Goal: Task Accomplishment & Management: Use online tool/utility

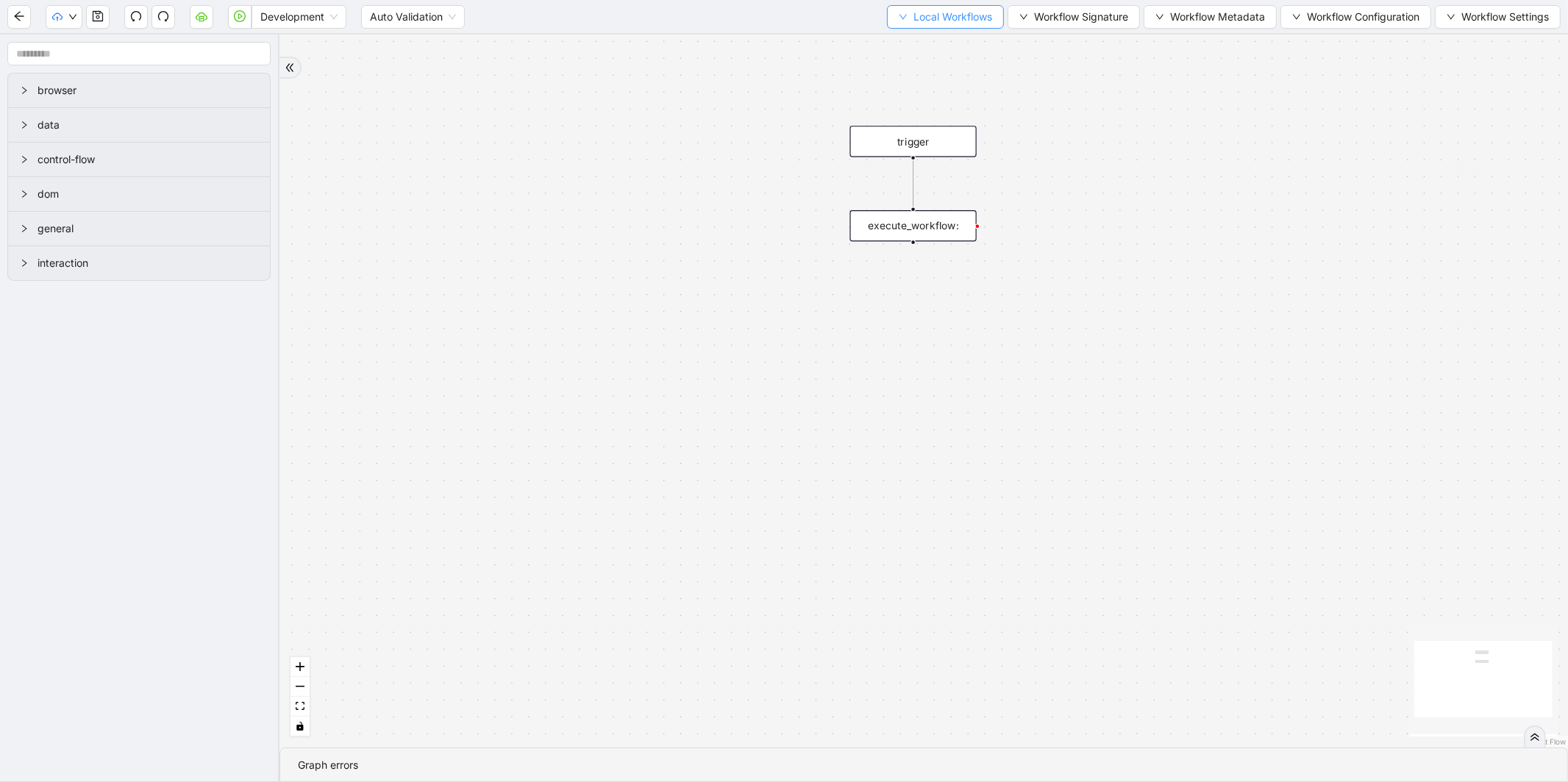
click at [966, 19] on span "Local Workflows" at bounding box center [953, 16] width 79 height 16
click at [944, 40] on span "Select" at bounding box center [938, 45] width 96 height 16
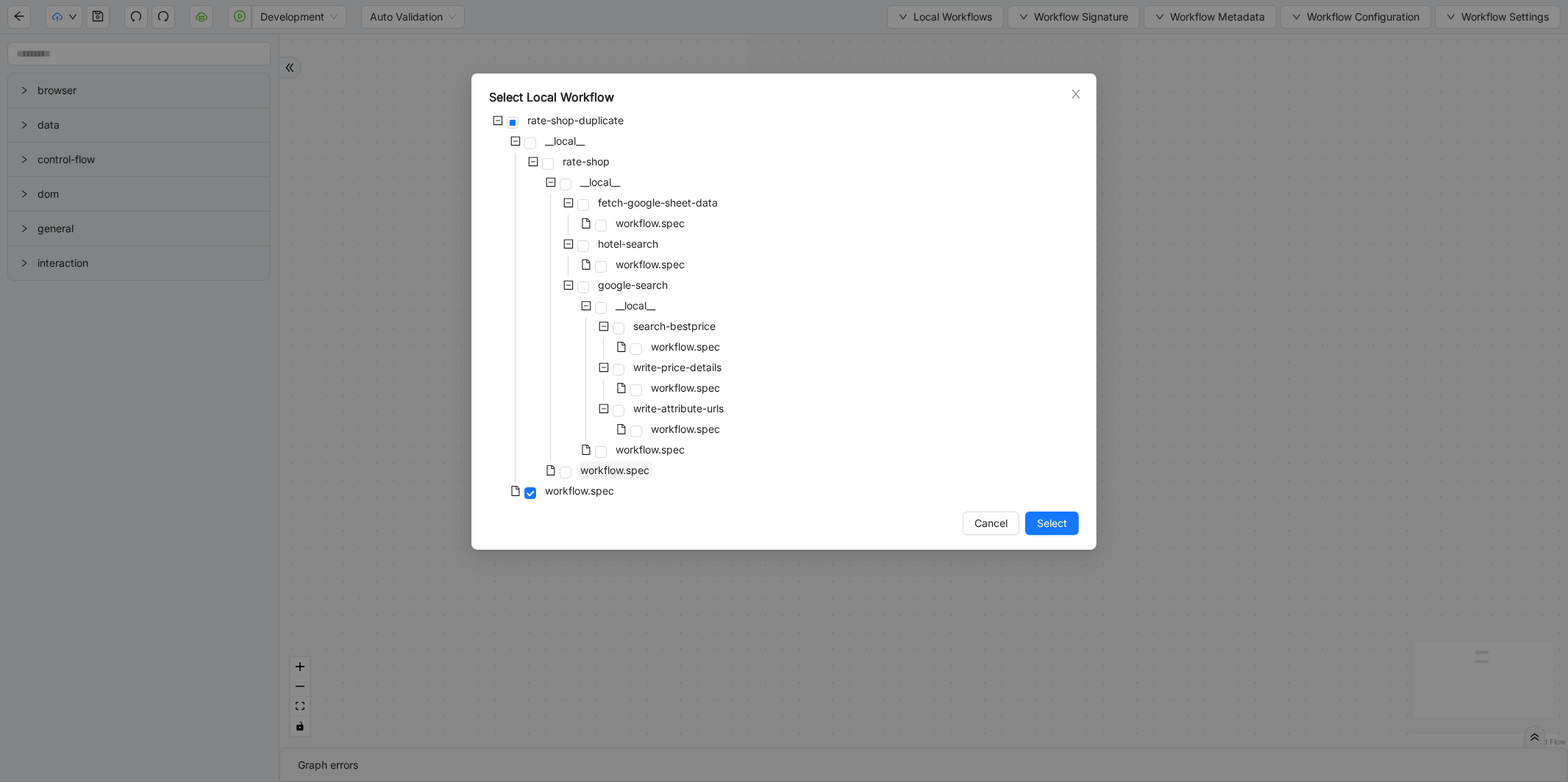
click at [614, 478] on span "workflow.spec" at bounding box center [614, 470] width 75 height 18
click at [1053, 522] on span "Select" at bounding box center [1052, 523] width 30 height 16
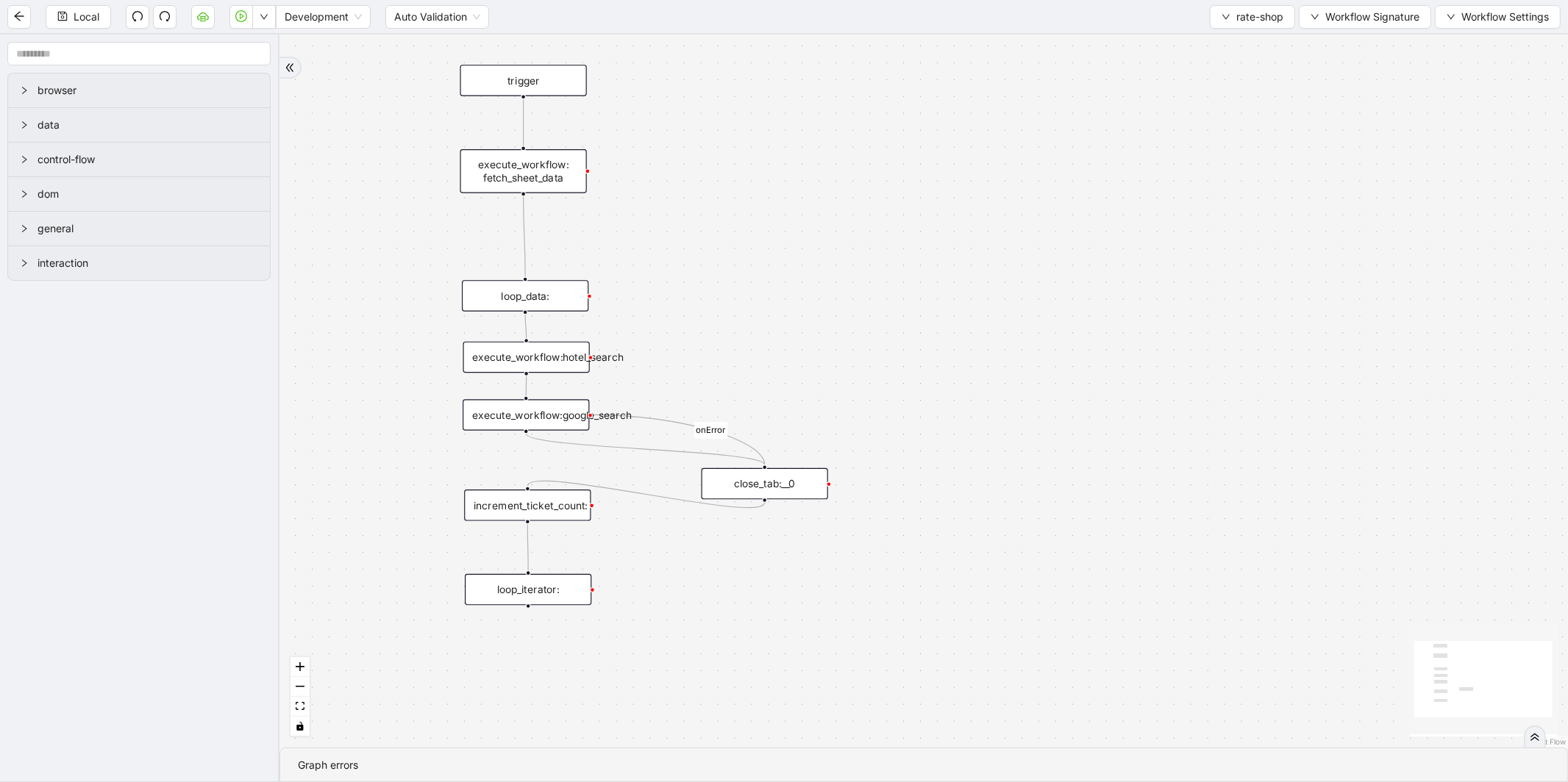
drag, startPoint x: 1118, startPoint y: 116, endPoint x: 682, endPoint y: 120, distance: 436.0
click at [682, 120] on div "onError trigger execute_workflow: fetch_sheet_data execute_workflow:google_sear…" at bounding box center [923, 391] width 1288 height 713
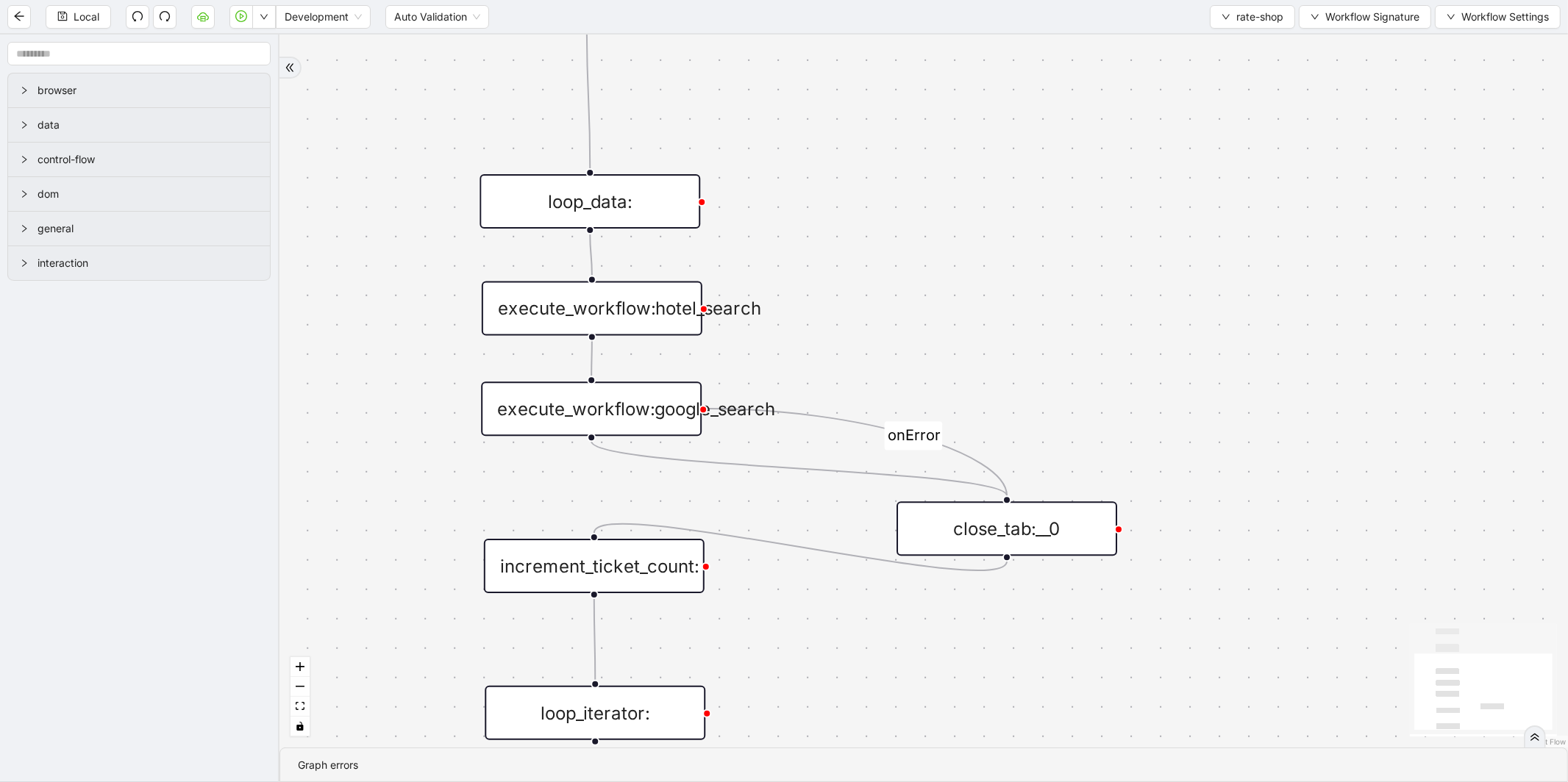
drag, startPoint x: 799, startPoint y: 209, endPoint x: 804, endPoint y: 83, distance: 126.1
click at [804, 83] on div "onError trigger execute_workflow: fetch_sheet_data execute_workflow:google_sear…" at bounding box center [923, 391] width 1288 height 713
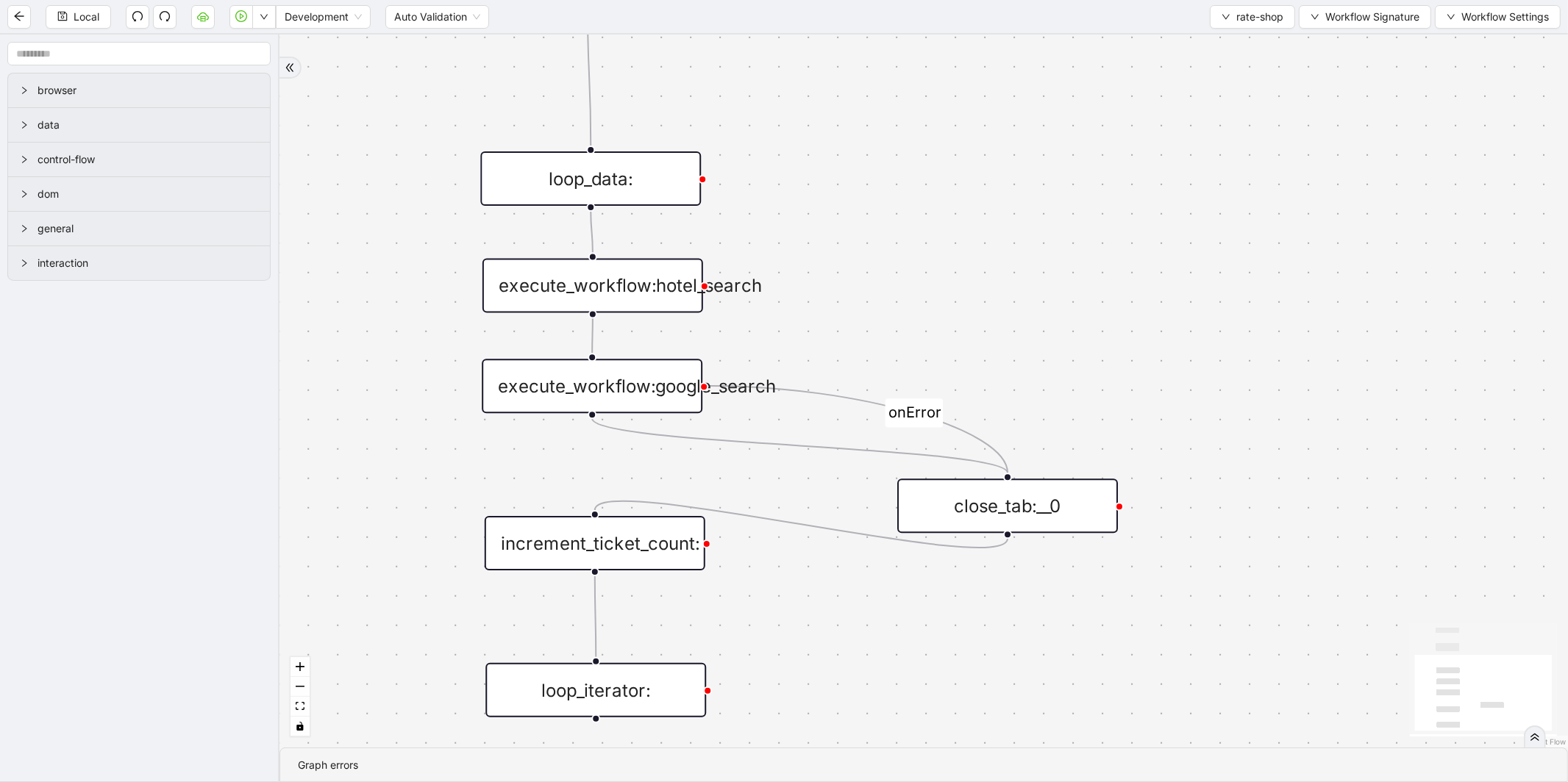
click at [621, 270] on div "execute_workflow:hotel_search" at bounding box center [593, 286] width 220 height 55
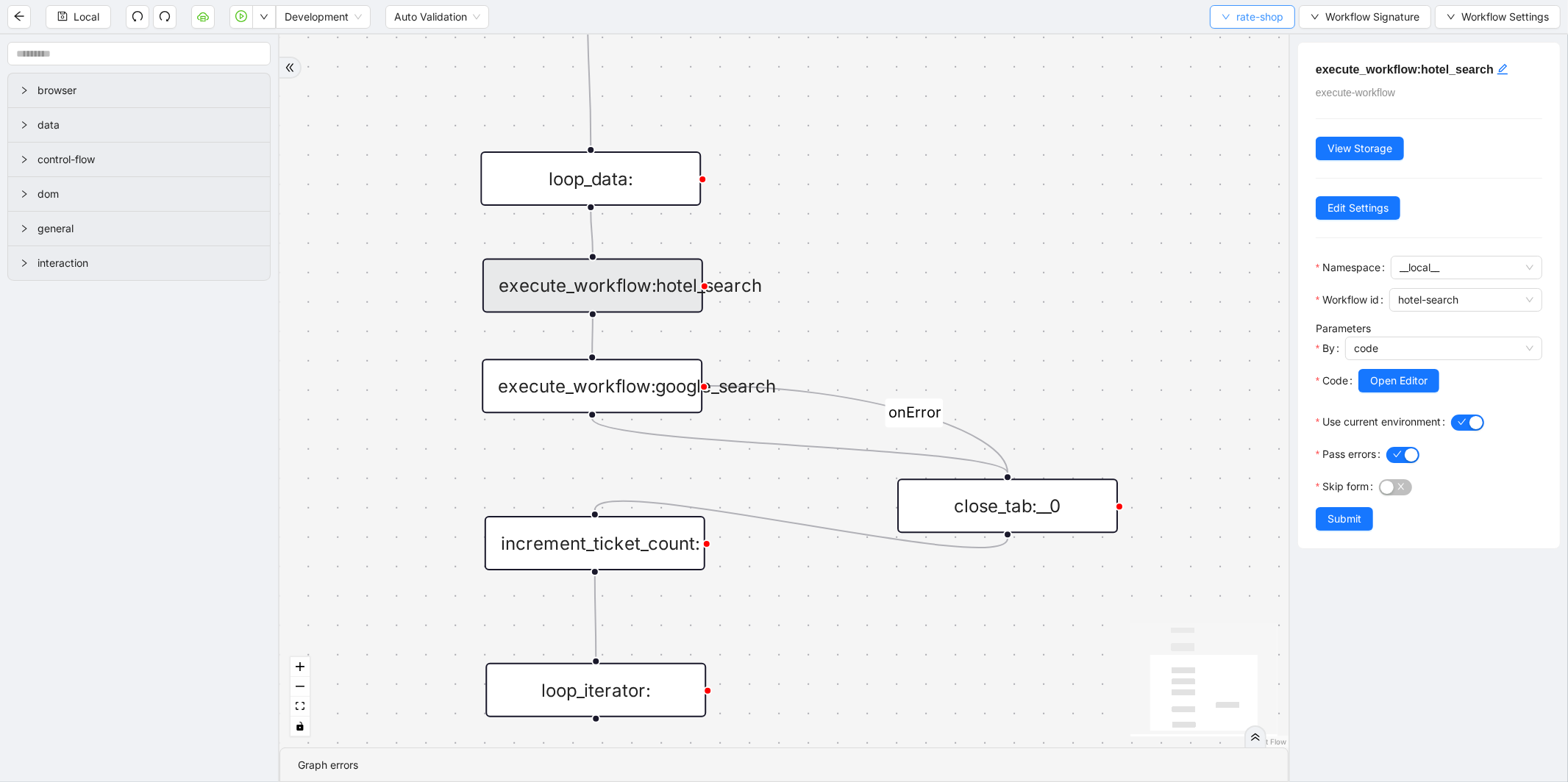
click at [1237, 17] on span "rate-shop" at bounding box center [1260, 16] width 47 height 16
click at [1229, 49] on span "Select" at bounding box center [1249, 45] width 62 height 16
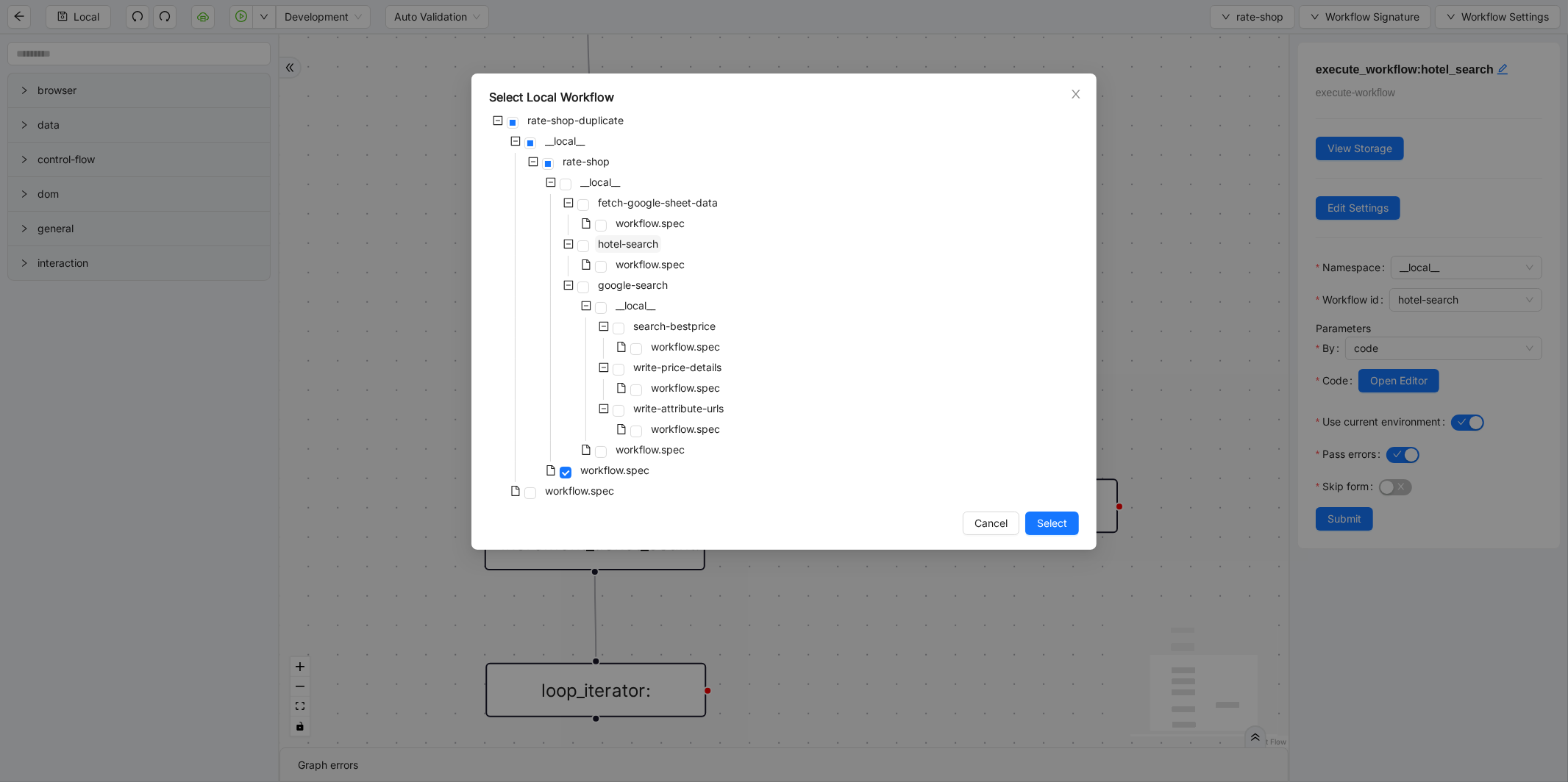
click at [638, 237] on span "hotel-search" at bounding box center [628, 243] width 60 height 12
click at [1048, 527] on span "Select" at bounding box center [1052, 523] width 30 height 16
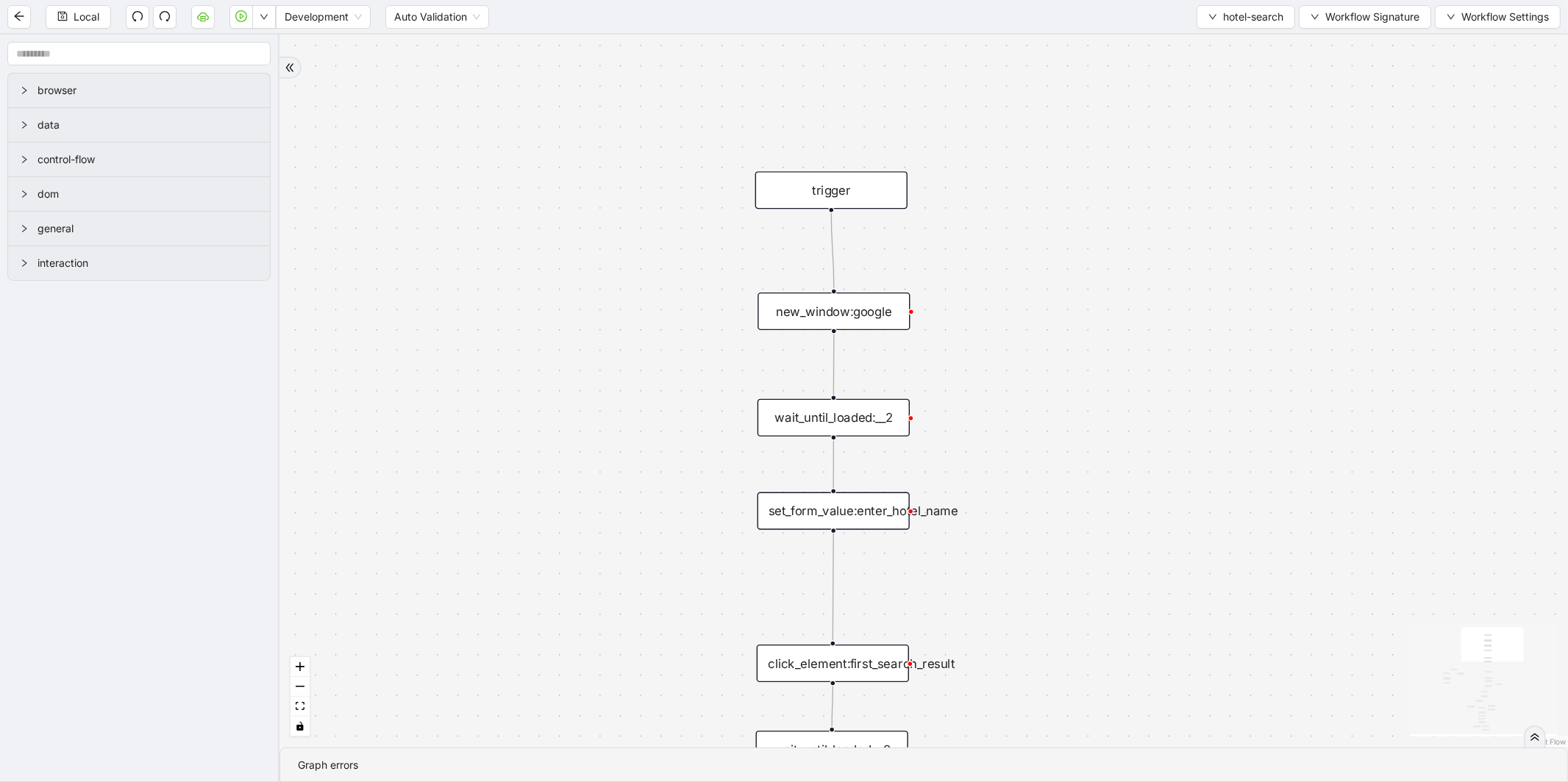
click at [863, 309] on div "new_window:google" at bounding box center [833, 311] width 152 height 38
click at [863, 309] on div "new_window:google" at bounding box center [835, 310] width 152 height 38
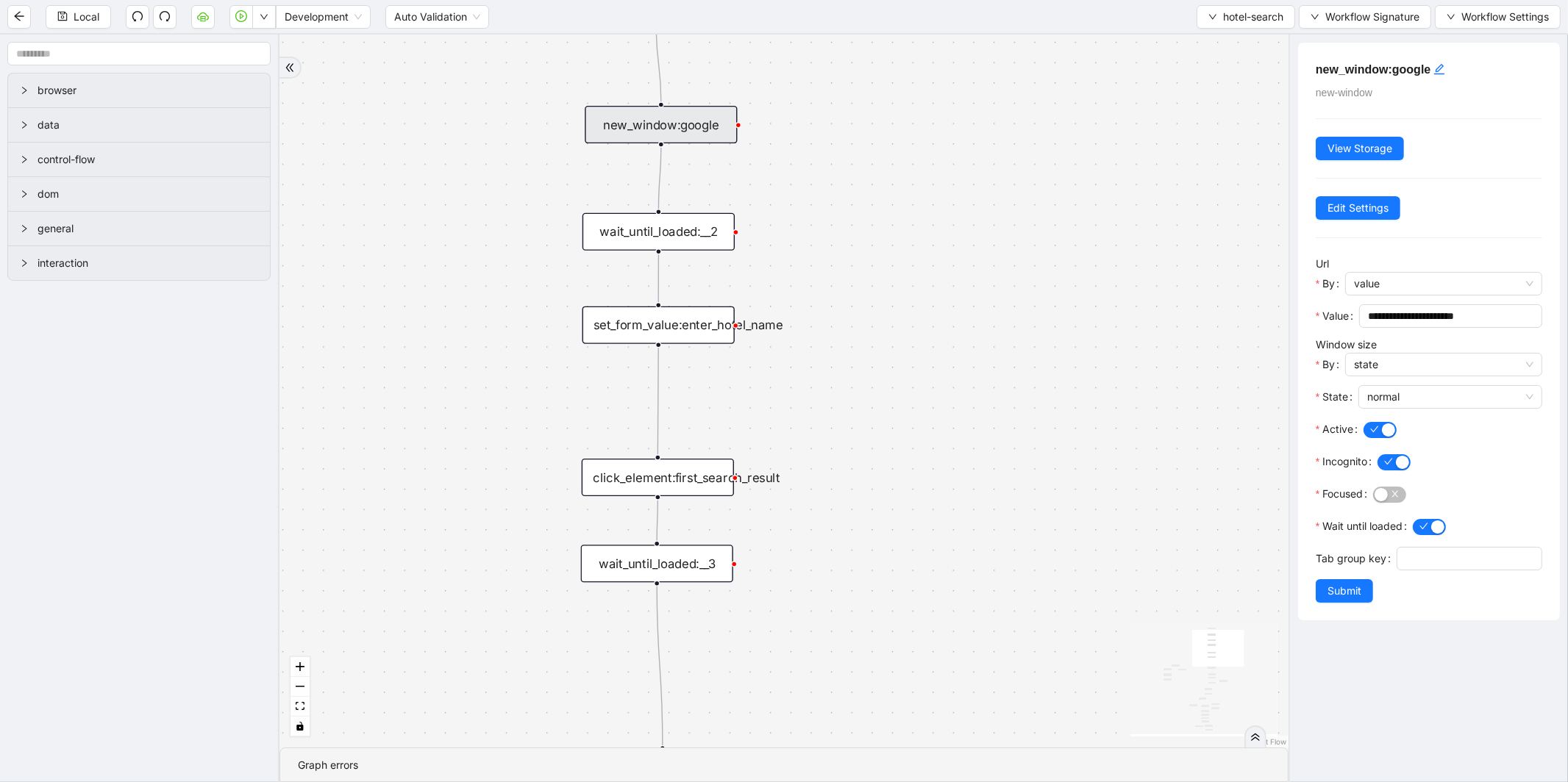
drag, startPoint x: 1008, startPoint y: 262, endPoint x: 786, endPoint y: 32, distance: 319.7
click at [786, 32] on section "Local Development Auto Validation hotel-search Workflow Signature Workflow Sett…" at bounding box center [784, 391] width 1568 height 782
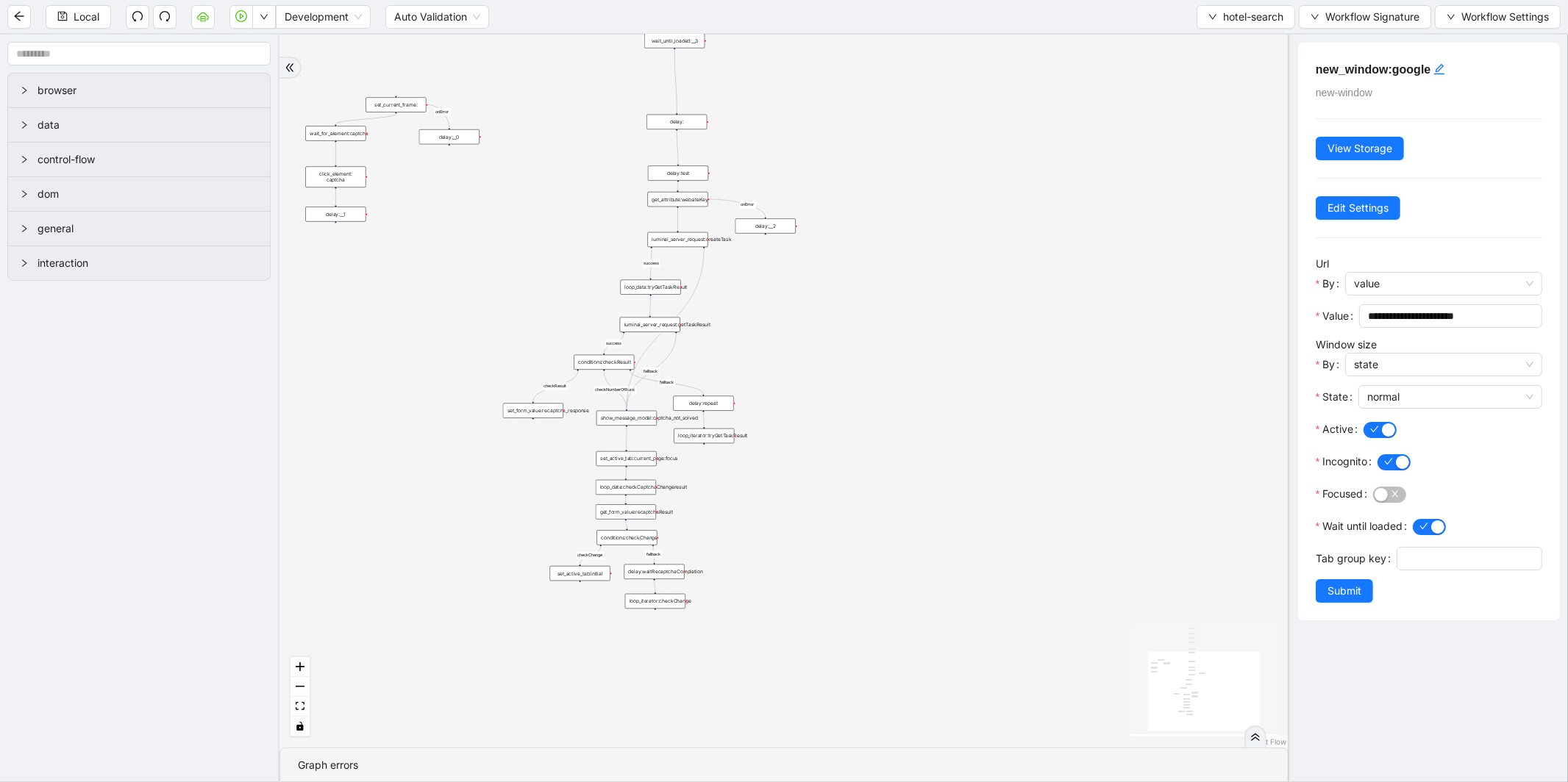
drag, startPoint x: 880, startPoint y: 280, endPoint x: 813, endPoint y: -6, distance: 293.7
click at [813, 0] on html "Local Development Auto Validation hotel-search Workflow Signature Workflow Sett…" at bounding box center [784, 391] width 1568 height 782
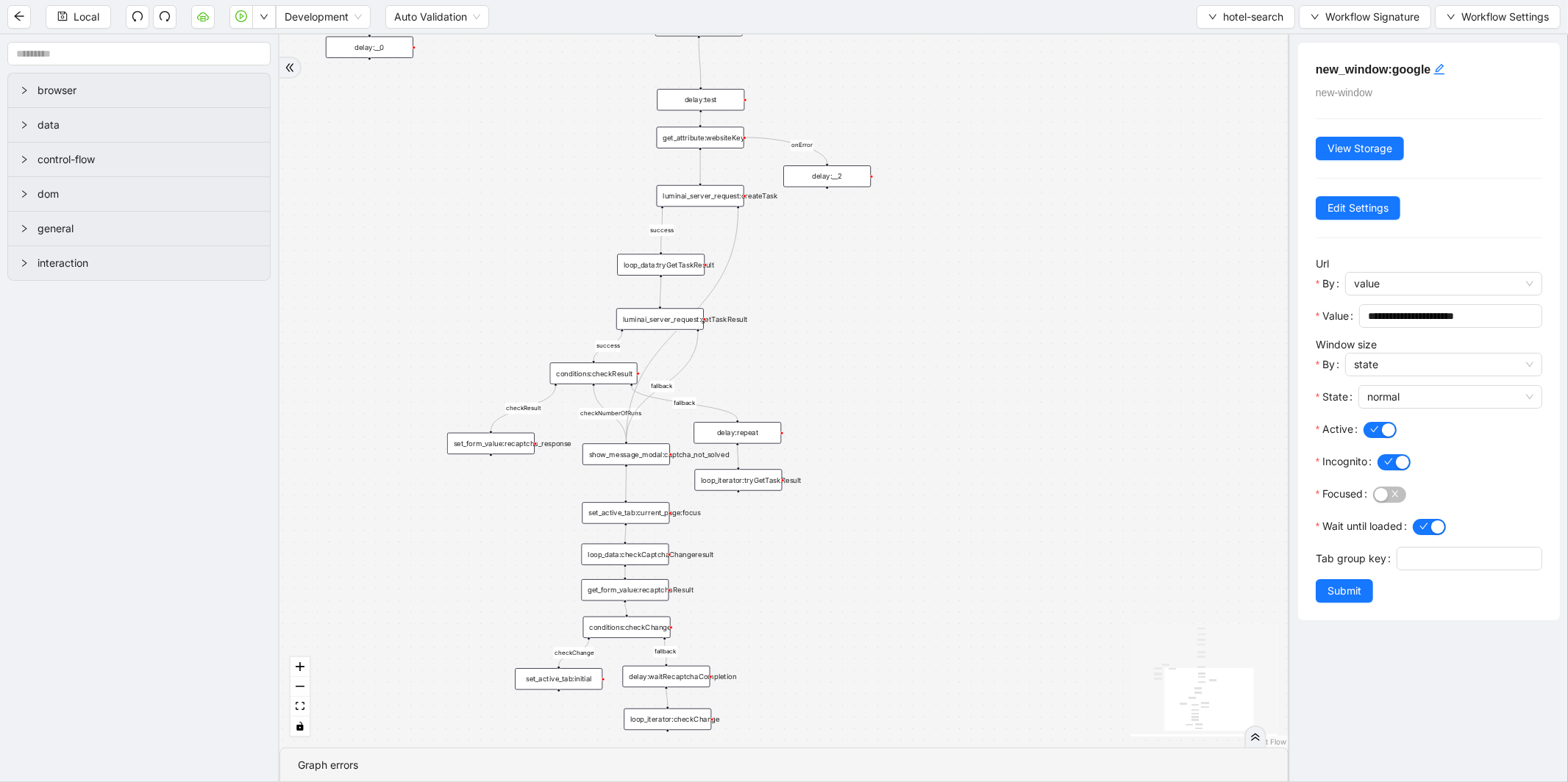
drag, startPoint x: 1222, startPoint y: 19, endPoint x: 1224, endPoint y: 32, distance: 13.2
click at [1224, 20] on span "hotel-search" at bounding box center [1253, 16] width 60 height 16
click at [1223, 42] on span "Select" at bounding box center [1242, 45] width 76 height 16
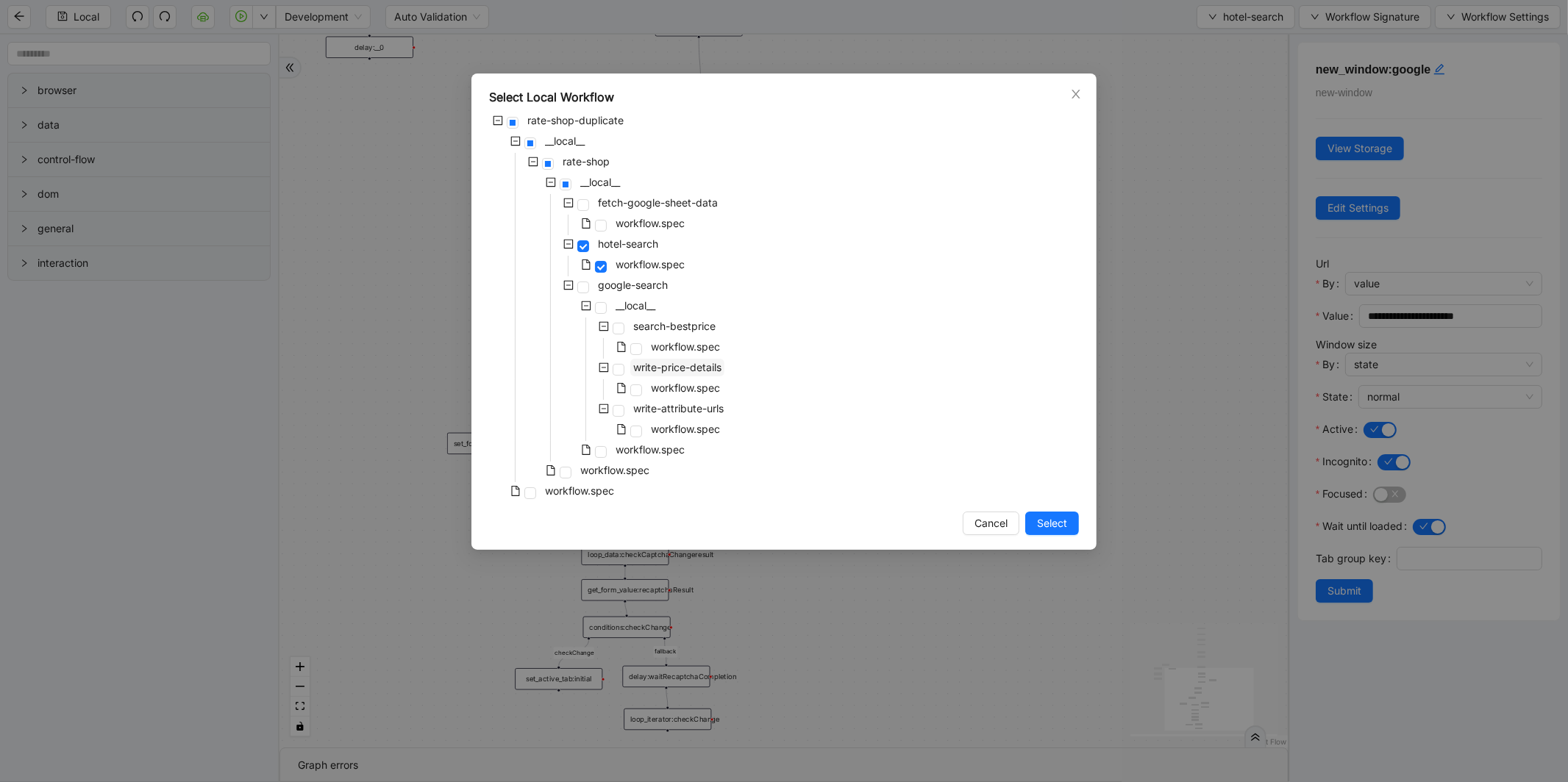
click at [696, 368] on span "write-price-details" at bounding box center [677, 367] width 88 height 12
click at [1053, 520] on span "Select" at bounding box center [1052, 523] width 30 height 16
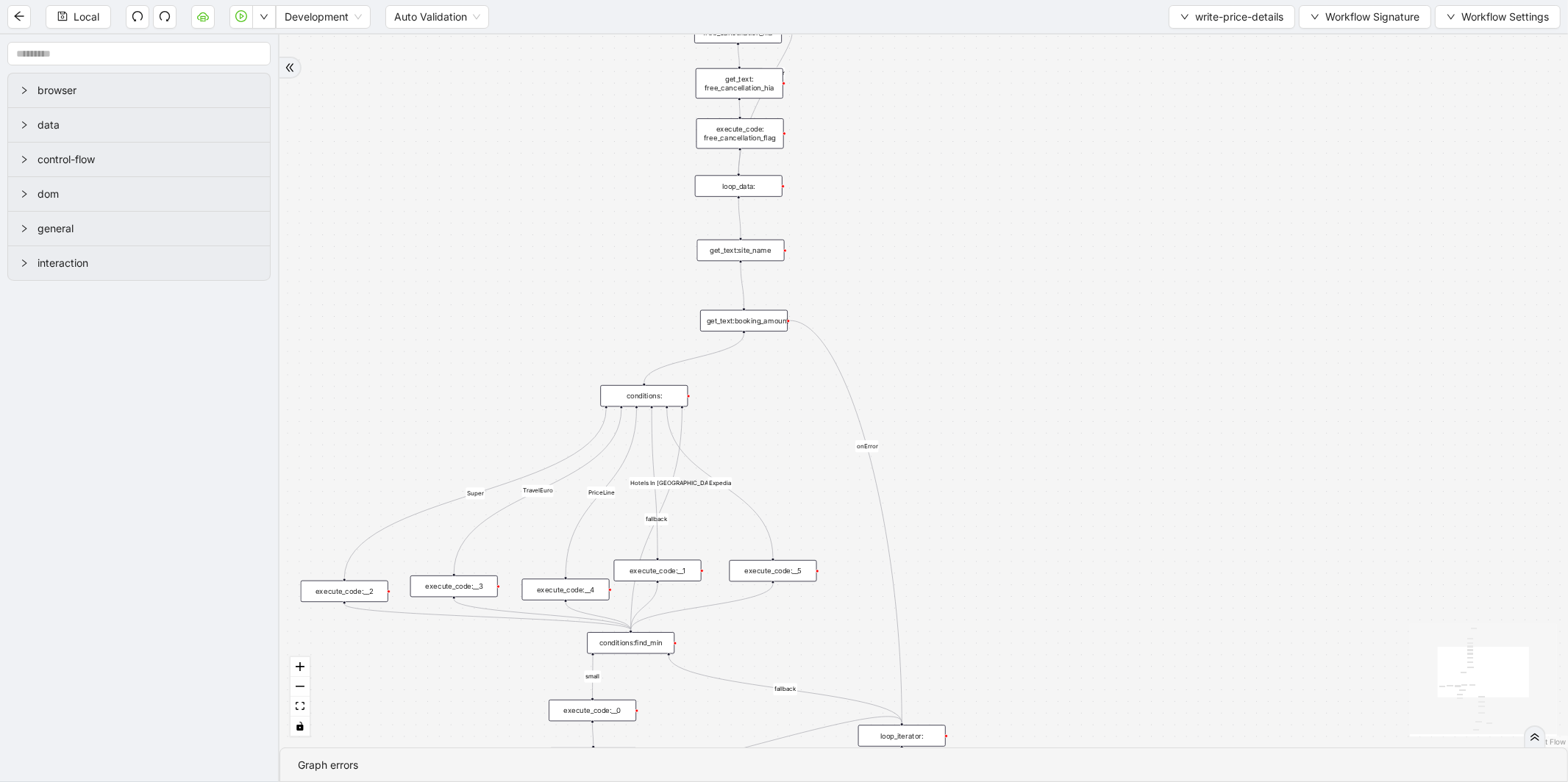
drag, startPoint x: 1142, startPoint y: 156, endPoint x: 1167, endPoint y: 619, distance: 463.7
click at [1167, 619] on div "fallback small Super TravelEuro fallback PriceLine Hotels In America fallback s…" at bounding box center [923, 391] width 1288 height 713
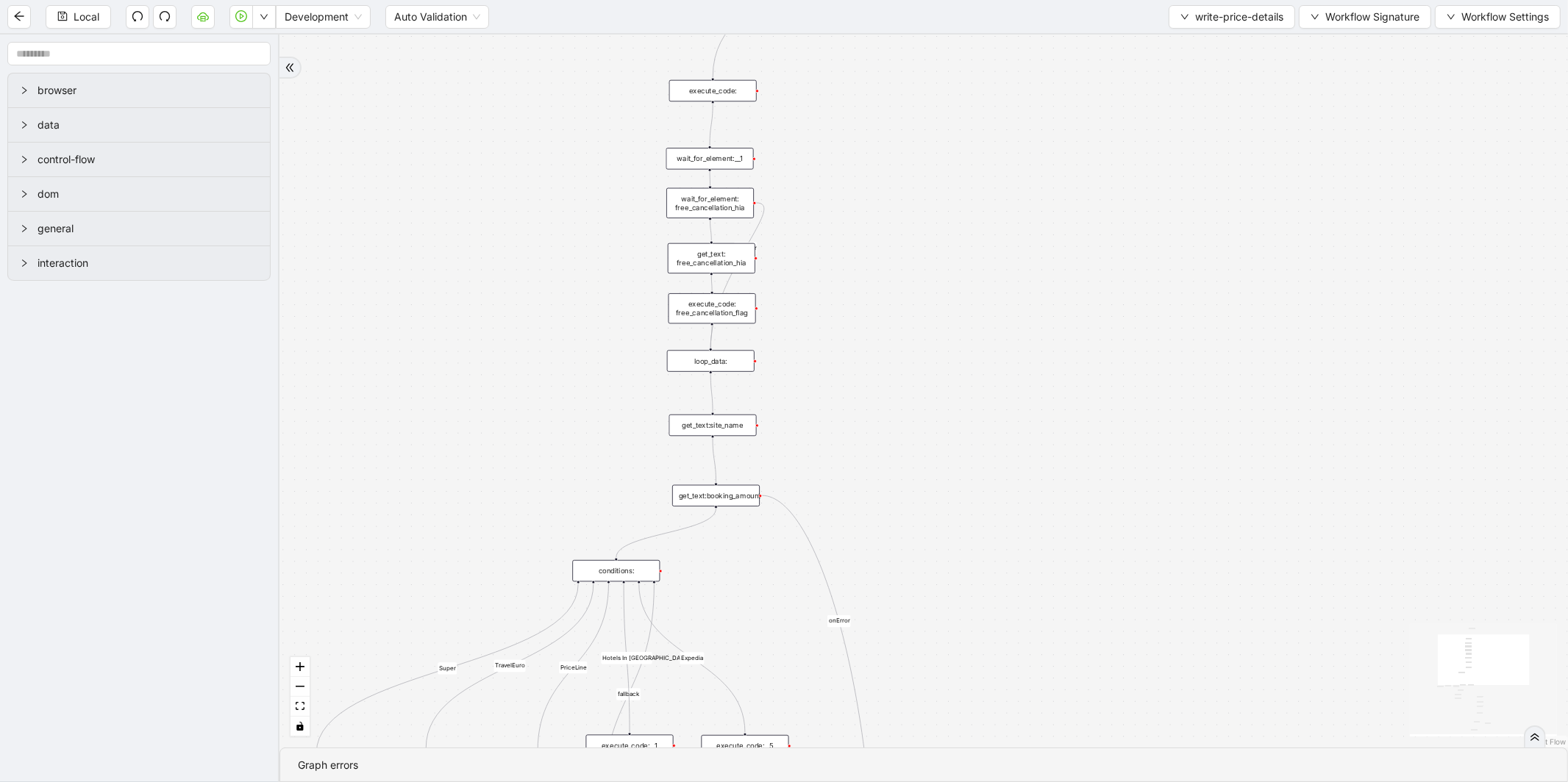
drag, startPoint x: 1082, startPoint y: 307, endPoint x: 1028, endPoint y: 582, distance: 280.3
click at [1028, 582] on div "fallback small Super TravelEuro fallback PriceLine Hotels In America fallback s…" at bounding box center [923, 391] width 1288 height 713
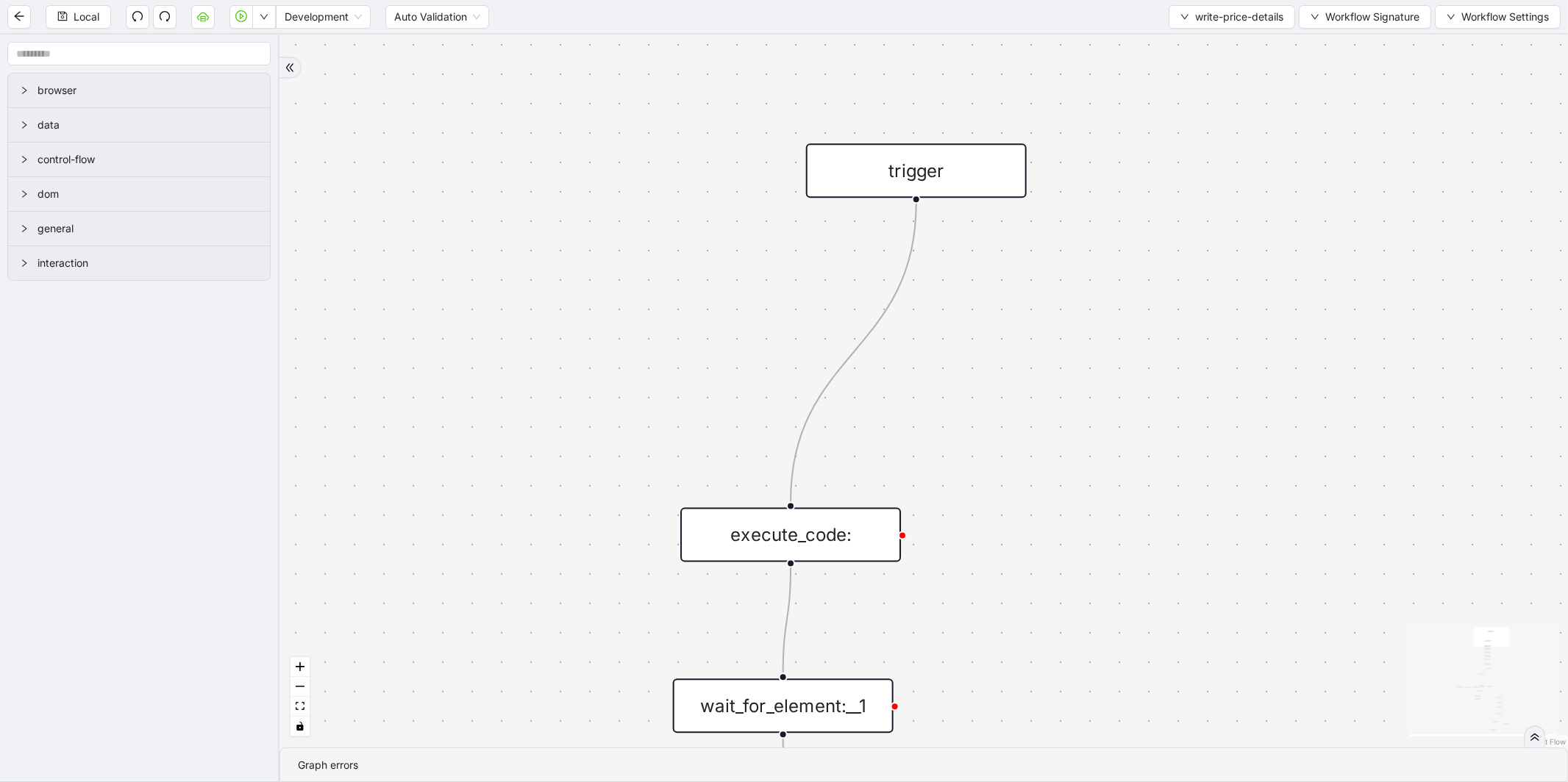
drag, startPoint x: 899, startPoint y: 260, endPoint x: 980, endPoint y: 426, distance: 184.7
click at [980, 427] on div "fallback small Super TravelEuro fallback PriceLine Hotels In America fallback s…" at bounding box center [923, 391] width 1288 height 713
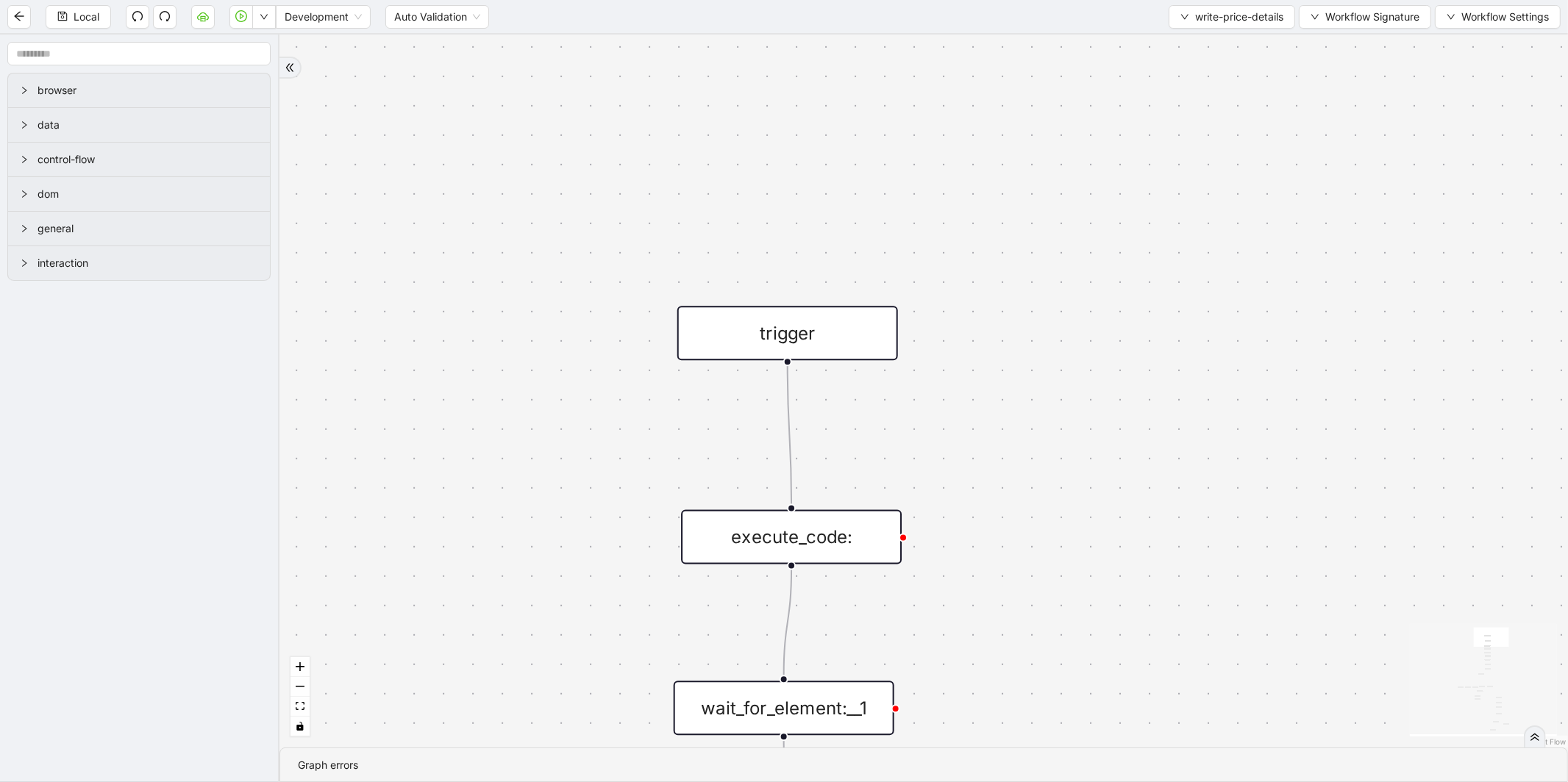
drag, startPoint x: 887, startPoint y: 186, endPoint x: 775, endPoint y: 339, distance: 189.6
click at [775, 339] on div "trigger" at bounding box center [788, 333] width 220 height 55
click at [881, 537] on div "execute_code:" at bounding box center [791, 536] width 220 height 55
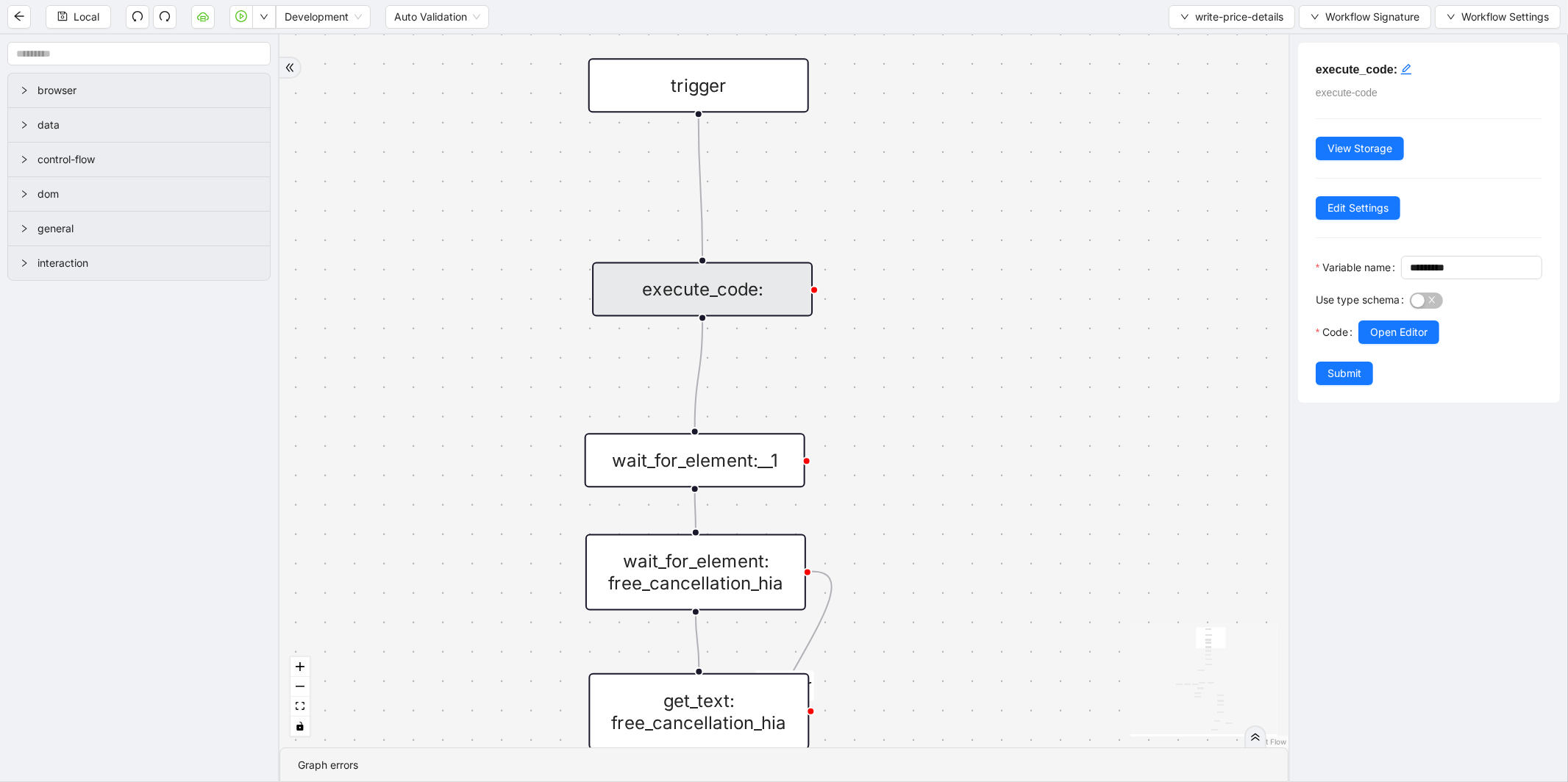
drag, startPoint x: 951, startPoint y: 409, endPoint x: 863, endPoint y: 162, distance: 262.2
click at [863, 162] on div "fallback small Super TravelEuro fallback PriceLine Hotels In America fallback s…" at bounding box center [783, 391] width 1009 height 713
click at [769, 478] on div "wait_for_element:__1" at bounding box center [695, 460] width 220 height 55
click at [805, 458] on div at bounding box center [806, 460] width 8 height 8
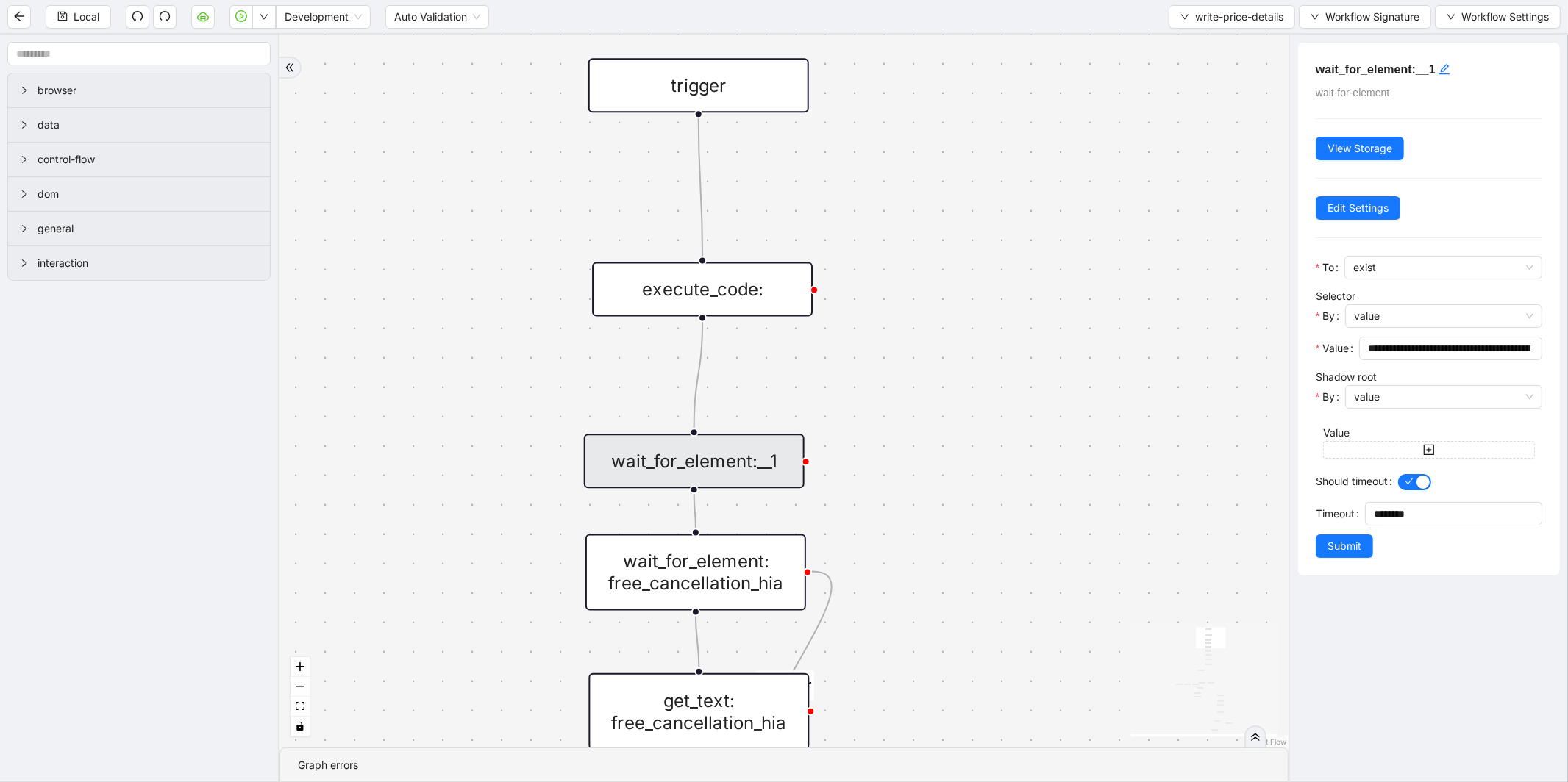
click at [737, 582] on div "wait_for_element: free_cancellation_hia" at bounding box center [695, 572] width 220 height 76
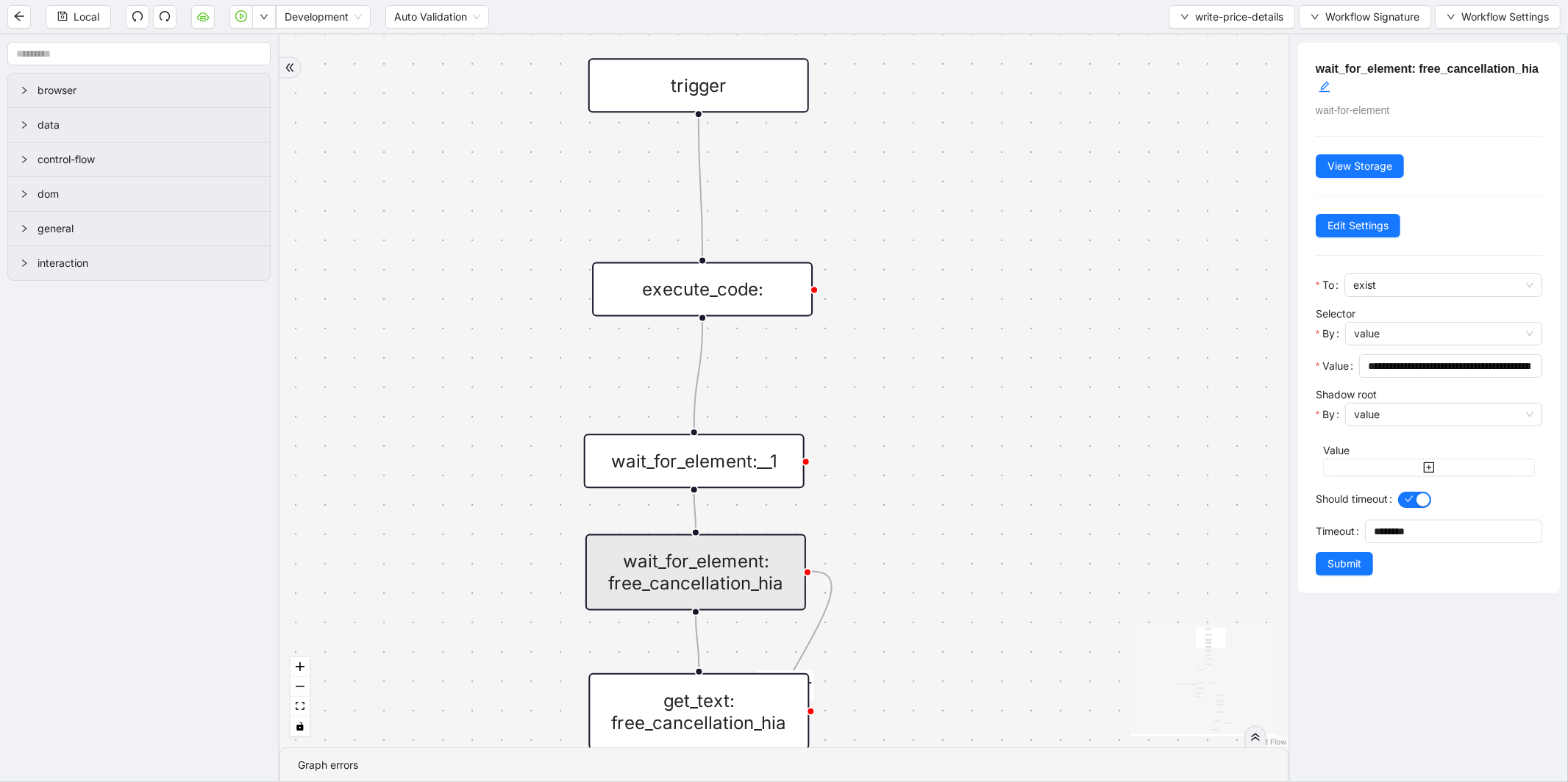
click at [746, 478] on div "wait_for_element:__1" at bounding box center [694, 461] width 220 height 55
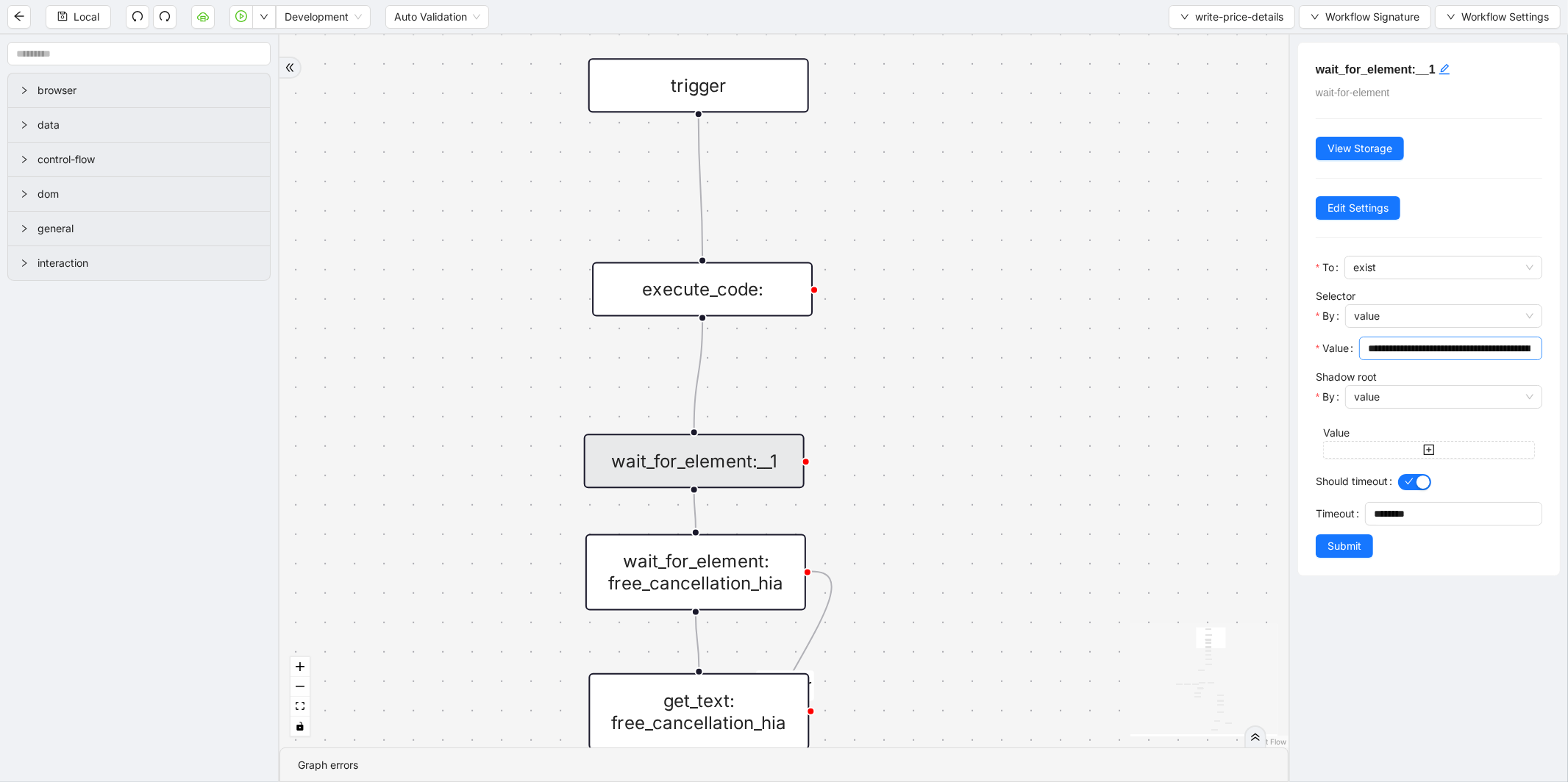
click at [1425, 343] on input "**********" at bounding box center [1449, 348] width 163 height 16
click at [1402, 358] on span "**********" at bounding box center [1451, 348] width 183 height 24
click at [1413, 343] on input "**********" at bounding box center [1449, 348] width 163 height 16
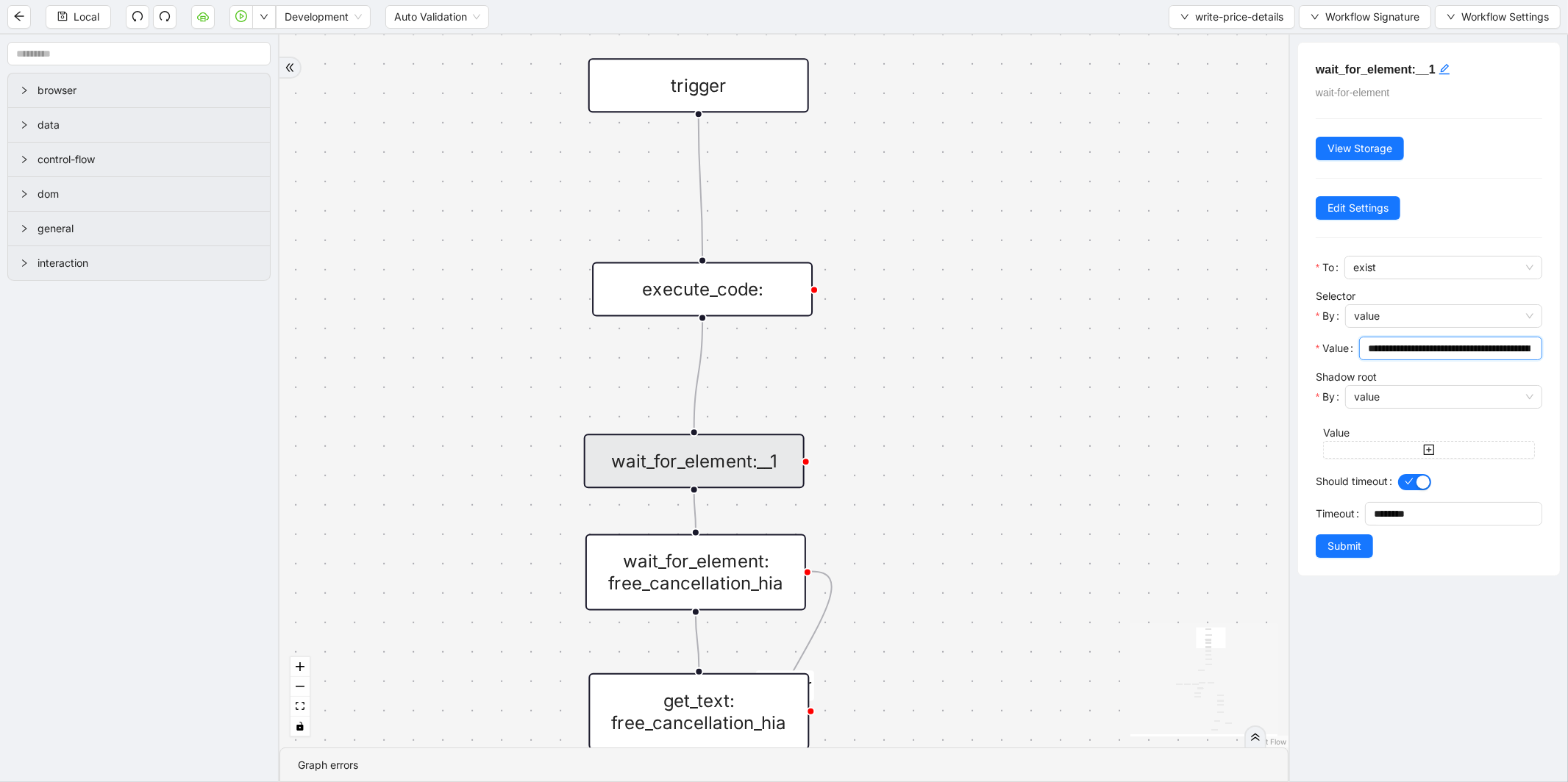
click at [1413, 343] on input "**********" at bounding box center [1449, 348] width 163 height 16
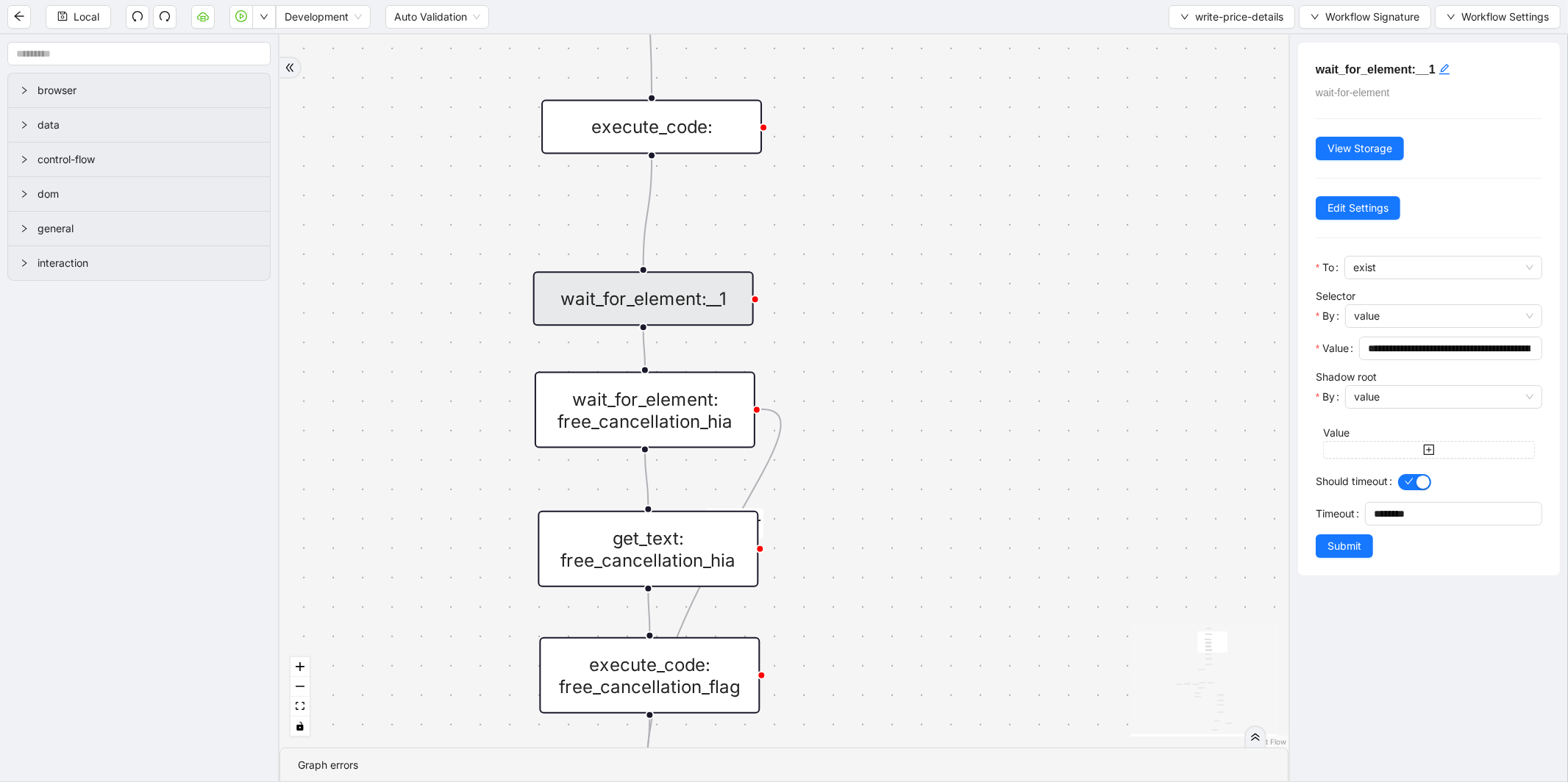
drag, startPoint x: 885, startPoint y: 471, endPoint x: 806, endPoint y: 200, distance: 282.3
click at [806, 200] on div "fallback small Super TravelEuro fallback PriceLine Hotels In America fallback s…" at bounding box center [783, 391] width 1009 height 713
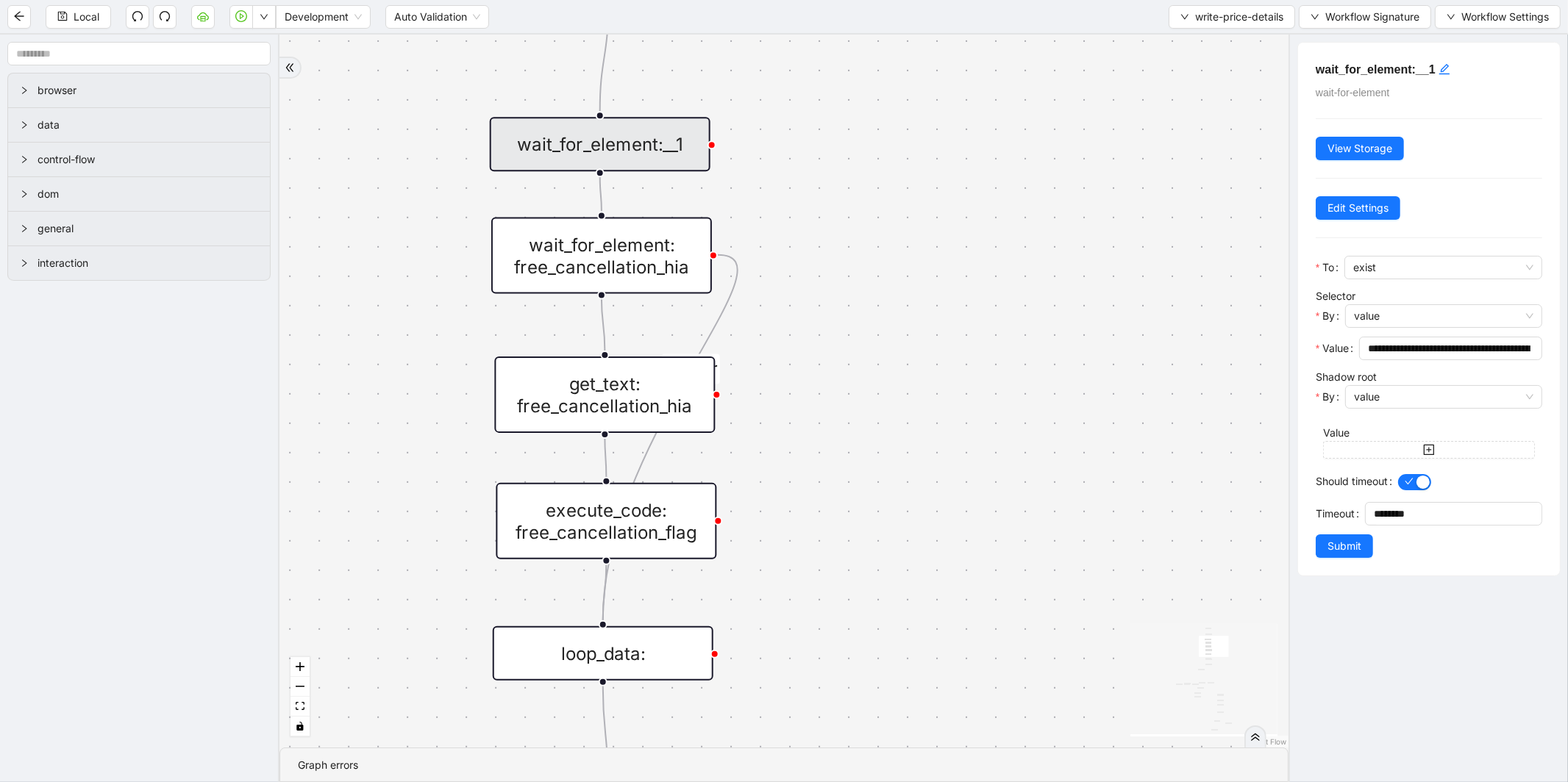
click at [648, 260] on div "wait_for_element: free_cancellation_hia" at bounding box center [601, 255] width 220 height 76
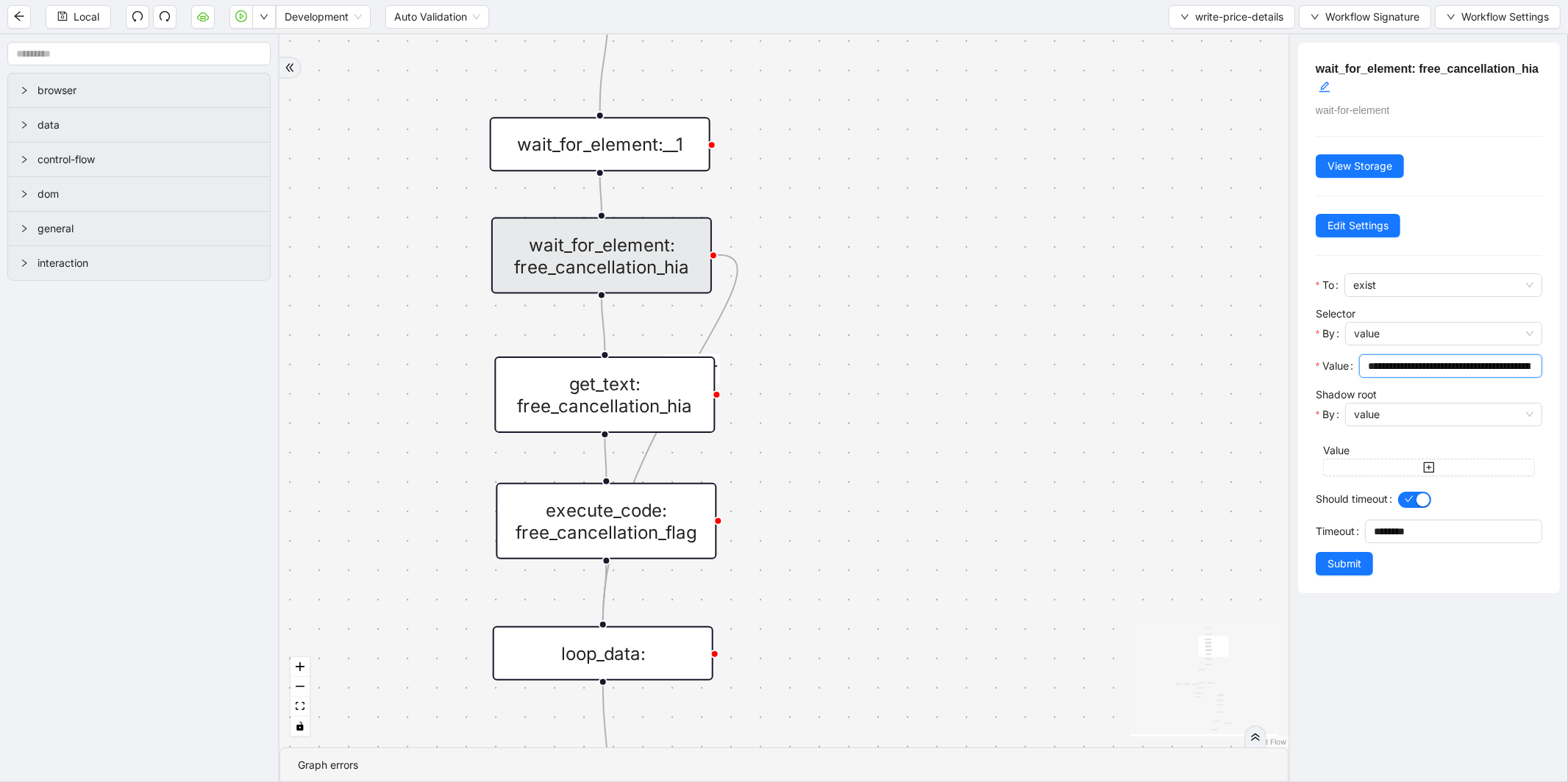
click at [1447, 371] on input "**********" at bounding box center [1449, 366] width 163 height 16
click at [1446, 371] on input "**********" at bounding box center [1449, 366] width 163 height 16
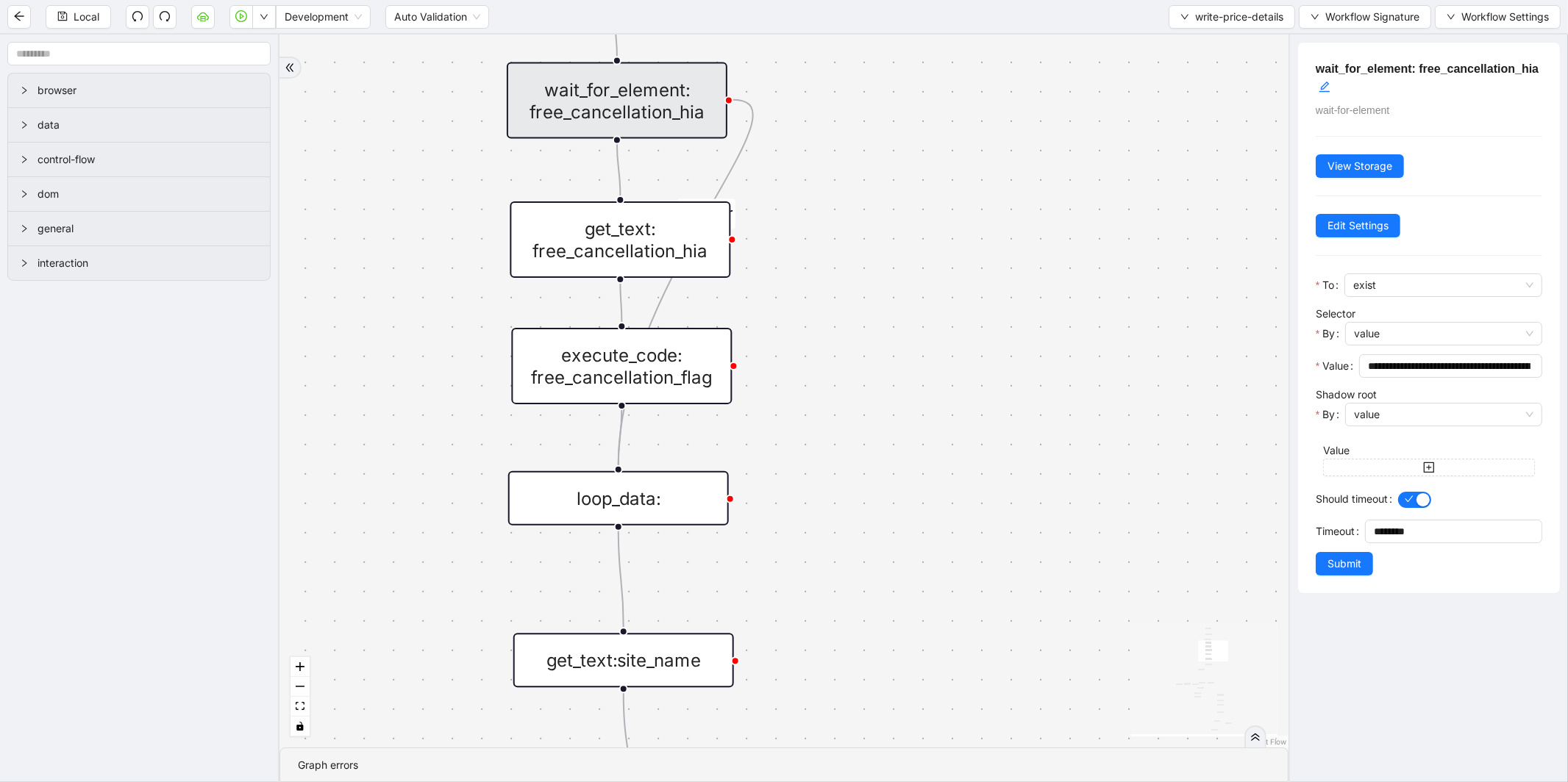
drag, startPoint x: 849, startPoint y: 430, endPoint x: 848, endPoint y: 126, distance: 304.0
click at [848, 126] on div "fallback small Super TravelEuro fallback PriceLine Hotels In America fallback s…" at bounding box center [783, 391] width 1009 height 713
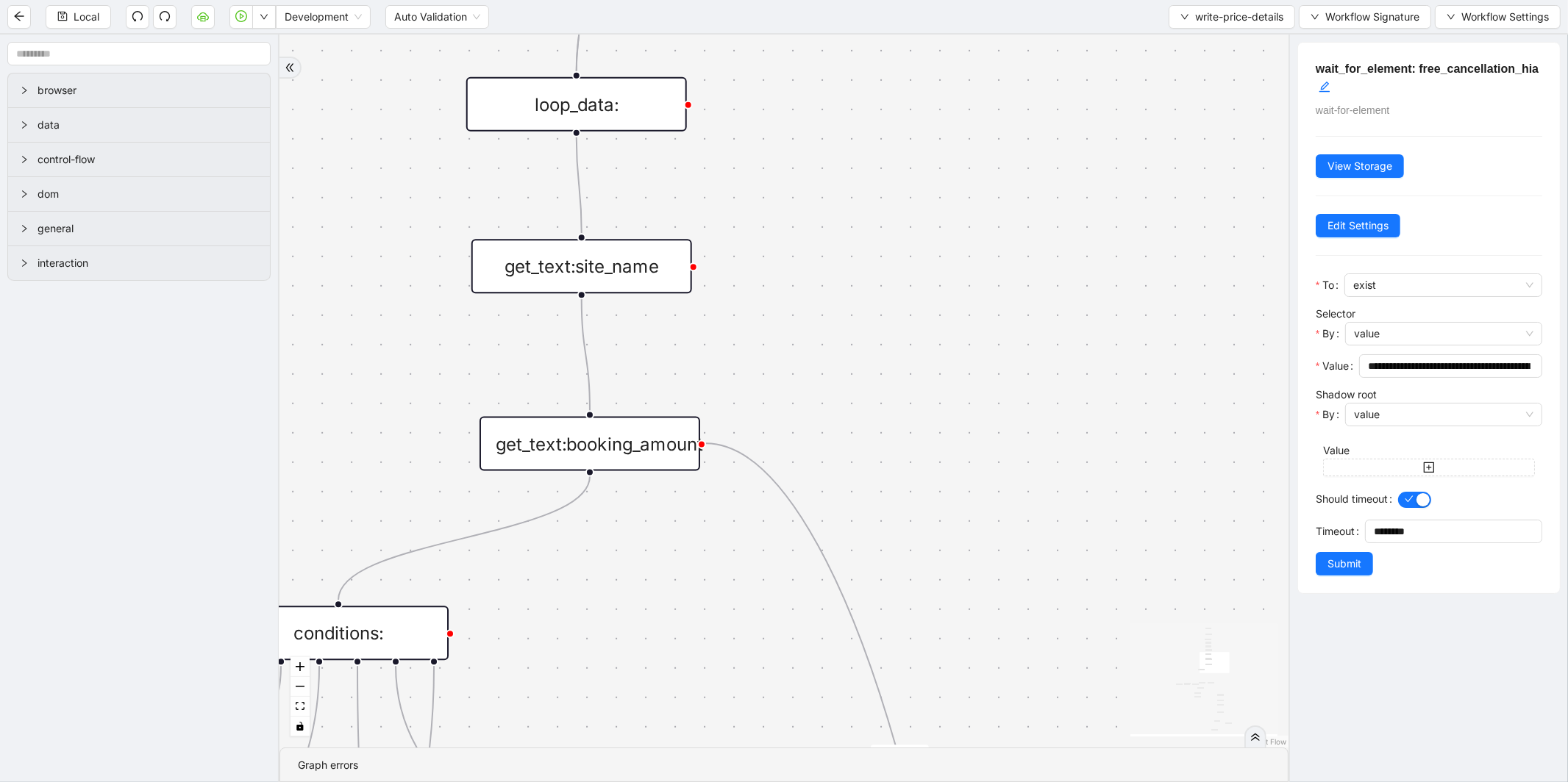
drag, startPoint x: 842, startPoint y: 400, endPoint x: 816, endPoint y: 154, distance: 247.4
click at [816, 154] on div "fallback small Super TravelEuro fallback PriceLine Hotels In America fallback s…" at bounding box center [783, 391] width 1009 height 713
click at [572, 293] on div "fallback small Super TravelEuro fallback PriceLine Hotels In America fallback s…" at bounding box center [783, 391] width 1009 height 713
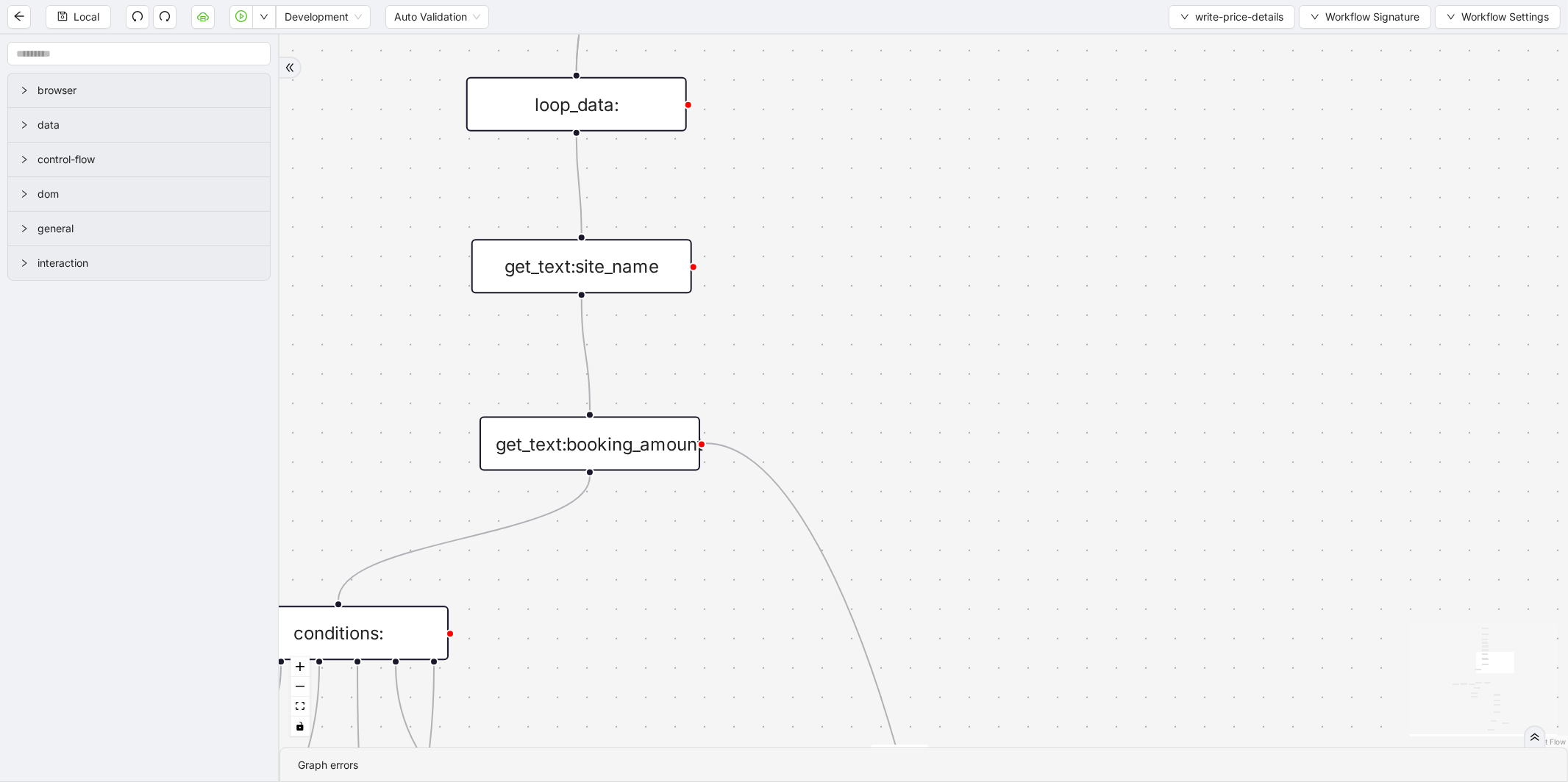
click at [601, 281] on div "get_text:site_name" at bounding box center [581, 266] width 220 height 55
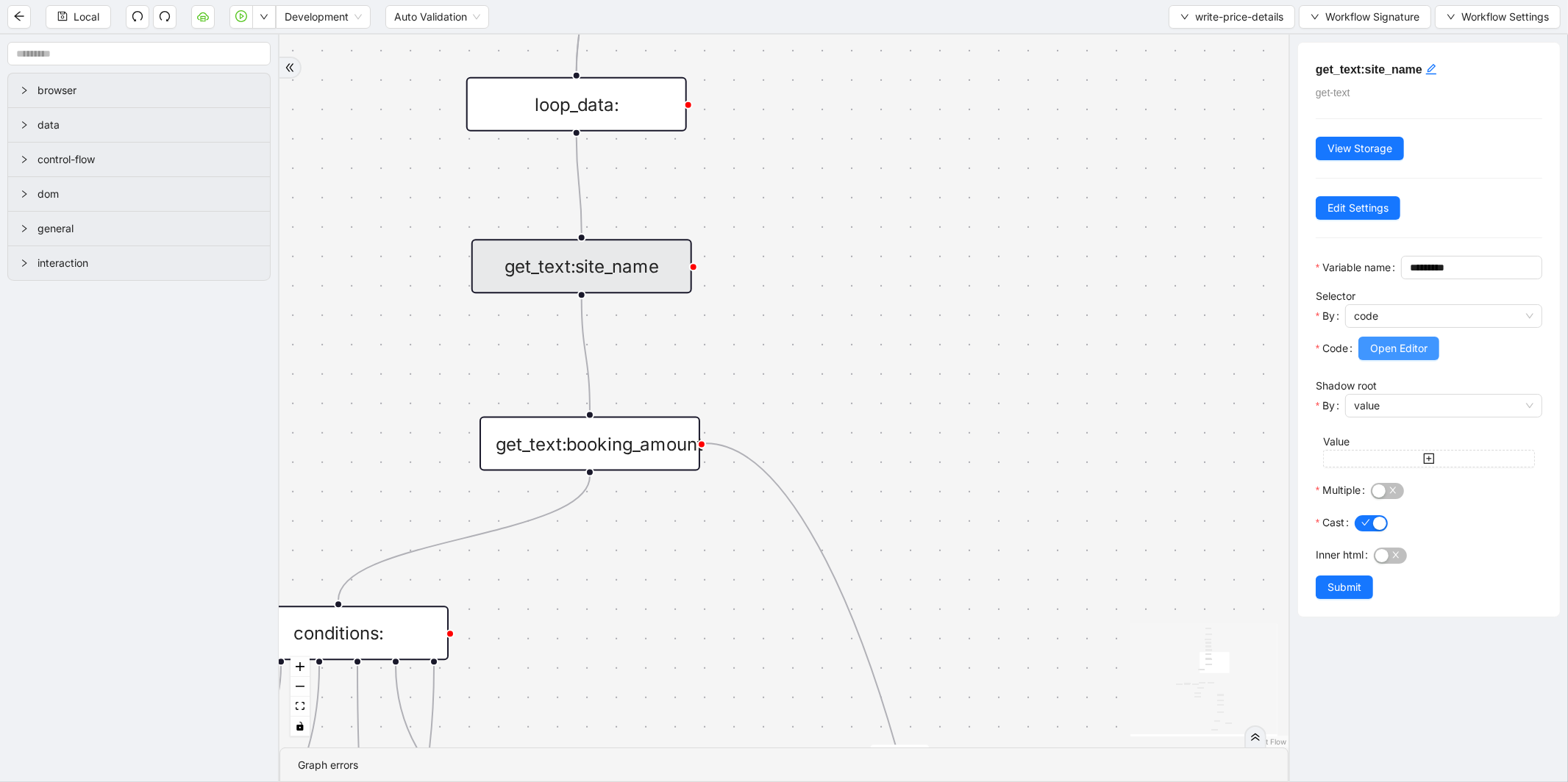
click at [1392, 357] on span "Open Editor" at bounding box center [1398, 348] width 57 height 16
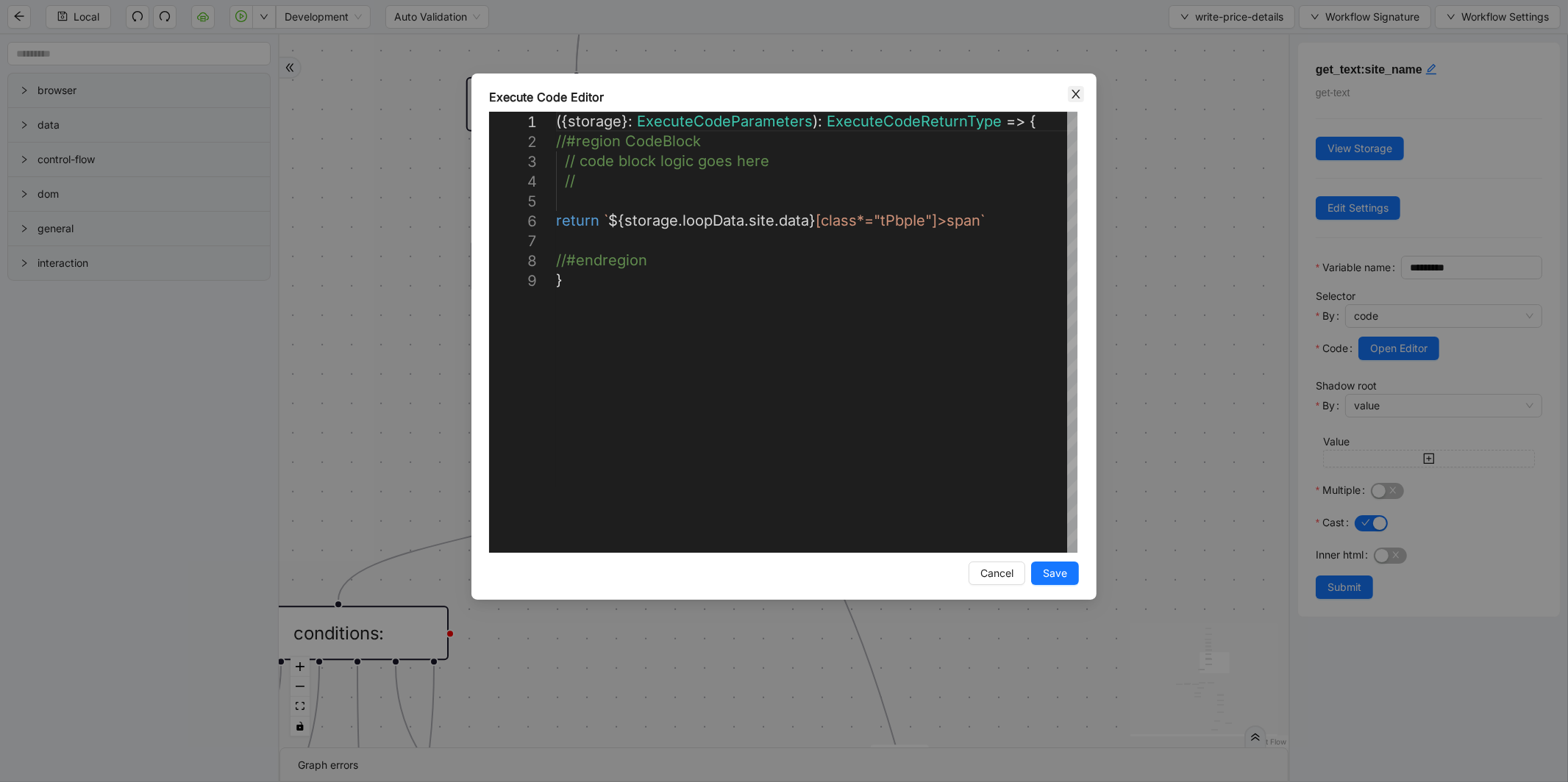
click at [1078, 92] on icon "close" at bounding box center [1075, 93] width 12 height 12
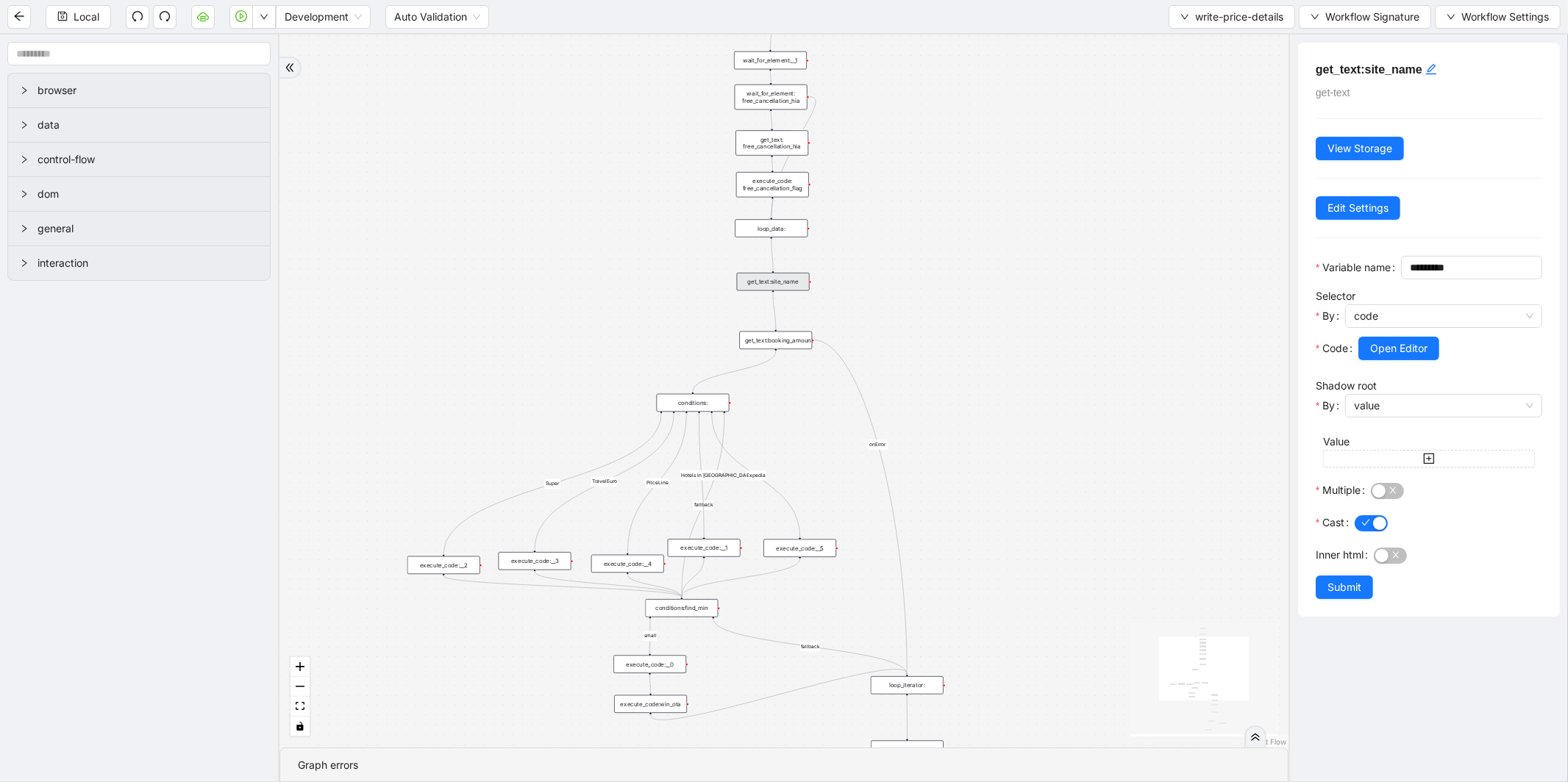
drag, startPoint x: 907, startPoint y: 199, endPoint x: 821, endPoint y: 237, distance: 94.0
click at [890, 237] on div "fallback small Super TravelEuro fallback PriceLine Hotels In America fallback s…" at bounding box center [783, 391] width 1009 height 713
click at [798, 232] on div "loop_data:" at bounding box center [768, 232] width 72 height 18
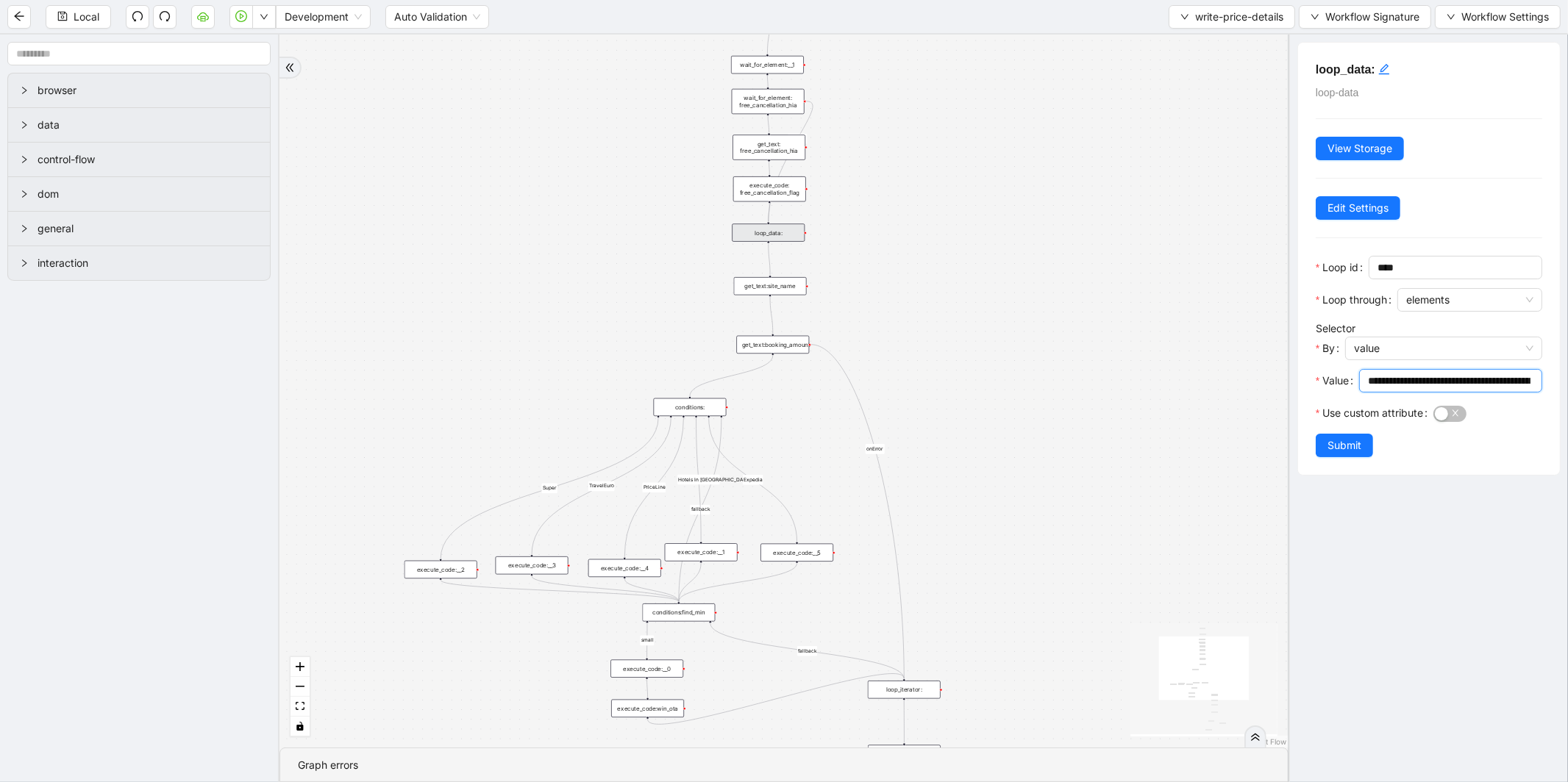
click at [1428, 378] on input "**********" at bounding box center [1449, 381] width 163 height 16
click at [1428, 378] on input "**********" at bounding box center [1449, 381] width 163 height 16
click at [784, 284] on div "get_text:site_name" at bounding box center [769, 286] width 72 height 18
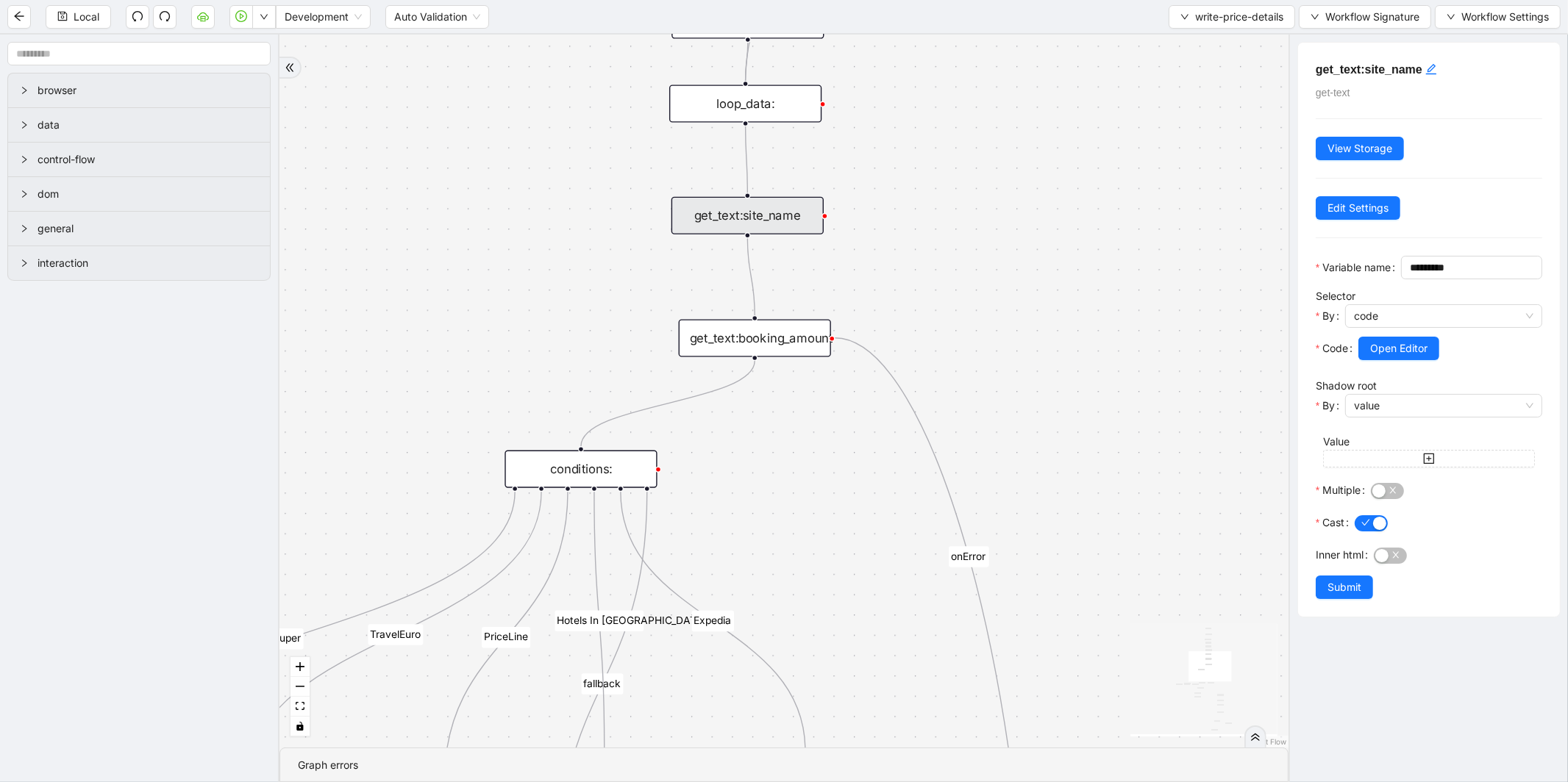
click at [765, 129] on div "fallback small Super TravelEuro fallback PriceLine Hotels In America fallback s…" at bounding box center [783, 391] width 1009 height 713
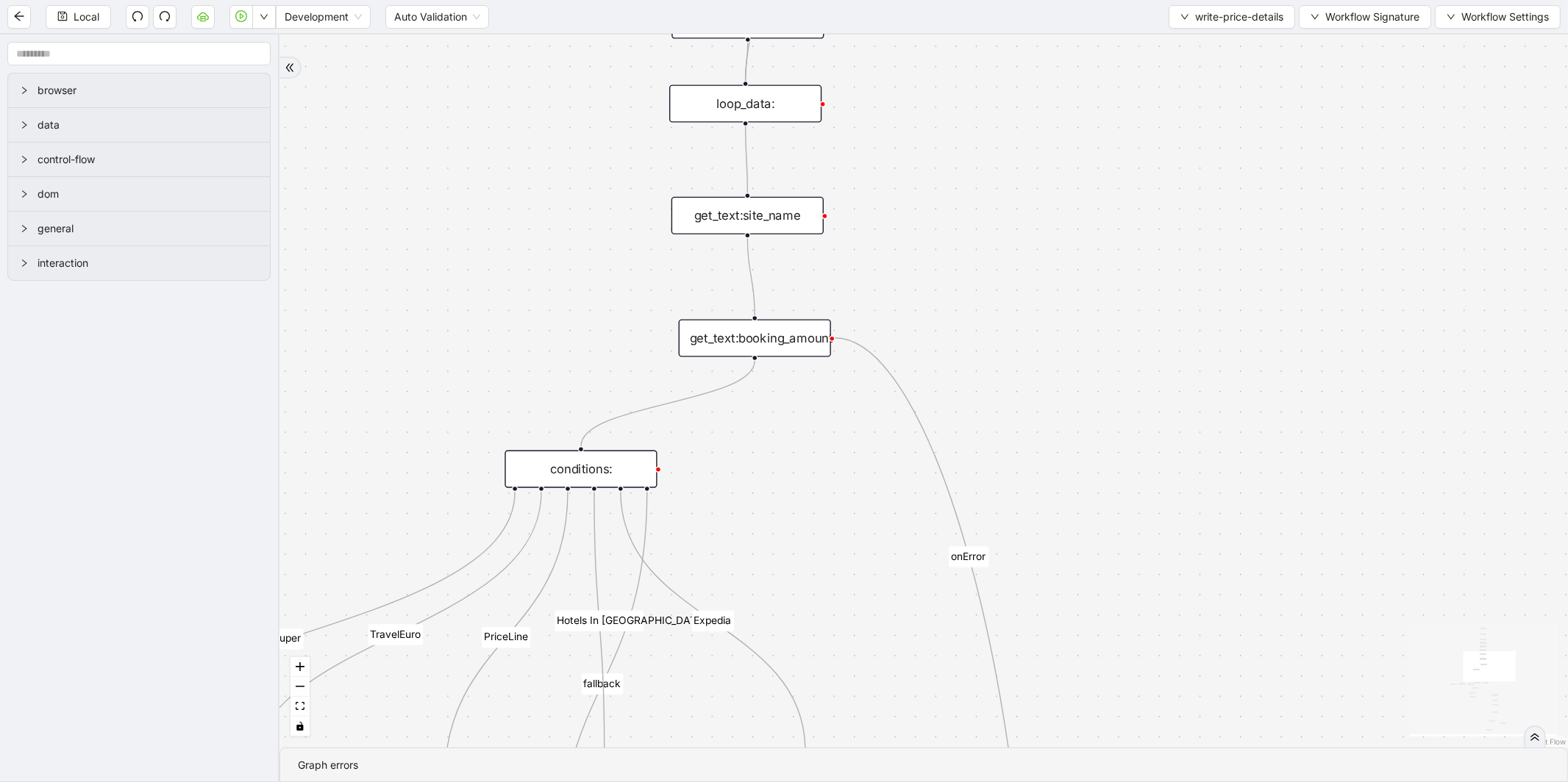
click at [772, 116] on div "loop_data:" at bounding box center [745, 103] width 152 height 38
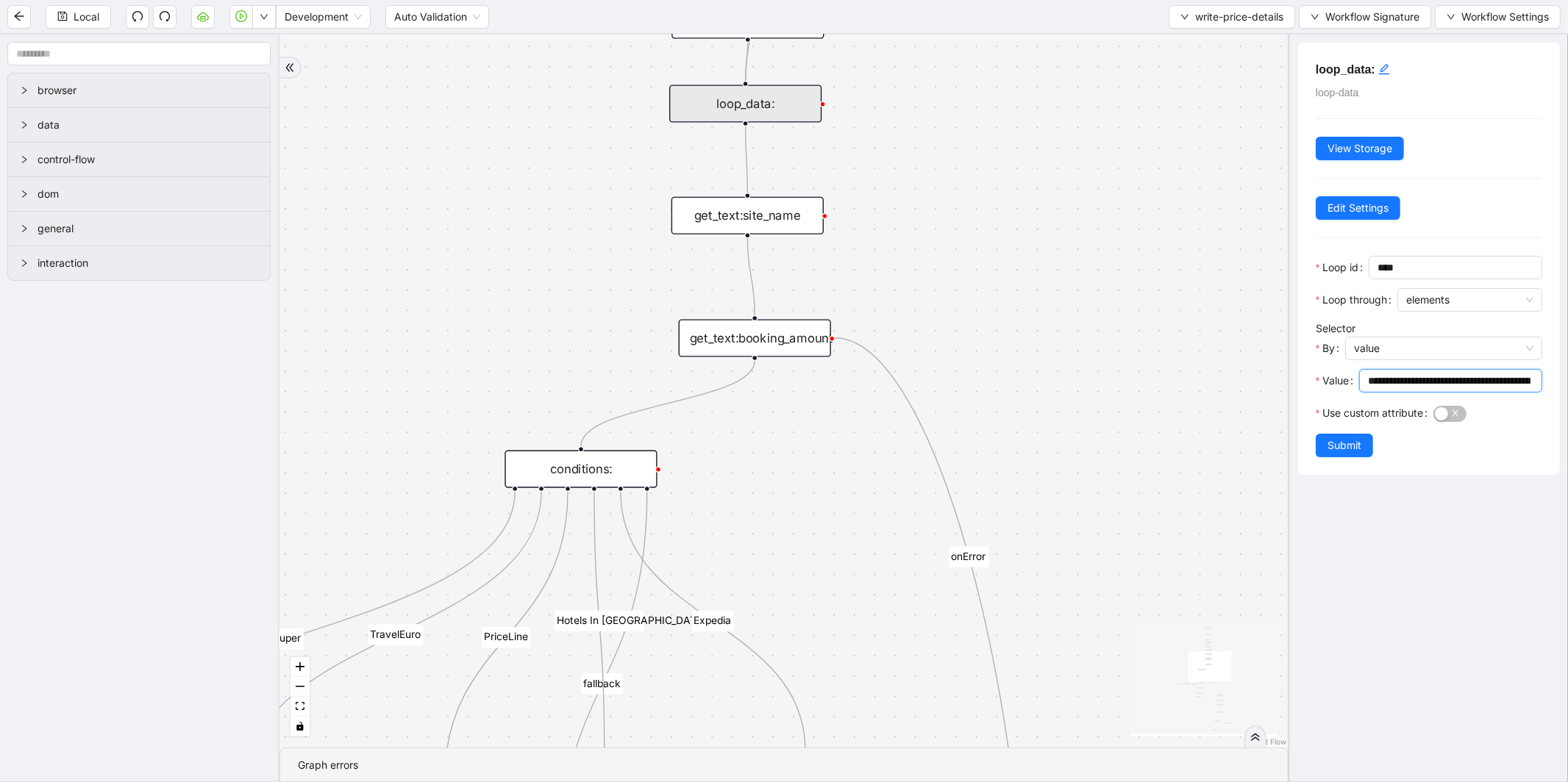
click at [1419, 379] on input "**********" at bounding box center [1449, 381] width 163 height 16
click at [1416, 383] on input "**********" at bounding box center [1449, 381] width 163 height 16
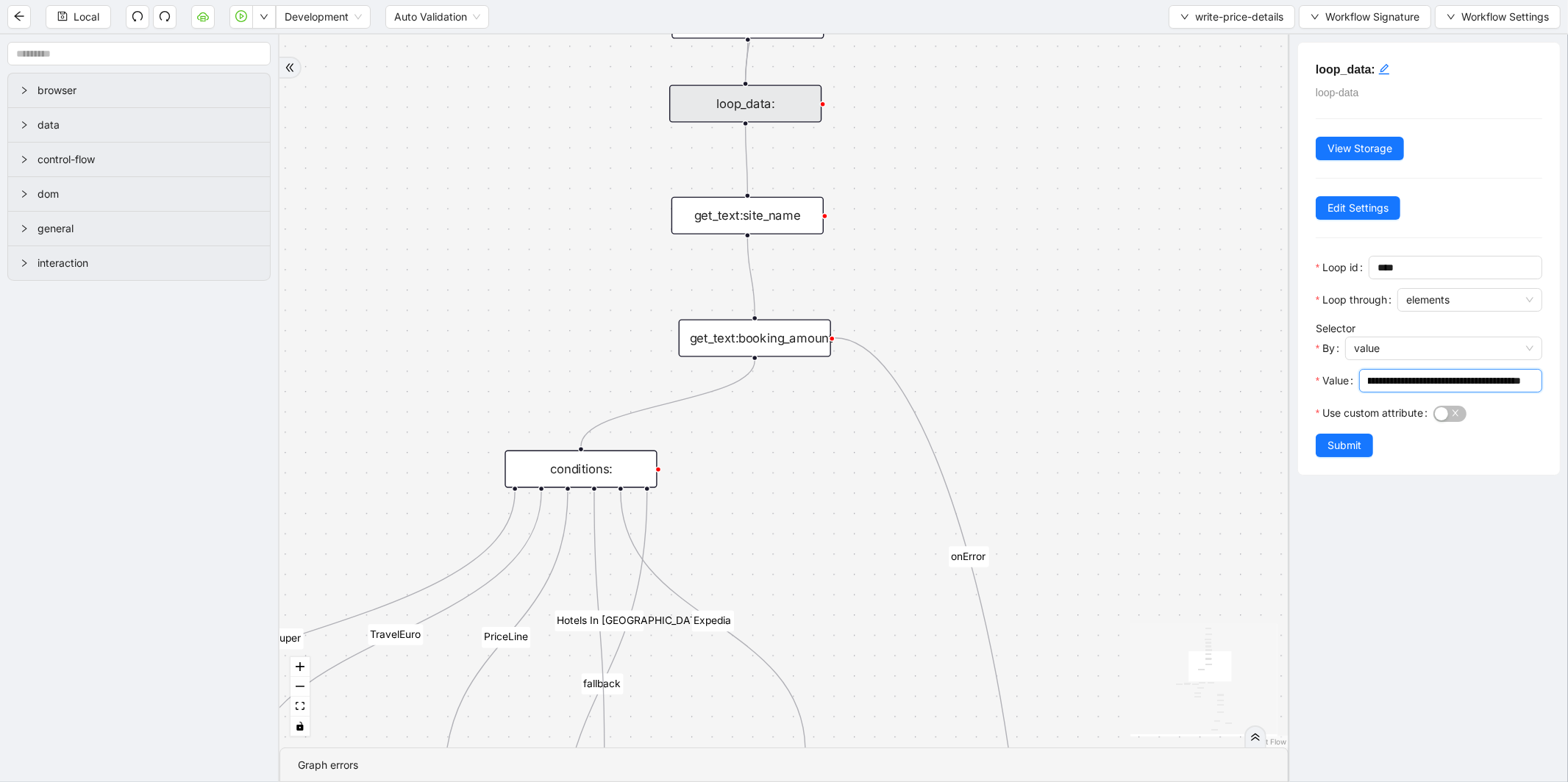
drag, startPoint x: 1449, startPoint y: 380, endPoint x: 1532, endPoint y: 386, distance: 83.2
click at [1532, 386] on span "**********" at bounding box center [1451, 381] width 183 height 24
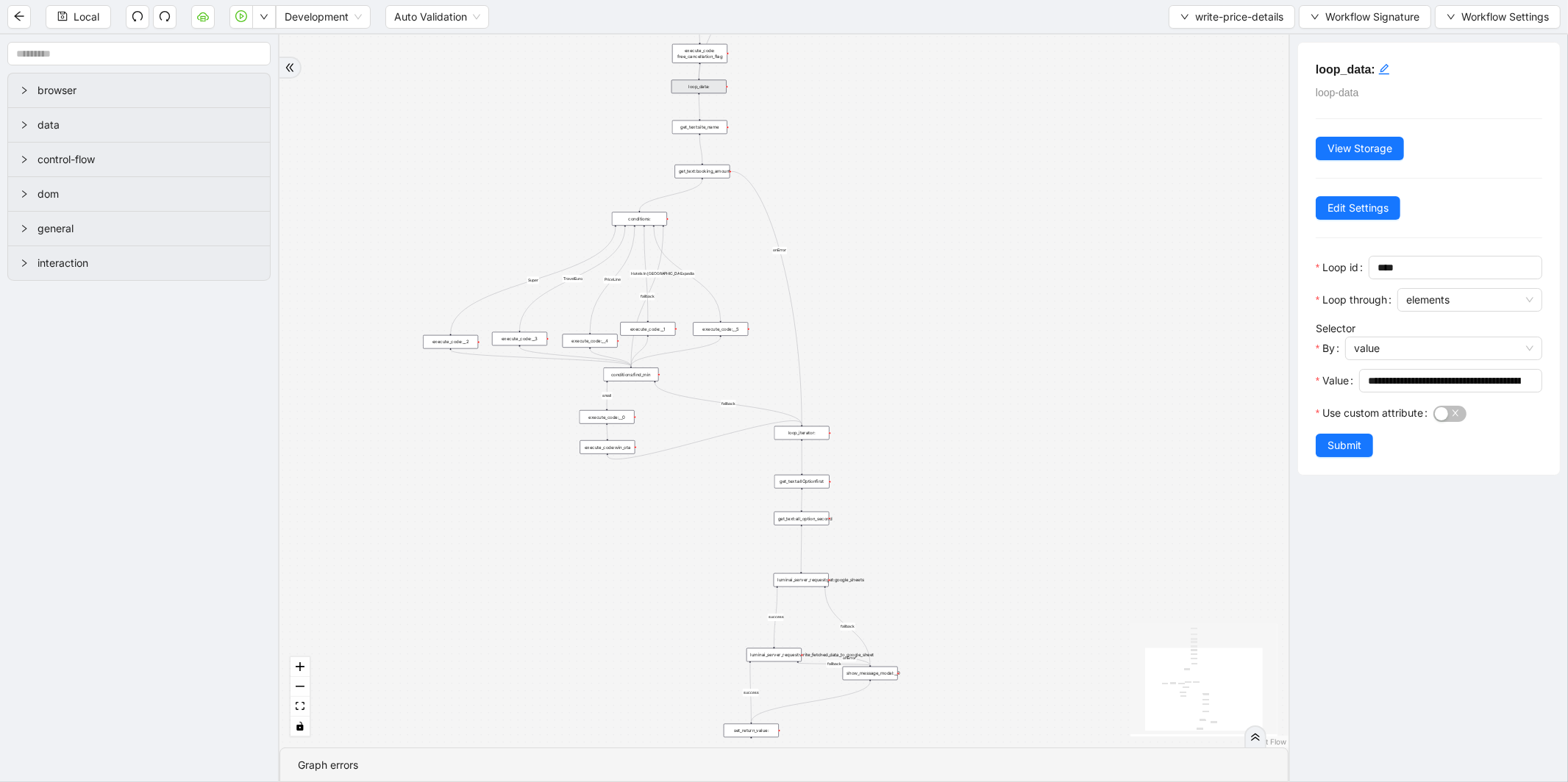
drag, startPoint x: 840, startPoint y: 157, endPoint x: 736, endPoint y: 118, distance: 111.1
click at [736, 118] on div "fallback small Super TravelEuro fallback PriceLine Hotels In America fallback s…" at bounding box center [783, 391] width 1009 height 713
click at [709, 131] on div "get_text:site_name" at bounding box center [700, 129] width 56 height 14
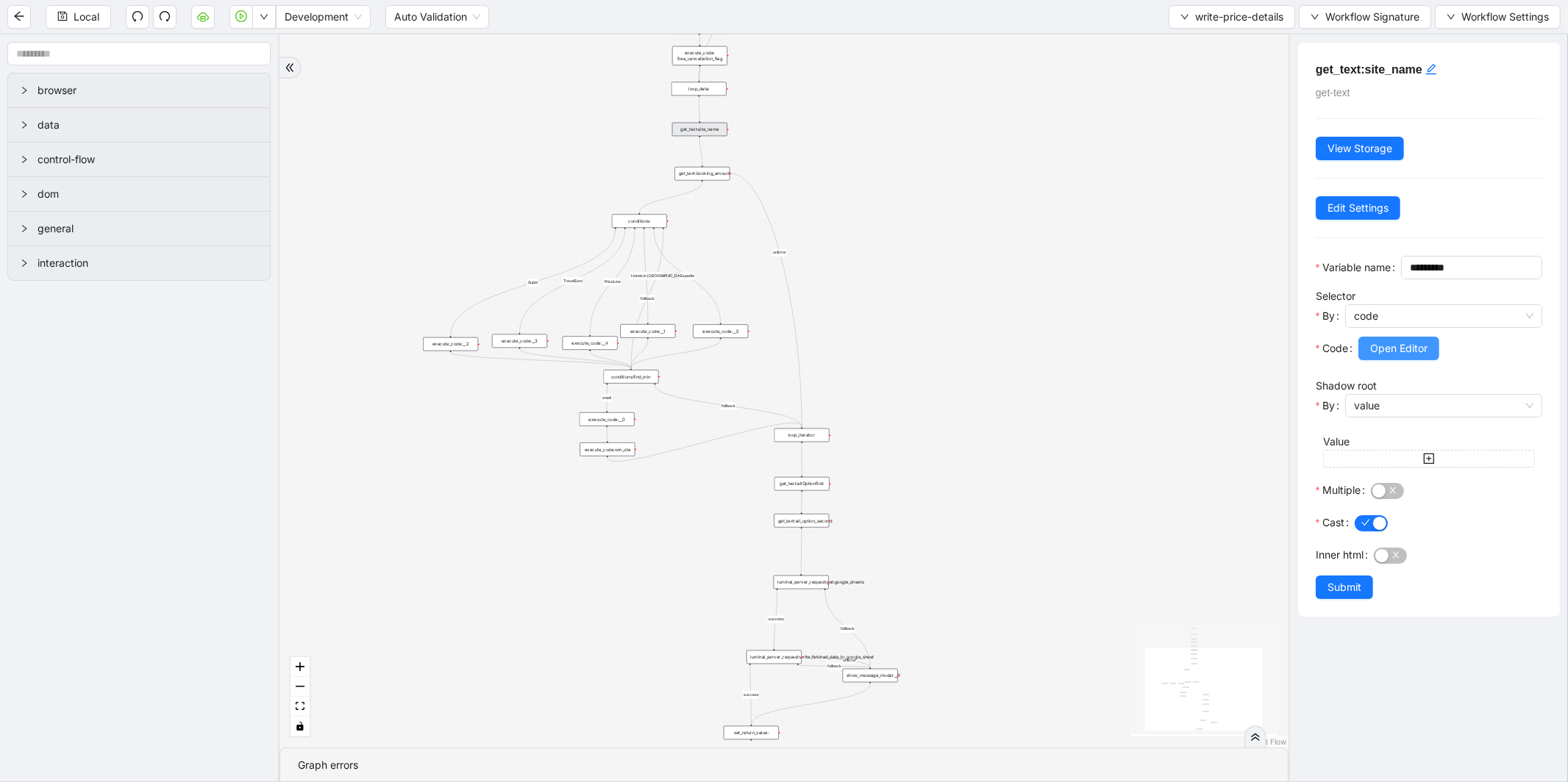
click at [1379, 357] on span "Open Editor" at bounding box center [1398, 348] width 57 height 16
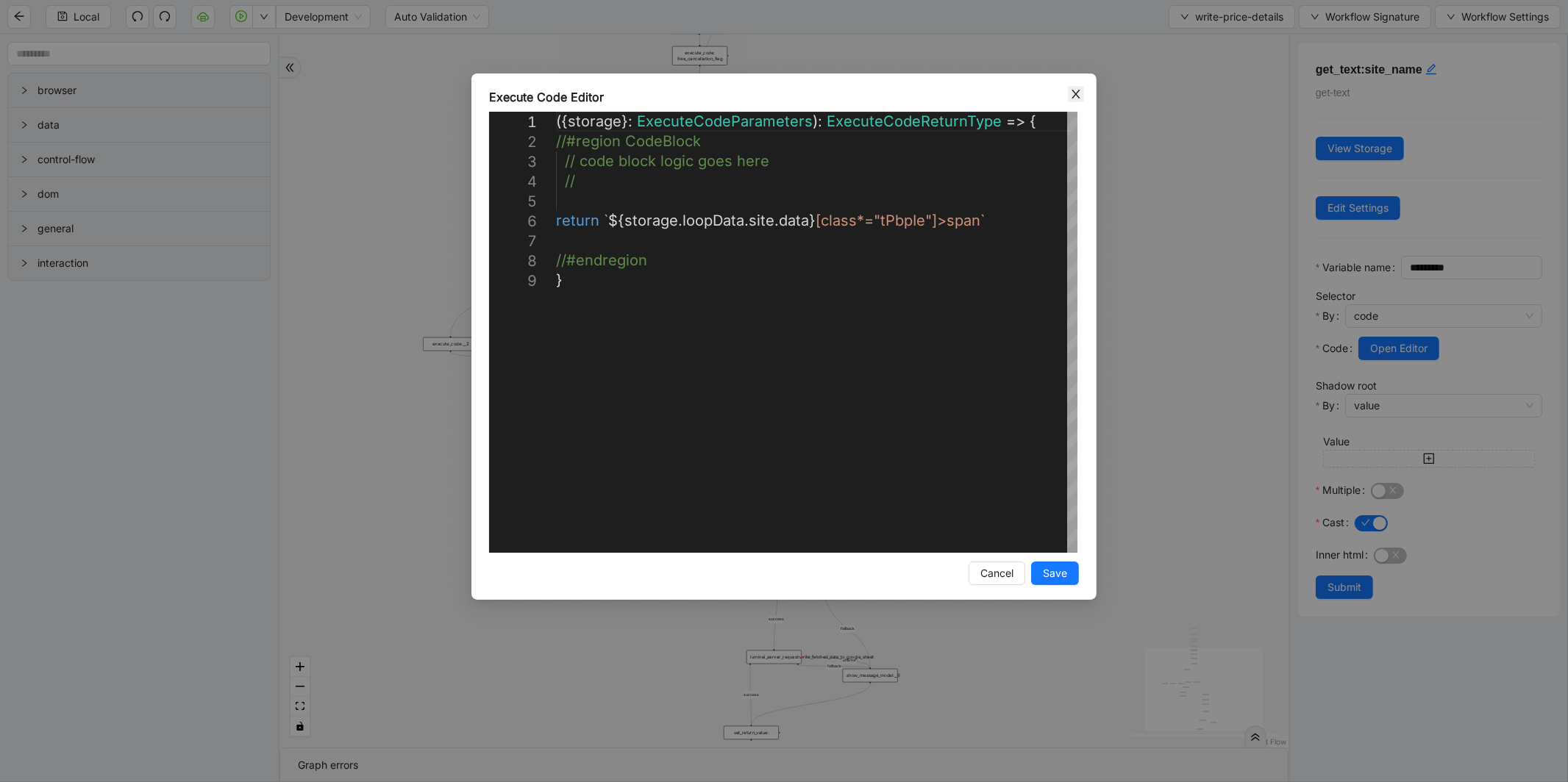
click at [1078, 94] on icon "close" at bounding box center [1075, 93] width 12 height 12
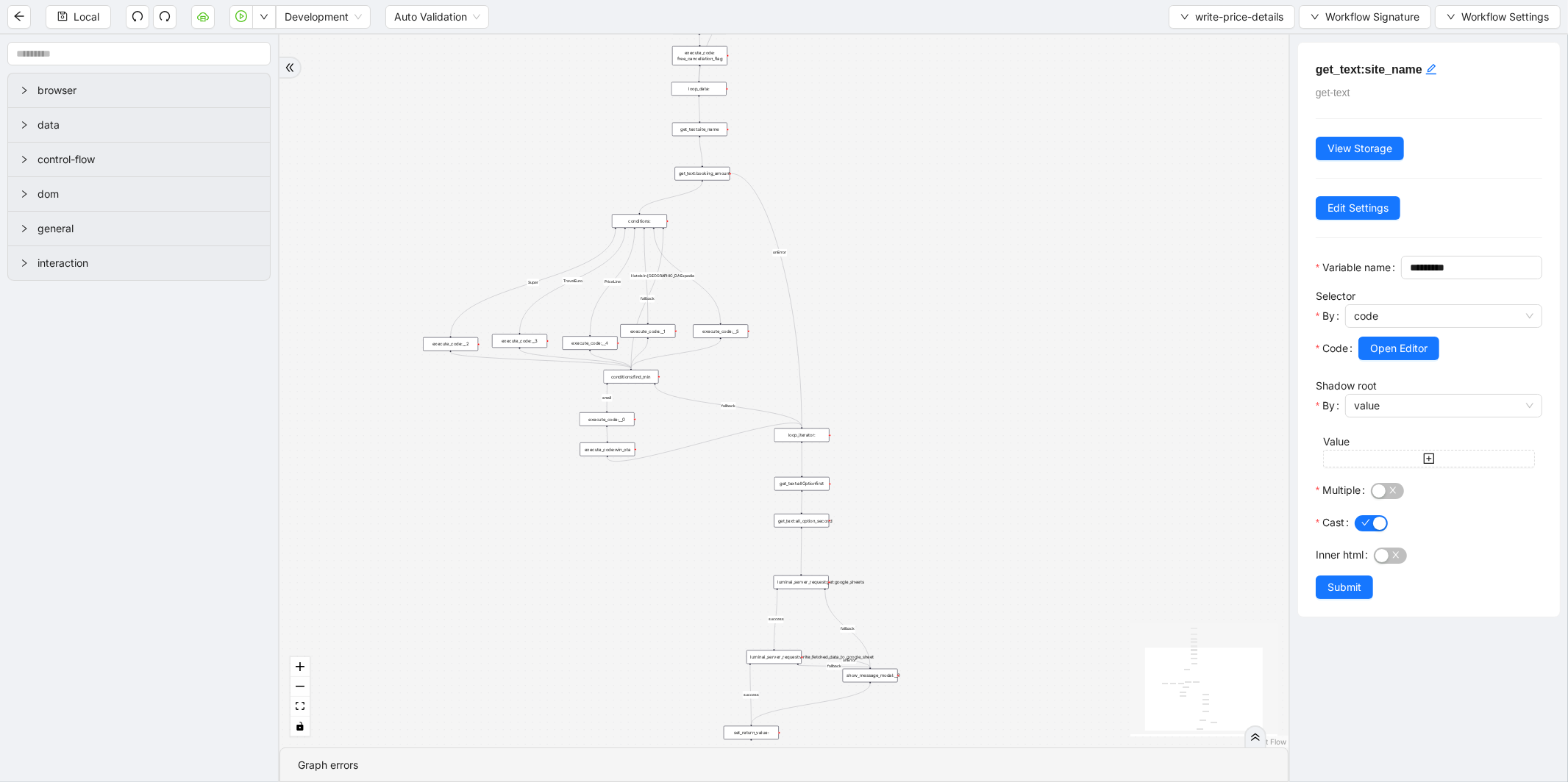
click at [715, 92] on div "loop_data:" at bounding box center [699, 89] width 56 height 14
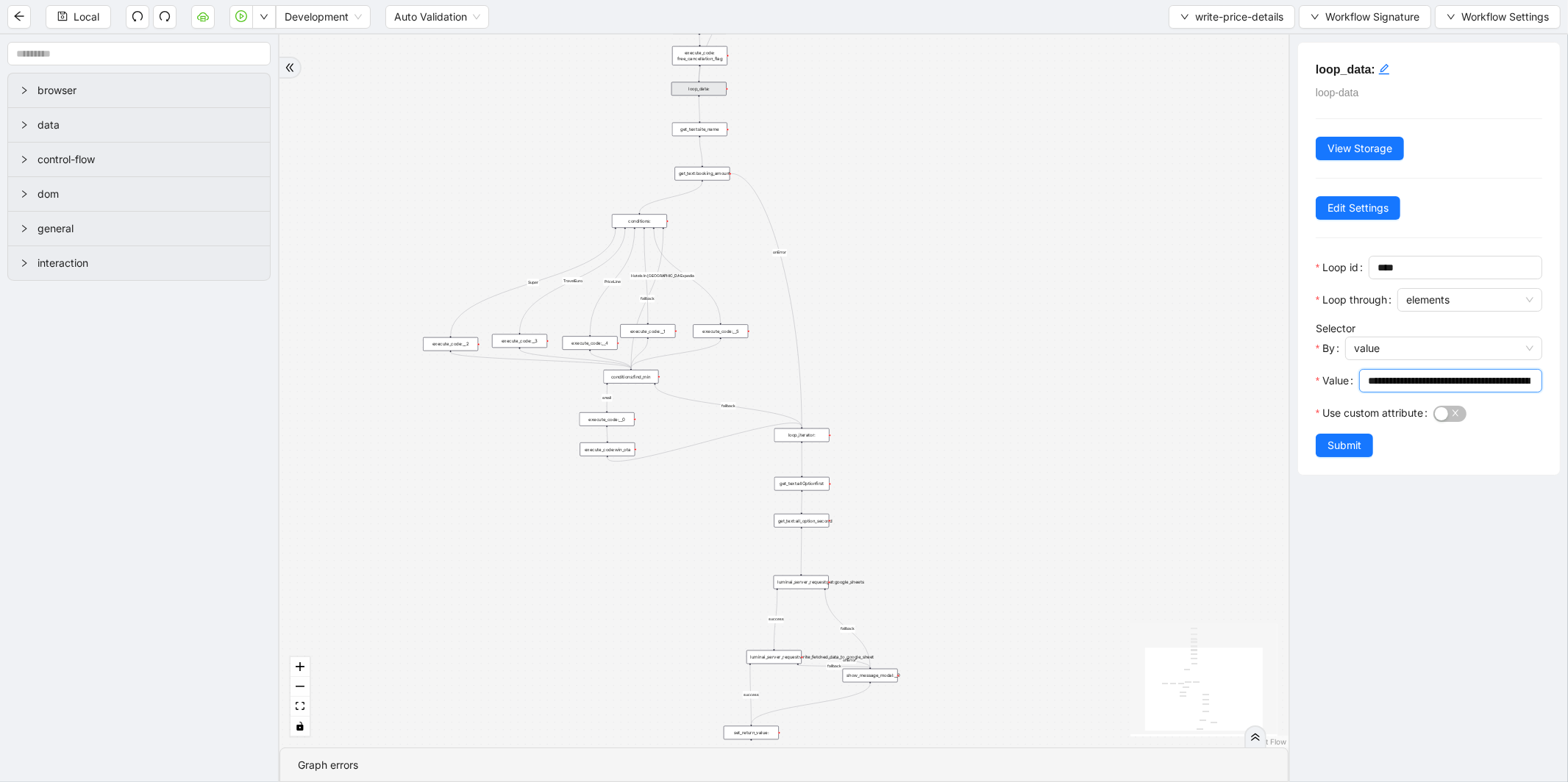
click at [1420, 387] on input "**********" at bounding box center [1449, 381] width 163 height 16
click at [1420, 386] on input "**********" at bounding box center [1449, 381] width 163 height 16
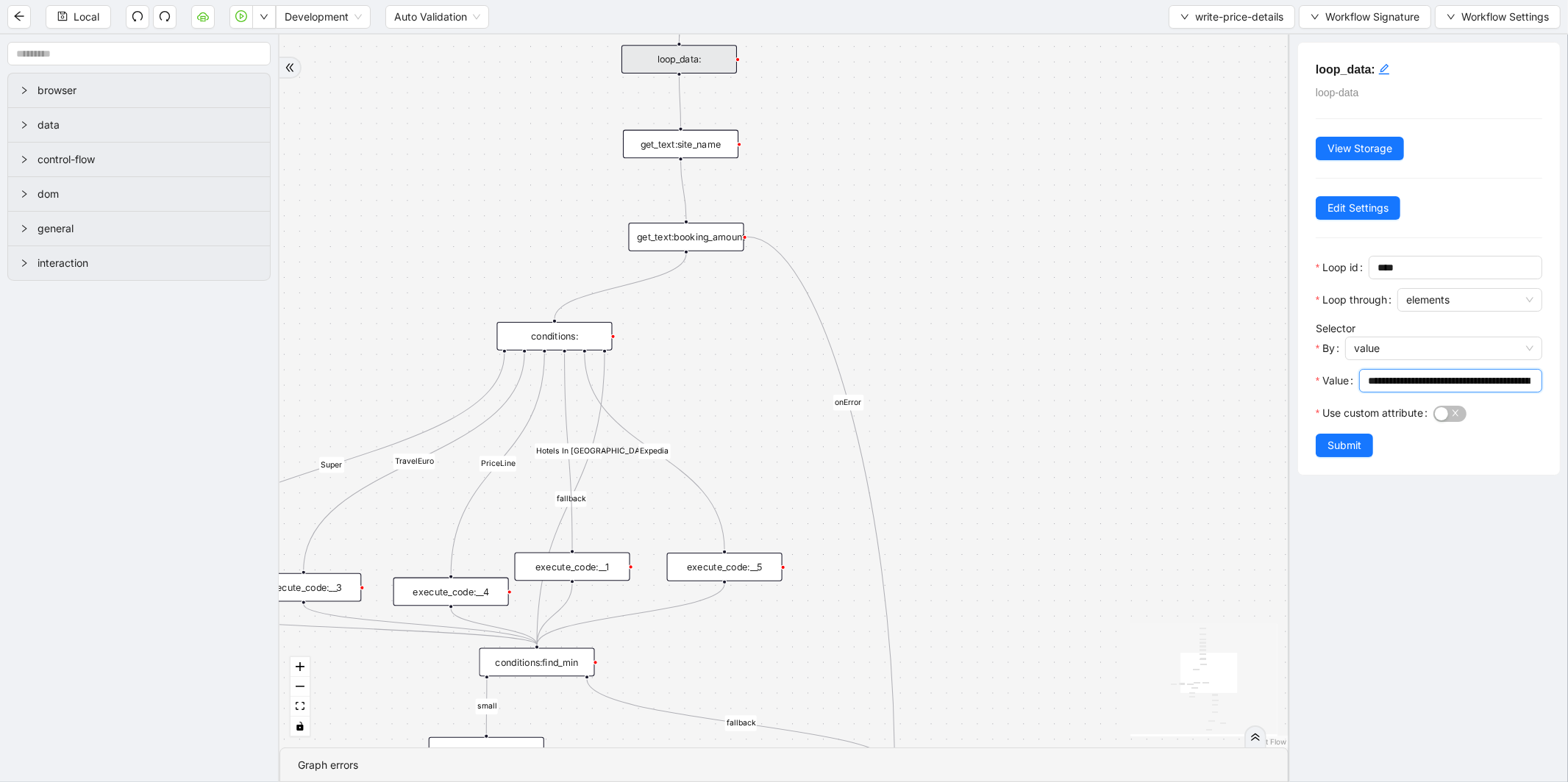
click at [703, 133] on div "get_text:site_name" at bounding box center [681, 144] width 116 height 29
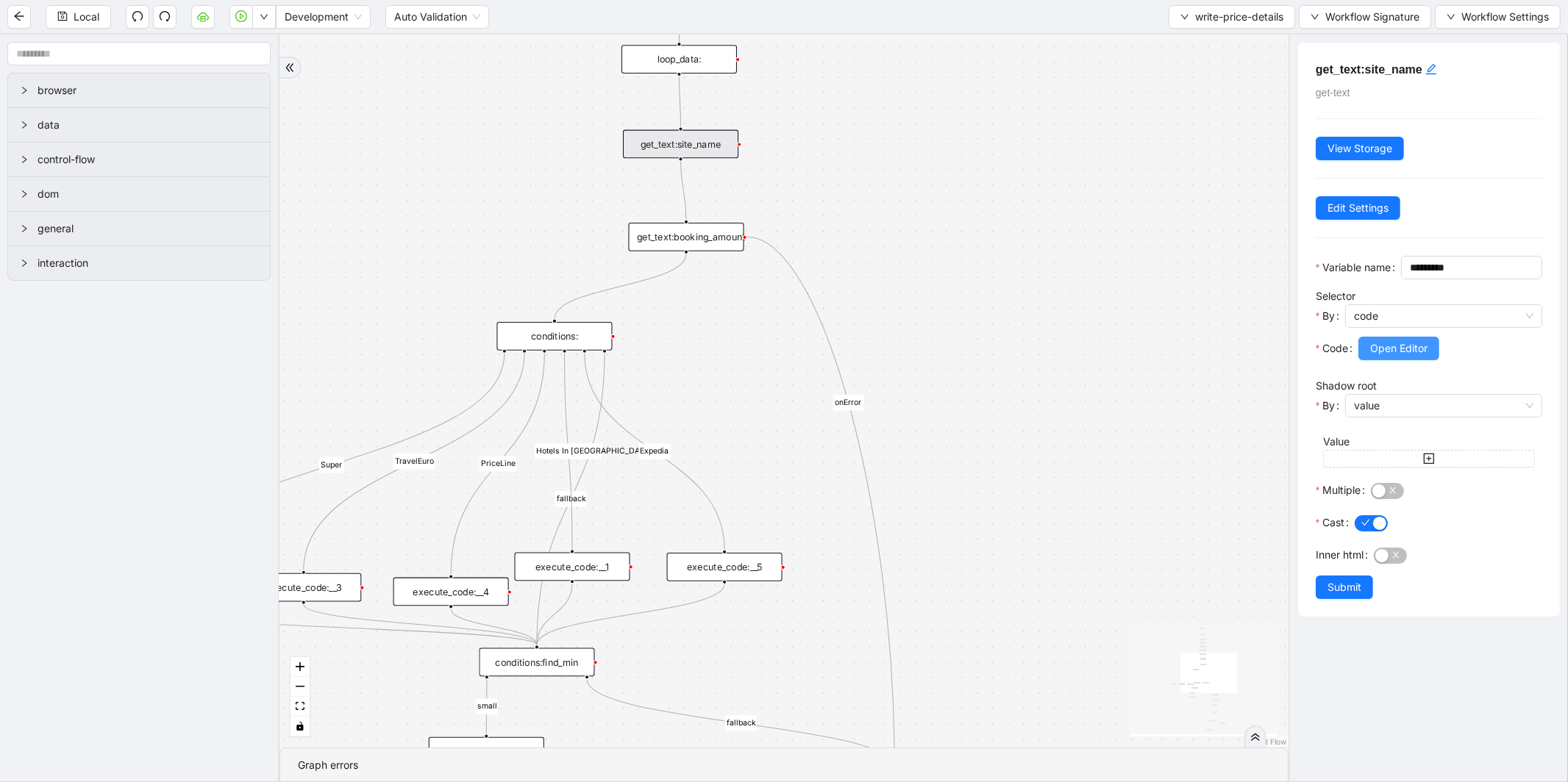
click at [1374, 357] on span "Open Editor" at bounding box center [1398, 348] width 57 height 16
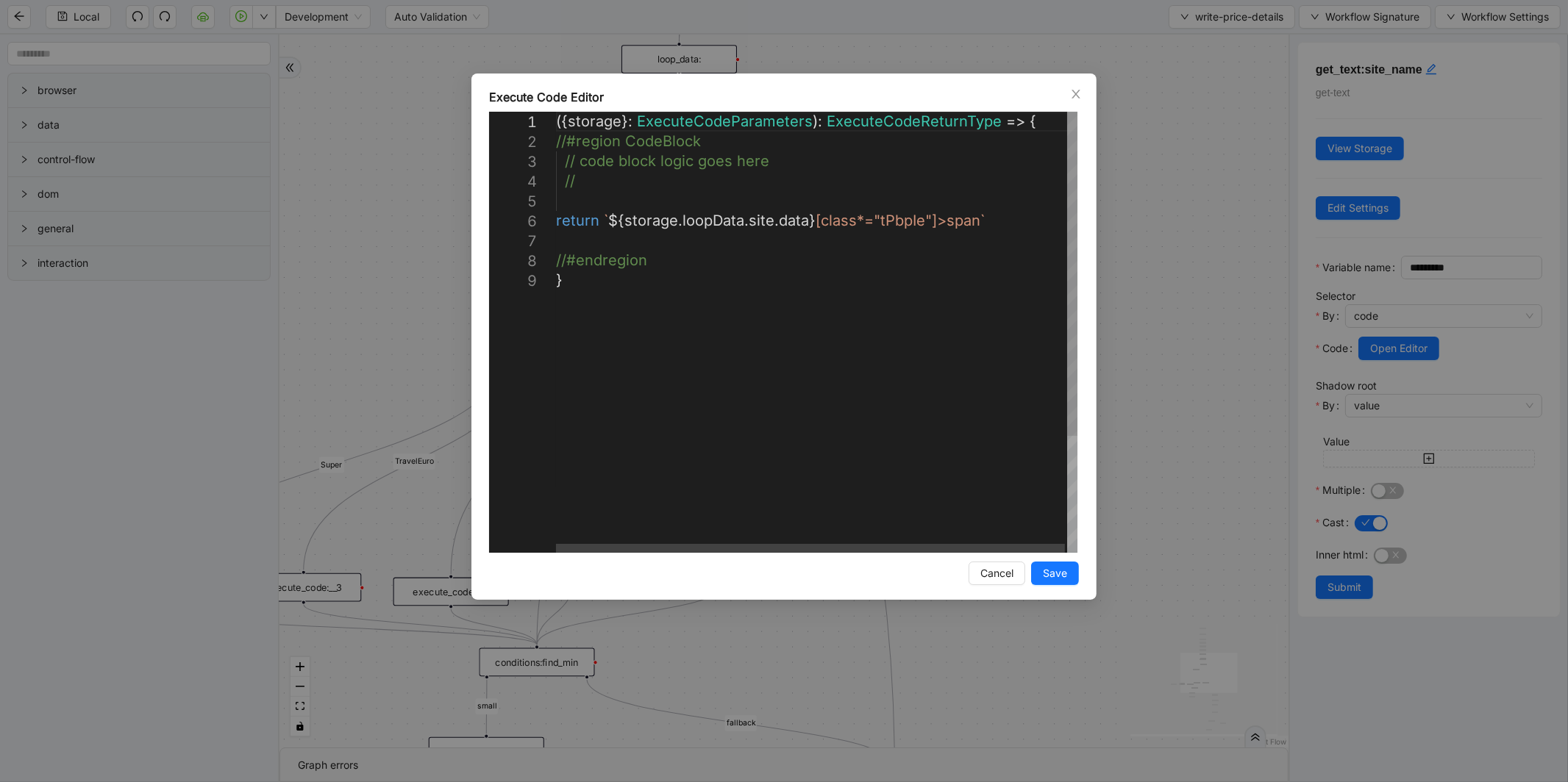
scroll to position [0, 8]
drag, startPoint x: 814, startPoint y: 224, endPoint x: 978, endPoint y: 227, distance: 164.0
drag, startPoint x: 814, startPoint y: 223, endPoint x: 979, endPoint y: 228, distance: 165.1
click at [1072, 91] on icon "close" at bounding box center [1075, 93] width 12 height 12
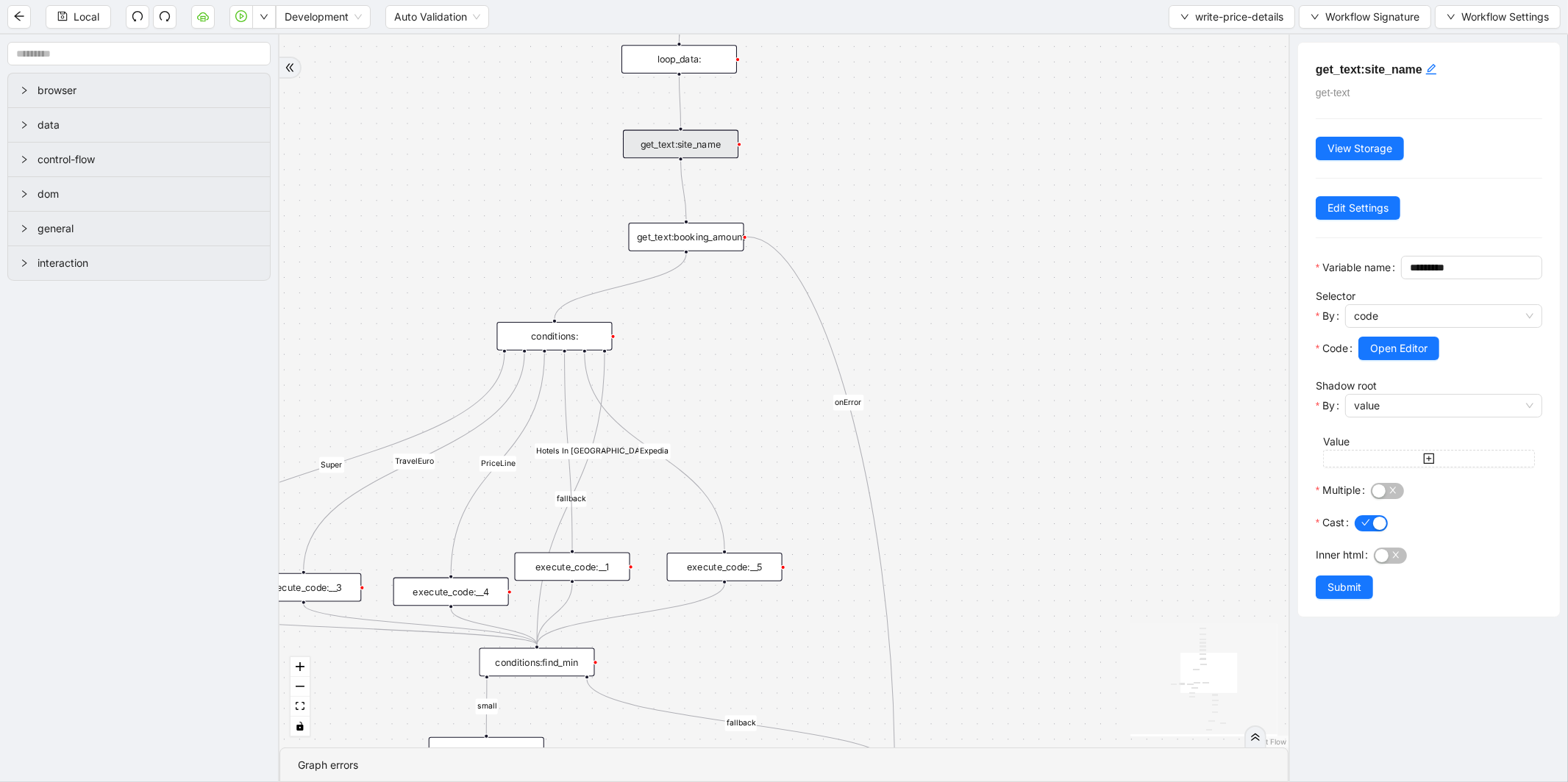
click at [703, 240] on div "get_text:booking_amount" at bounding box center [687, 237] width 116 height 29
click at [1391, 360] on button "Open Editor" at bounding box center [1398, 348] width 81 height 24
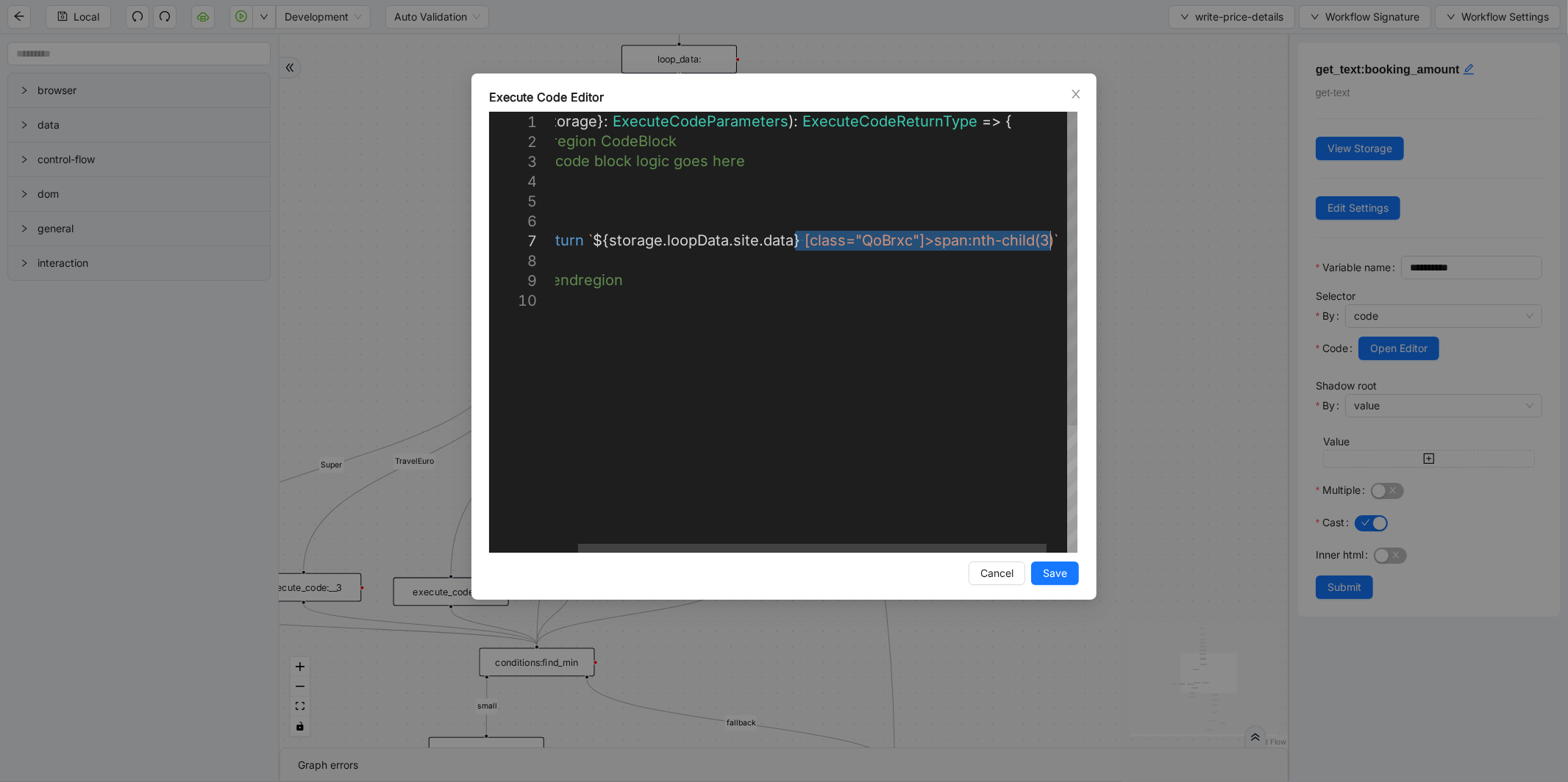
drag, startPoint x: 822, startPoint y: 241, endPoint x: 1050, endPoint y: 247, distance: 228.1
click at [1078, 91] on icon "close" at bounding box center [1075, 93] width 12 height 12
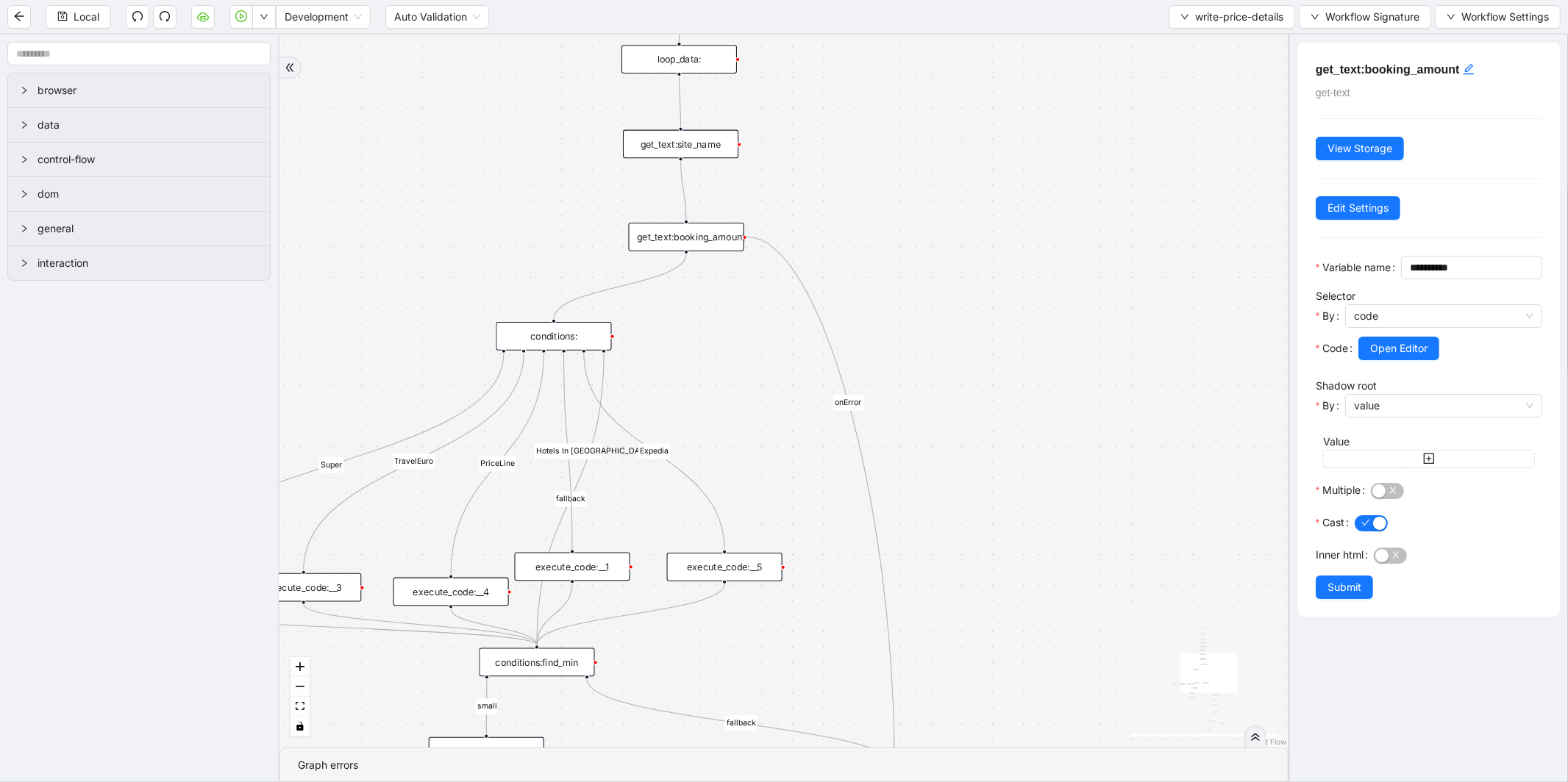
click at [563, 331] on div "conditions:" at bounding box center [554, 336] width 116 height 29
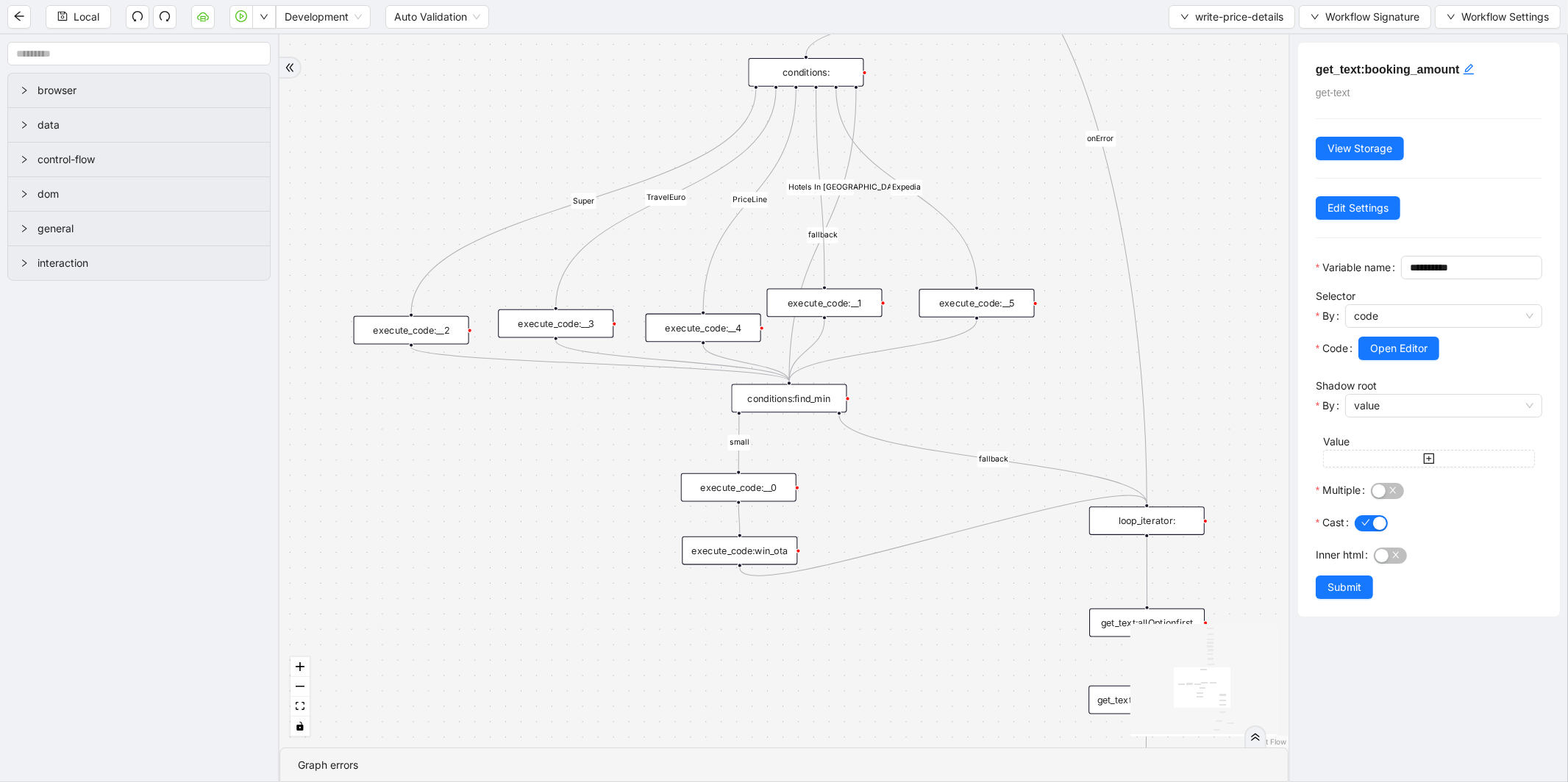
drag, startPoint x: 403, startPoint y: 336, endPoint x: 655, endPoint y: 72, distance: 365.0
click at [655, 72] on div "fallback small Super TravelEuro fallback PriceLine Hotels In America fallback s…" at bounding box center [783, 391] width 1009 height 713
click at [446, 327] on div "execute_code:__2" at bounding box center [412, 330] width 116 height 29
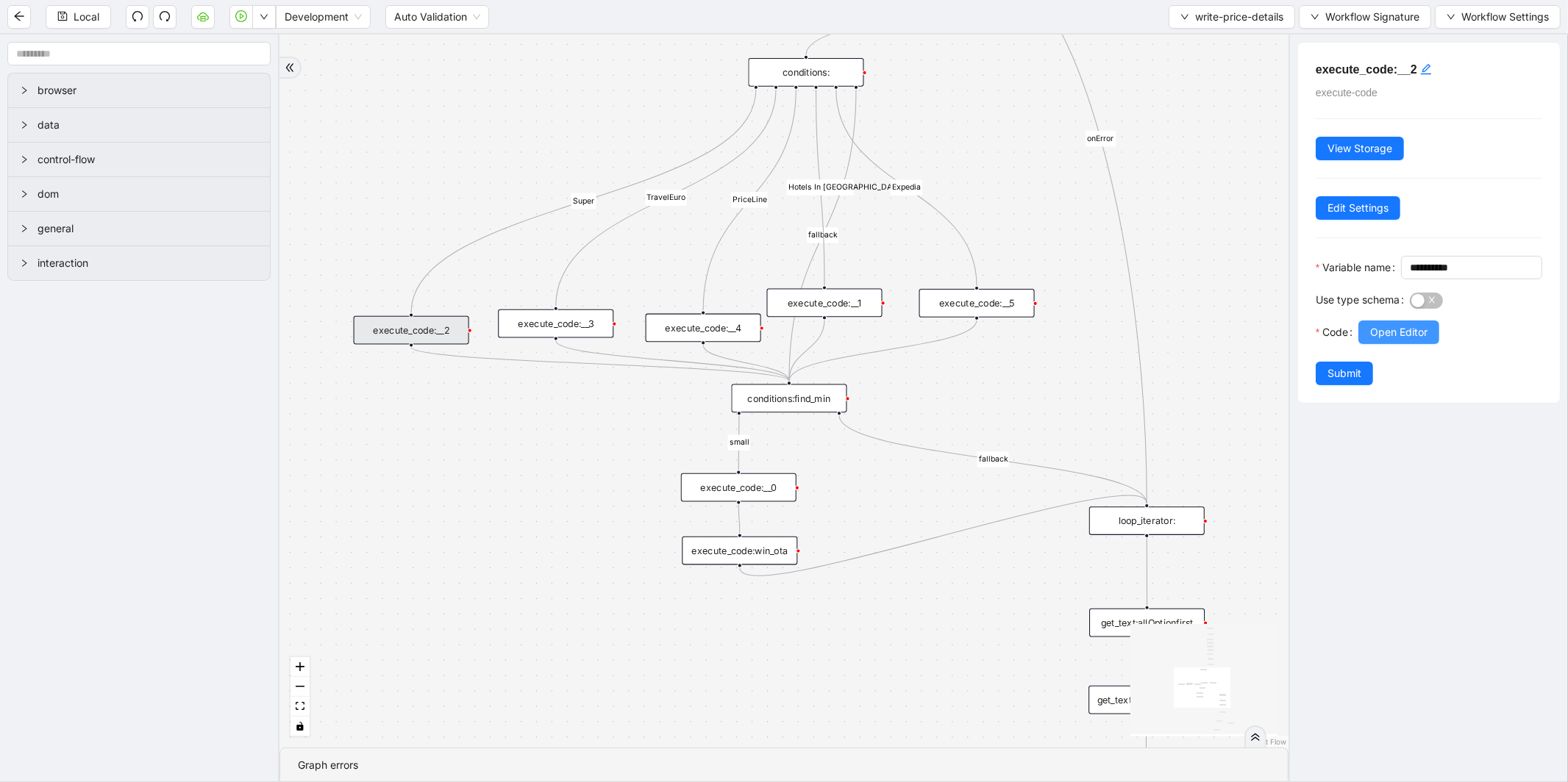
click at [1381, 341] on span "Open Editor" at bounding box center [1398, 332] width 57 height 16
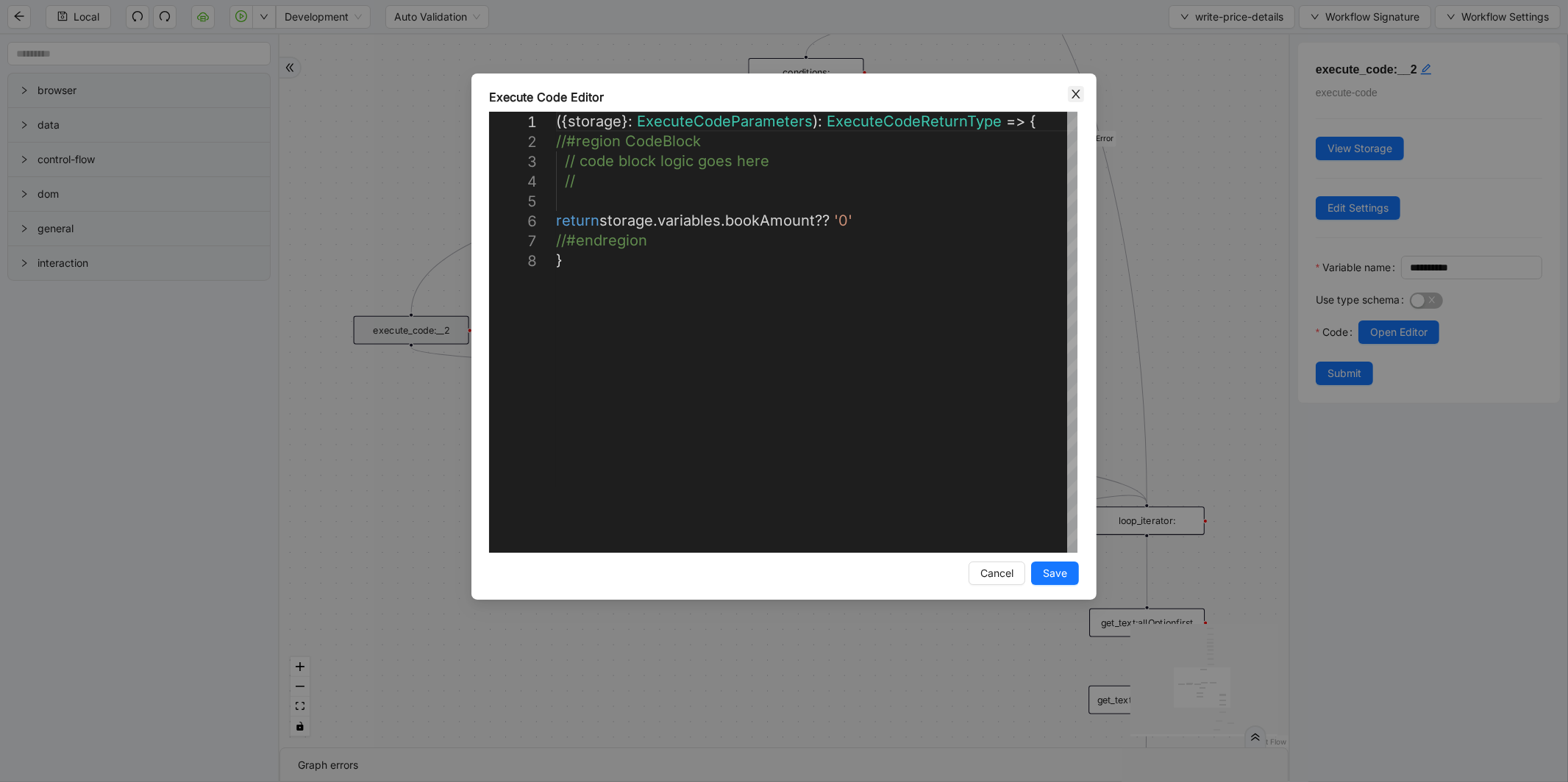
click at [1078, 96] on icon "close" at bounding box center [1075, 93] width 12 height 12
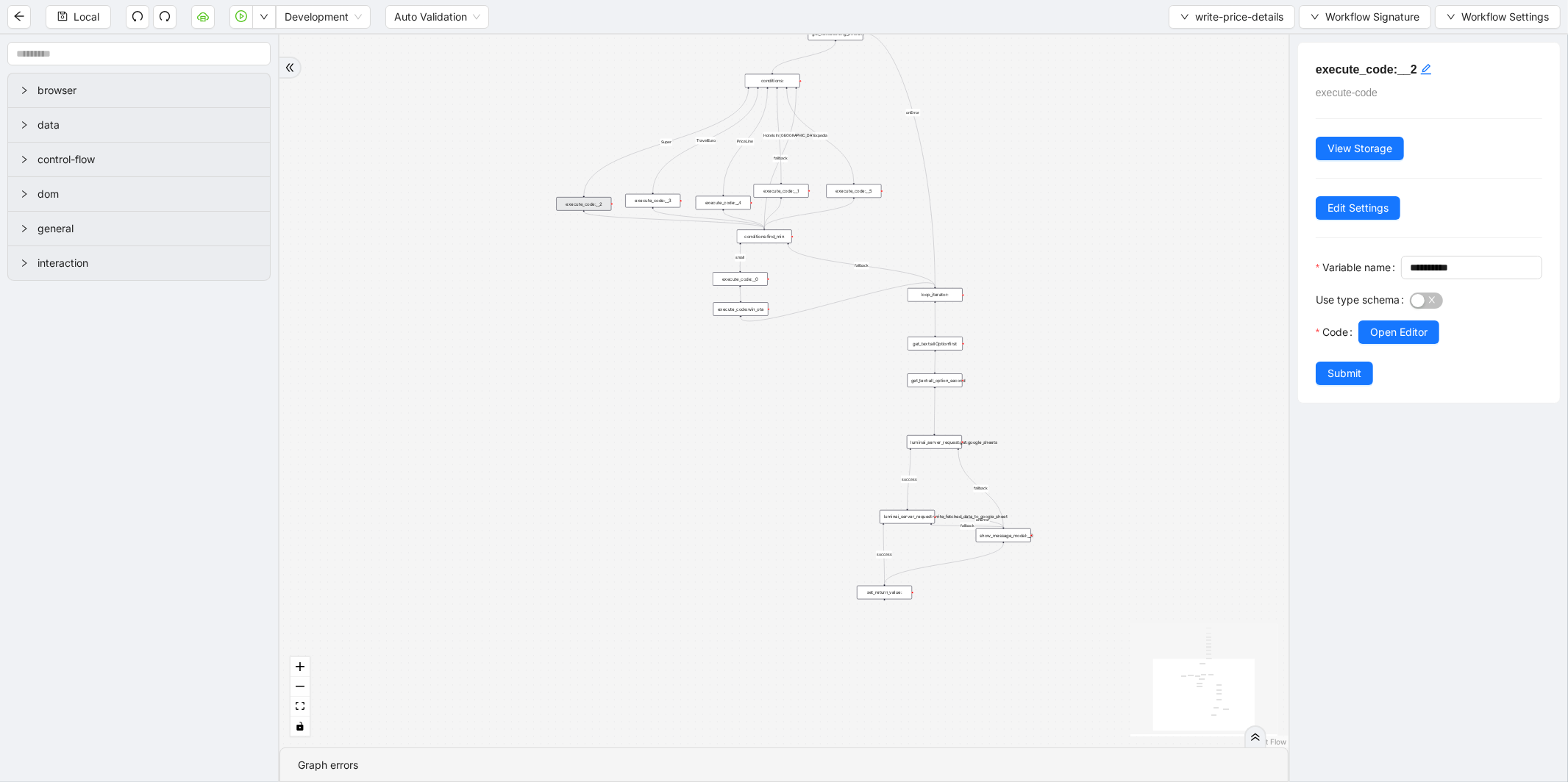
drag, startPoint x: 1116, startPoint y: 348, endPoint x: 813, endPoint y: 68, distance: 412.6
click at [813, 67] on div "fallback small Super TravelEuro fallback PriceLine Hotels In America fallback s…" at bounding box center [783, 391] width 1009 height 713
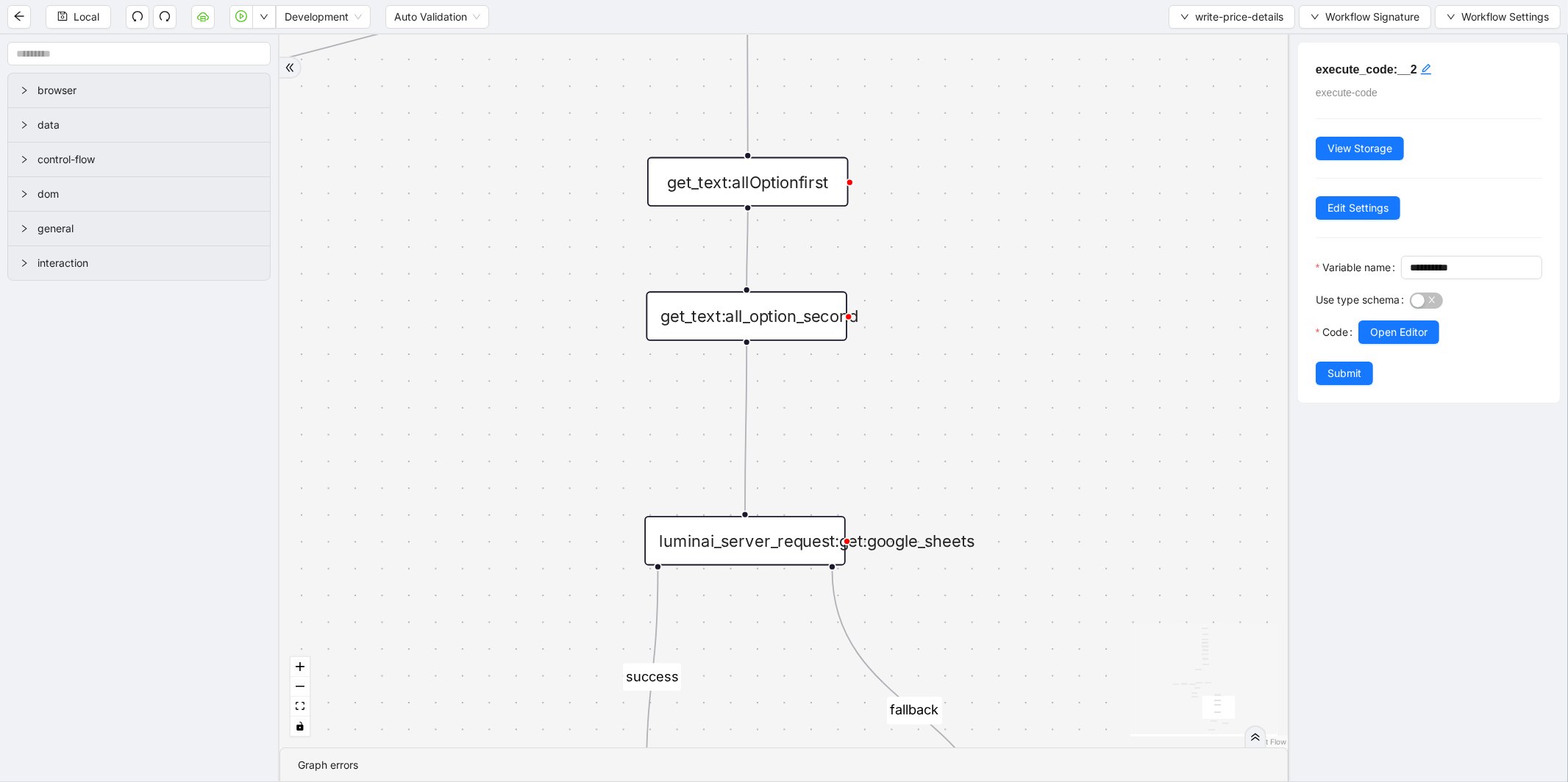
click at [771, 186] on div "get_text:allOptionfirst" at bounding box center [747, 182] width 201 height 49
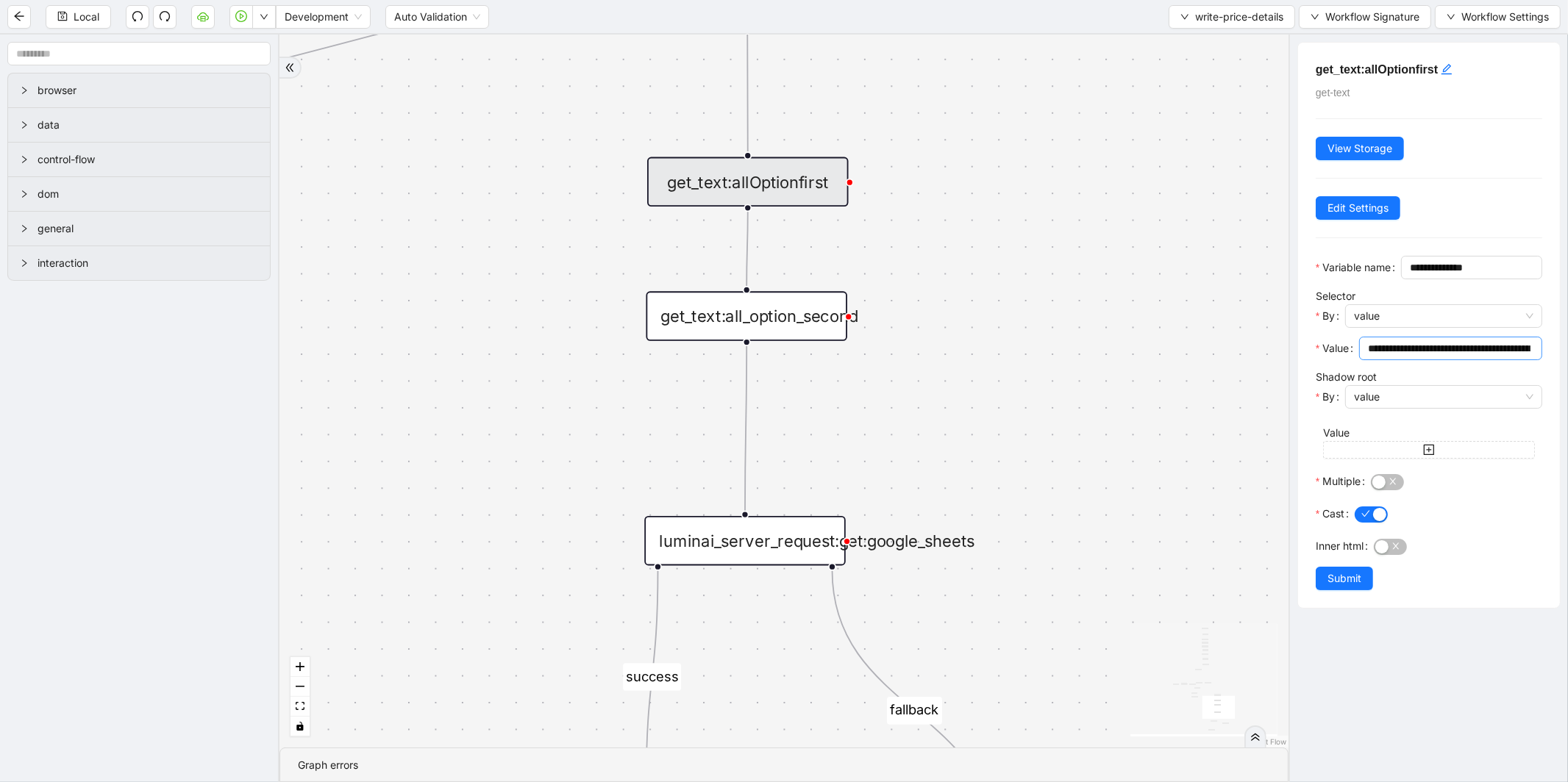
click at [1397, 357] on input "**********" at bounding box center [1449, 348] width 163 height 16
click at [829, 336] on div "get_text:all_option_second" at bounding box center [747, 316] width 201 height 49
click at [788, 324] on div "get_text:all_option_second" at bounding box center [746, 316] width 201 height 49
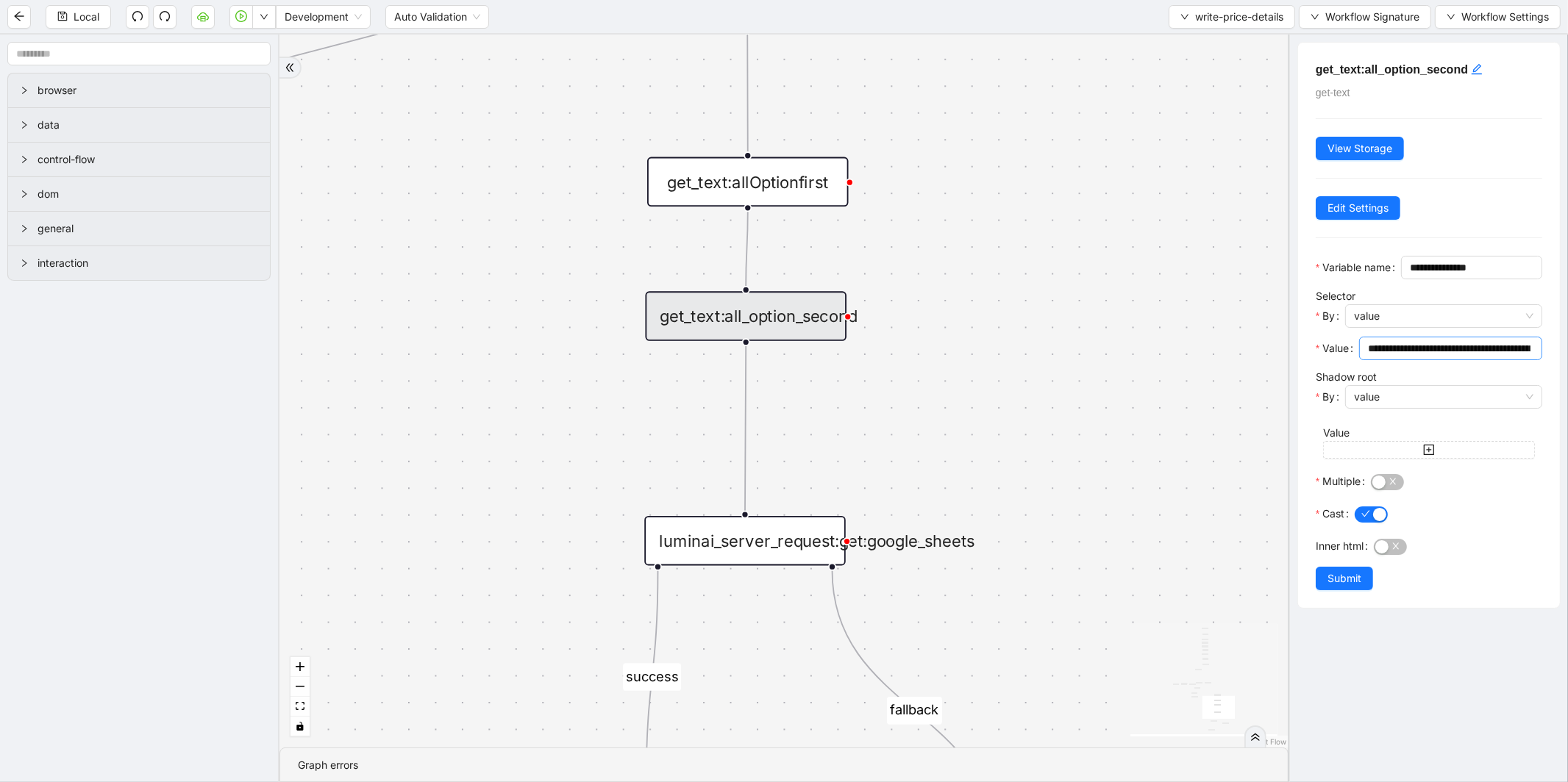
click at [1429, 357] on input "**********" at bounding box center [1449, 348] width 163 height 16
click at [1428, 357] on input "**********" at bounding box center [1449, 348] width 163 height 16
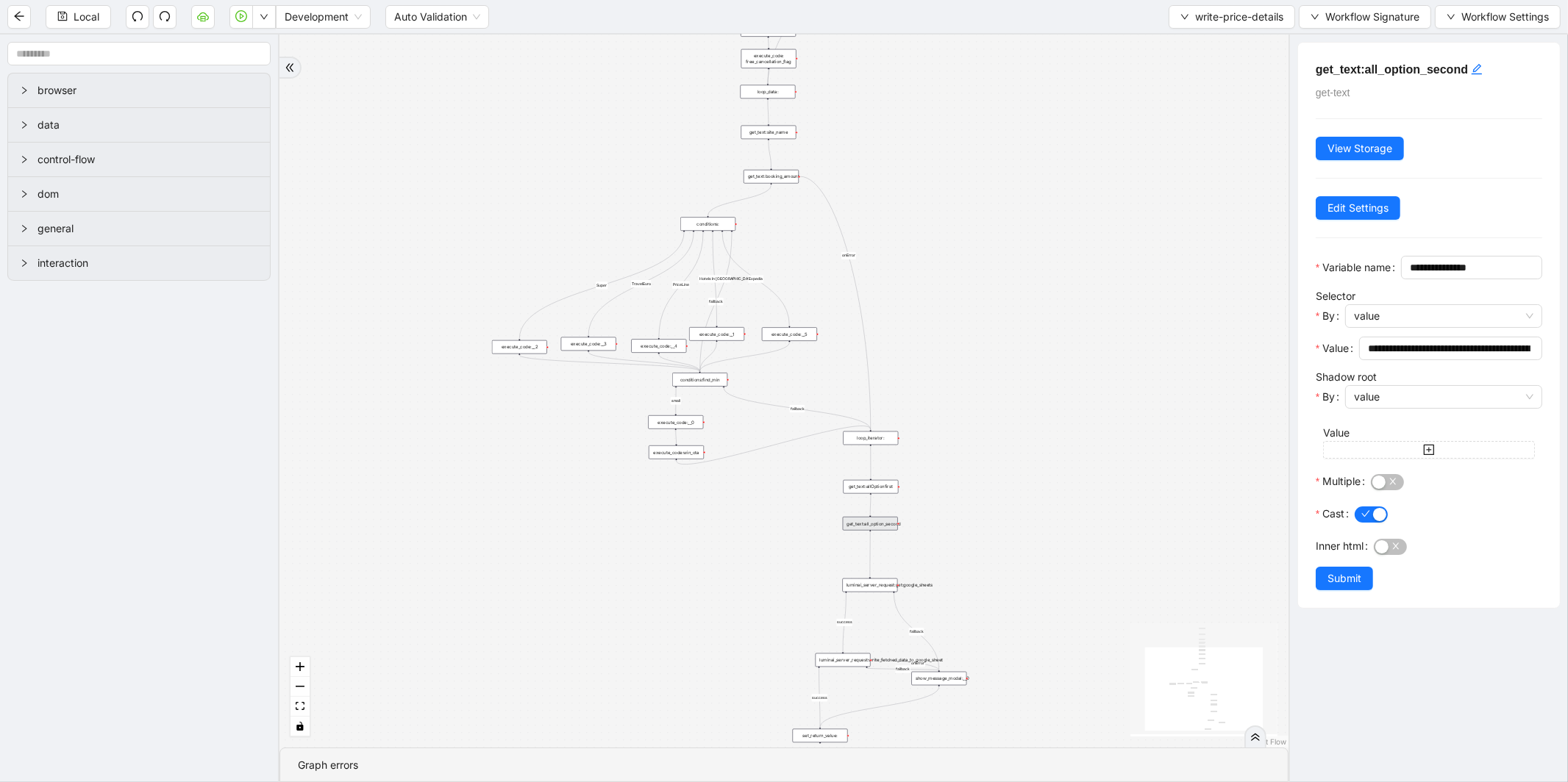
drag, startPoint x: 614, startPoint y: 370, endPoint x: 695, endPoint y: 557, distance: 203.8
click at [695, 557] on div "fallback small Super TravelEuro fallback PriceLine Hotels In America fallback s…" at bounding box center [783, 391] width 1009 height 713
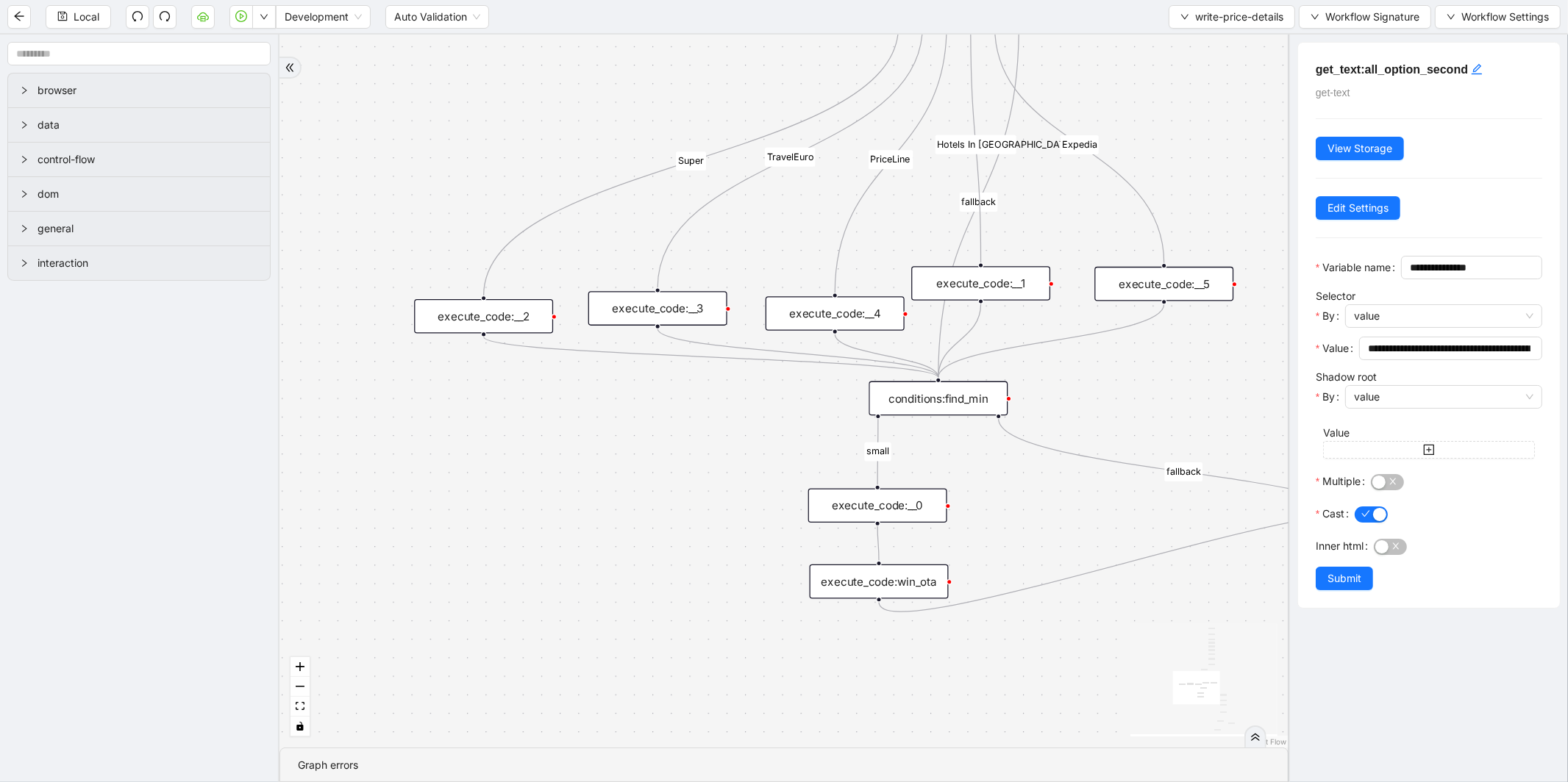
click at [527, 327] on div "execute_code:__2" at bounding box center [483, 316] width 139 height 35
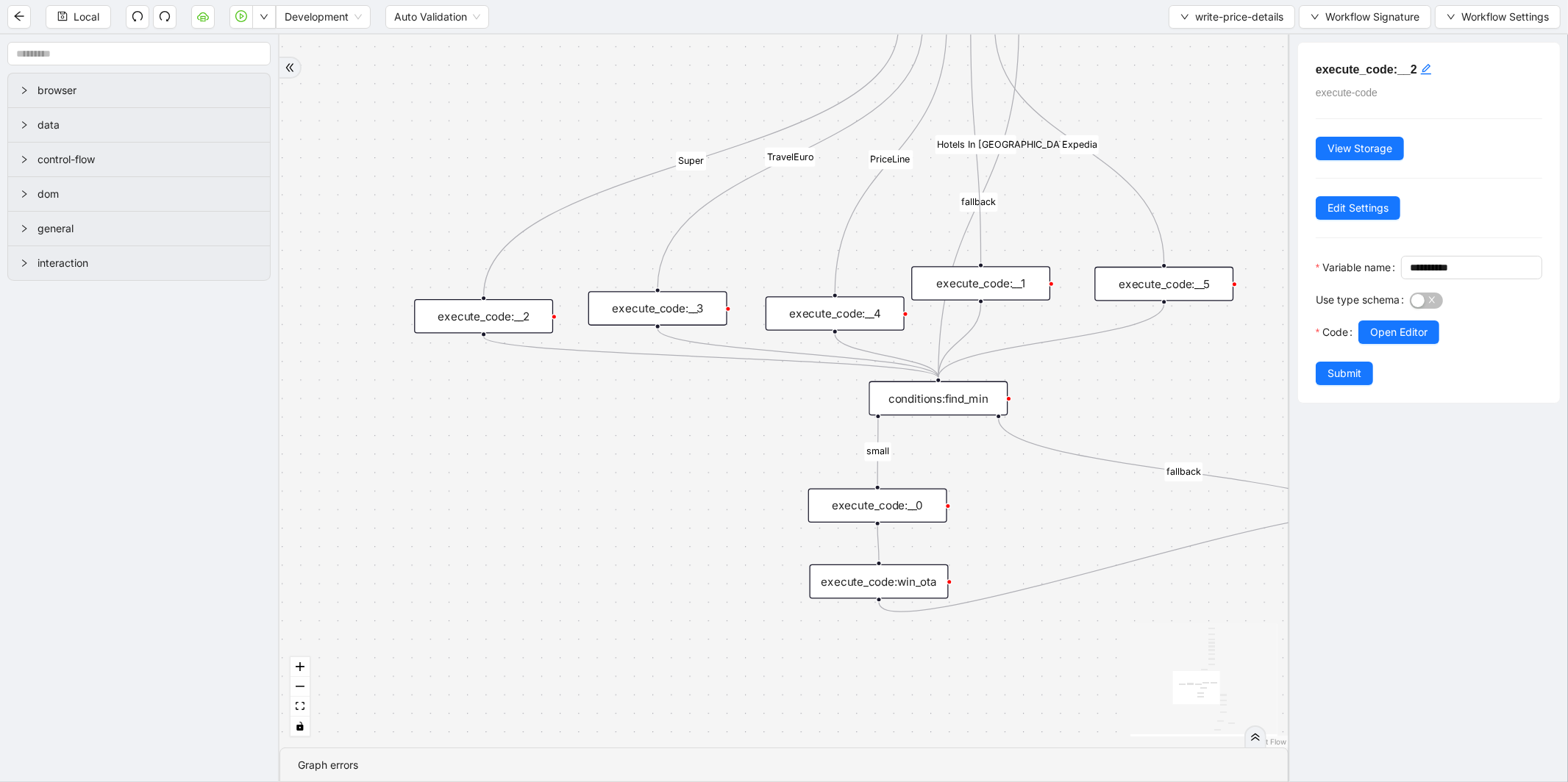
click at [677, 309] on div "execute_code:__3" at bounding box center [658, 308] width 139 height 35
click at [940, 388] on div "conditions:find_min" at bounding box center [938, 398] width 139 height 35
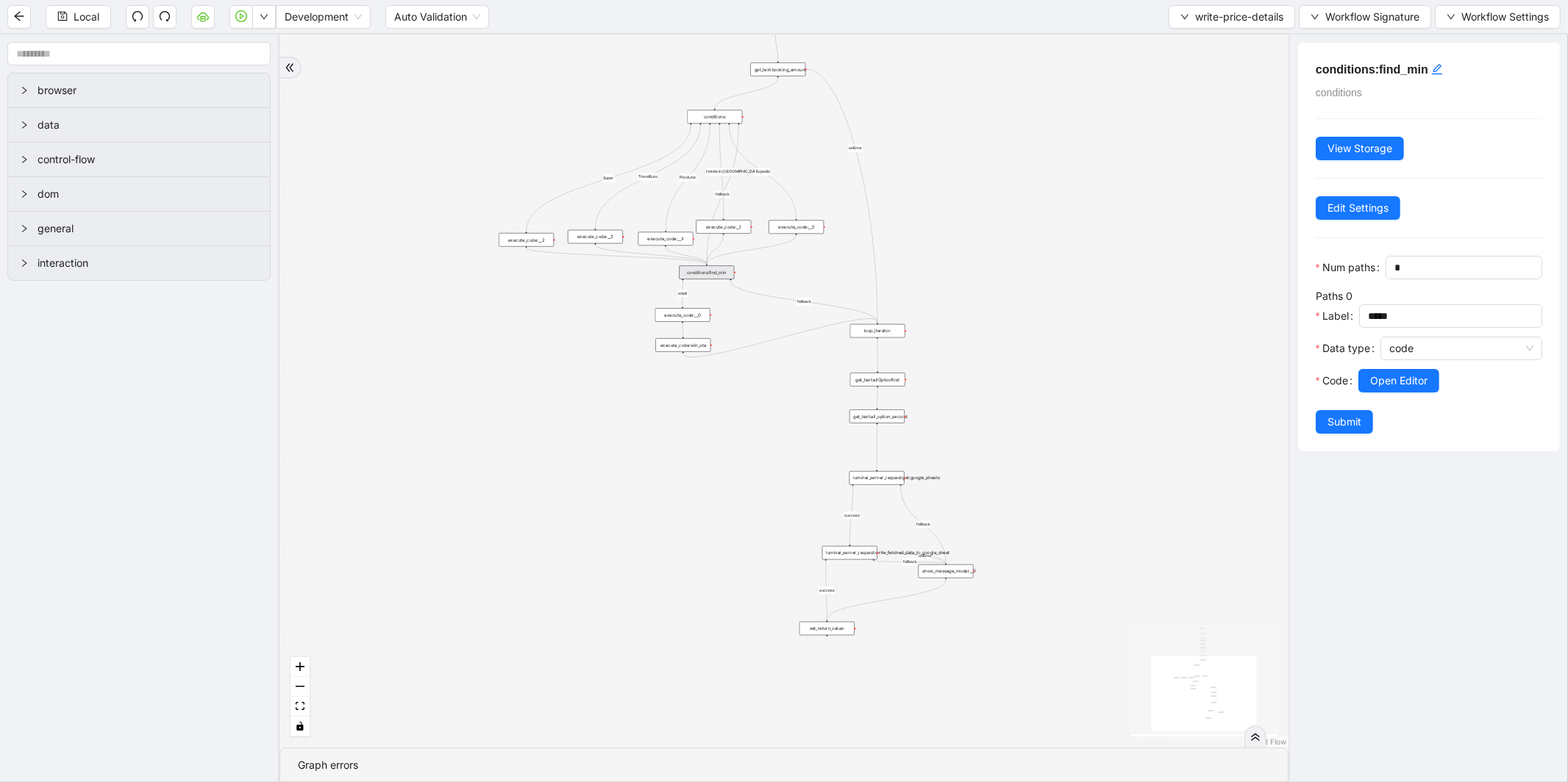
drag, startPoint x: 1097, startPoint y: 395, endPoint x: 833, endPoint y: 136, distance: 369.8
click at [833, 136] on div "fallback small Super TravelEuro fallback PriceLine Hotels In America fallback s…" at bounding box center [783, 391] width 1009 height 713
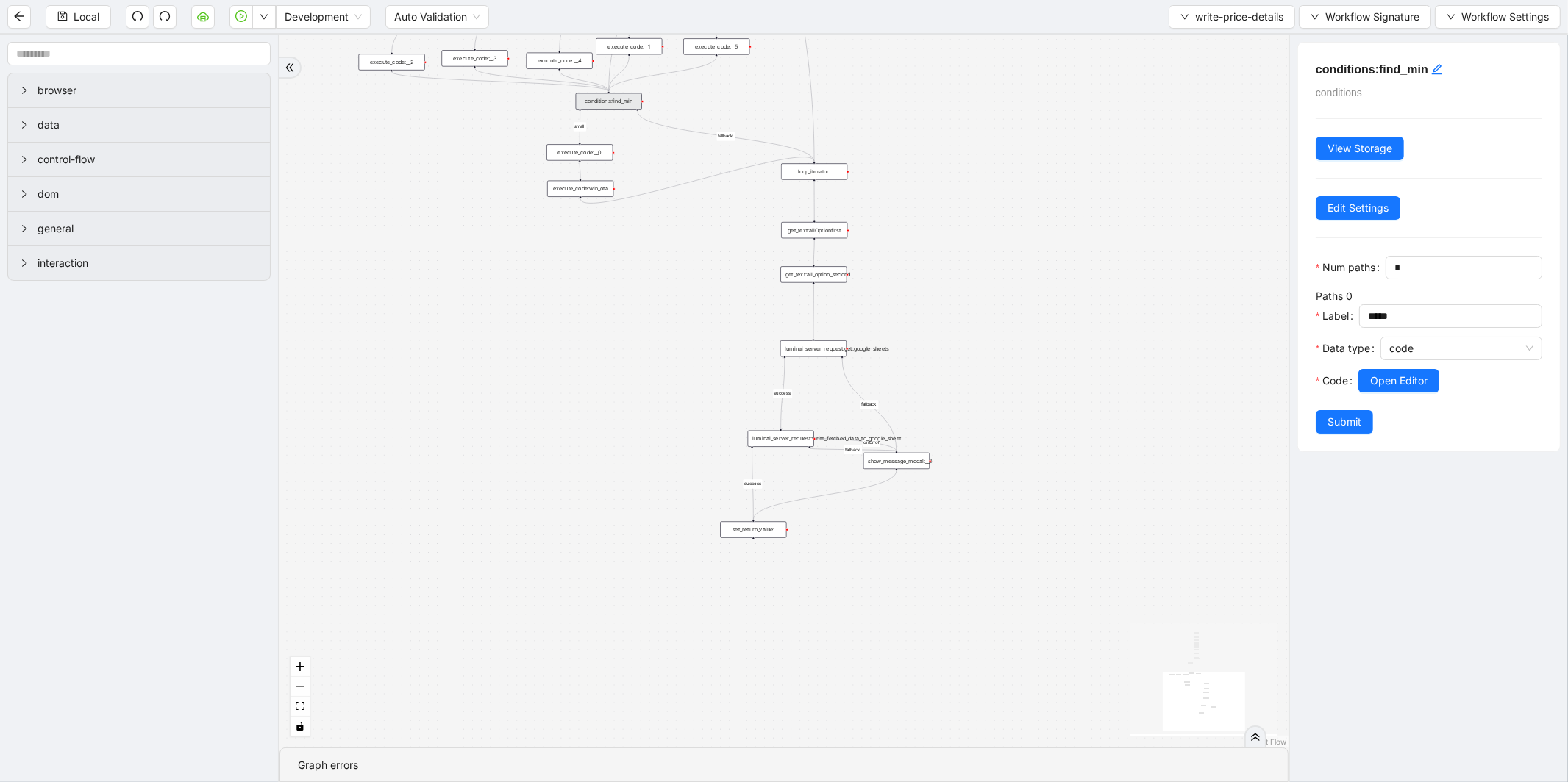
drag, startPoint x: 961, startPoint y: 304, endPoint x: 938, endPoint y: 265, distance: 45.3
click at [938, 265] on div "fallback small Super TravelEuro fallback PriceLine Hotels In America fallback s…" at bounding box center [783, 391] width 1009 height 713
click at [569, 193] on div "execute_code:win_ota" at bounding box center [580, 189] width 66 height 16
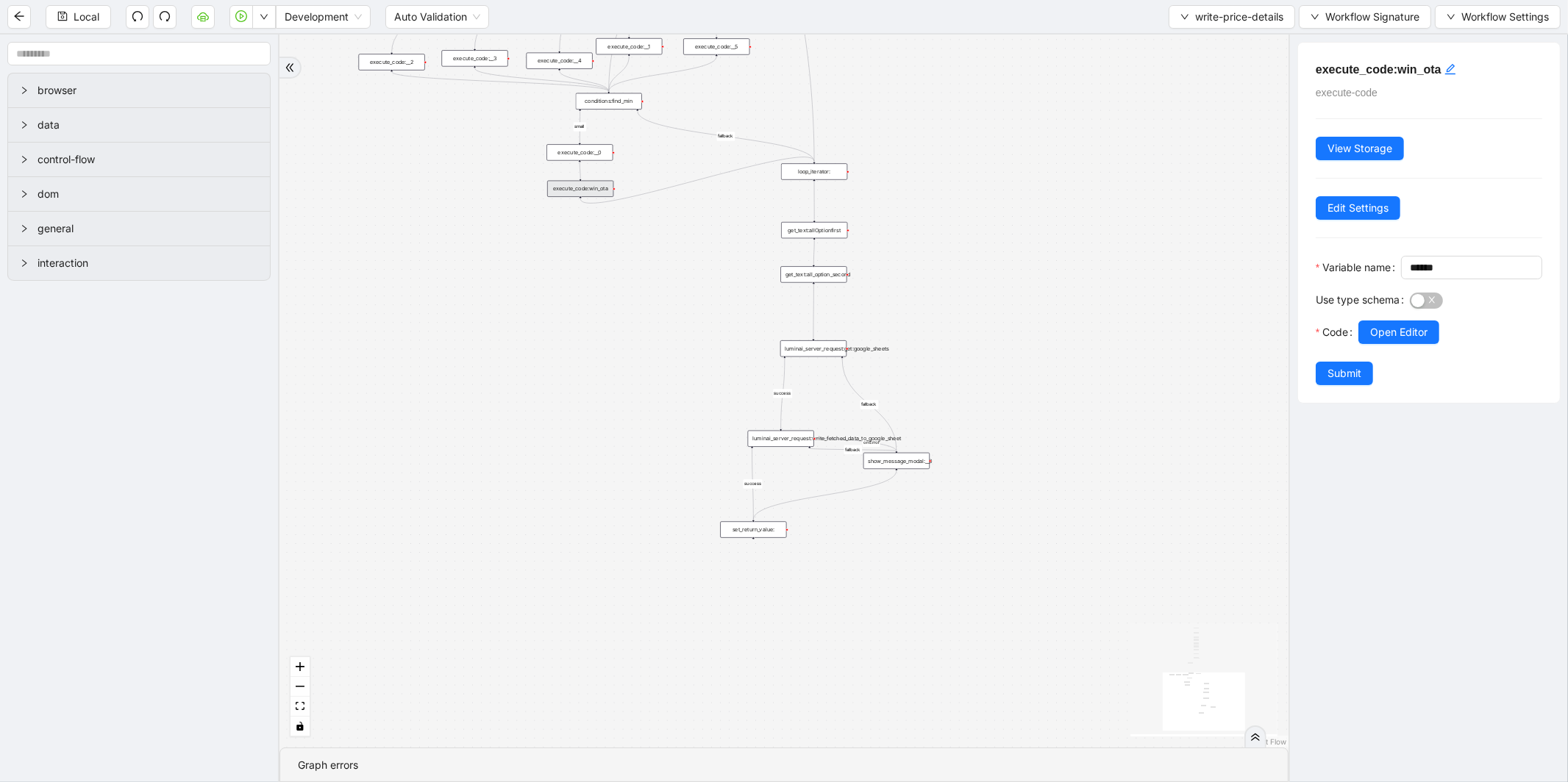
click at [829, 347] on div "luminai_server_request:get:google_sheets" at bounding box center [813, 348] width 66 height 16
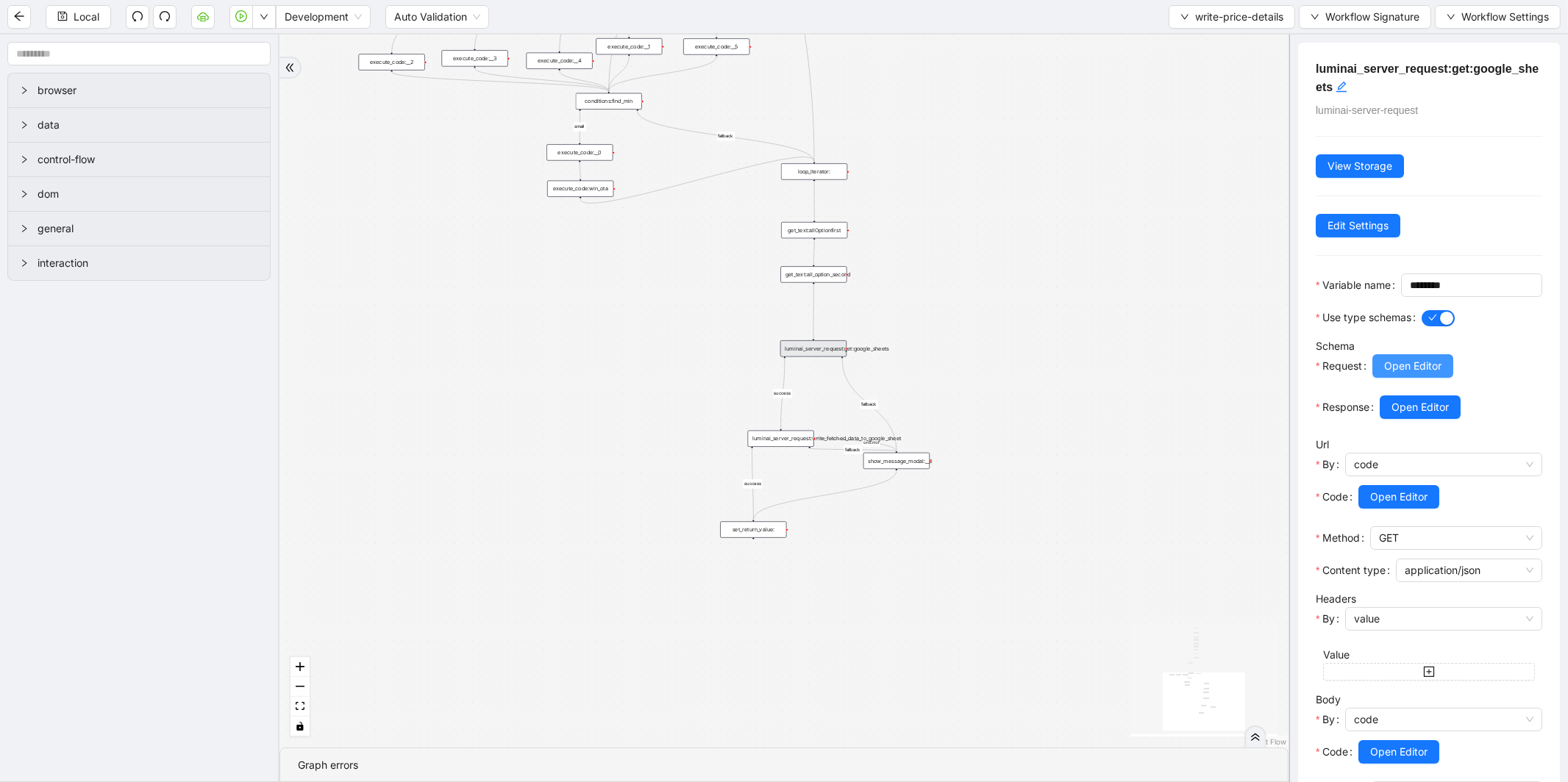
click at [1408, 374] on span "Open Editor" at bounding box center [1412, 366] width 57 height 16
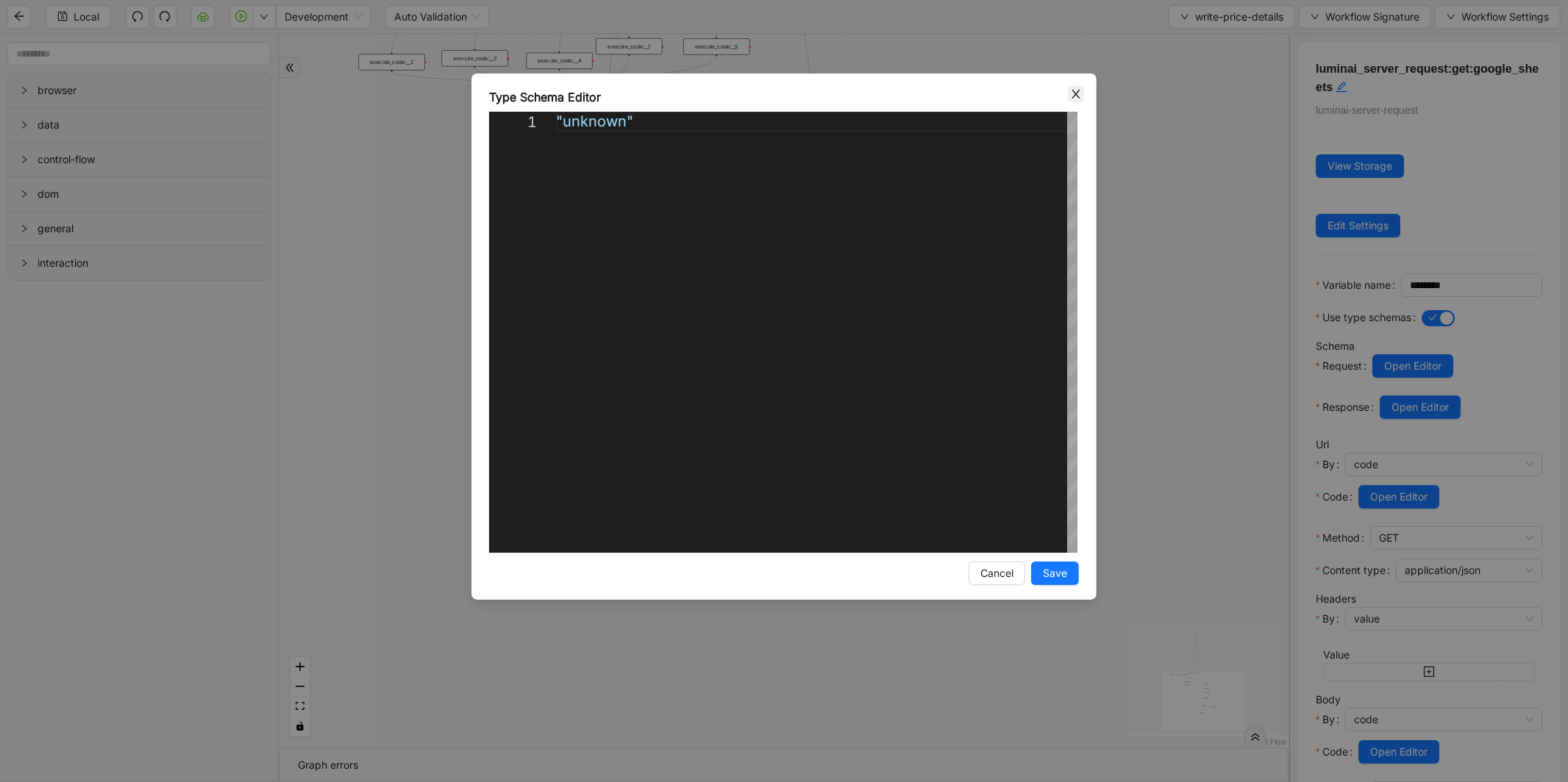
click at [1070, 97] on icon "close" at bounding box center [1075, 93] width 12 height 12
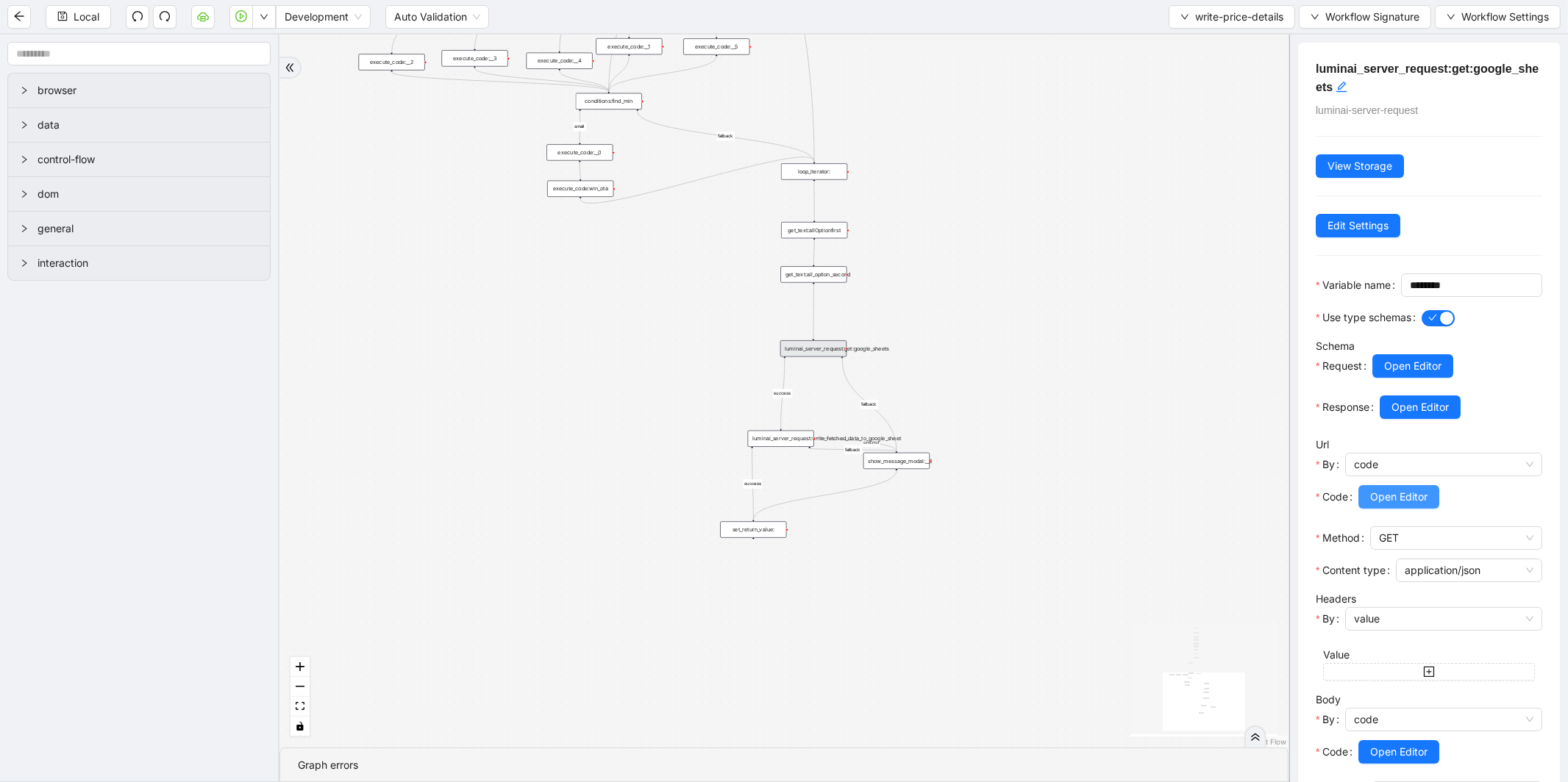
click at [1396, 505] on span "Open Editor" at bounding box center [1398, 496] width 57 height 16
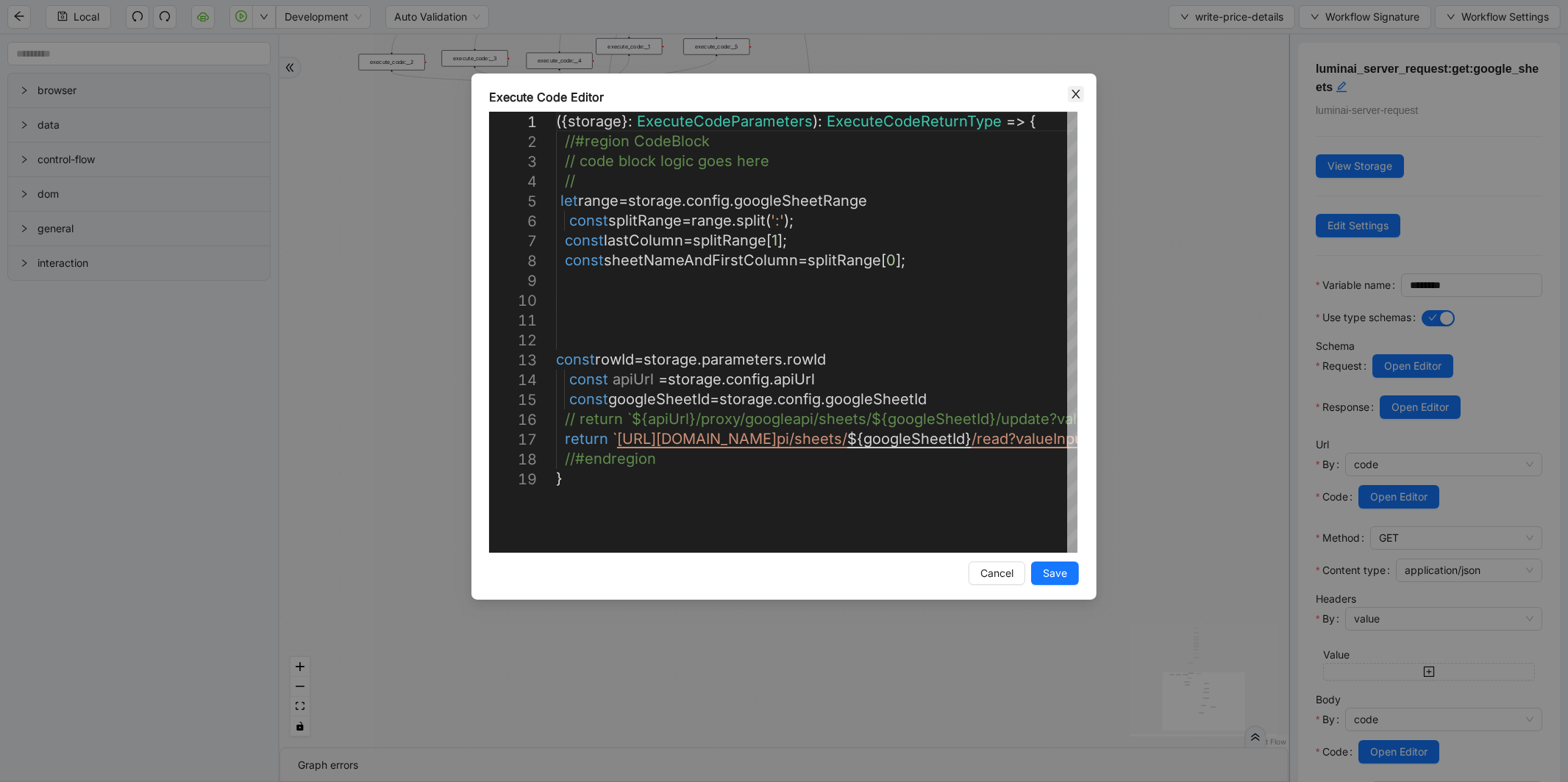
click at [1076, 98] on icon "close" at bounding box center [1075, 93] width 12 height 12
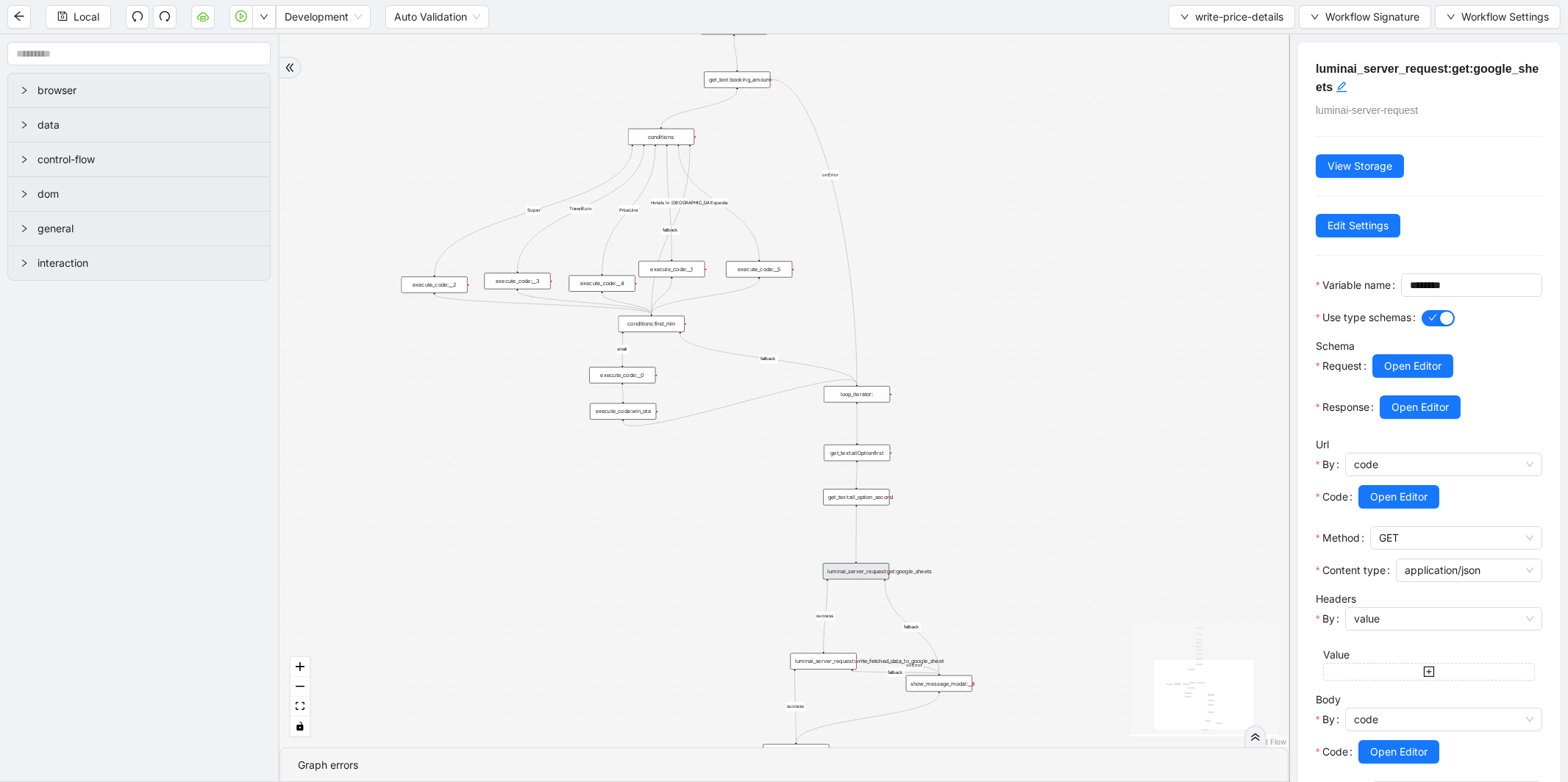
drag, startPoint x: 628, startPoint y: 281, endPoint x: 671, endPoint y: 512, distance: 235.0
click at [671, 512] on div "fallback small Super TravelEuro fallback PriceLine Hotels In America fallback s…" at bounding box center [783, 391] width 1009 height 713
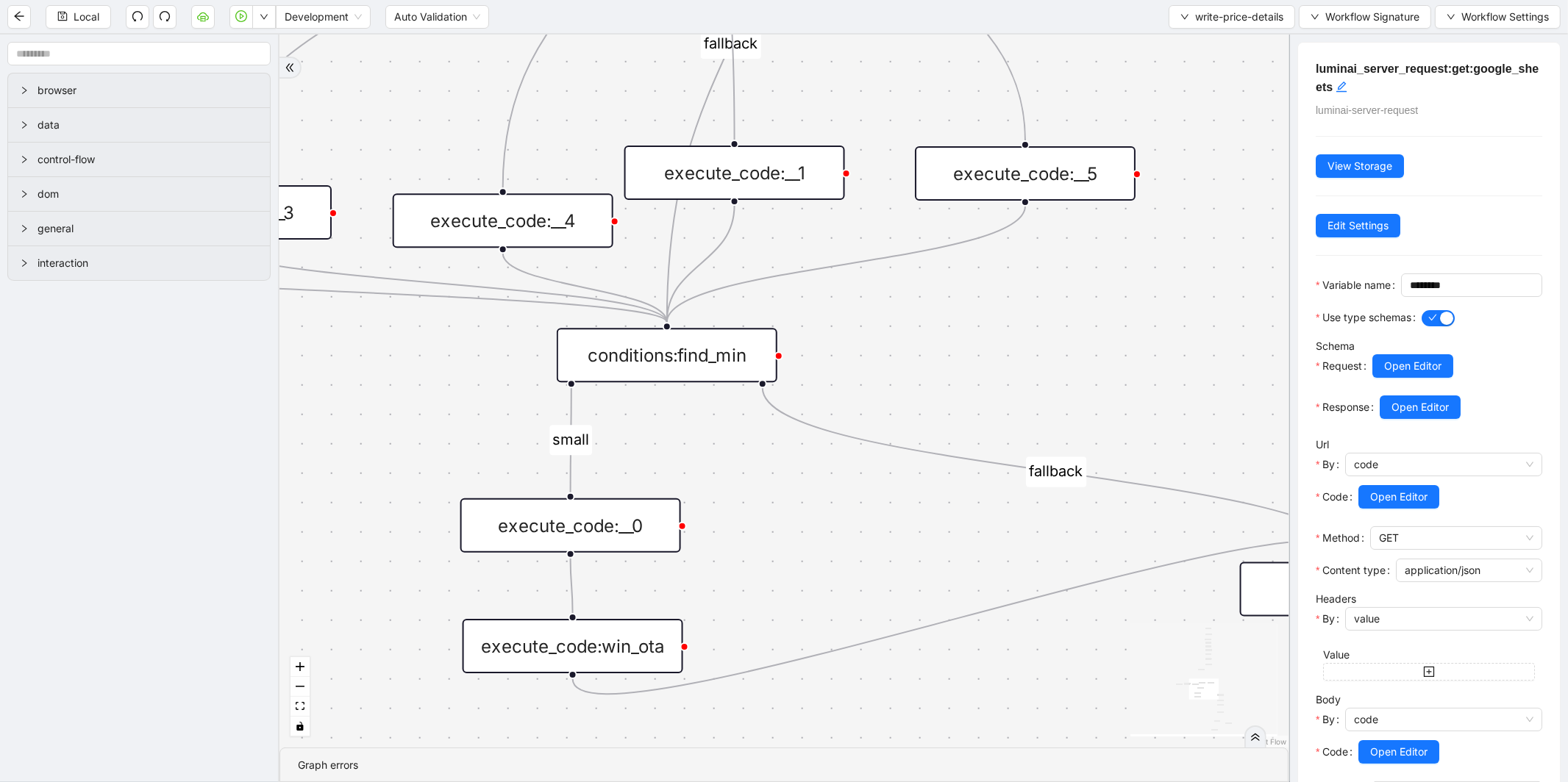
click at [681, 356] on div "conditions:find_min" at bounding box center [667, 354] width 220 height 55
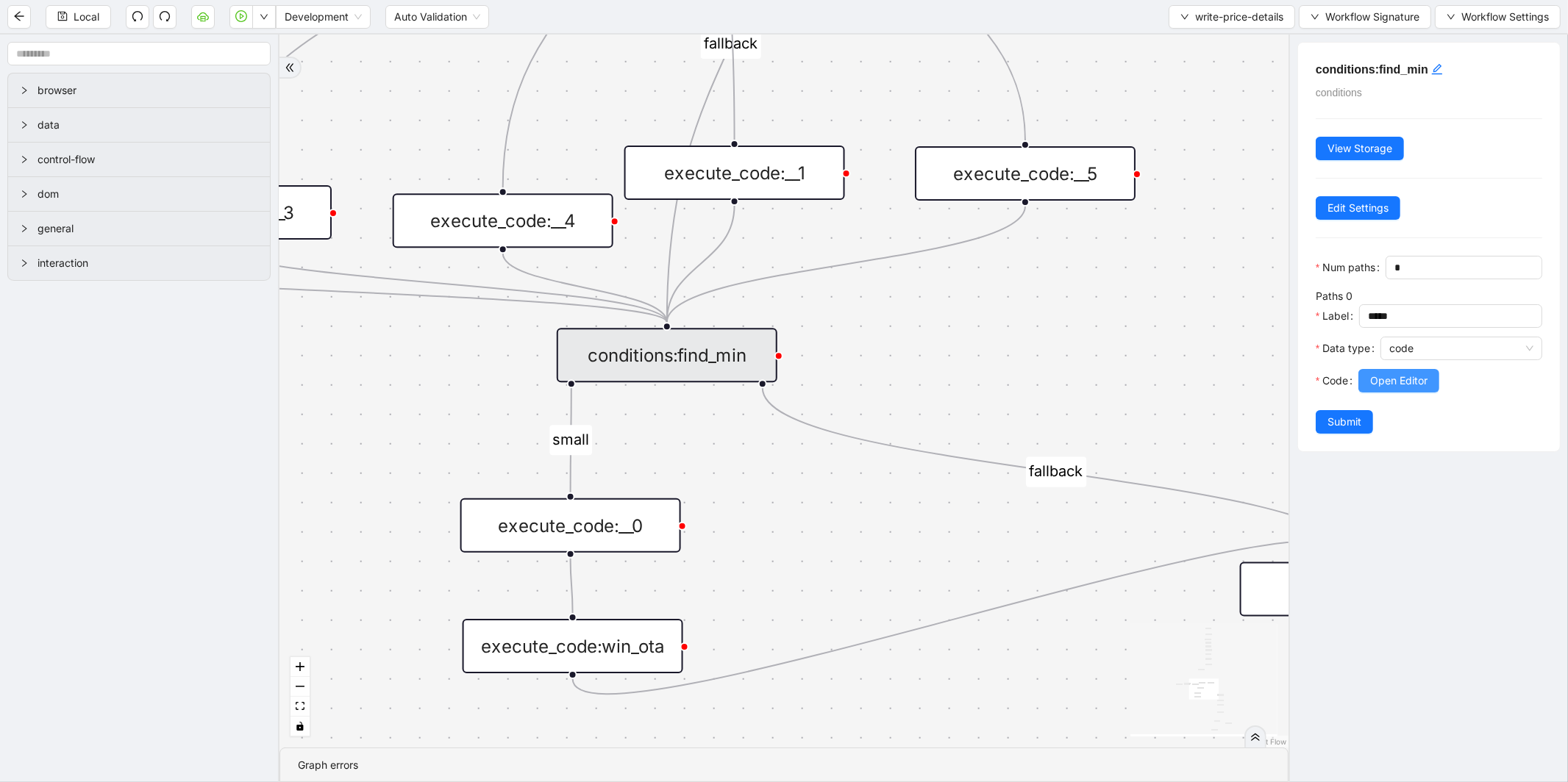
click at [1410, 389] on span "Open Editor" at bounding box center [1398, 381] width 57 height 16
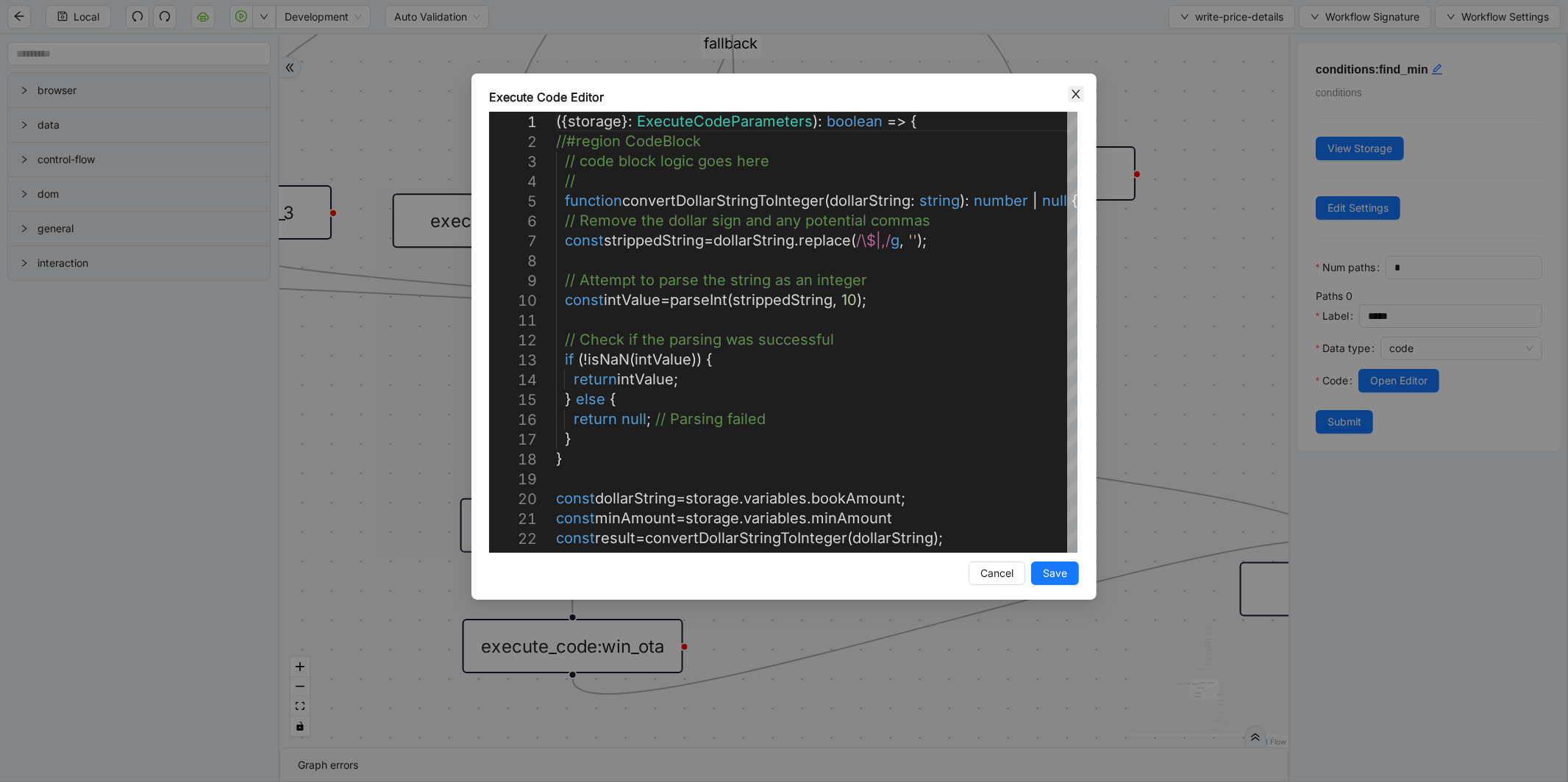
click at [1077, 92] on icon "close" at bounding box center [1075, 93] width 8 height 8
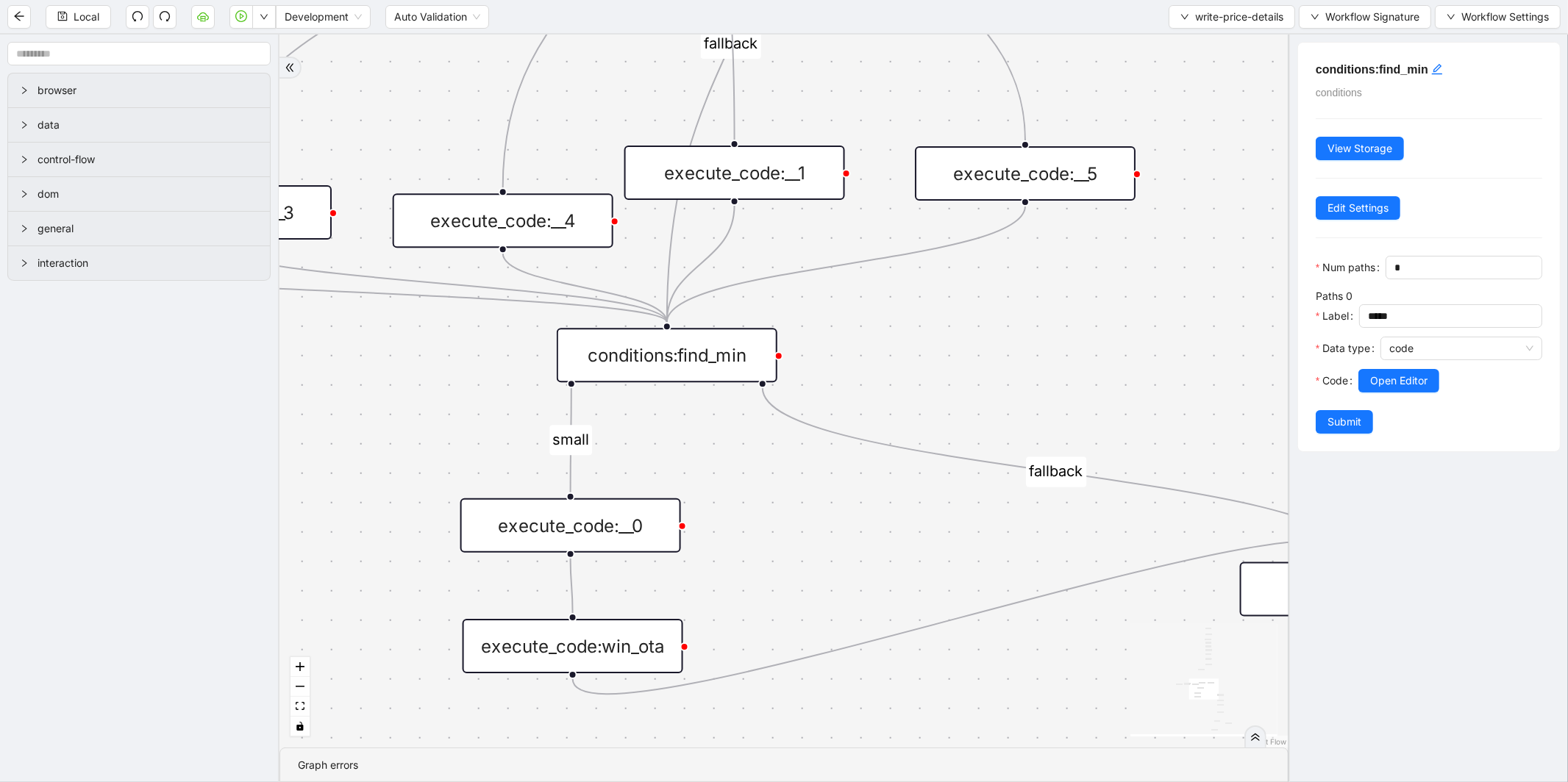
click at [613, 516] on div "execute_code:__0" at bounding box center [570, 525] width 220 height 55
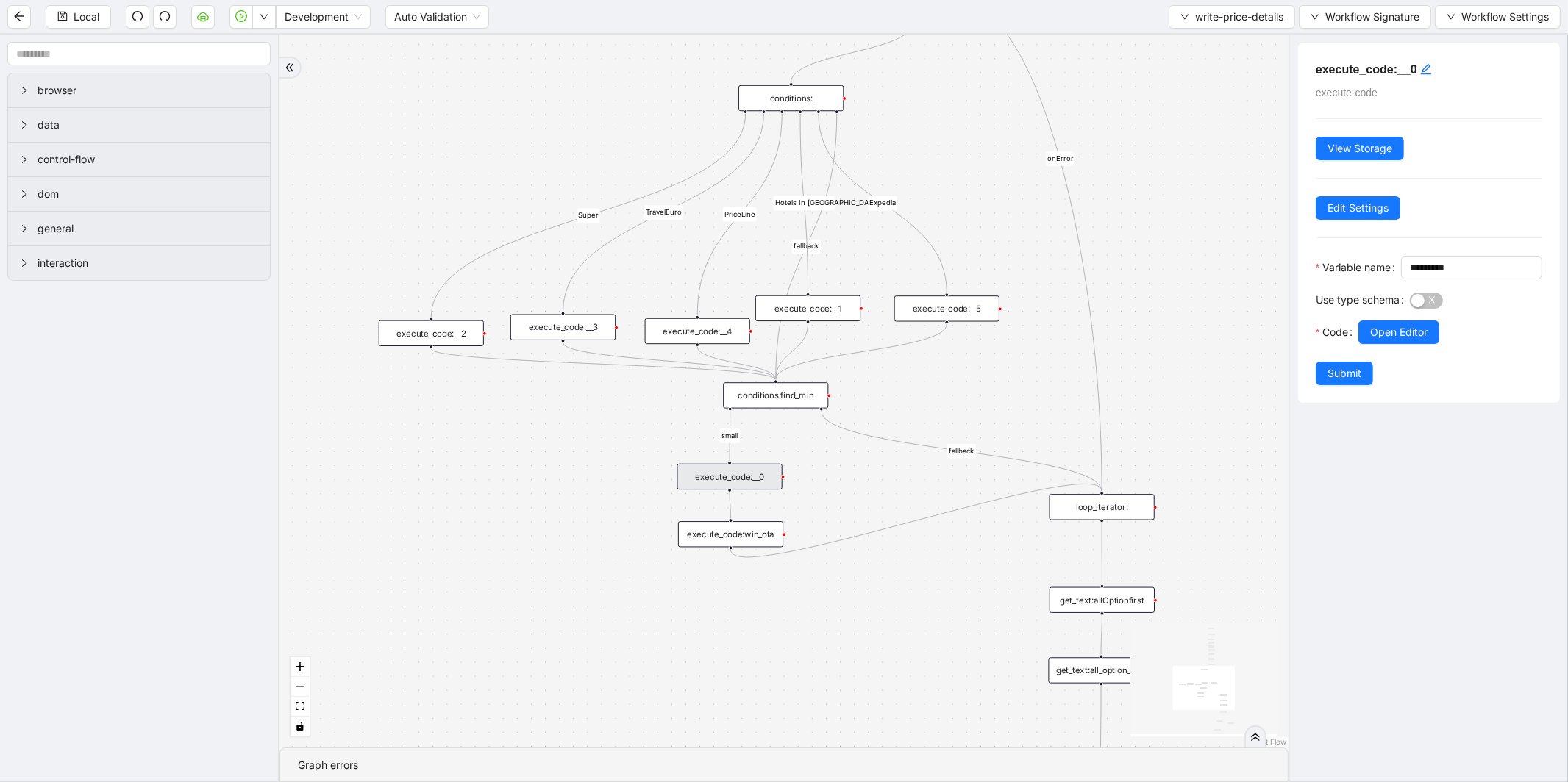
drag, startPoint x: 868, startPoint y: 439, endPoint x: 589, endPoint y: 219, distance: 355.3
click at [589, 219] on g "fallback small Super TravelEuro fallback PriceLine Hotels In America fallback s…" at bounding box center [832, 249] width 802 height 1620
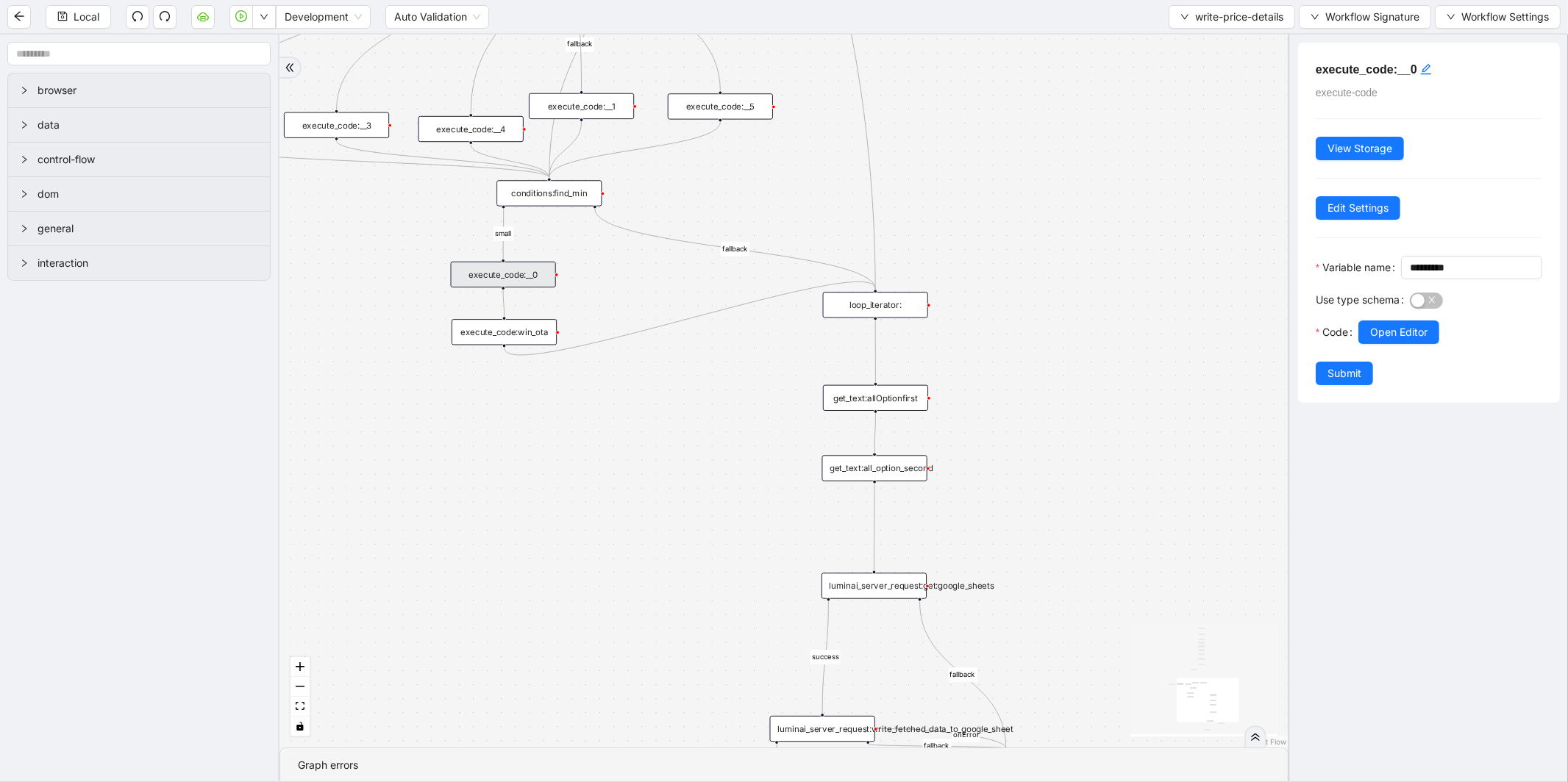
drag, startPoint x: 951, startPoint y: 379, endPoint x: 724, endPoint y: 174, distance: 305.9
click at [724, 174] on div "fallback small Super TravelEuro fallback PriceLine Hotels In America fallback s…" at bounding box center [783, 391] width 1009 height 713
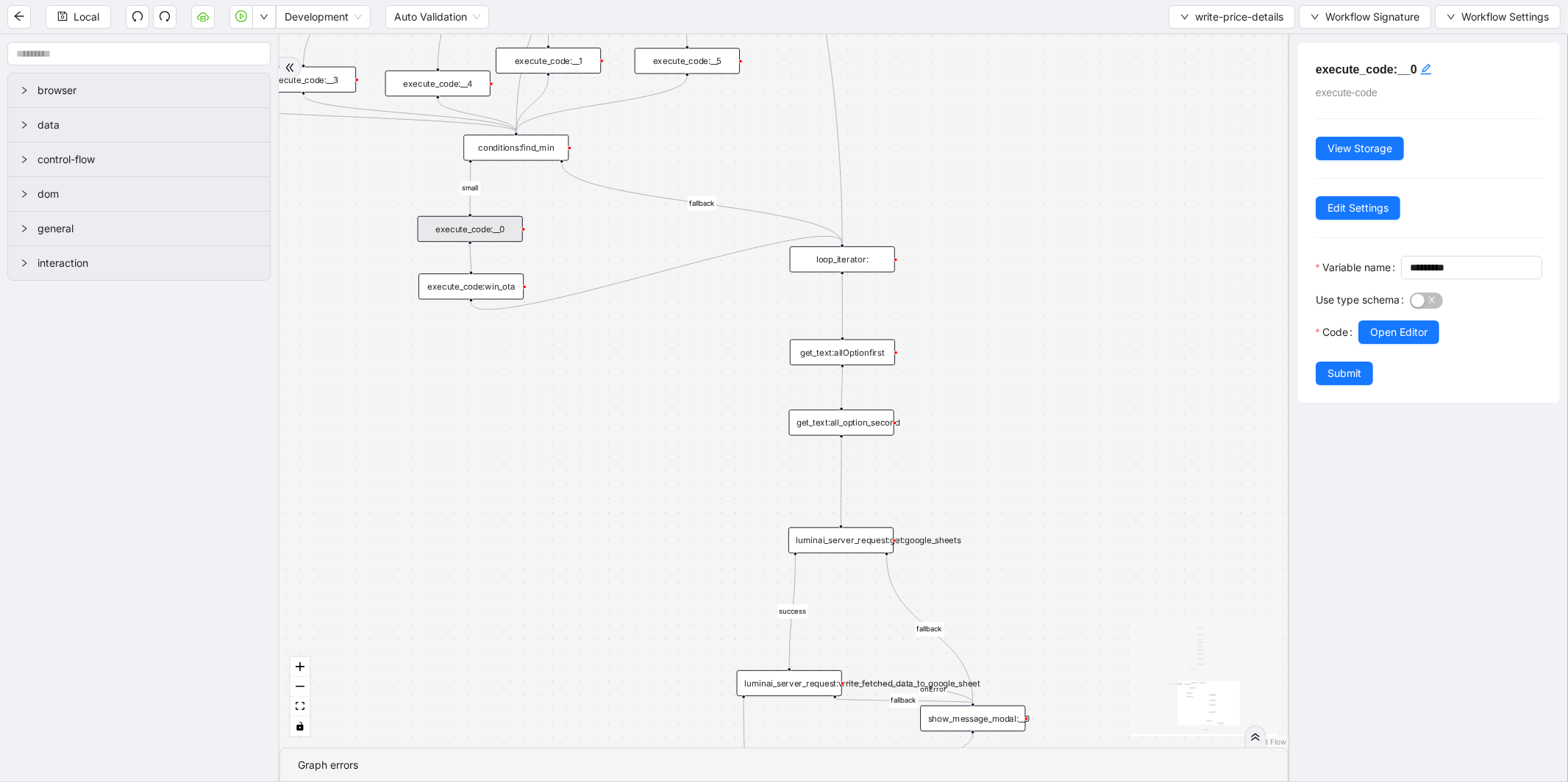
drag, startPoint x: 725, startPoint y: 195, endPoint x: 708, endPoint y: 137, distance: 60.4
click at [694, 152] on div "fallback small Super TravelEuro fallback PriceLine Hotels In America fallback s…" at bounding box center [783, 391] width 1009 height 713
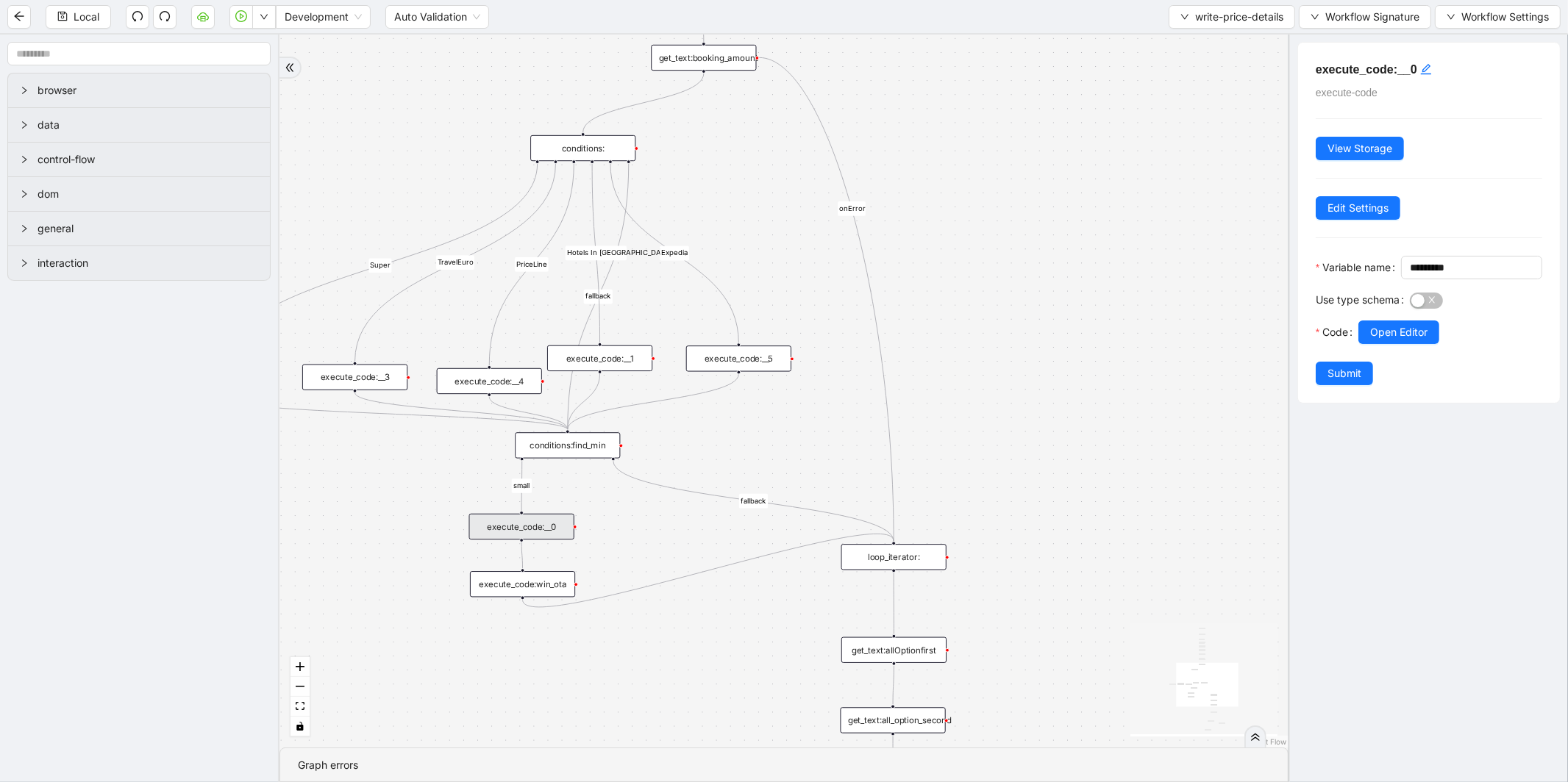
drag, startPoint x: 925, startPoint y: 92, endPoint x: 977, endPoint y: 391, distance: 303.5
click at [977, 391] on div "fallback small Super TravelEuro fallback PriceLine Hotels In America fallback s…" at bounding box center [783, 391] width 1009 height 713
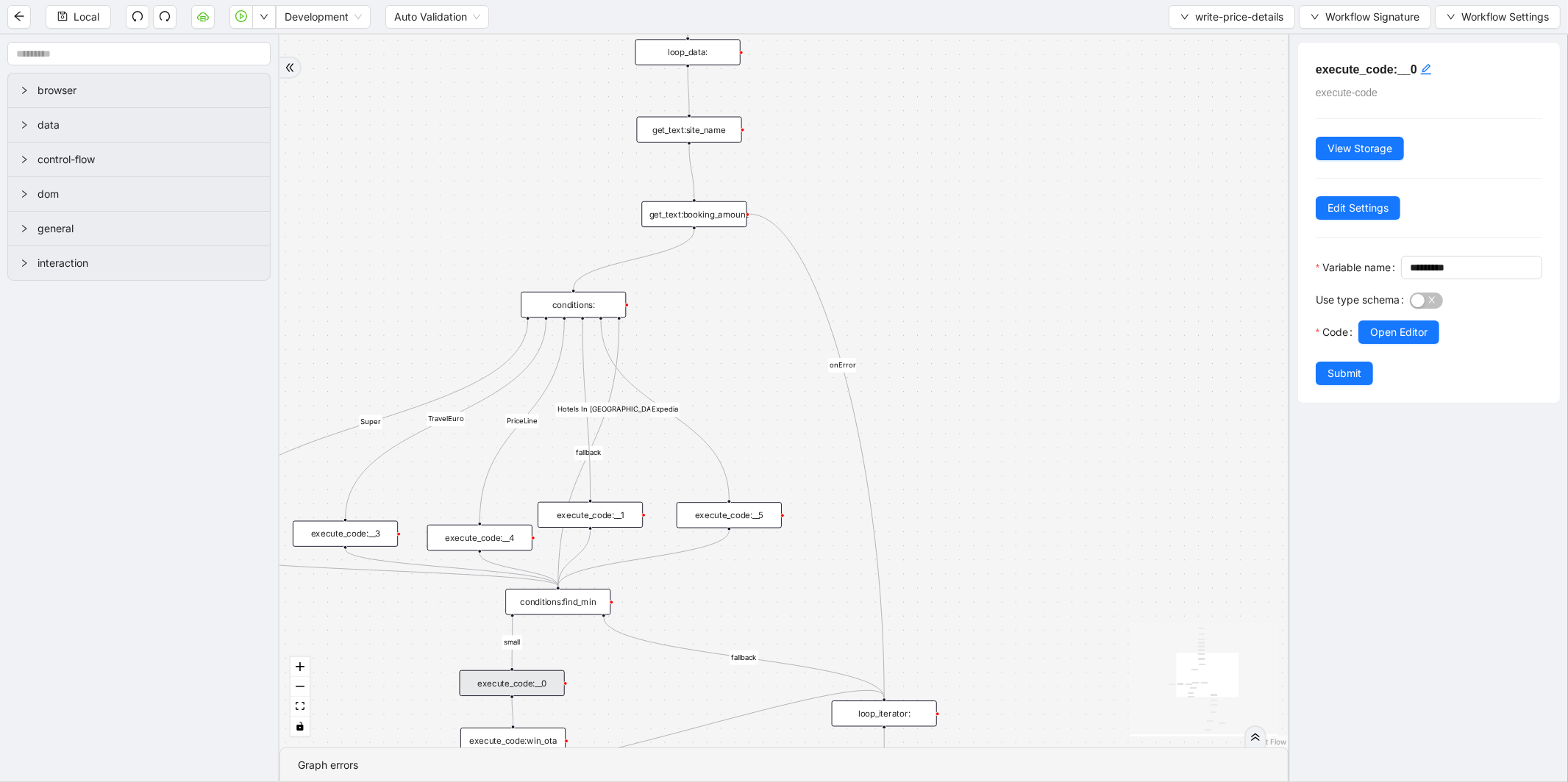
drag, startPoint x: 949, startPoint y: 164, endPoint x: 930, endPoint y: 376, distance: 212.8
click at [930, 376] on div "fallback small Super TravelEuro fallback PriceLine Hotels In America fallback s…" at bounding box center [783, 391] width 1009 height 713
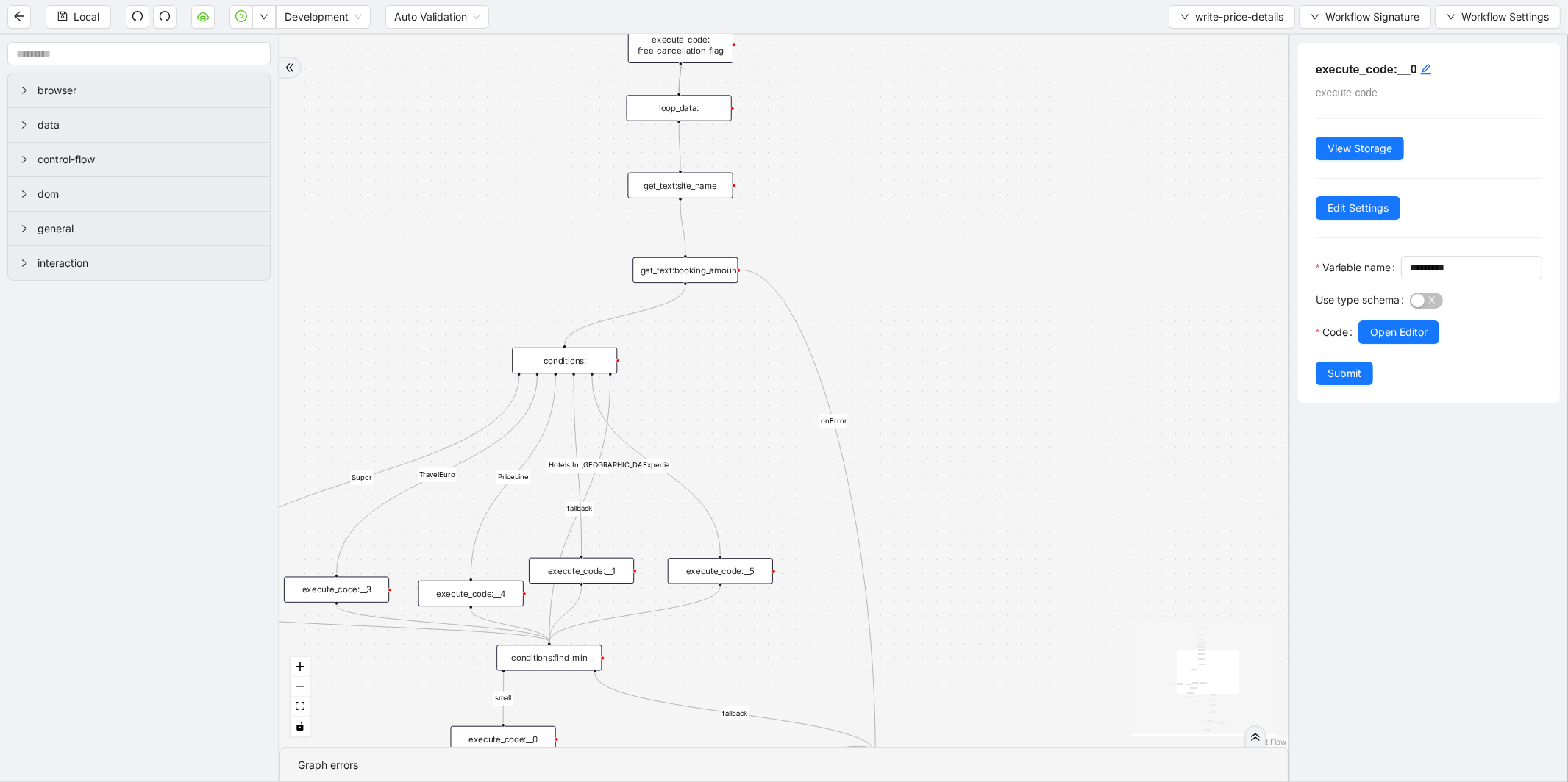
click at [719, 191] on div "get_text:site_name" at bounding box center [681, 185] width 105 height 25
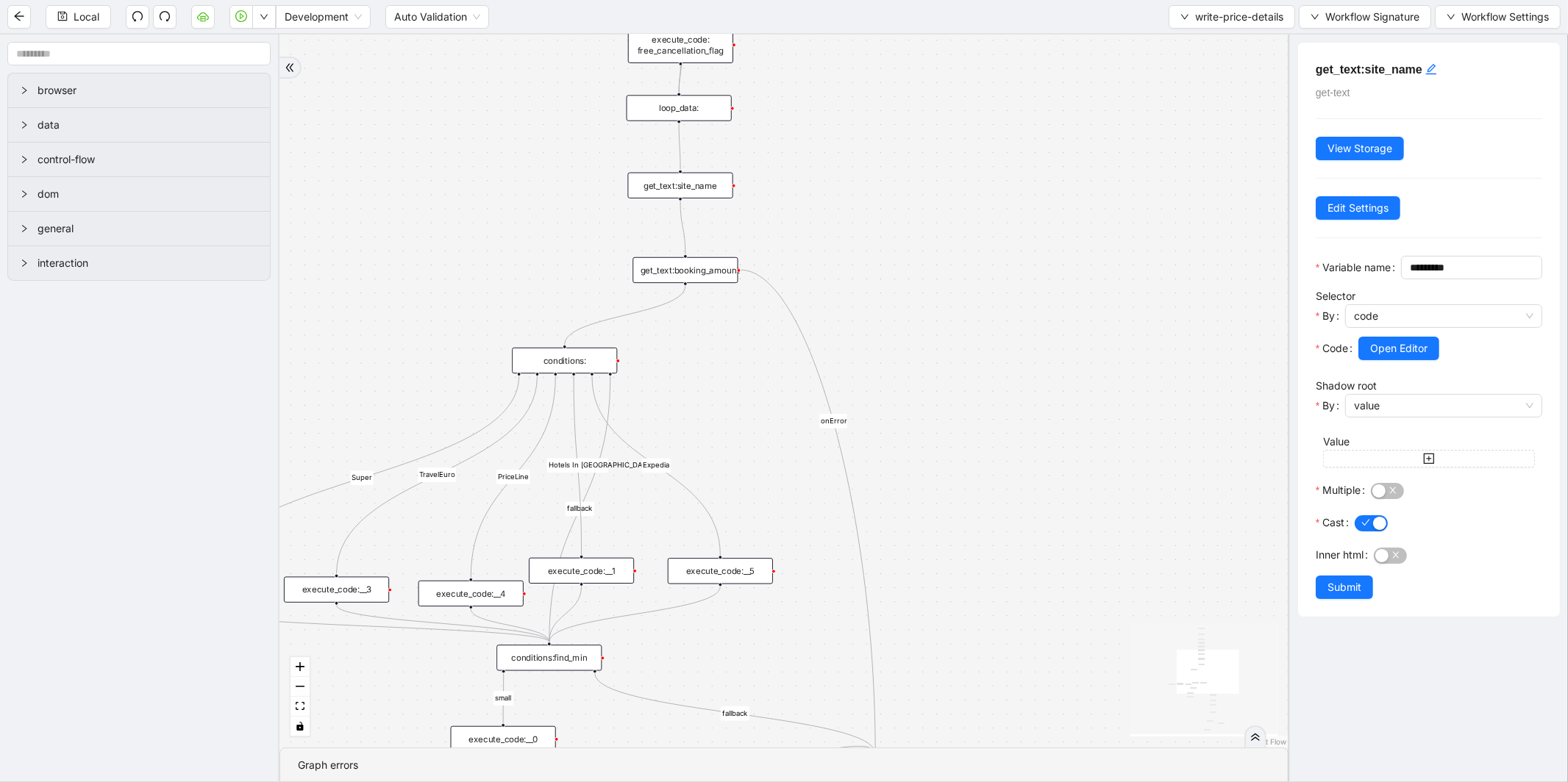
click at [690, 106] on div "loop_data:" at bounding box center [679, 107] width 105 height 25
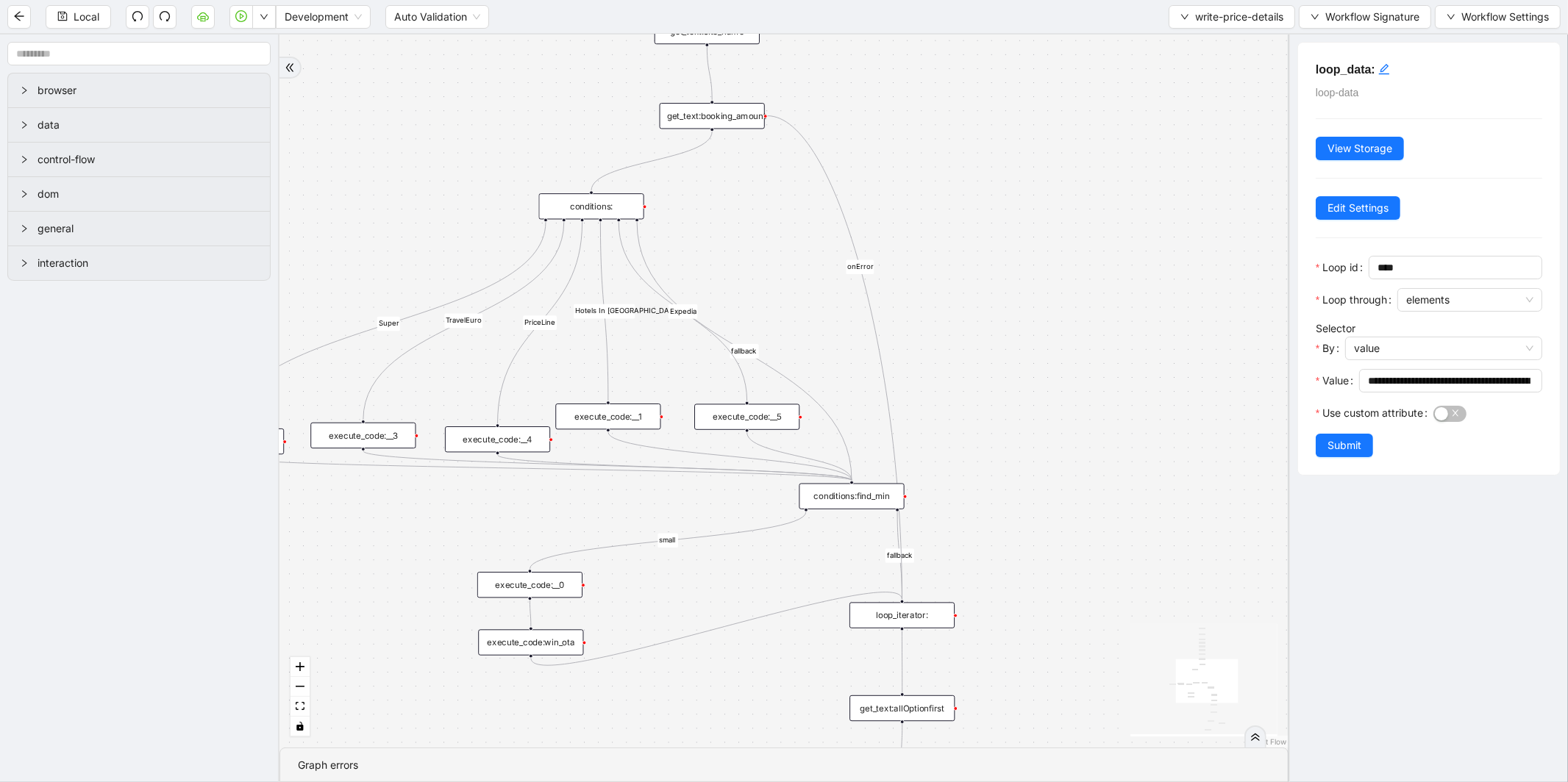
drag, startPoint x: 592, startPoint y: 502, endPoint x: 869, endPoint y: 495, distance: 277.1
click at [869, 495] on div "conditions:find_min" at bounding box center [852, 496] width 105 height 25
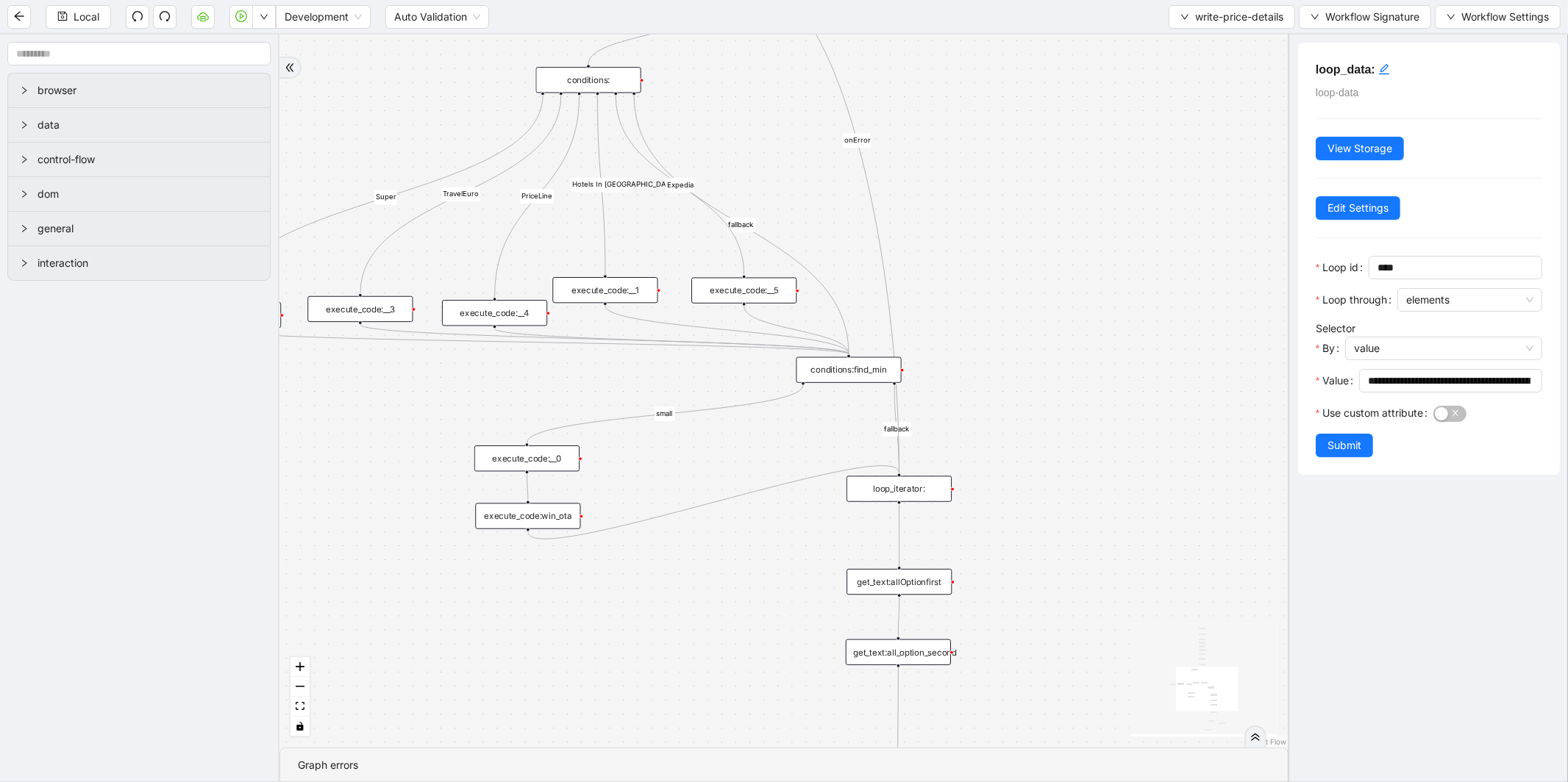
drag, startPoint x: 743, startPoint y: 716, endPoint x: 708, endPoint y: 239, distance: 478.3
click at [708, 239] on div "fallback small Super TravelEuro fallback PriceLine Hotels In America fallback s…" at bounding box center [783, 391] width 1009 height 713
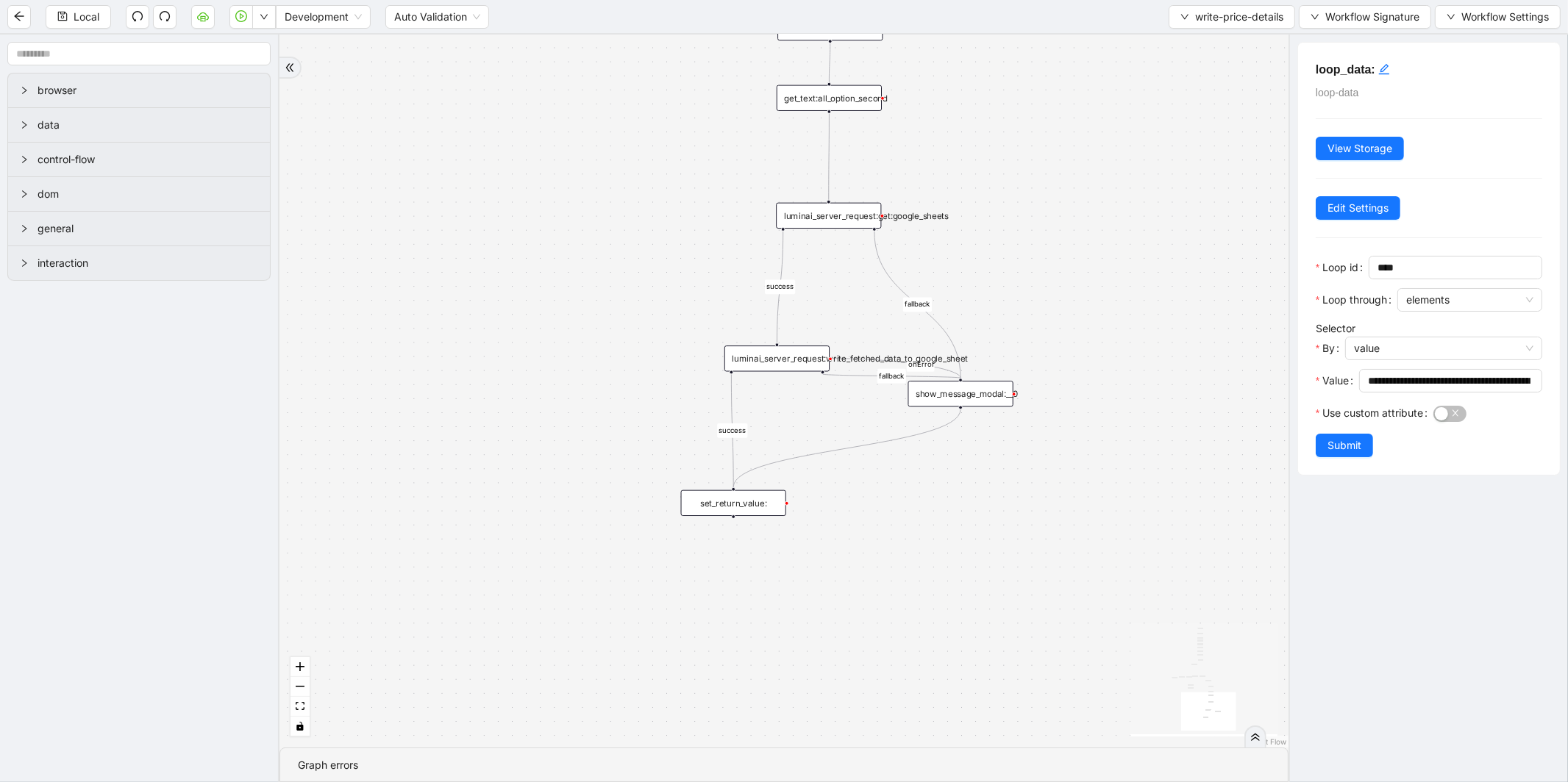
drag, startPoint x: 685, startPoint y: 513, endPoint x: 648, endPoint y: 310, distance: 206.3
click at [648, 310] on div "fallback small Super TravelEuro fallback PriceLine Hotels In America fallback s…" at bounding box center [783, 391] width 1009 height 713
click at [747, 361] on div "luminai_server_request:write_fetched_data_to_google_sheet" at bounding box center [777, 357] width 105 height 25
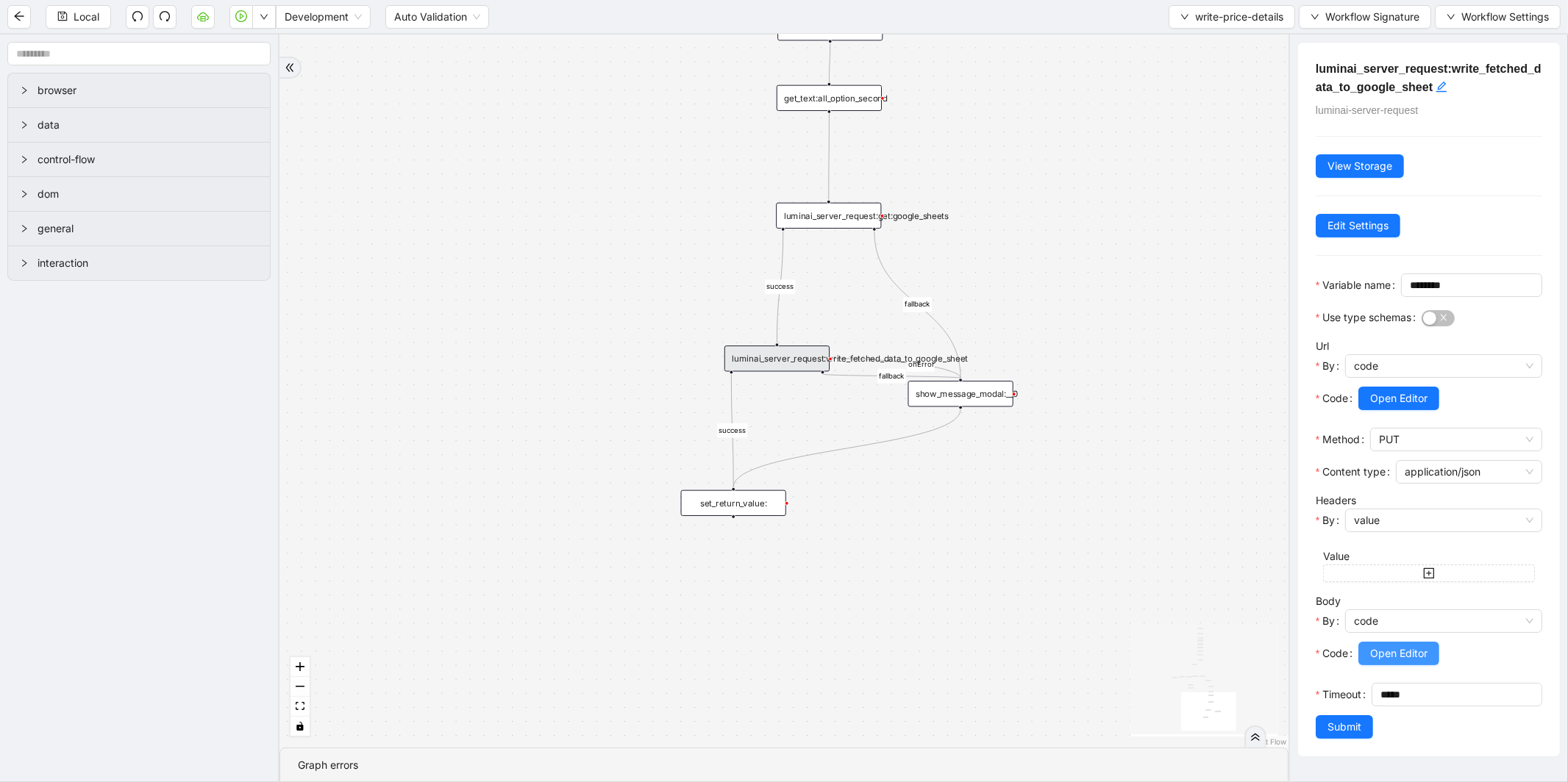
click at [1387, 662] on span "Open Editor" at bounding box center [1398, 653] width 57 height 16
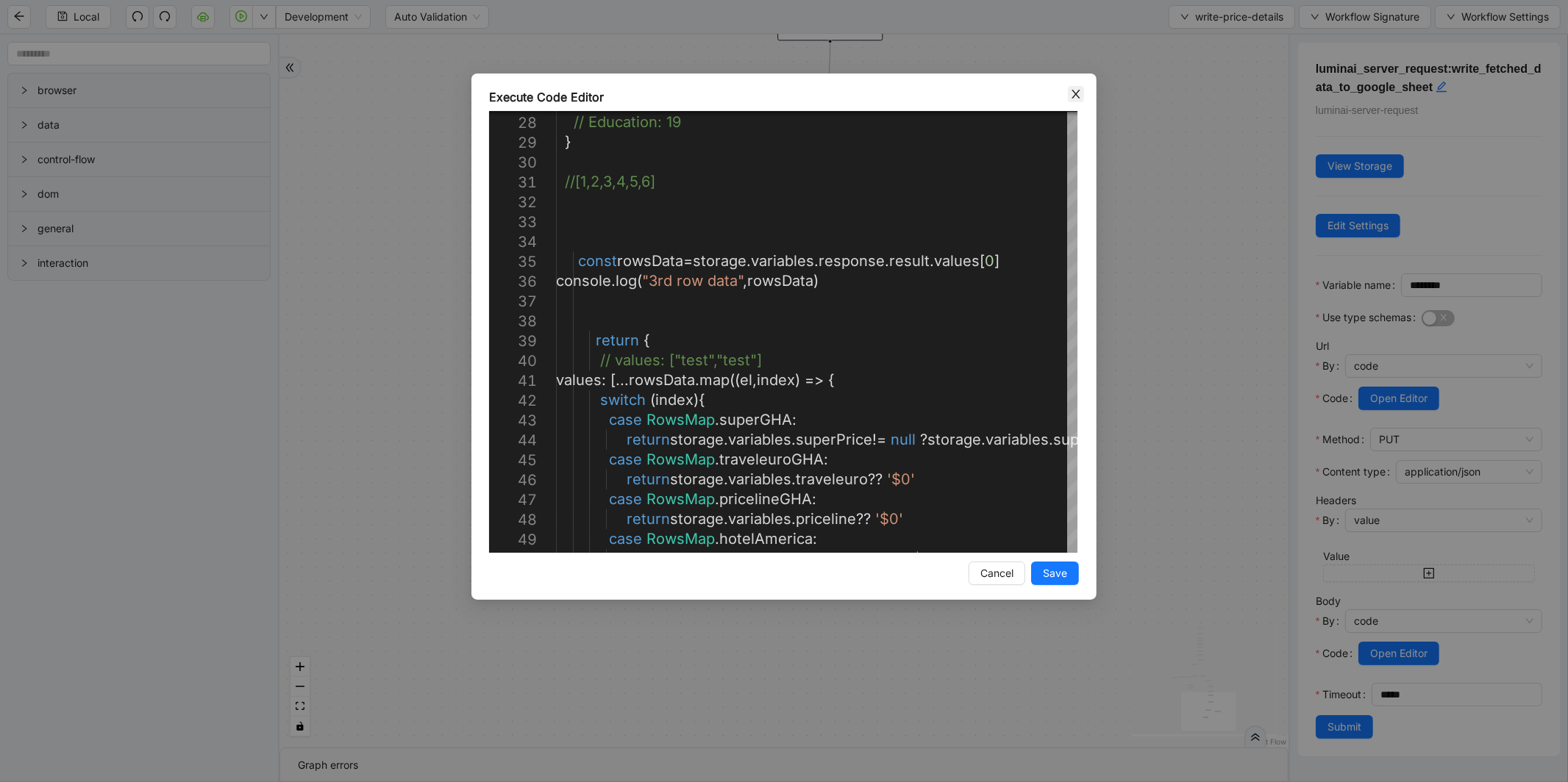
click at [1075, 101] on span "Close" at bounding box center [1075, 94] width 16 height 16
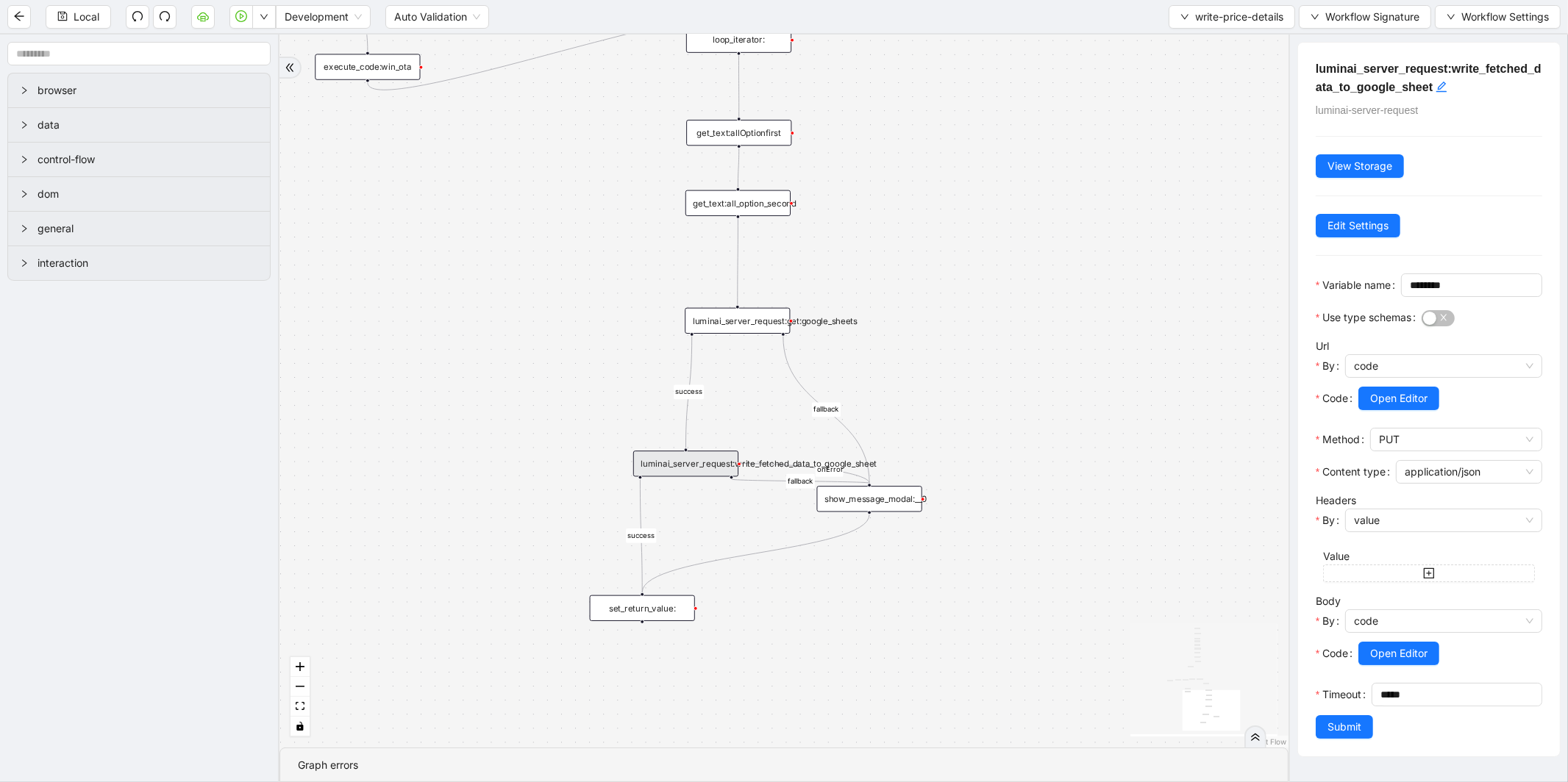
drag, startPoint x: 975, startPoint y: 151, endPoint x: 817, endPoint y: 325, distance: 235.0
click at [817, 325] on div "fallback small Super TravelEuro fallback PriceLine Hotels In America fallback s…" at bounding box center [783, 391] width 1009 height 713
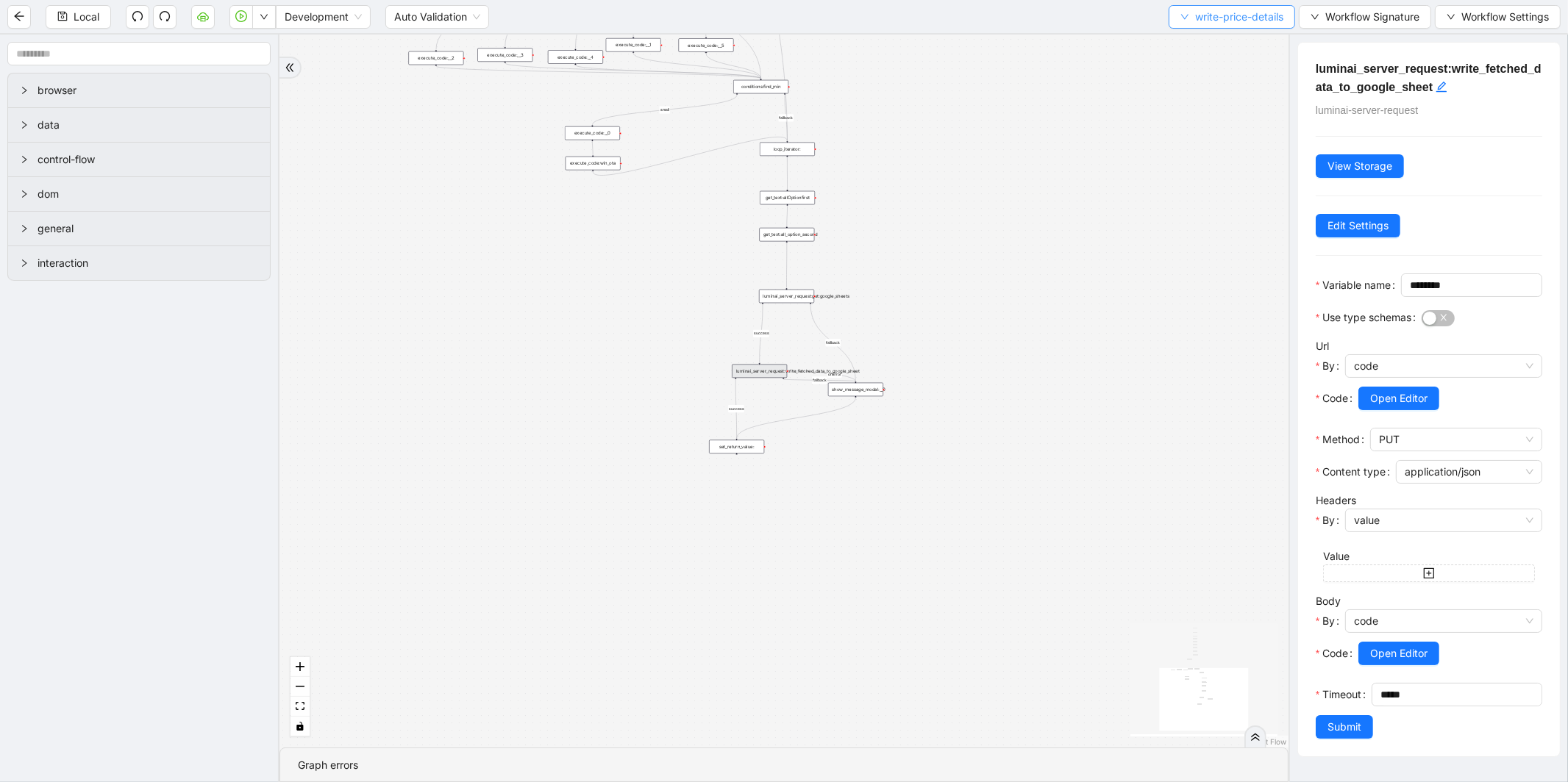
click at [1184, 16] on icon "down" at bounding box center [1184, 16] width 8 height 8
click at [1181, 45] on span "Select" at bounding box center [1227, 45] width 105 height 16
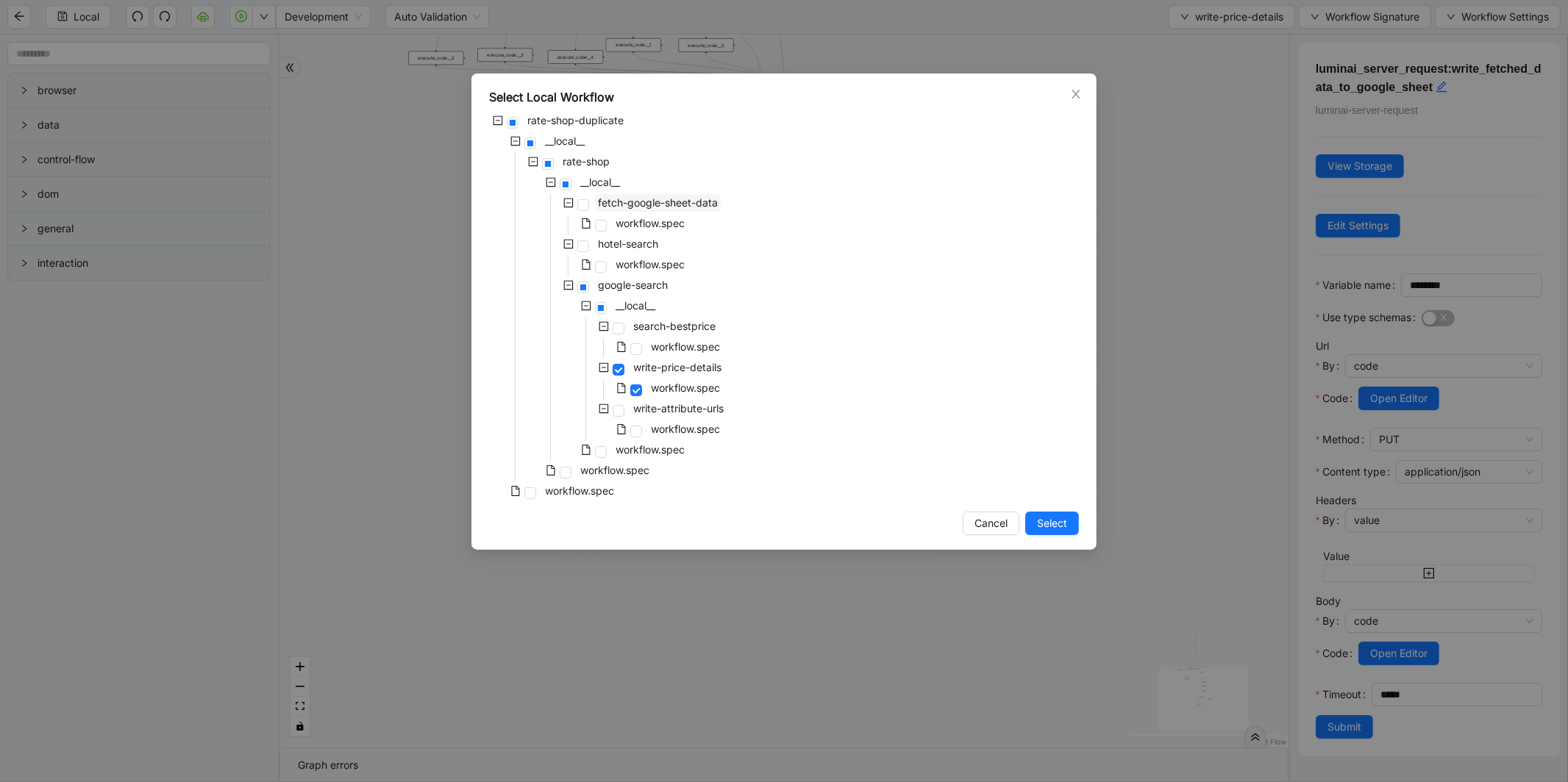
click at [654, 200] on span "fetch-google-sheet-data" at bounding box center [658, 203] width 119 height 12
click at [1048, 522] on span "Select" at bounding box center [1052, 523] width 30 height 16
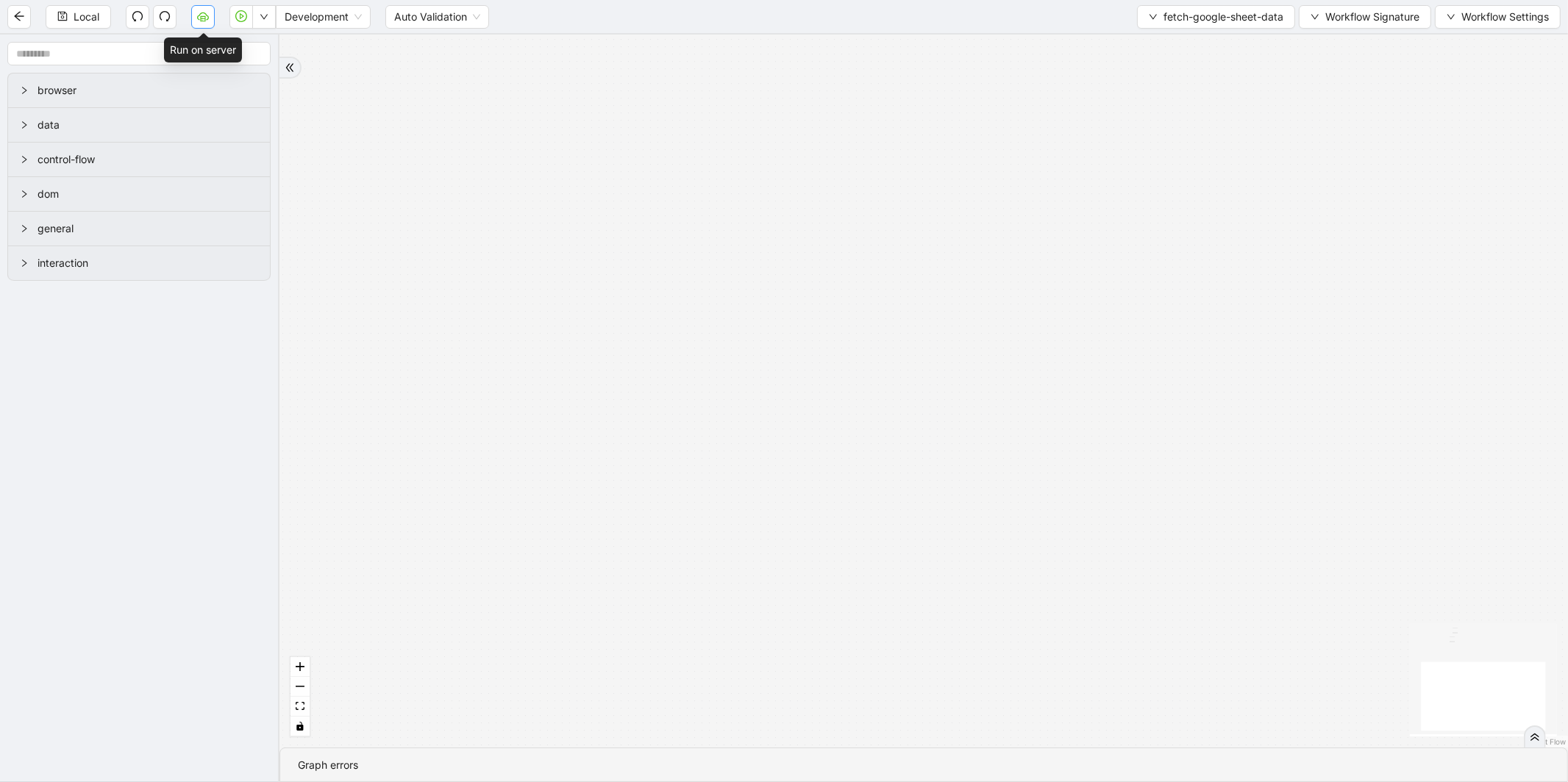
click at [210, 17] on button "button" at bounding box center [203, 17] width 24 height 24
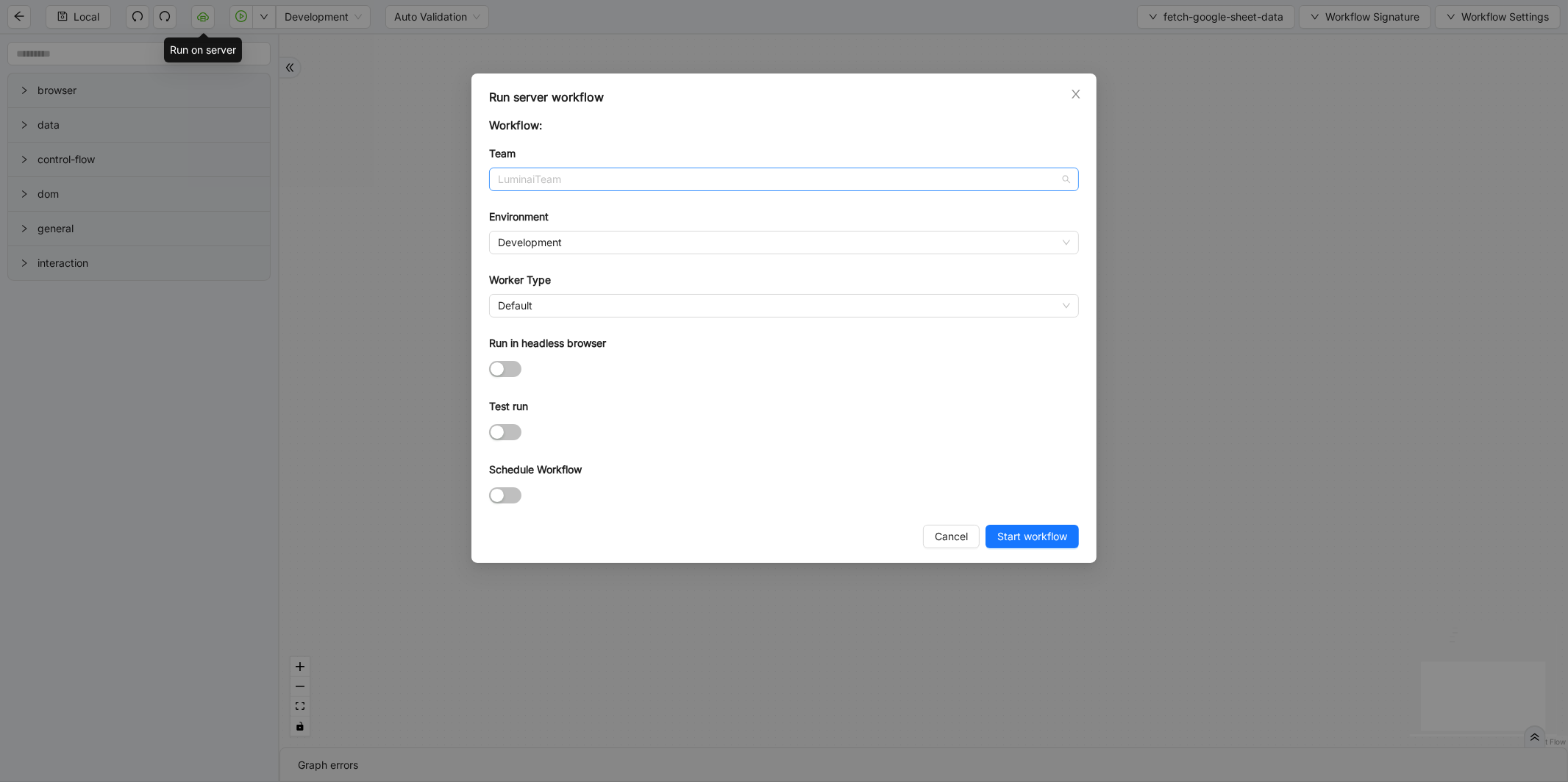
click at [618, 171] on span "LuminaiTeam" at bounding box center [784, 179] width 572 height 22
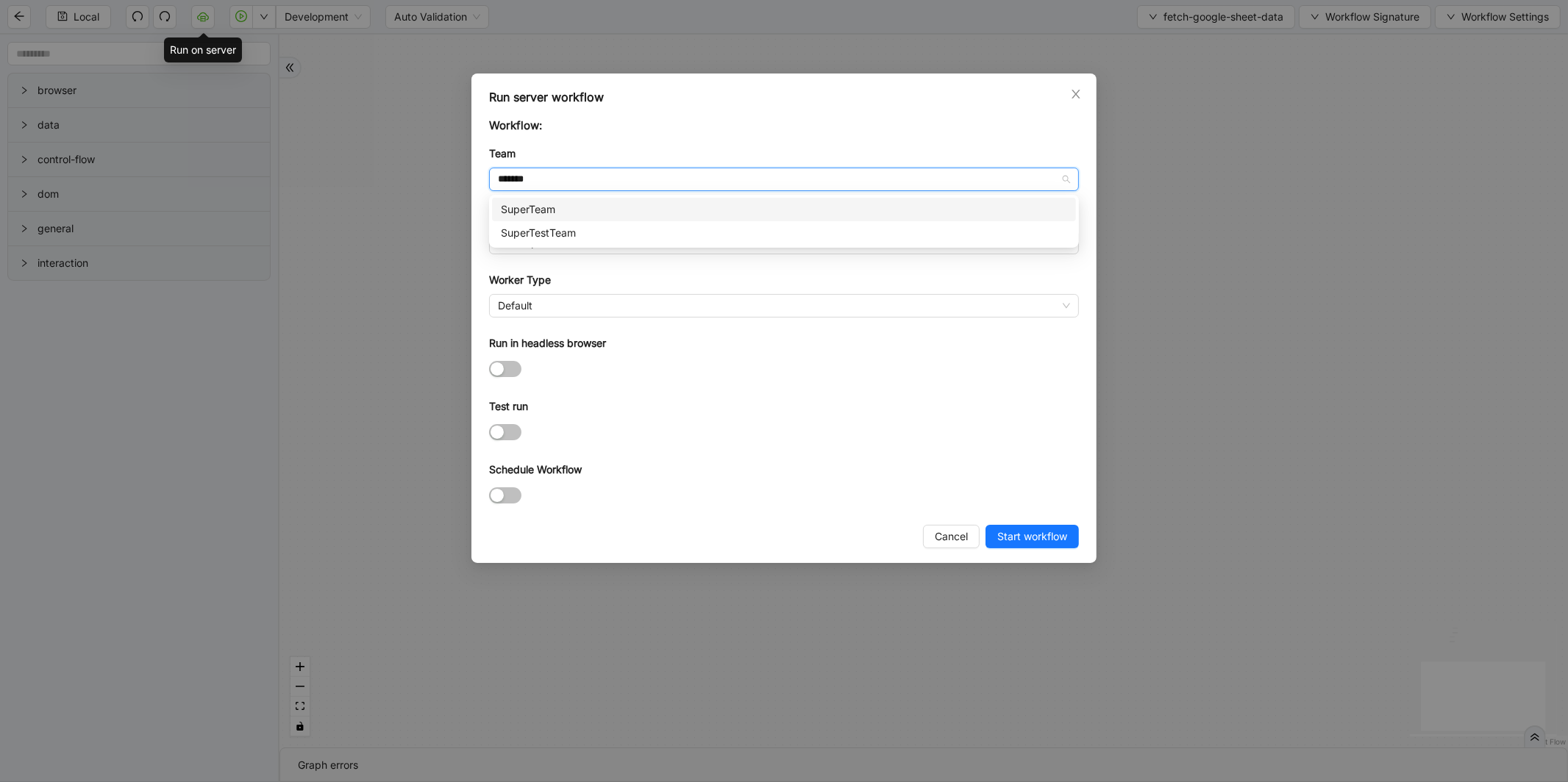
type input "********"
click at [567, 203] on div "SuperTestTeam" at bounding box center [784, 209] width 567 height 16
click at [533, 239] on span "Development" at bounding box center [784, 242] width 572 height 22
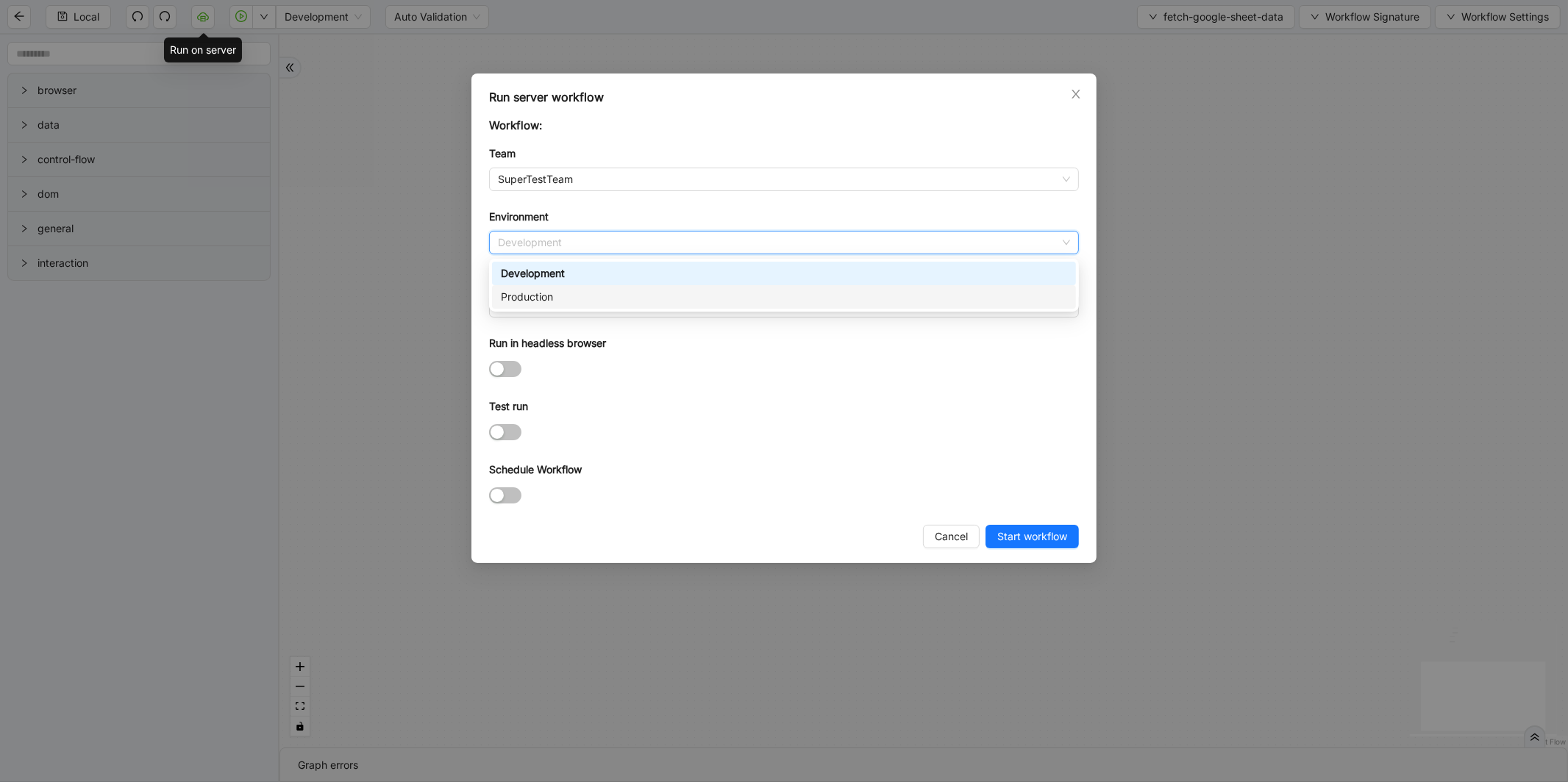
click at [528, 297] on div "Production" at bounding box center [784, 297] width 567 height 16
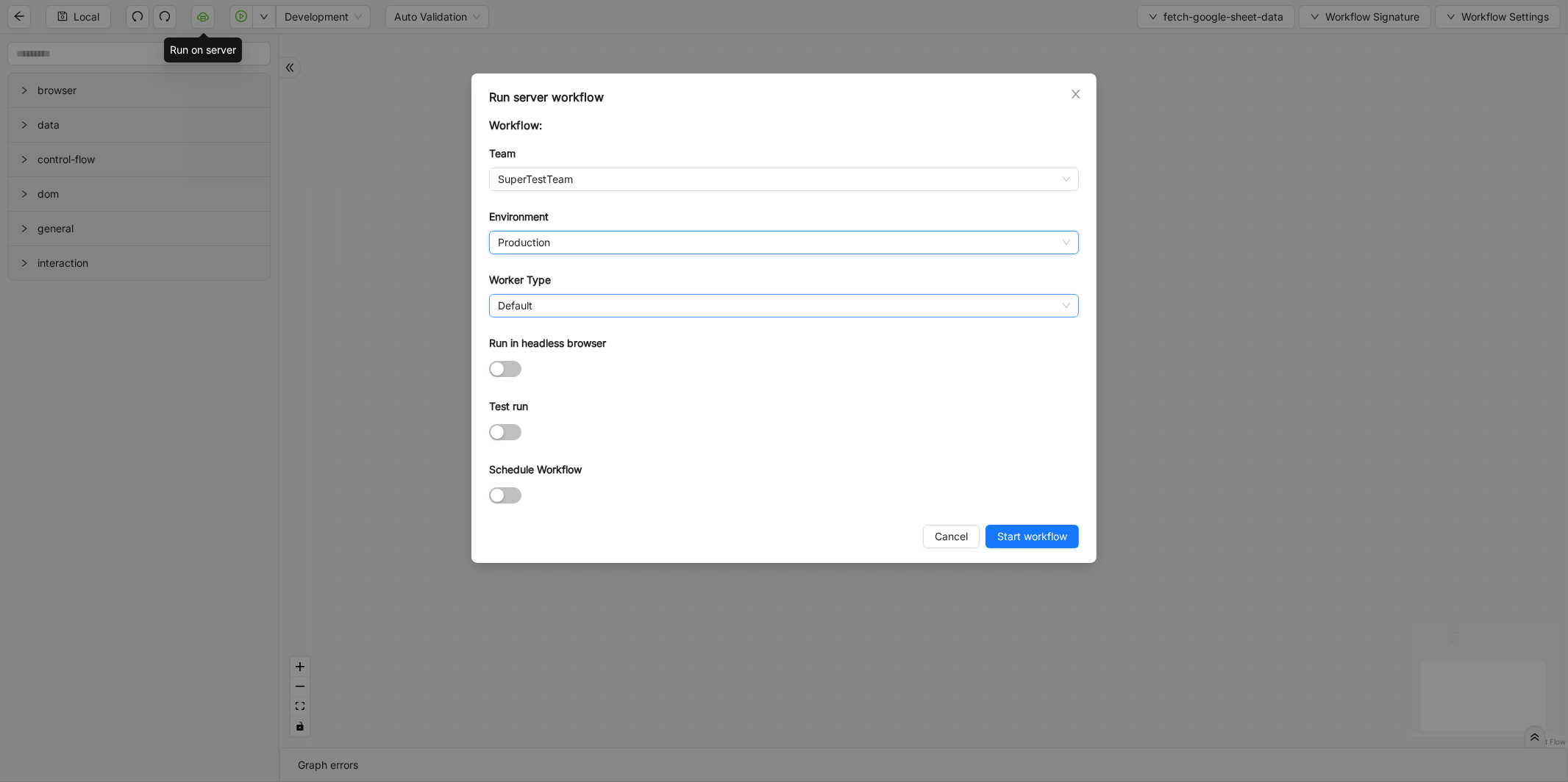
click at [512, 309] on span "Default" at bounding box center [784, 306] width 572 height 22
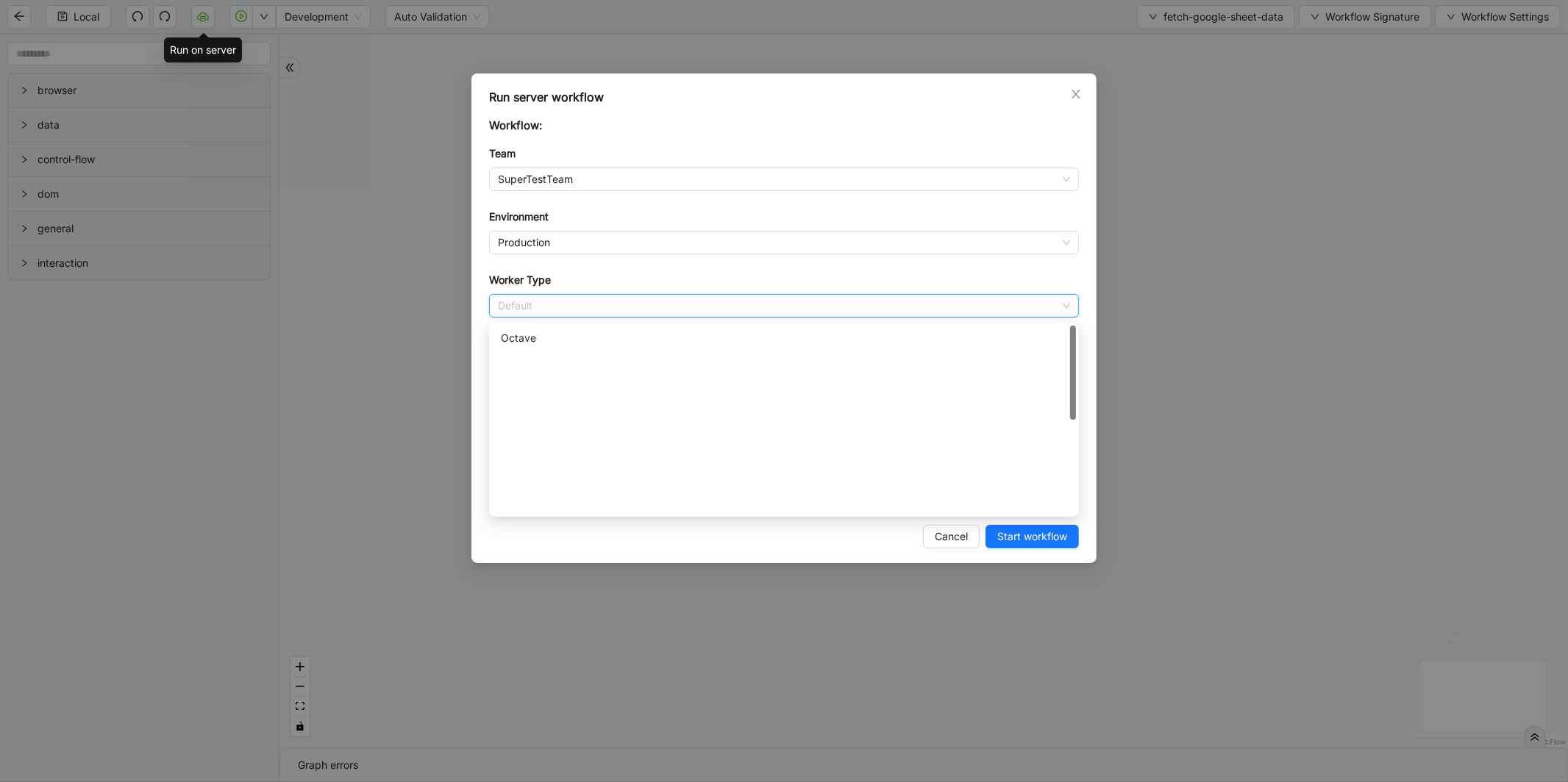
scroll to position [0, 0]
click at [580, 357] on div "Worker with physical display" at bounding box center [784, 361] width 567 height 16
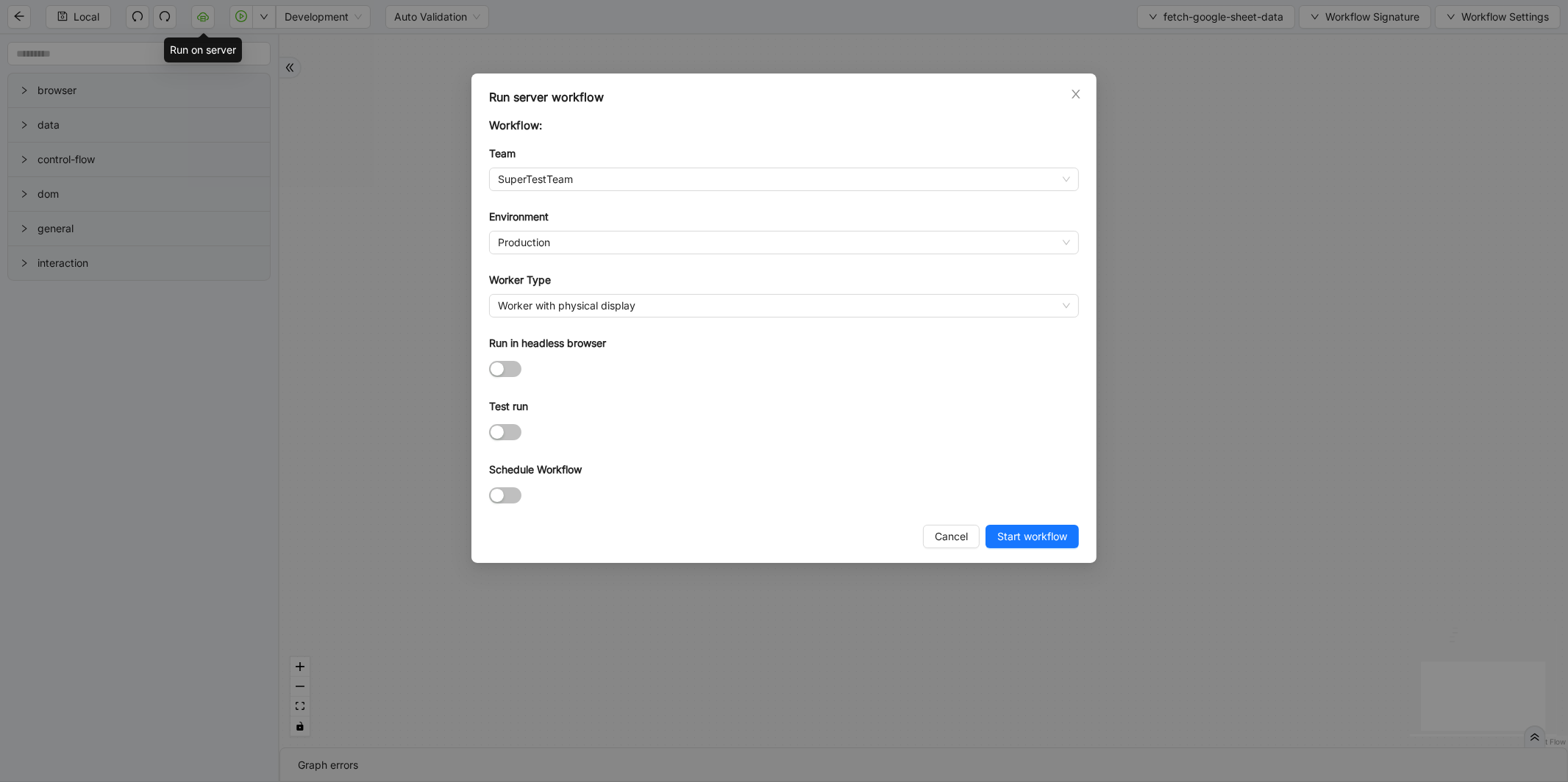
click at [1027, 535] on span "Start workflow" at bounding box center [1032, 536] width 70 height 16
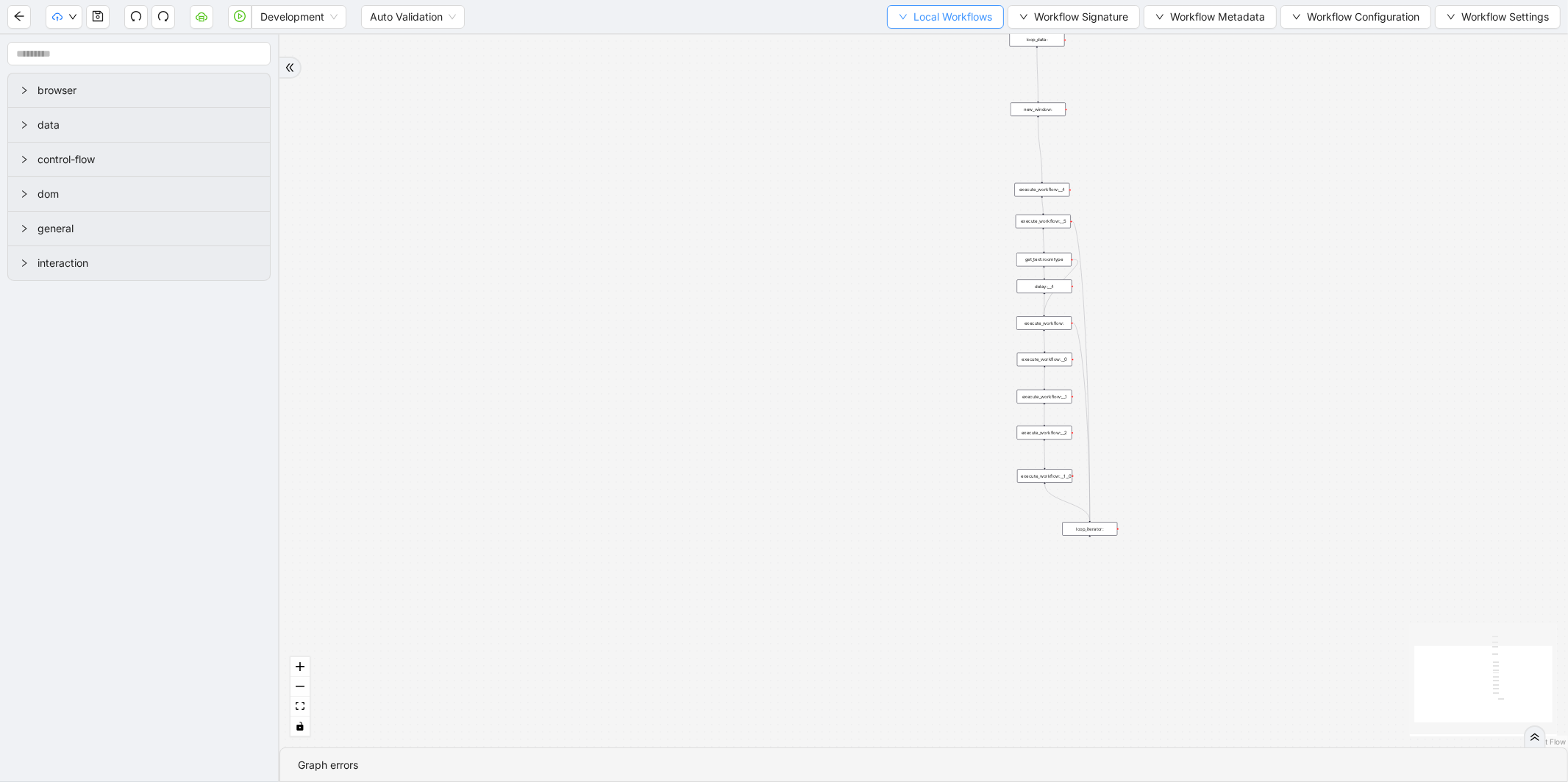
drag, startPoint x: 981, startPoint y: 13, endPoint x: 962, endPoint y: 21, distance: 20.6
click at [980, 15] on span "Local Workflows" at bounding box center [953, 16] width 79 height 16
click at [933, 39] on span "Select" at bounding box center [938, 45] width 96 height 16
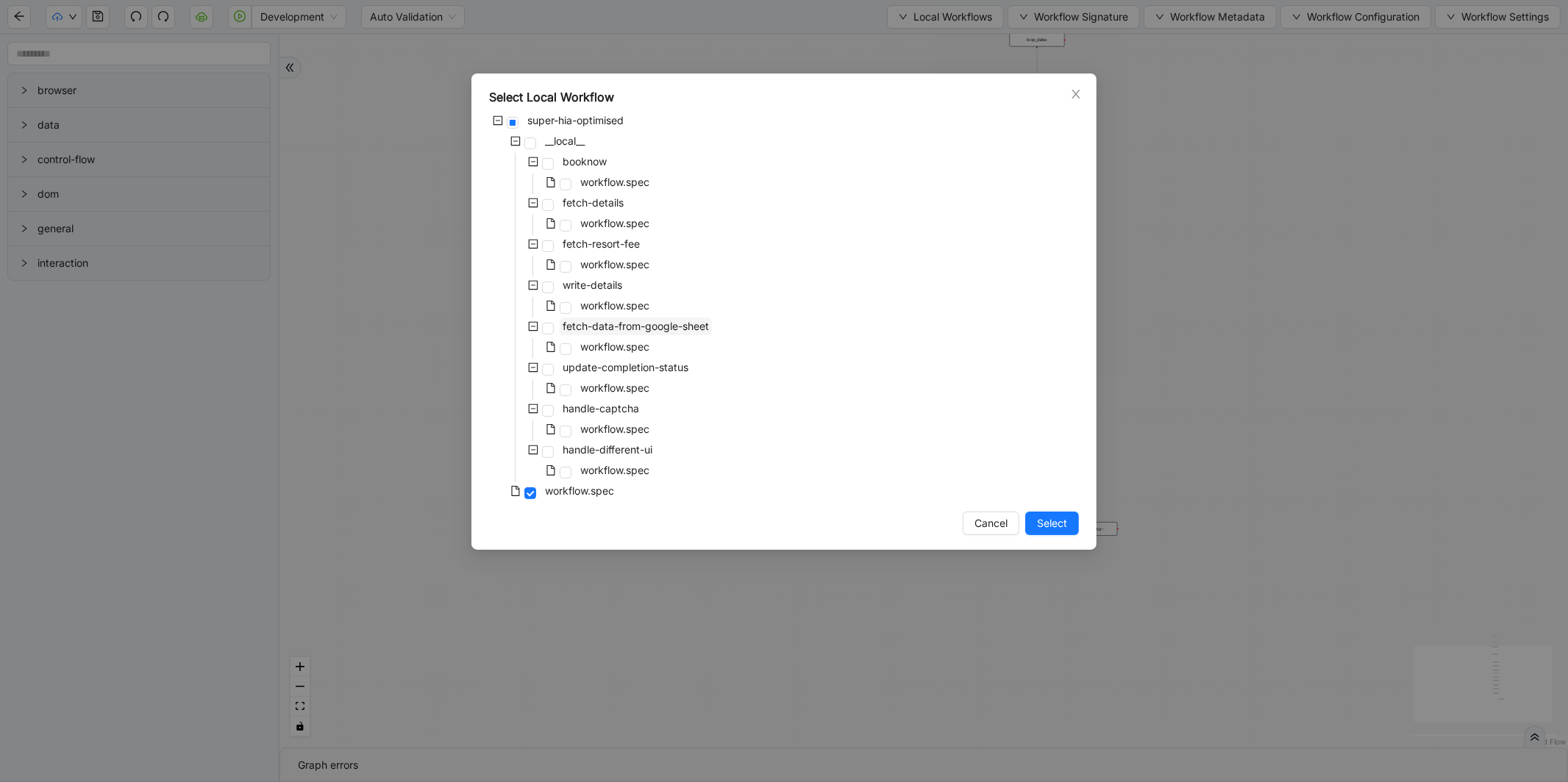
click at [642, 324] on span "fetch-data-from-google-sheet" at bounding box center [636, 326] width 146 height 12
drag, startPoint x: 1043, startPoint y: 528, endPoint x: 701, endPoint y: 446, distance: 351.7
click at [1043, 529] on span "Select" at bounding box center [1052, 523] width 30 height 16
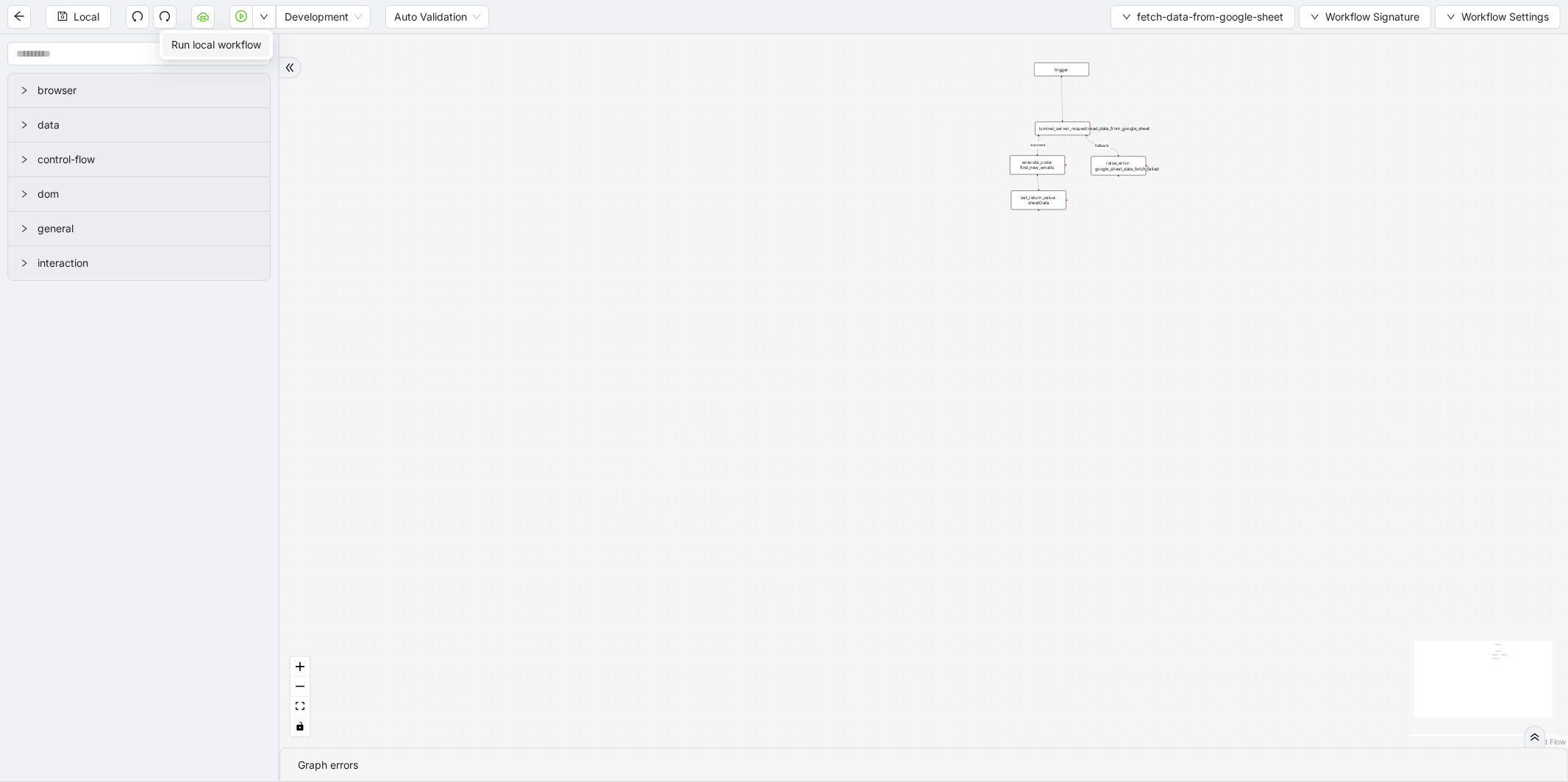
click at [255, 45] on span "Run local workflow" at bounding box center [216, 45] width 89 height 16
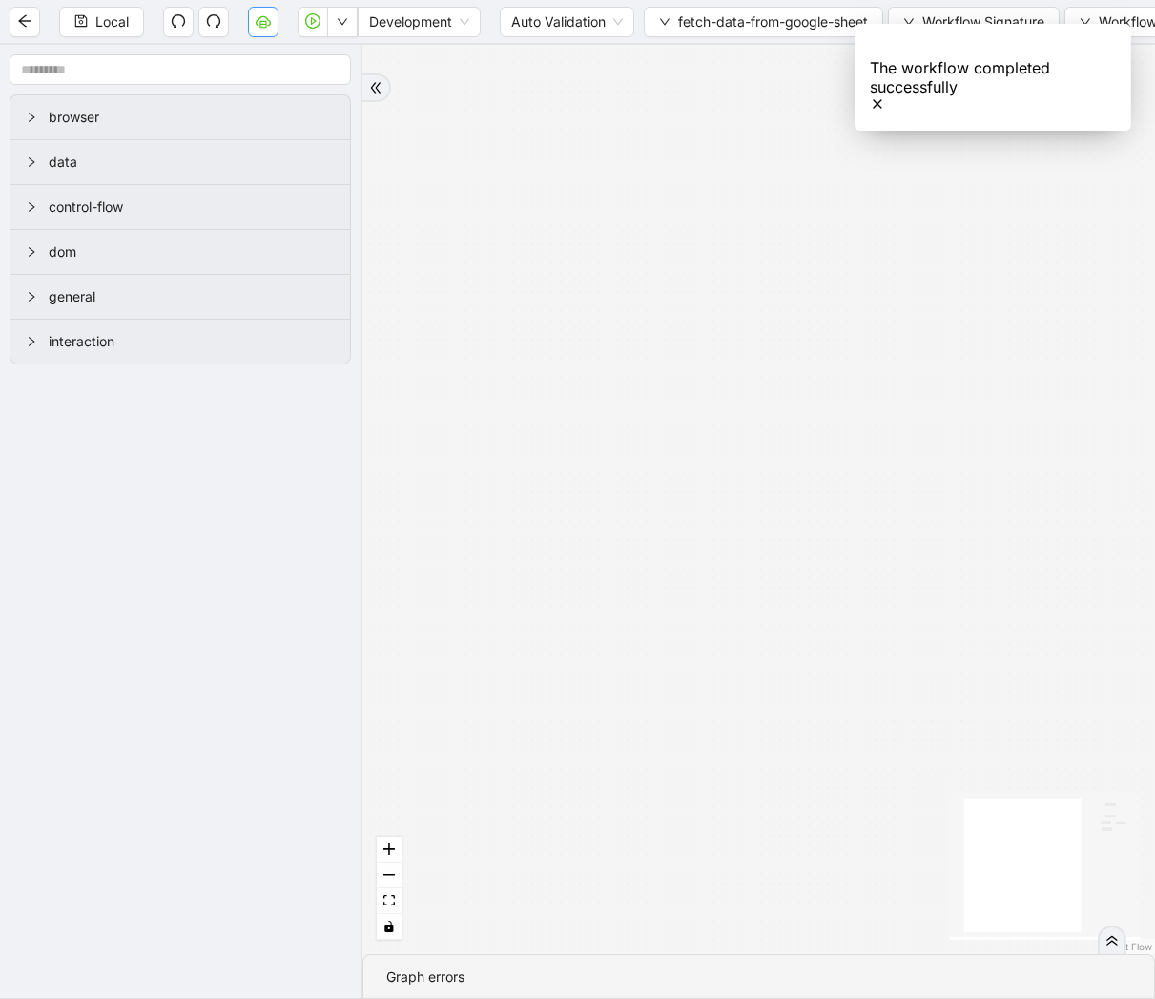
click at [273, 29] on button "button" at bounding box center [263, 22] width 31 height 31
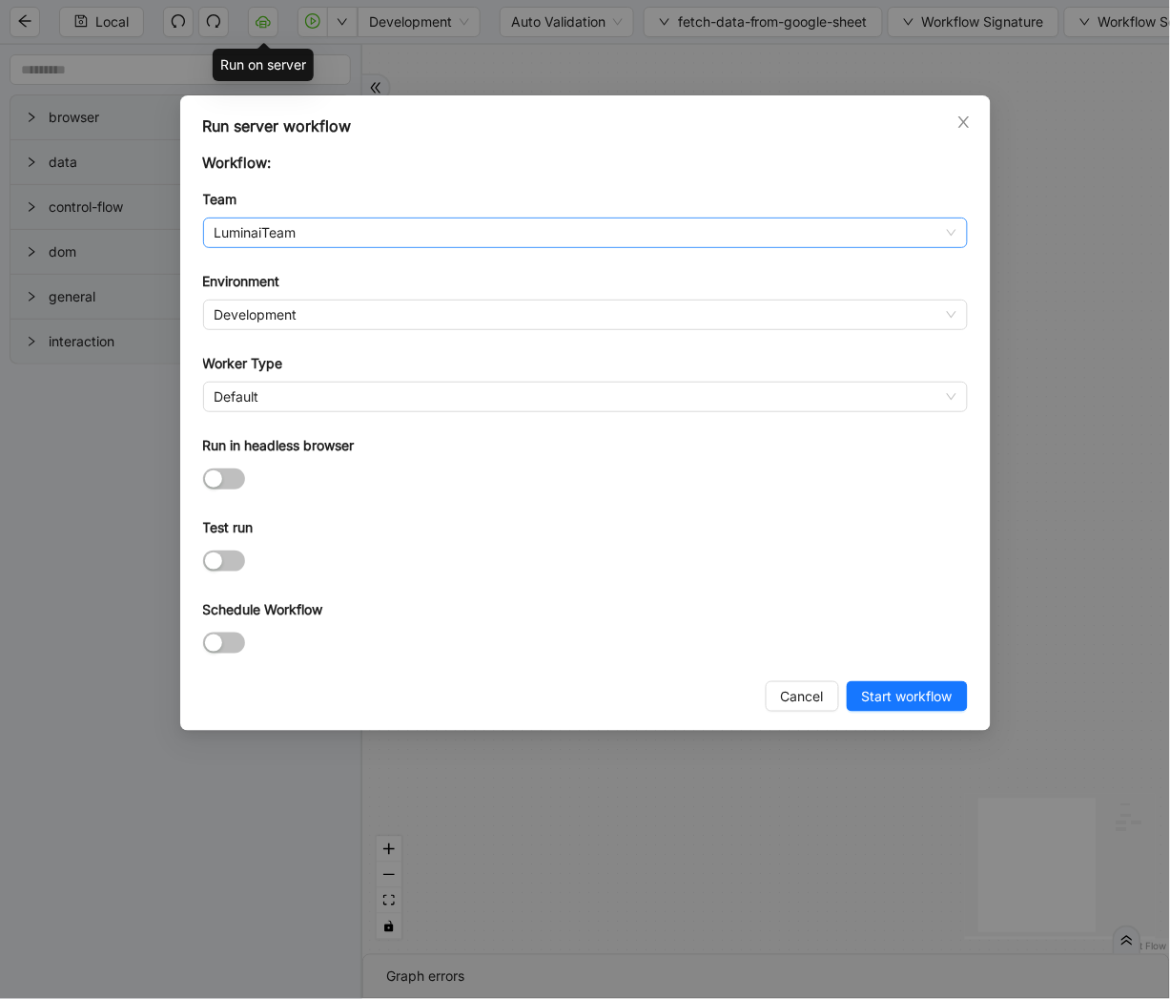
click at [401, 223] on span "LuminaiTeam" at bounding box center [586, 232] width 742 height 29
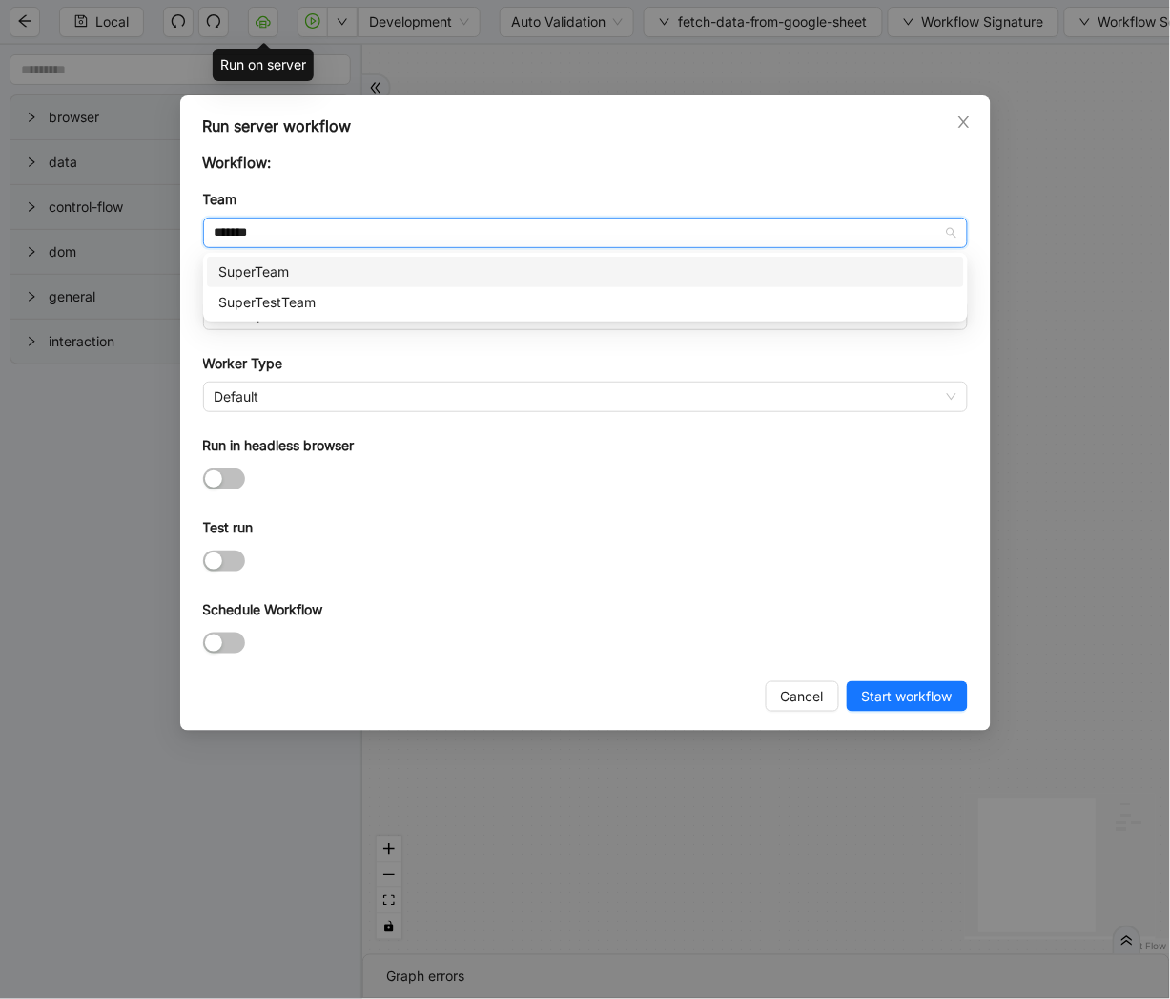
type input "********"
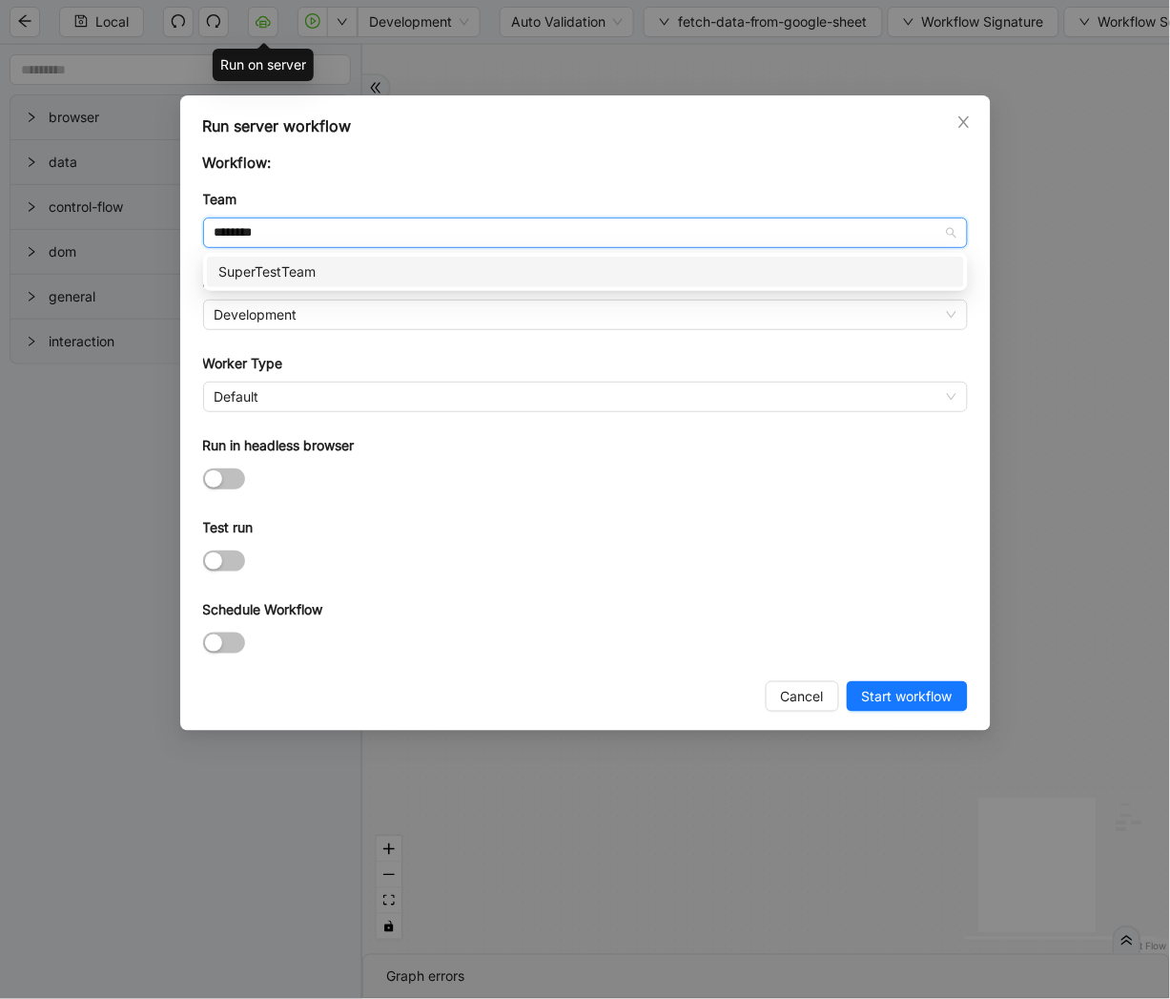
click at [351, 273] on div "SuperTestTeam" at bounding box center [585, 271] width 735 height 21
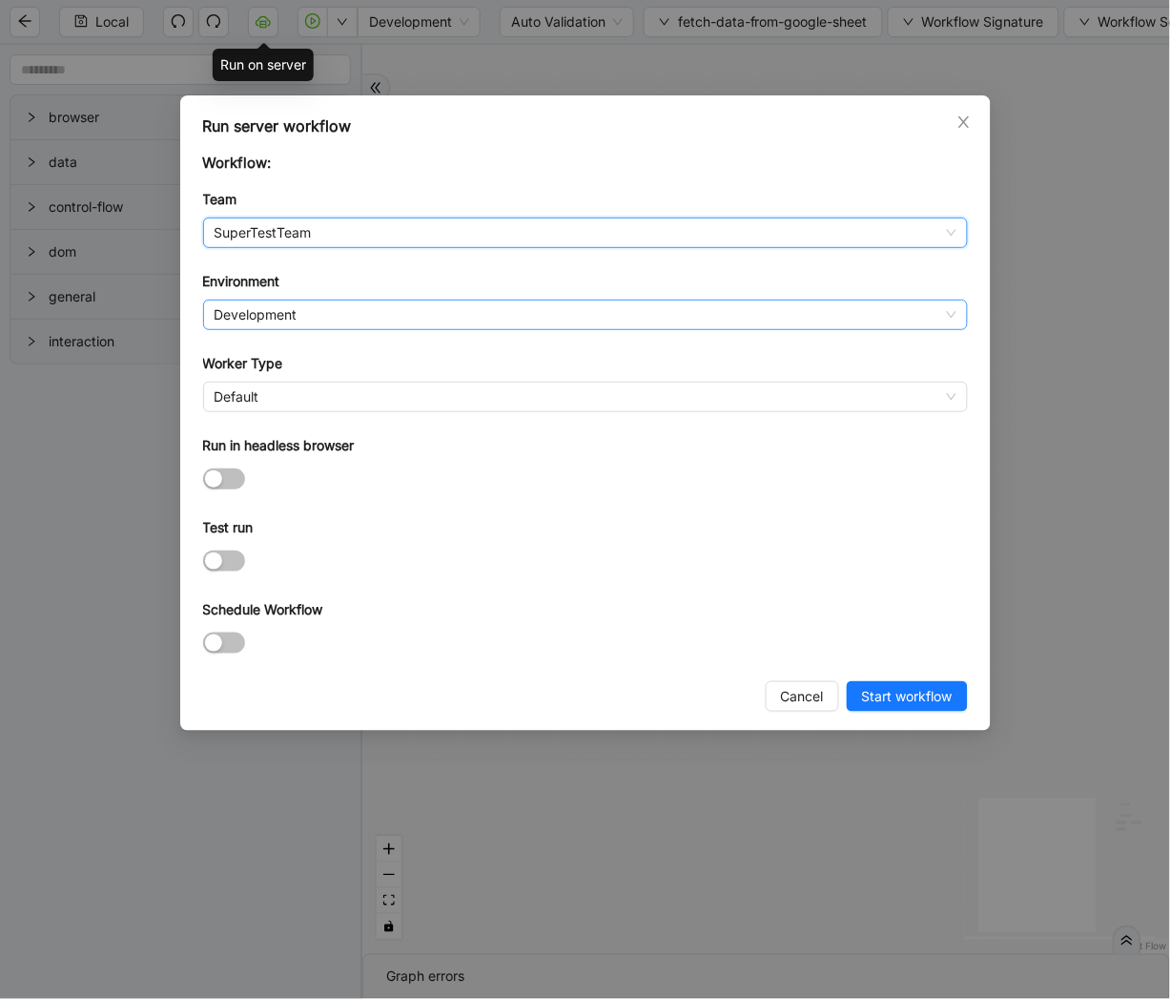
click at [281, 312] on span "Development" at bounding box center [586, 314] width 742 height 29
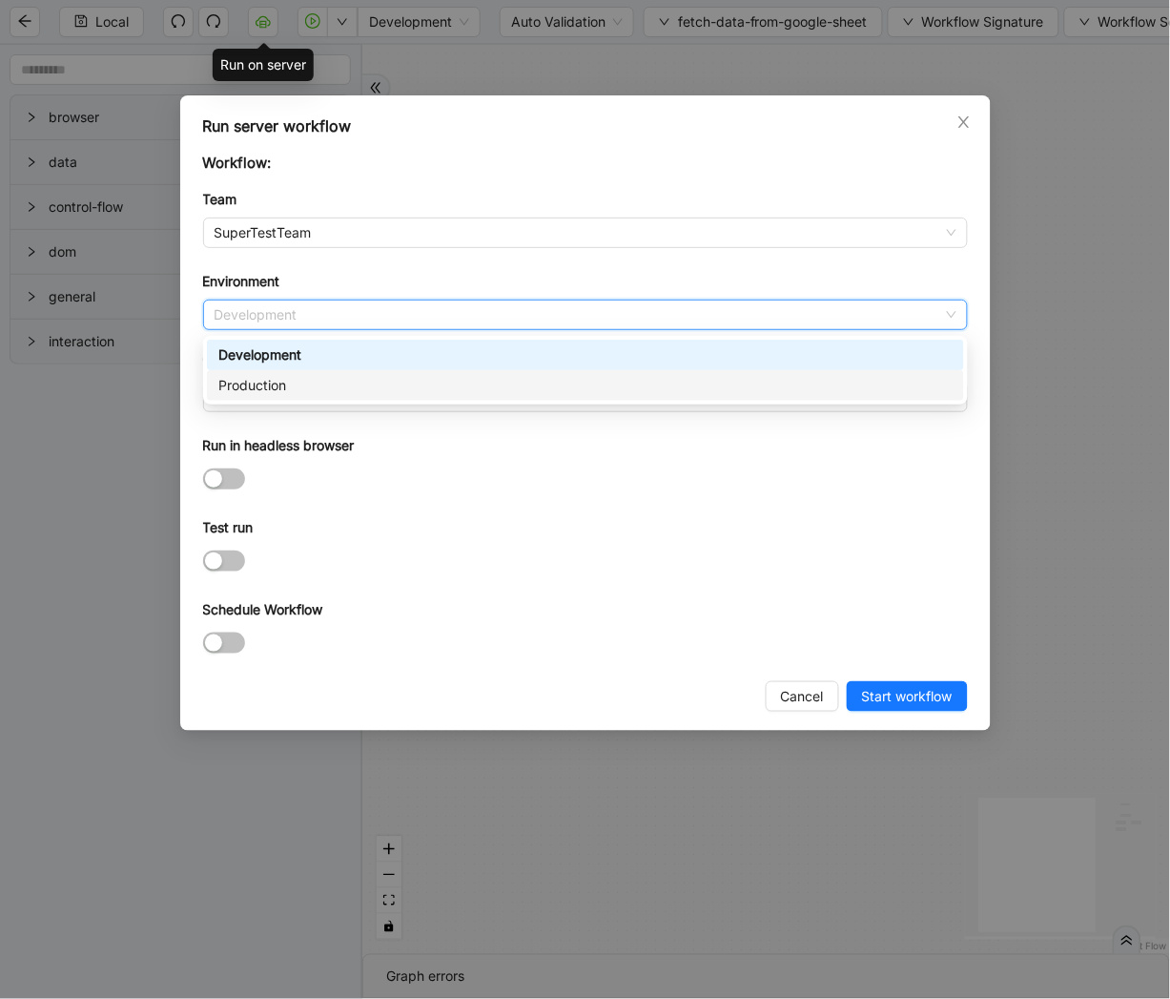
click at [272, 391] on div "Production" at bounding box center [585, 385] width 735 height 21
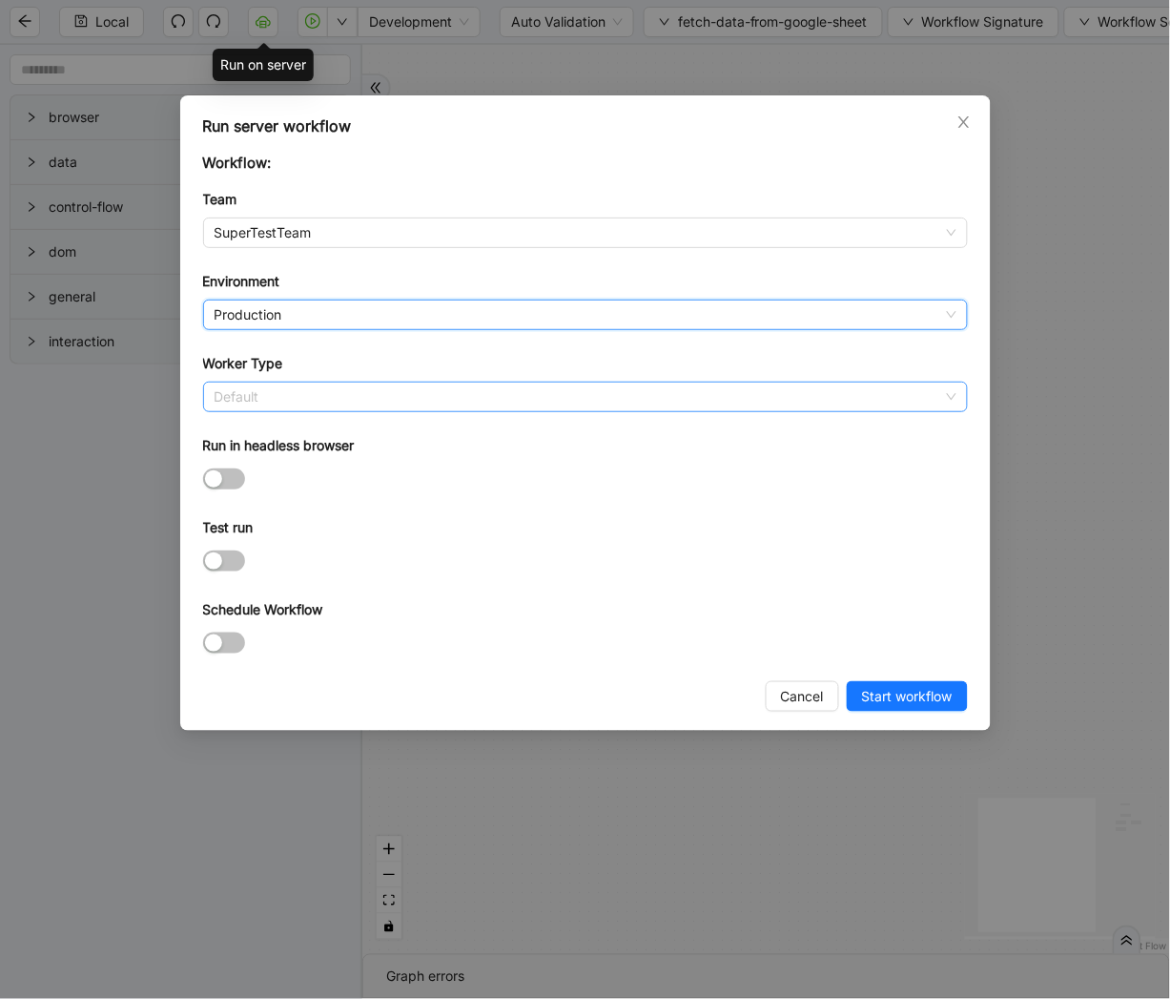
click at [251, 398] on span "Default" at bounding box center [586, 397] width 742 height 29
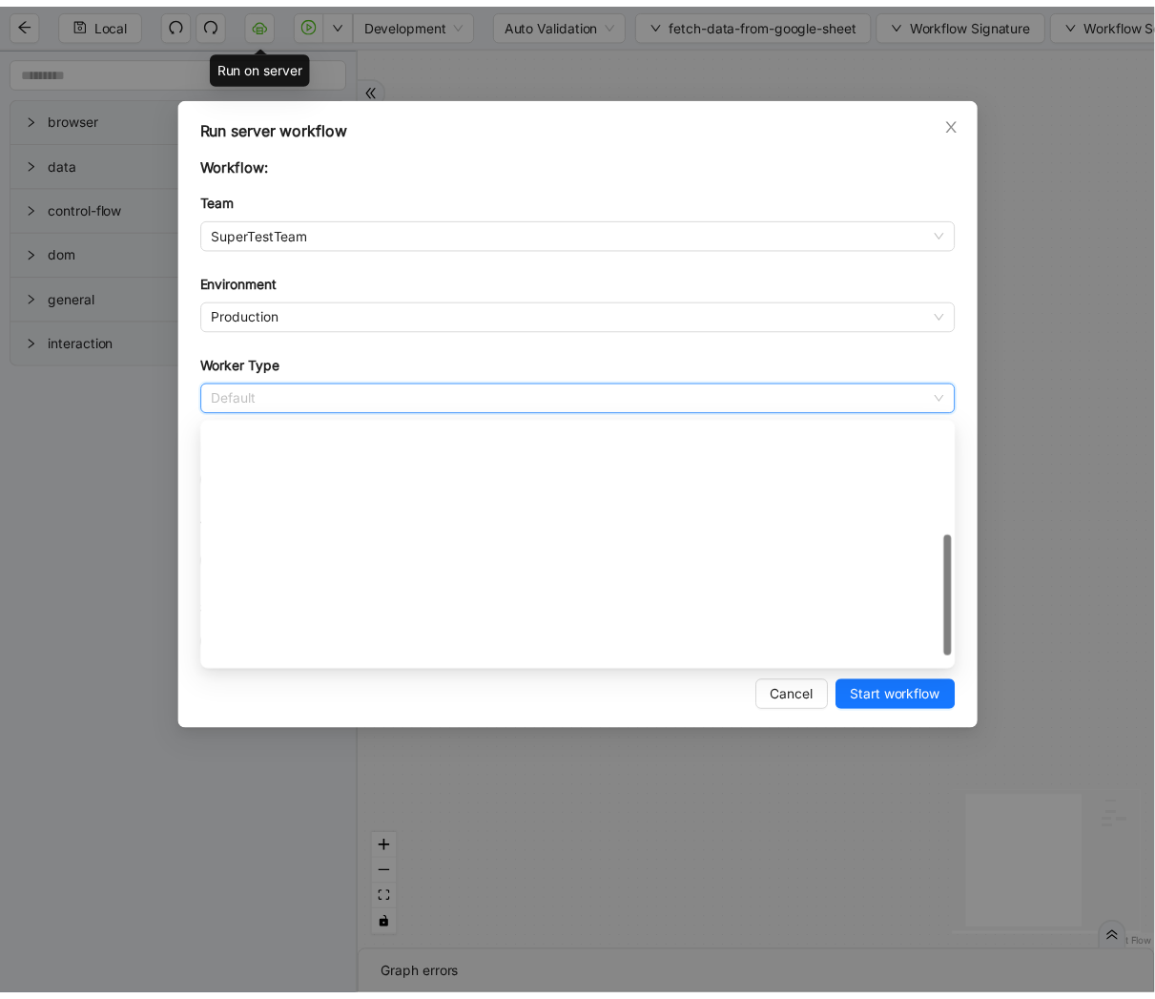
scroll to position [254, 0]
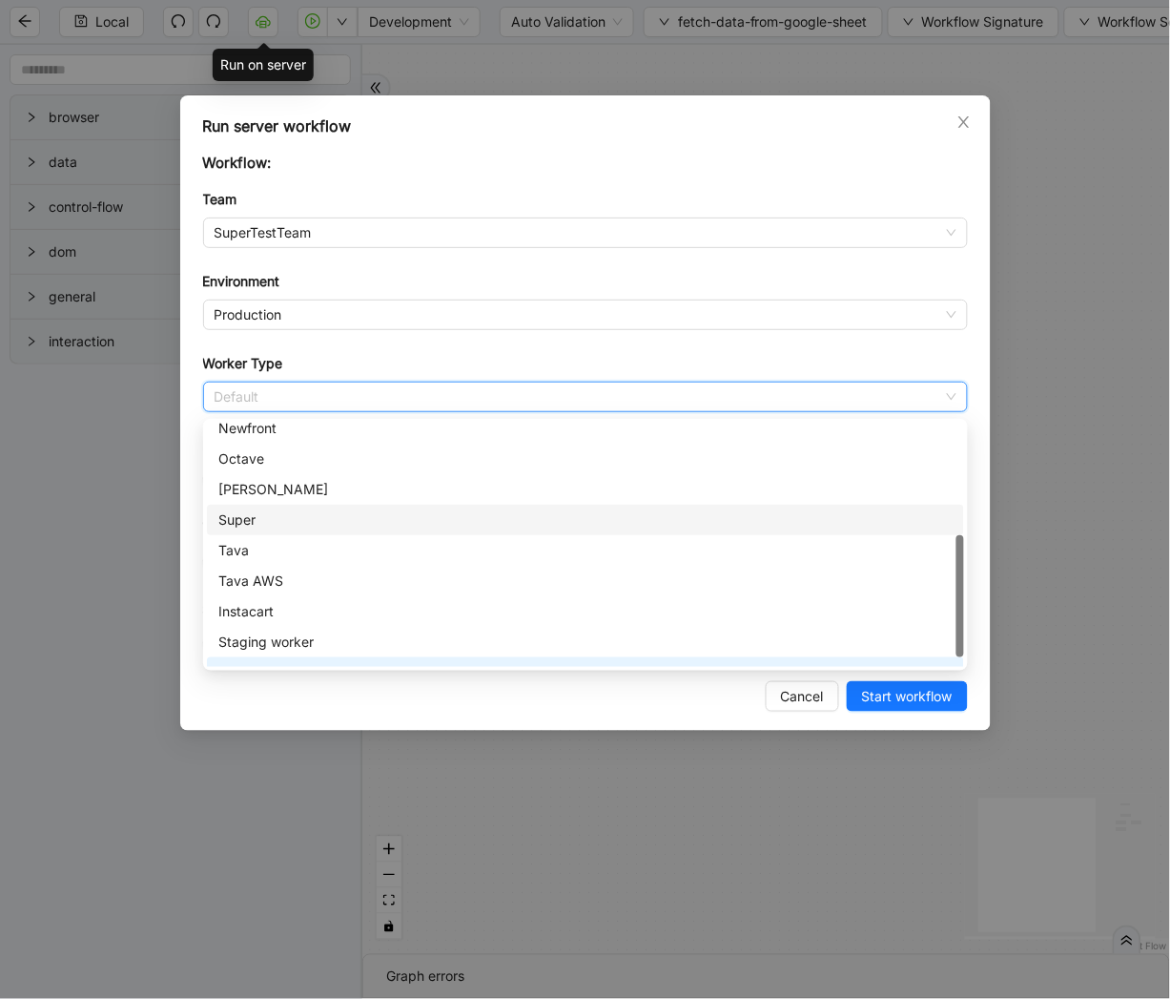
click at [274, 512] on div "Super" at bounding box center [585, 519] width 735 height 21
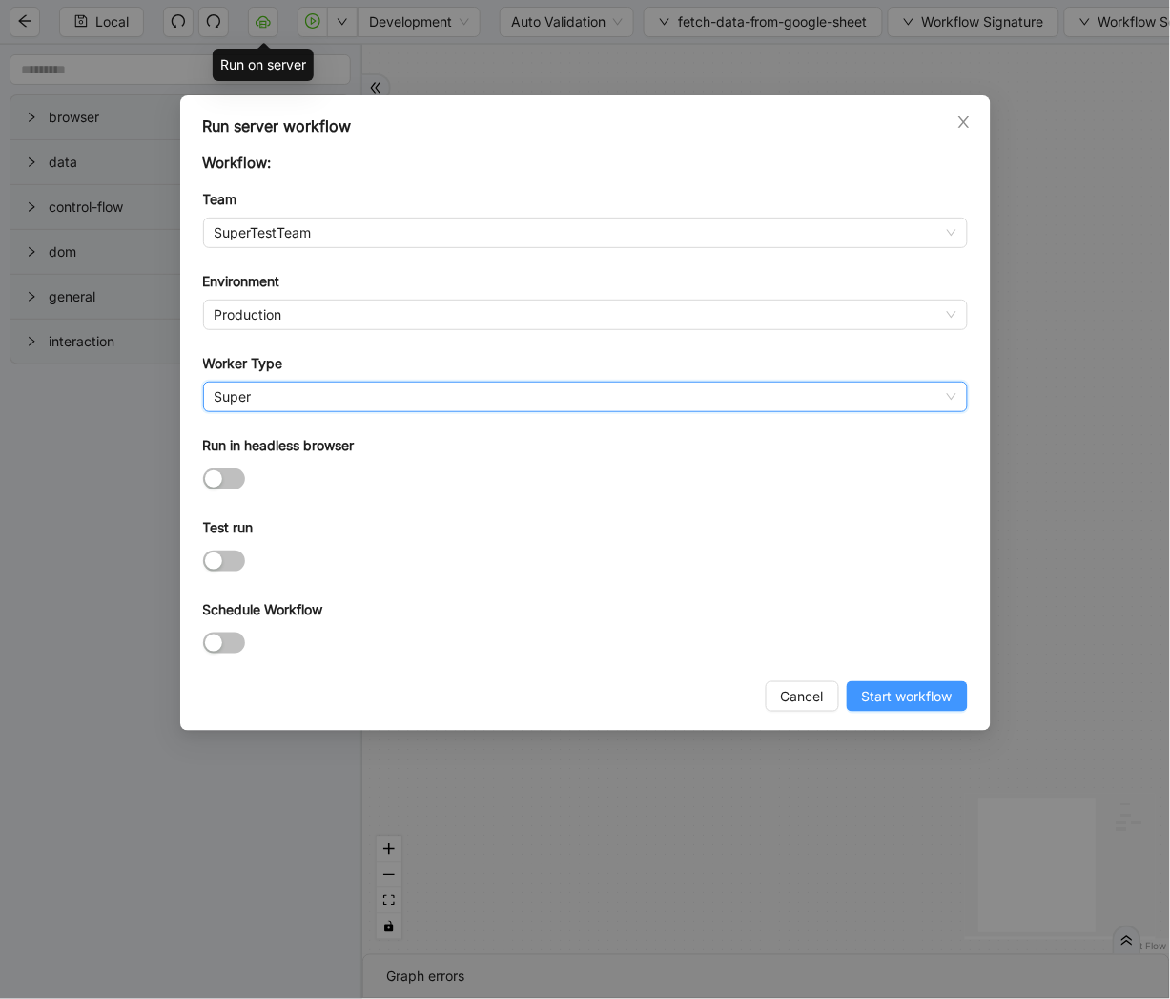
click at [890, 694] on span "Start workflow" at bounding box center [907, 696] width 91 height 21
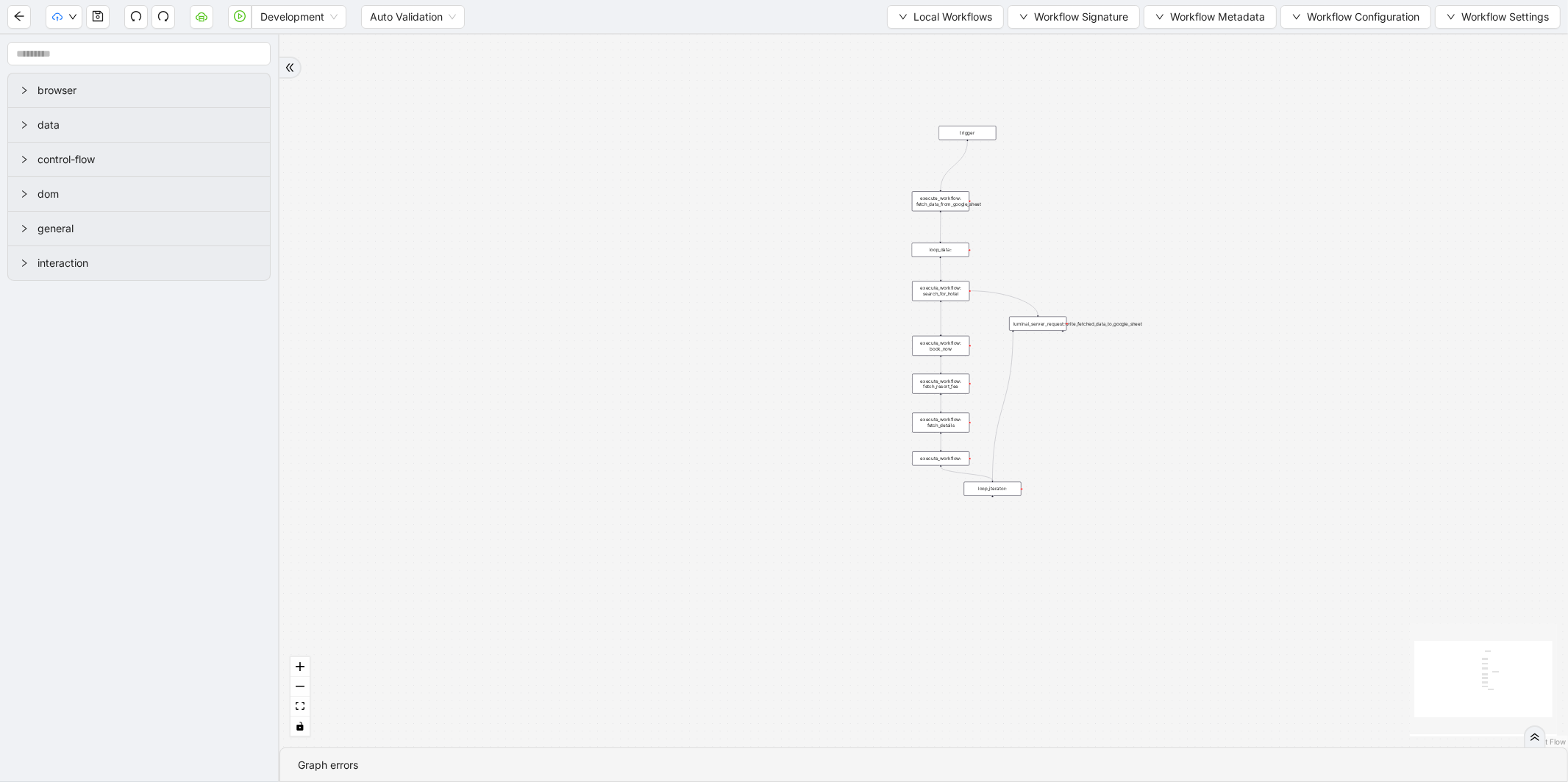
drag, startPoint x: 803, startPoint y: 108, endPoint x: 741, endPoint y: 180, distance: 95.0
click at [728, 183] on div "trigger execute_workflow: fetch_data_from_google_sheet loop_data: execute_workf…" at bounding box center [923, 391] width 1288 height 713
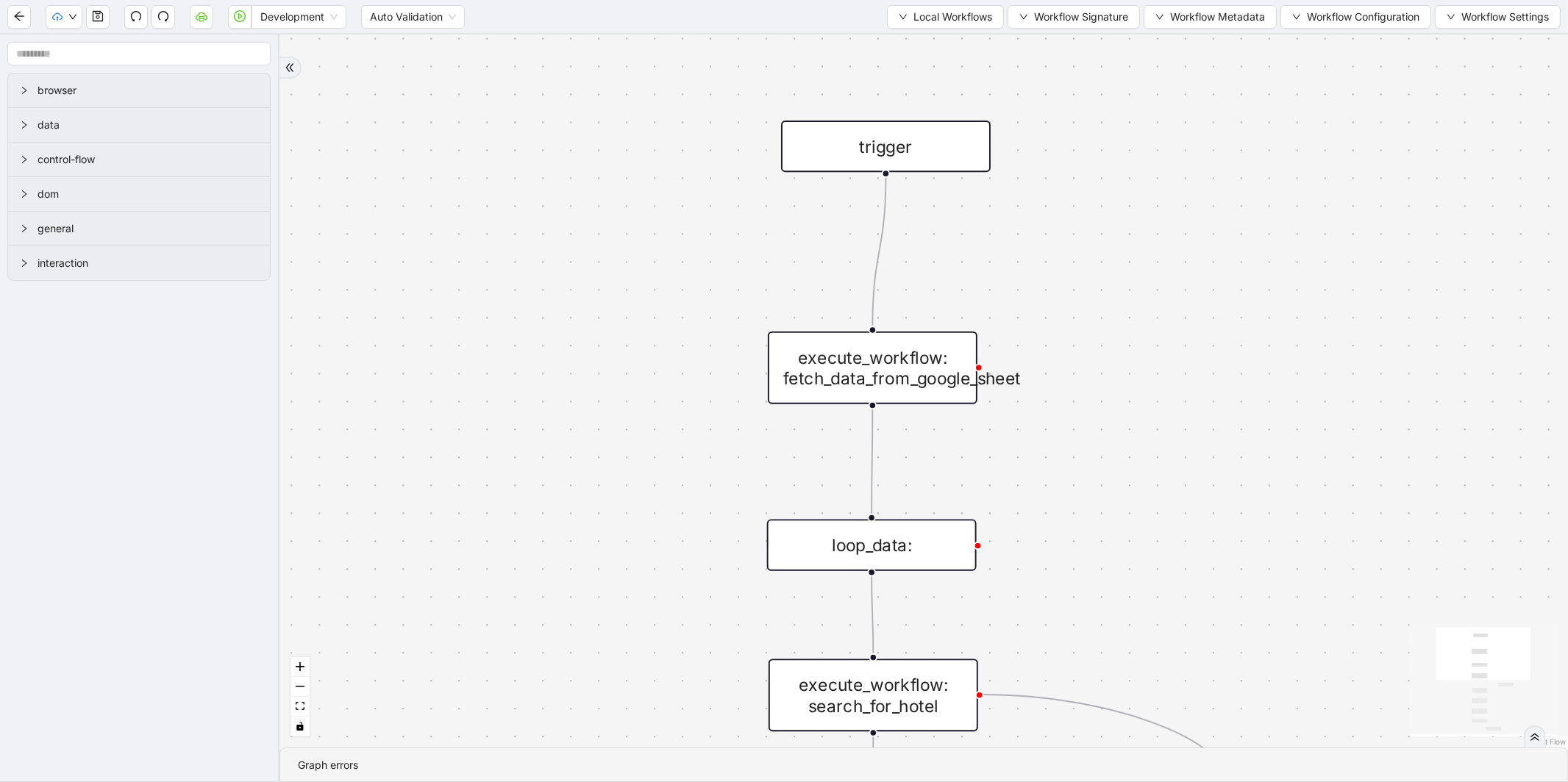
drag, startPoint x: 985, startPoint y: 118, endPoint x: 890, endPoint y: 151, distance: 100.6
click at [888, 151] on div "trigger" at bounding box center [886, 146] width 210 height 52
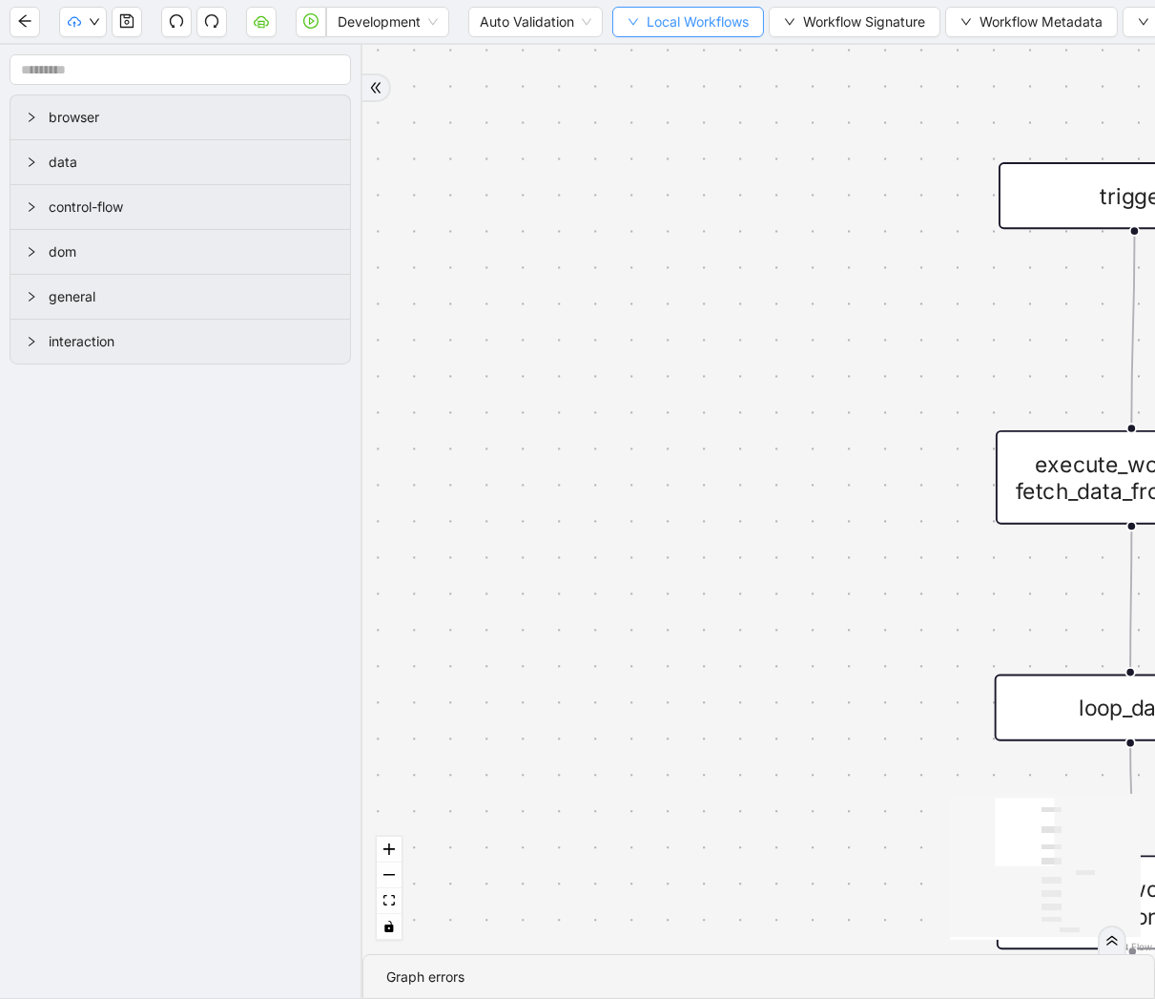
click at [699, 26] on span "Local Workflows" at bounding box center [698, 21] width 102 height 21
click at [679, 54] on span "Select" at bounding box center [691, 58] width 124 height 21
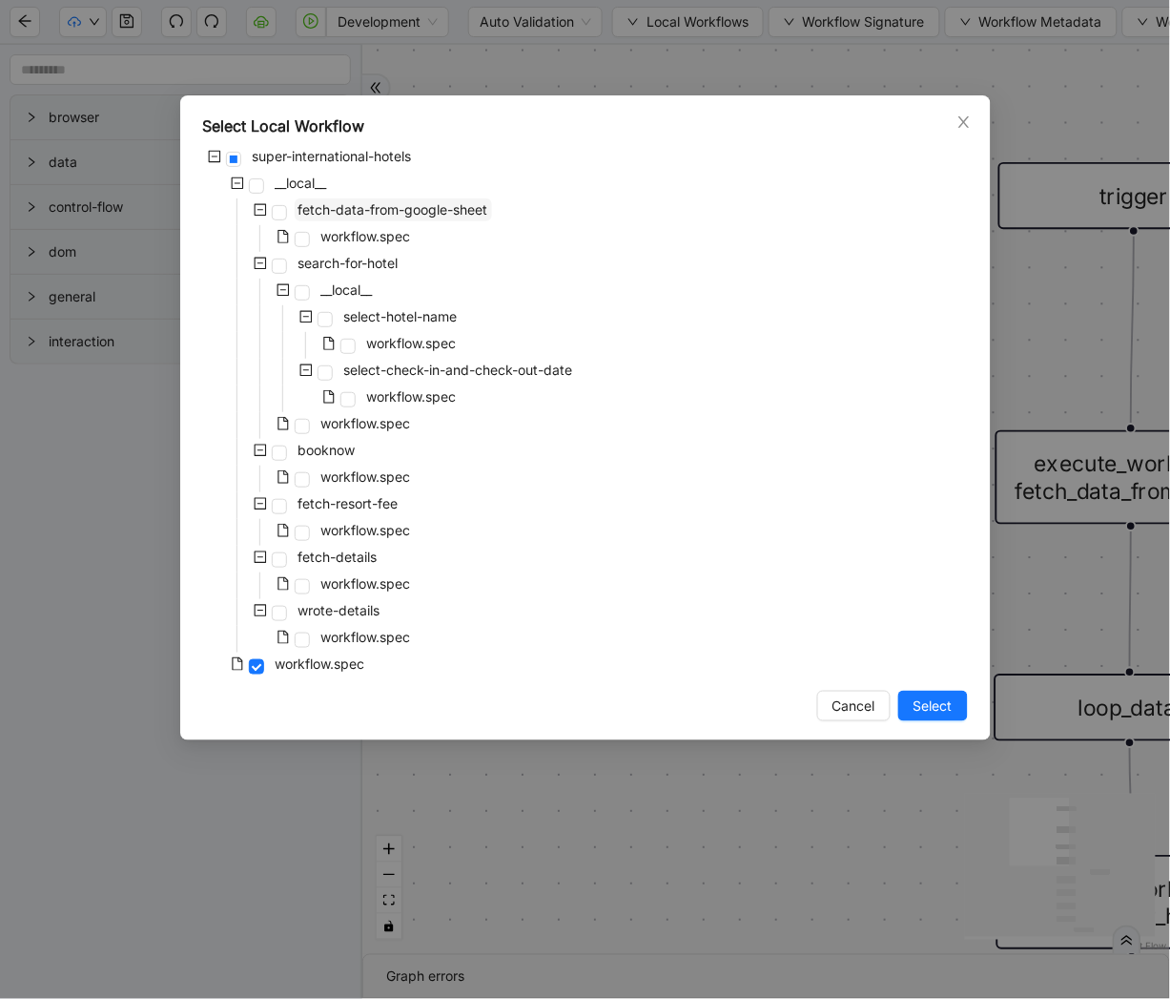
click at [405, 215] on span "fetch-data-from-google-sheet" at bounding box center [394, 209] width 190 height 16
click at [941, 702] on span "Select" at bounding box center [933, 705] width 39 height 21
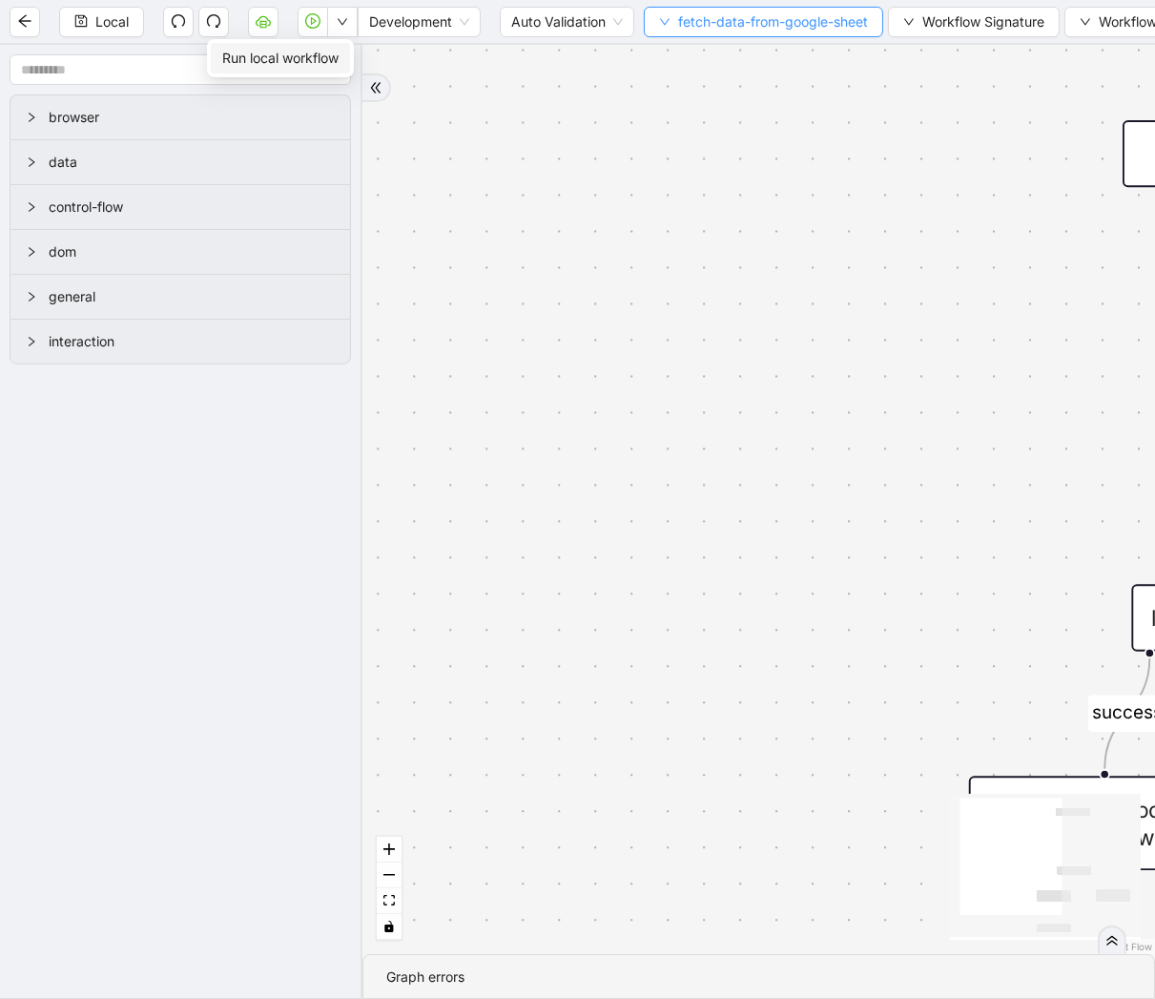
drag, startPoint x: 321, startPoint y: 52, endPoint x: 865, endPoint y: 7, distance: 545.7
click at [321, 53] on span "Run local workflow" at bounding box center [280, 58] width 116 height 21
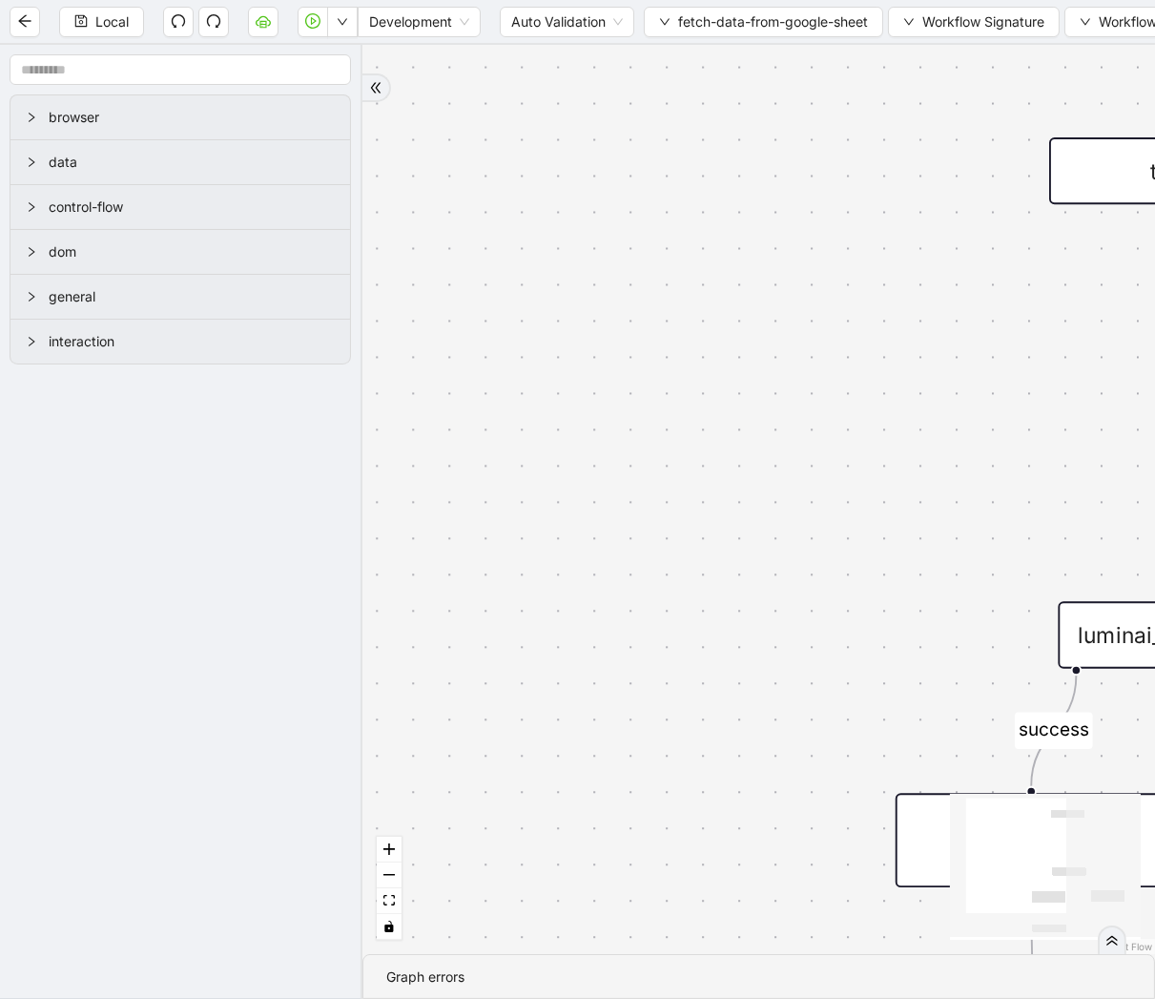
drag, startPoint x: 968, startPoint y: 177, endPoint x: 683, endPoint y: 246, distance: 293.4
click at [683, 246] on div "fallback success trigger raise_error: google_sheet_data_fetch_failed luminai_se…" at bounding box center [758, 499] width 793 height 909
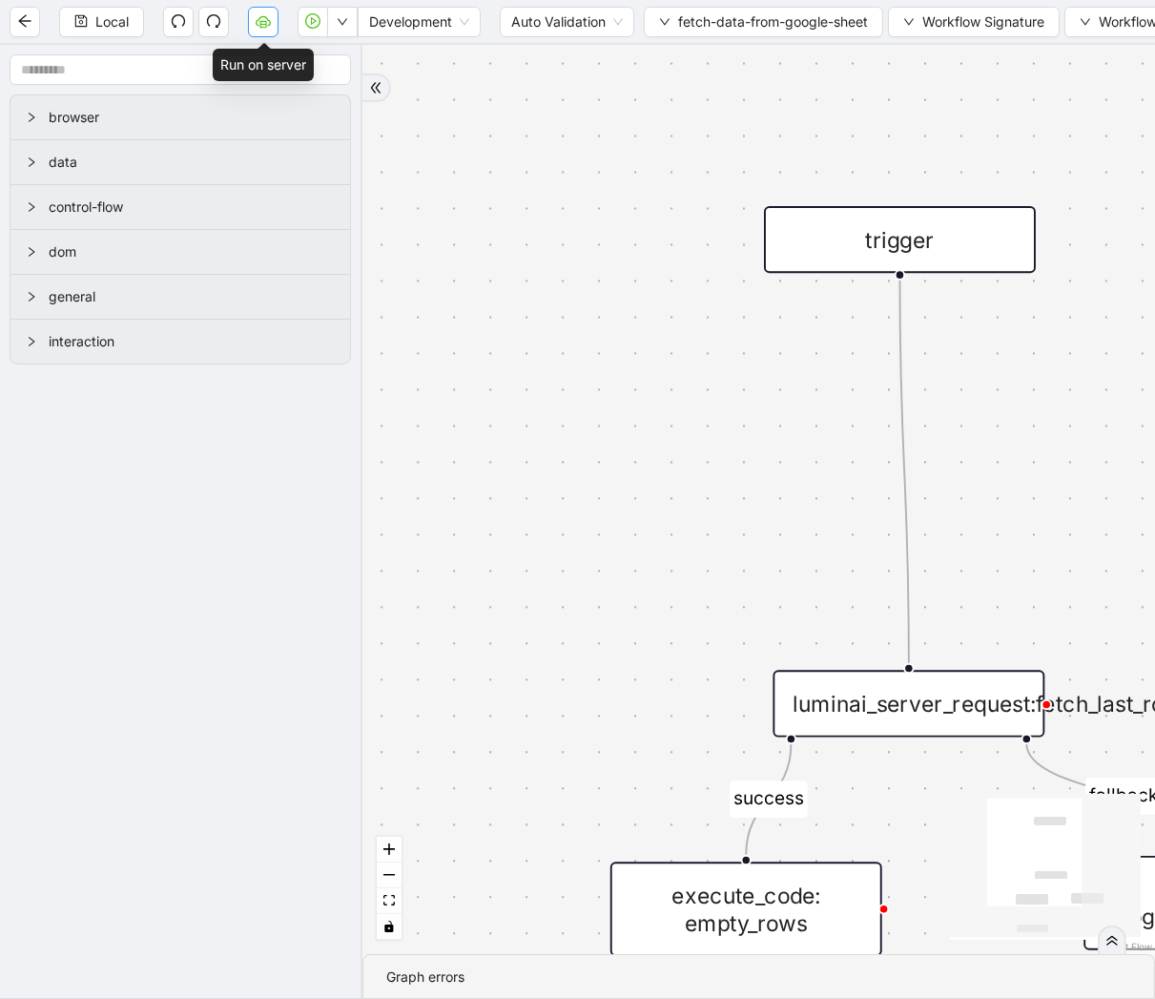
click at [259, 15] on icon "cloud-server" at bounding box center [263, 20] width 15 height 15
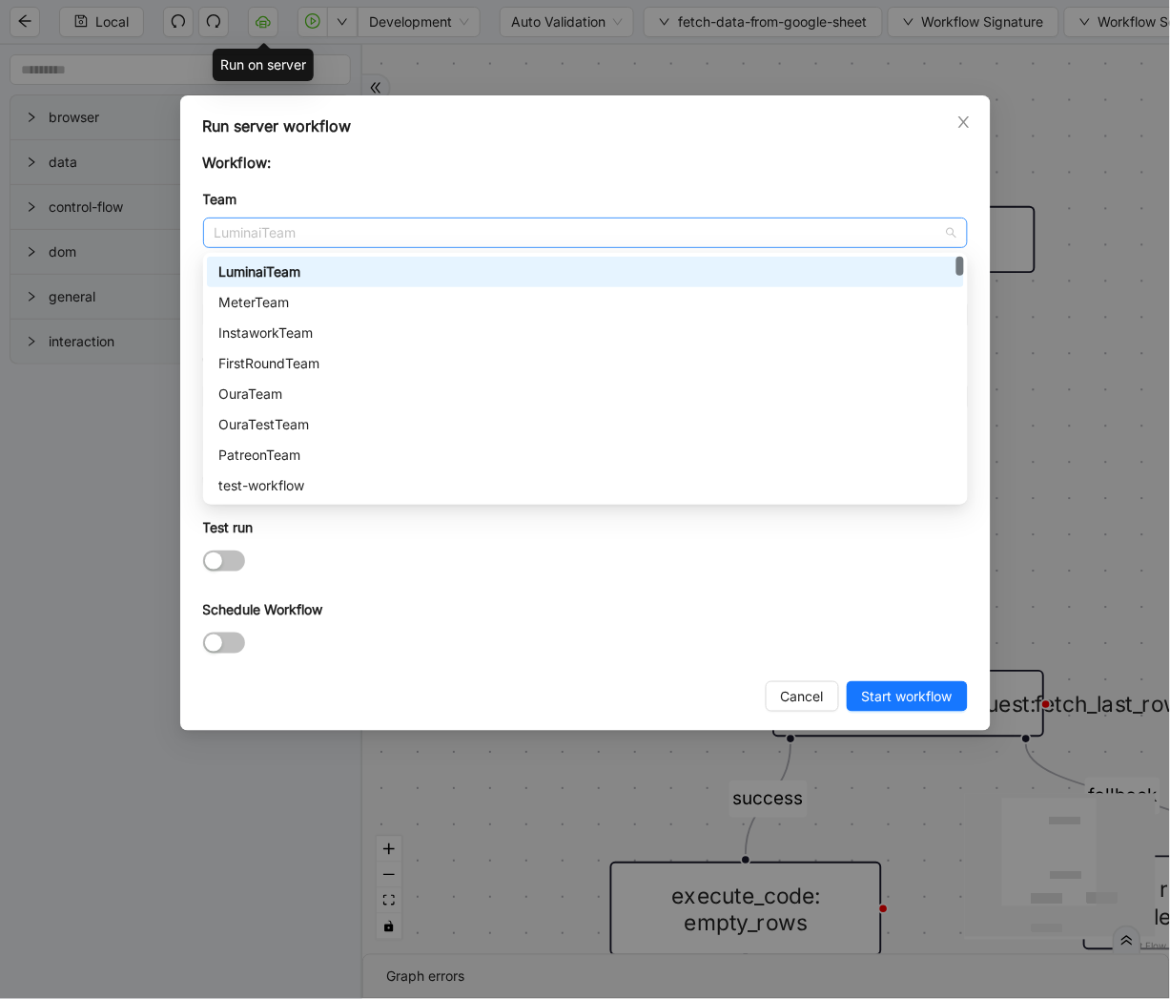
click at [364, 238] on span "LuminaiTeam" at bounding box center [586, 232] width 742 height 29
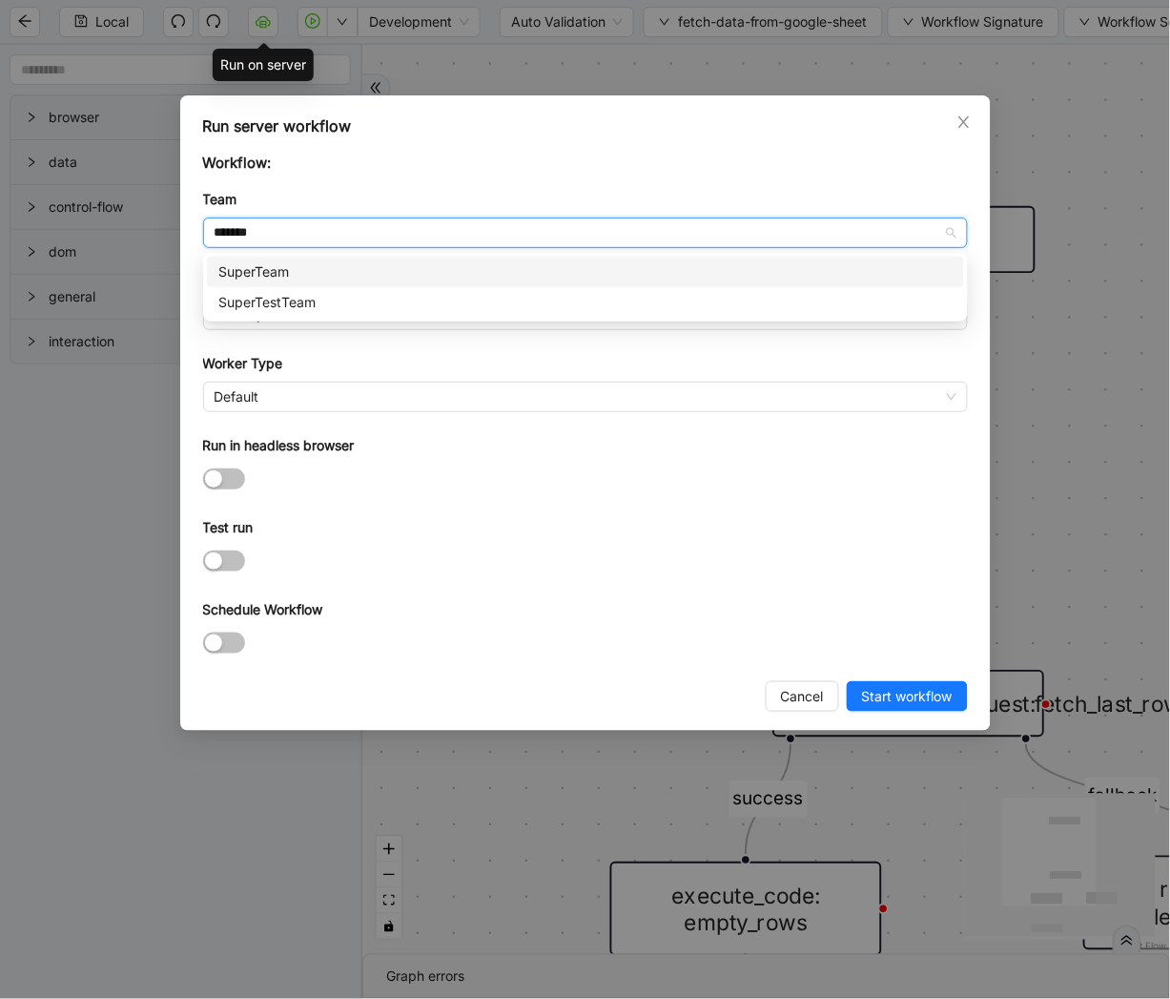
type input "********"
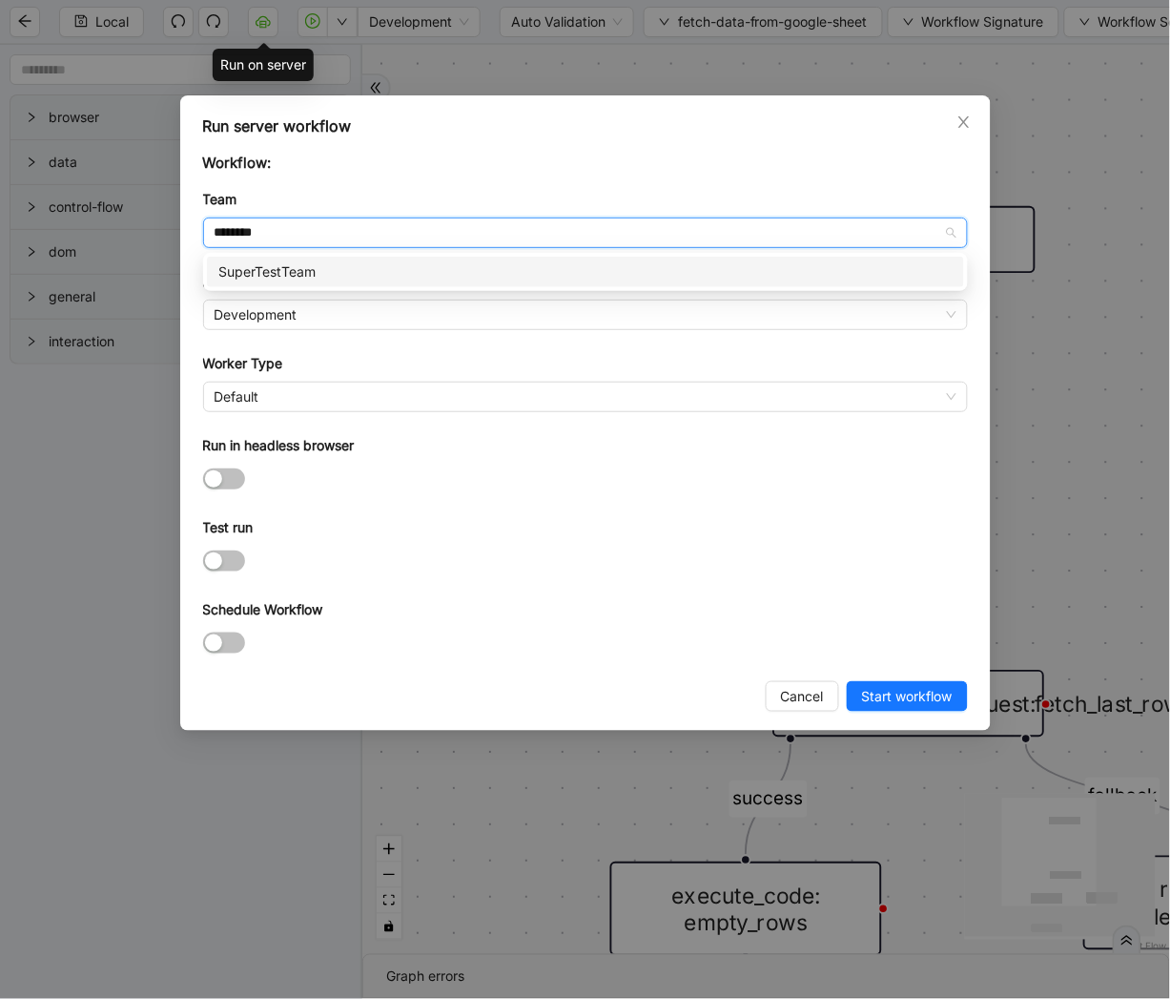
click at [360, 271] on div "SuperTestTeam" at bounding box center [585, 271] width 735 height 21
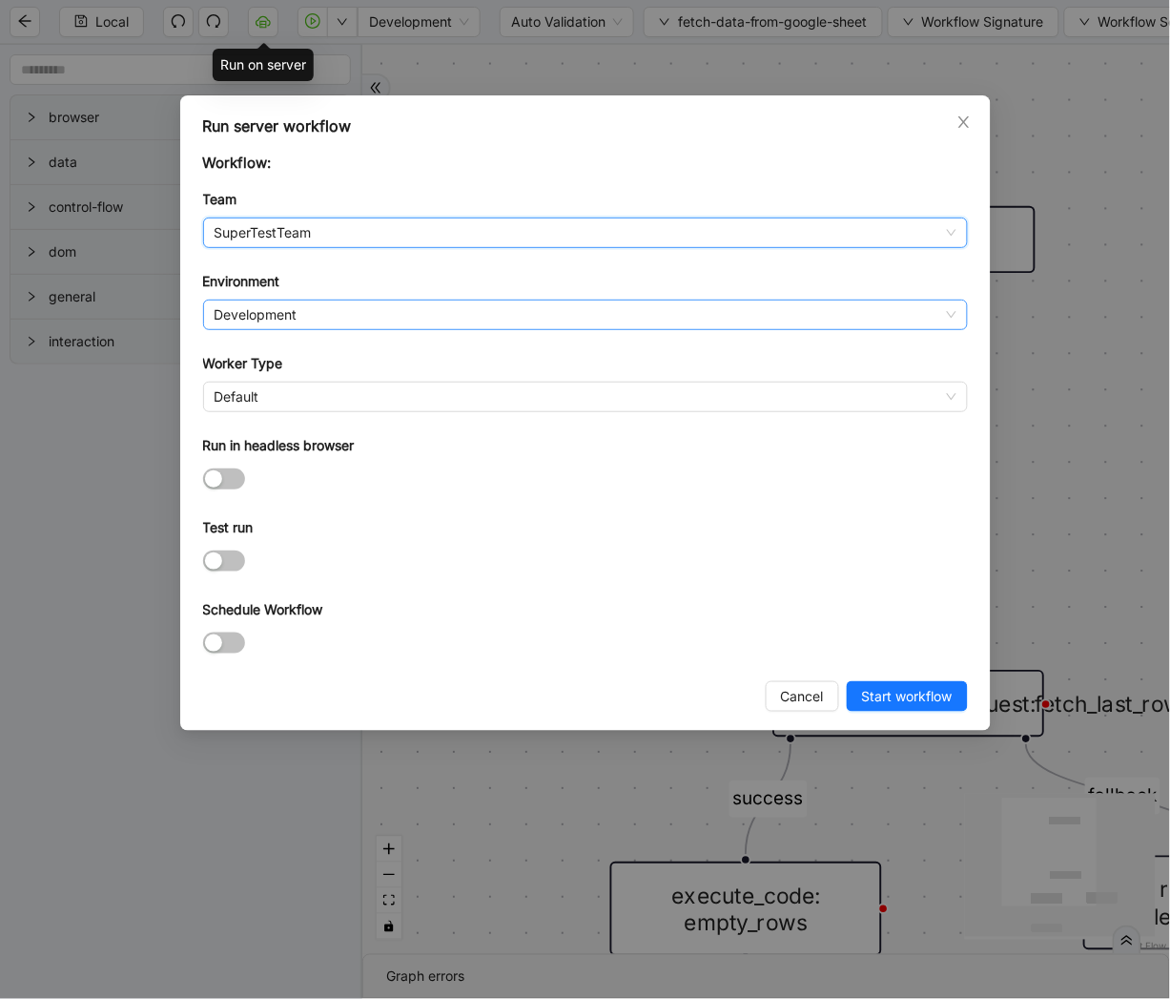
click at [271, 311] on span "Development" at bounding box center [586, 314] width 742 height 29
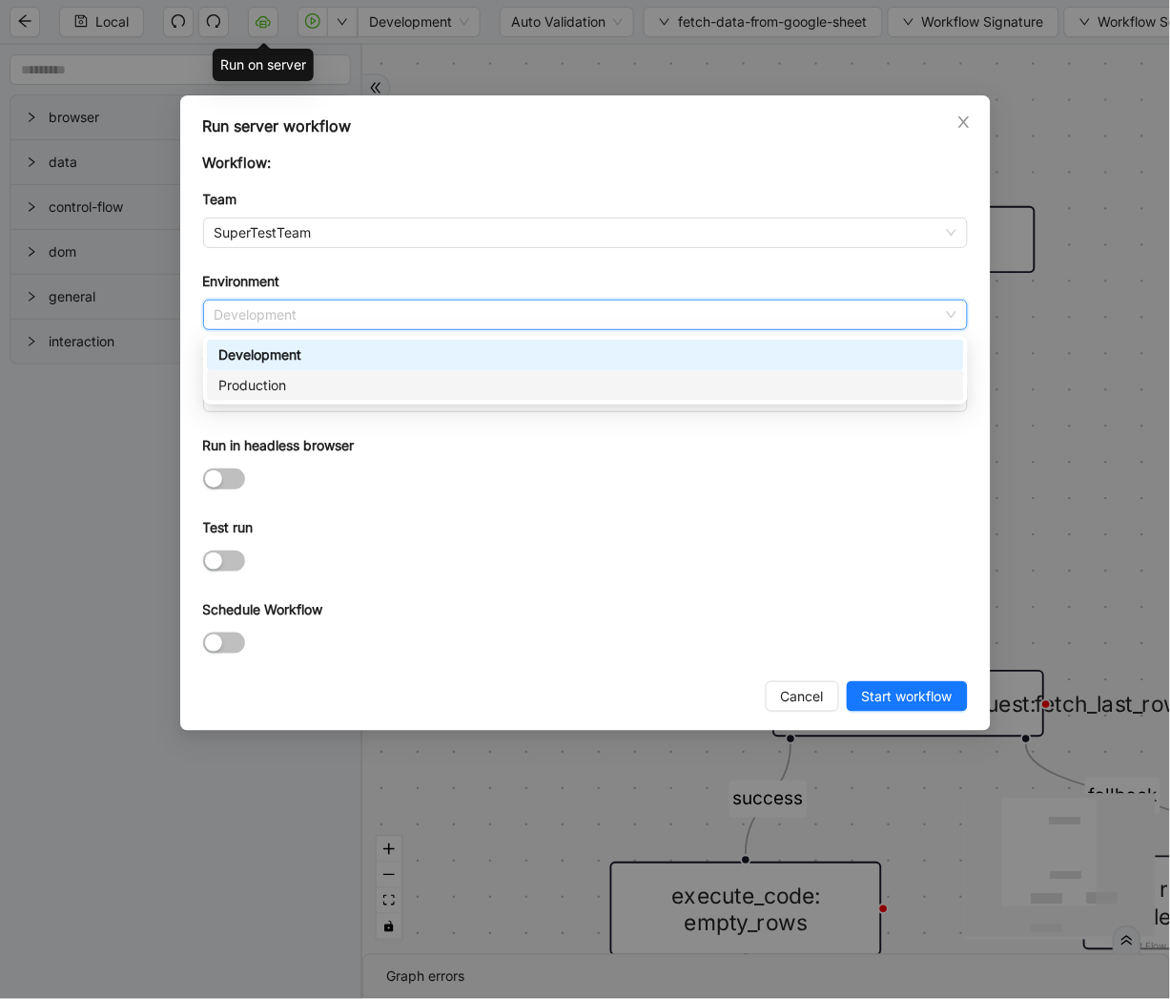
click at [264, 386] on div "Production" at bounding box center [585, 385] width 735 height 21
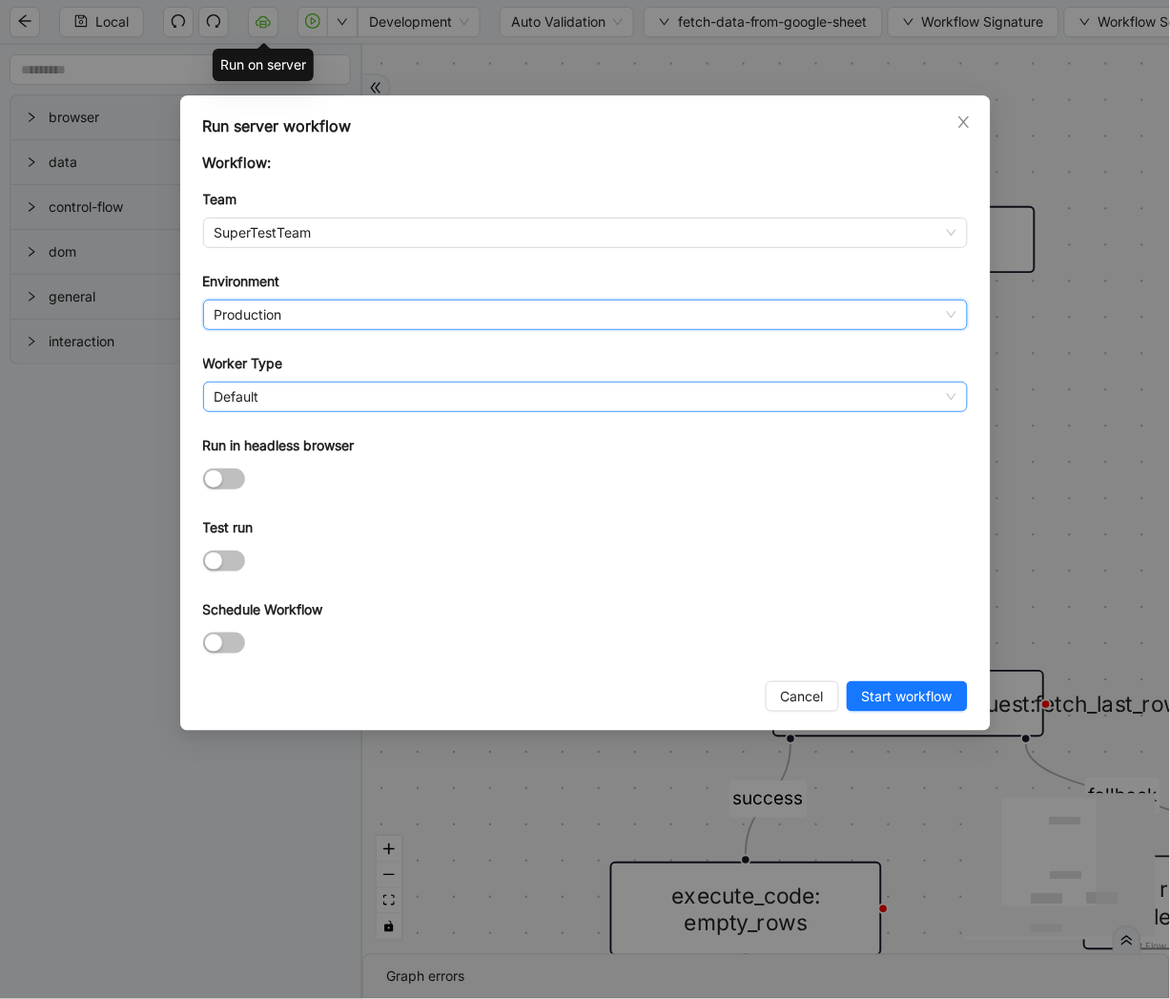
click at [256, 393] on span "Default" at bounding box center [586, 397] width 742 height 29
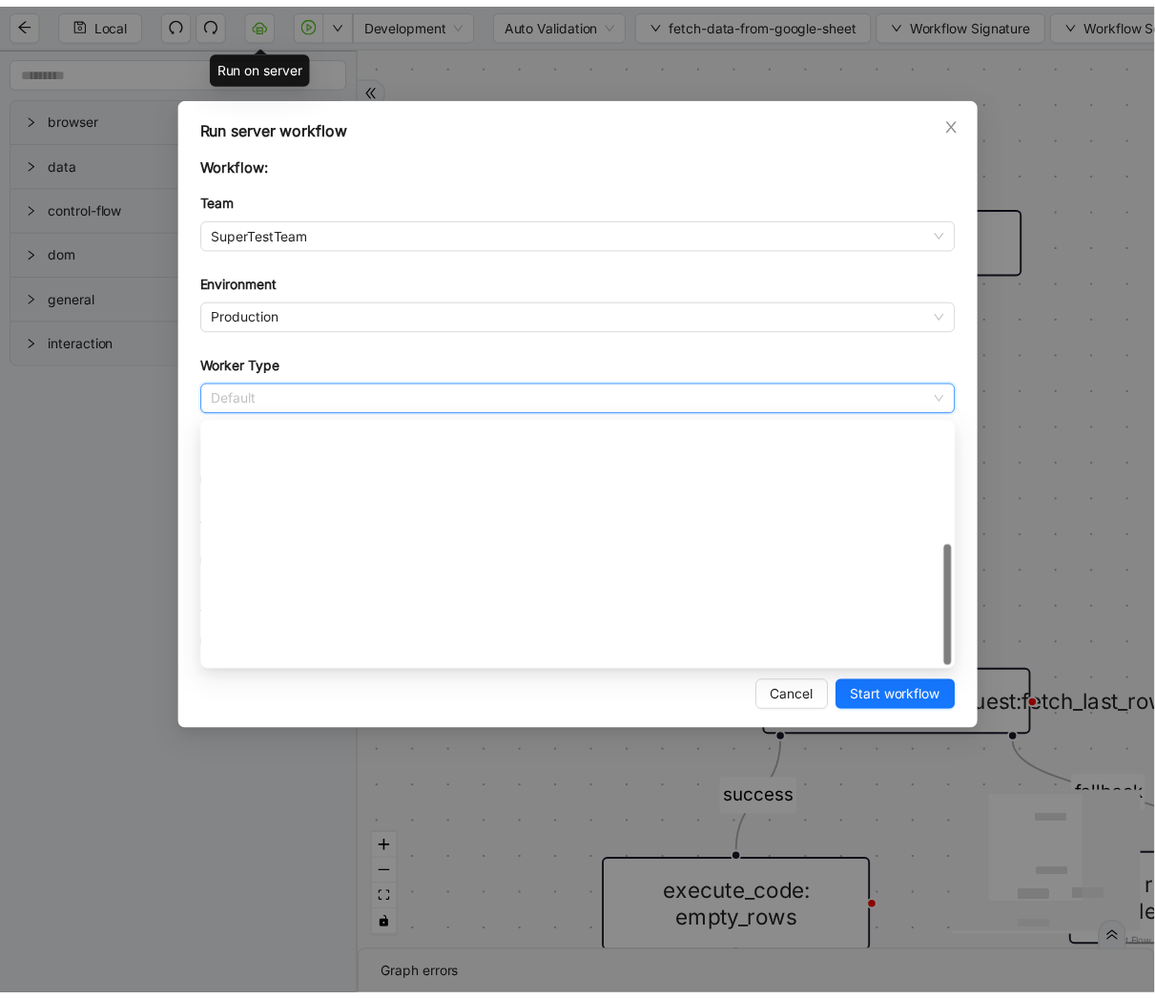
scroll to position [274, 0]
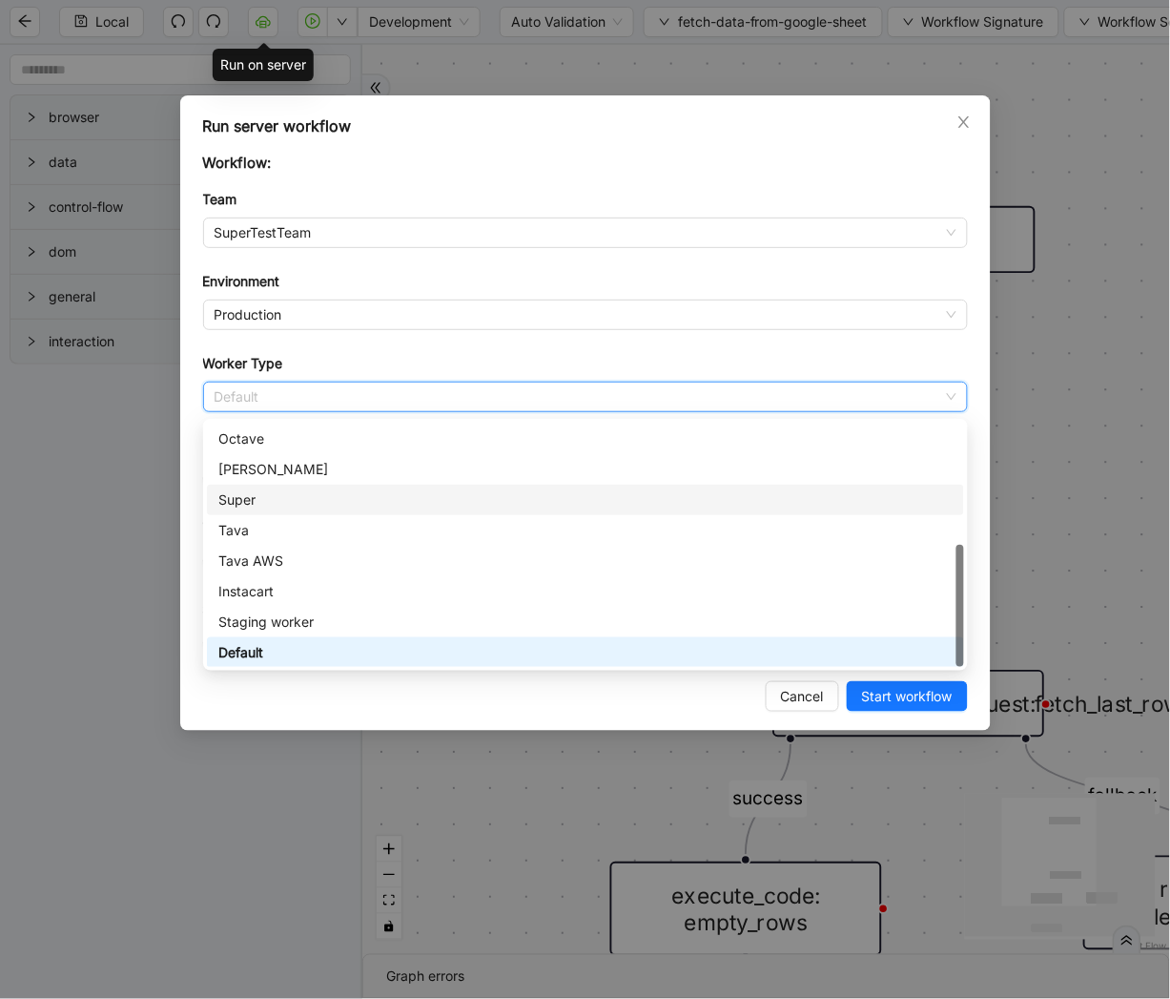
click at [263, 498] on div "Super" at bounding box center [585, 499] width 735 height 21
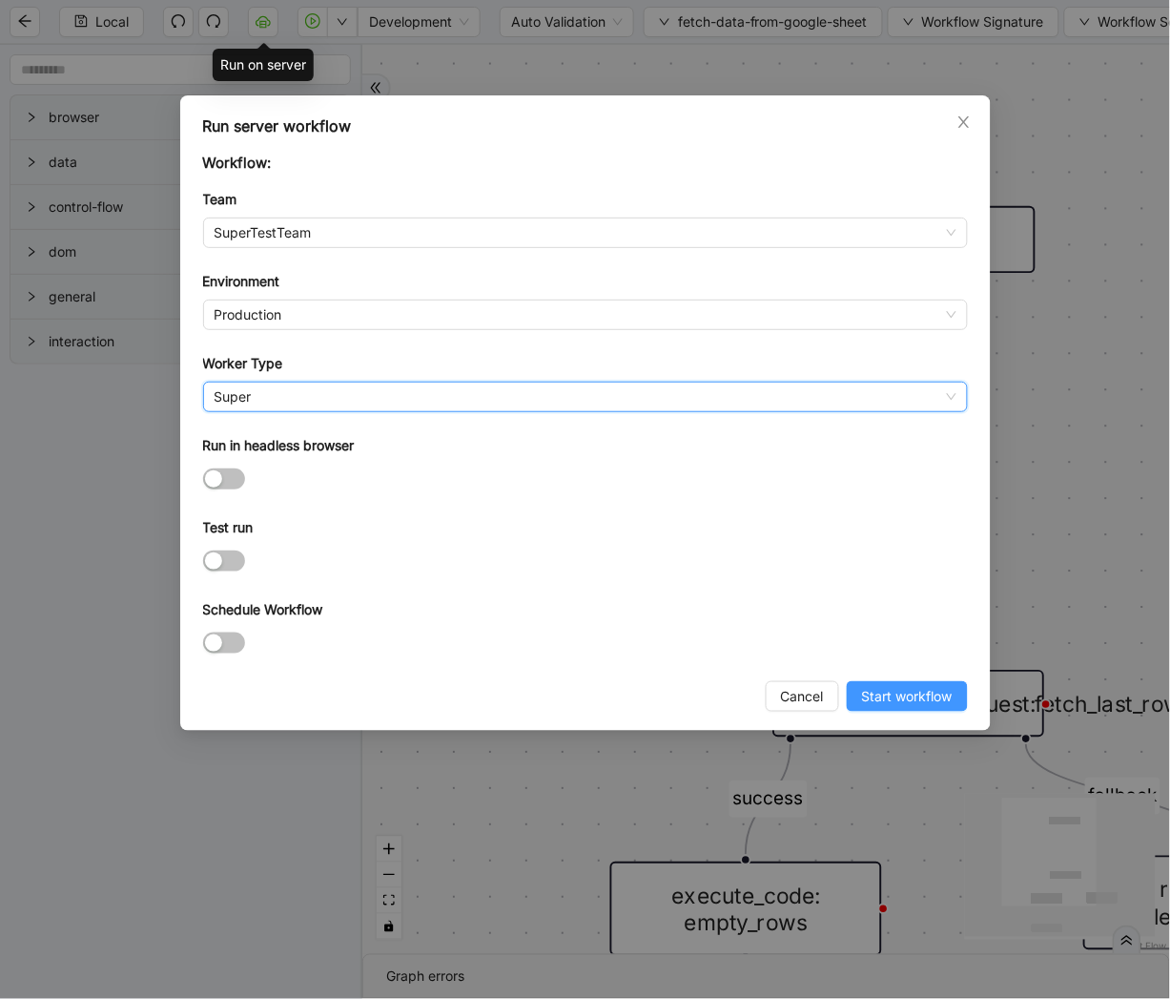
click at [884, 691] on span "Start workflow" at bounding box center [907, 696] width 91 height 21
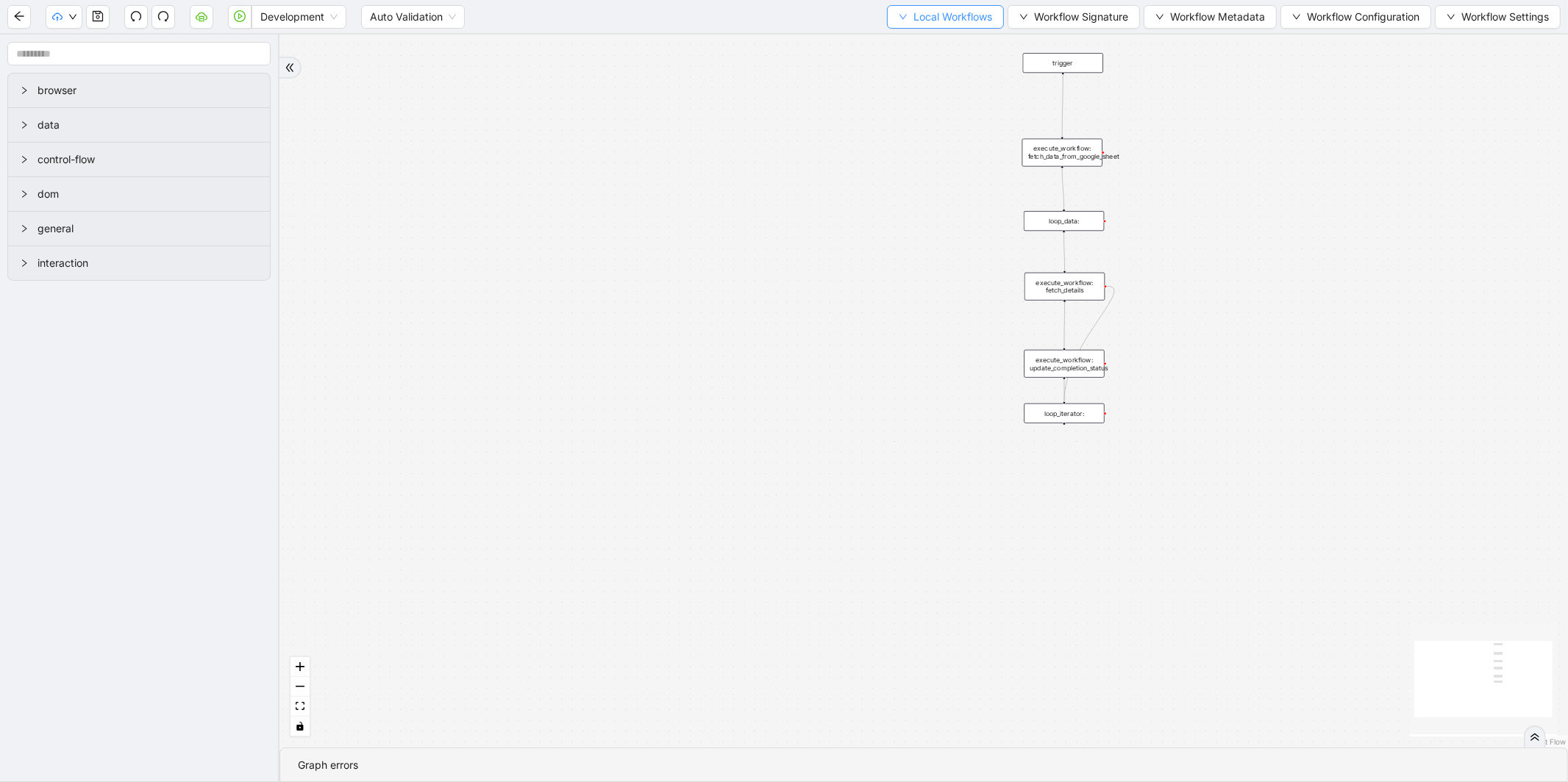
click at [941, 16] on span "Local Workflows" at bounding box center [953, 16] width 79 height 16
click at [924, 35] on li "Select" at bounding box center [938, 45] width 113 height 24
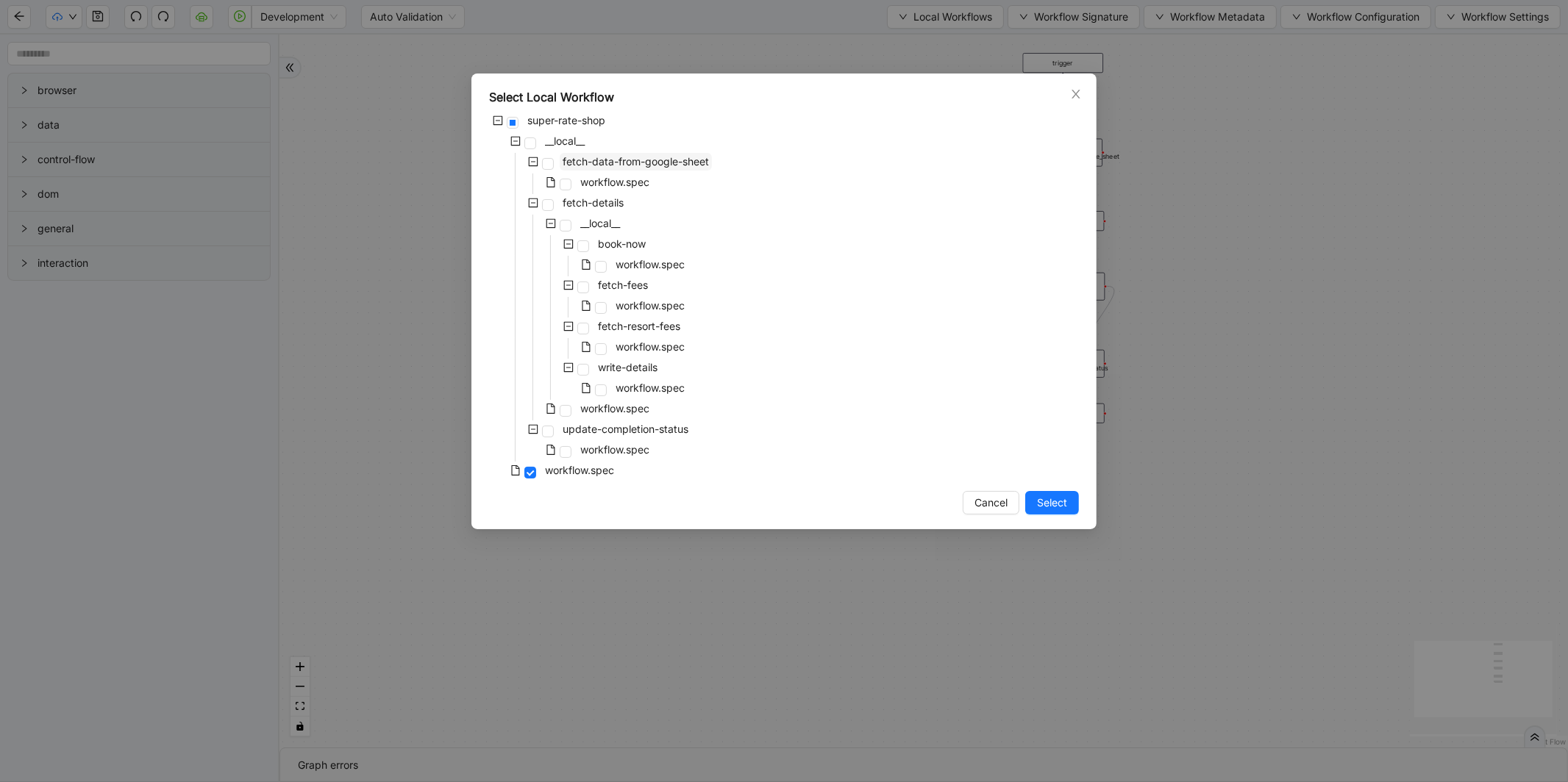
click at [642, 169] on span "fetch-data-from-google-sheet" at bounding box center [635, 161] width 152 height 18
drag, startPoint x: 1055, startPoint y: 509, endPoint x: 800, endPoint y: 431, distance: 266.7
click at [1055, 510] on span "Select" at bounding box center [1052, 502] width 30 height 16
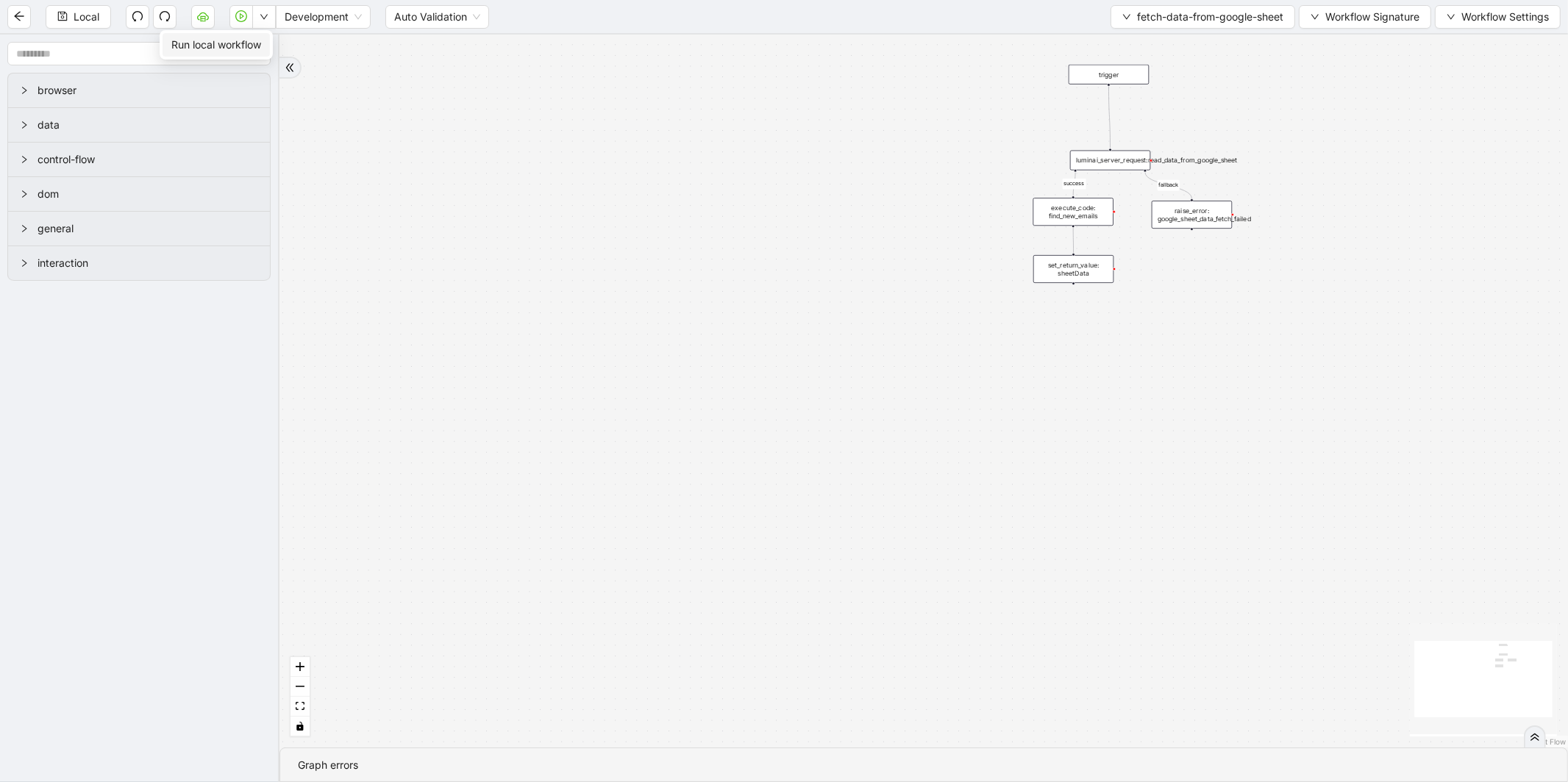
click at [257, 39] on span "Run local workflow" at bounding box center [216, 45] width 89 height 16
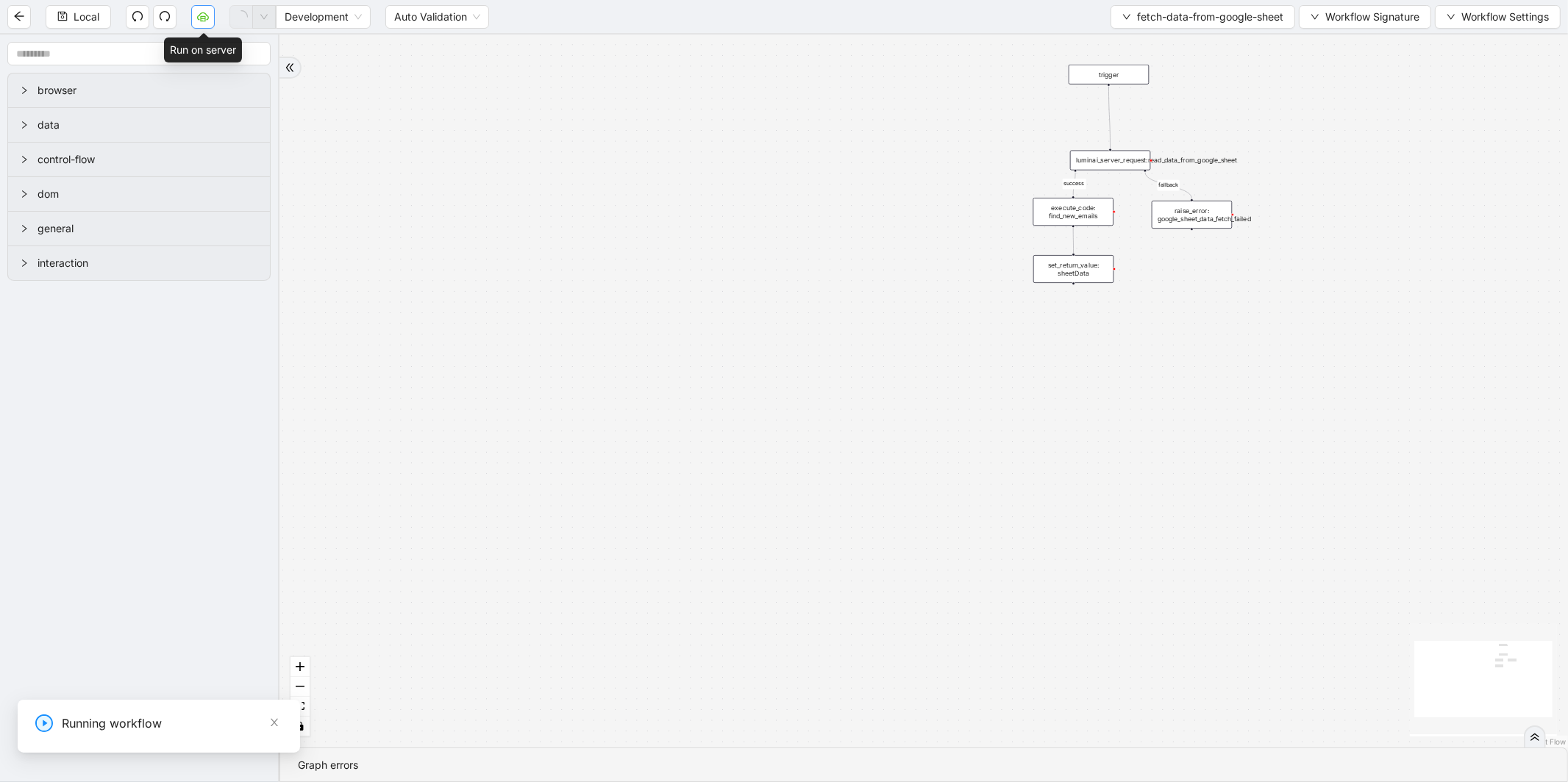
click at [203, 17] on icon "cloud-server" at bounding box center [203, 15] width 12 height 12
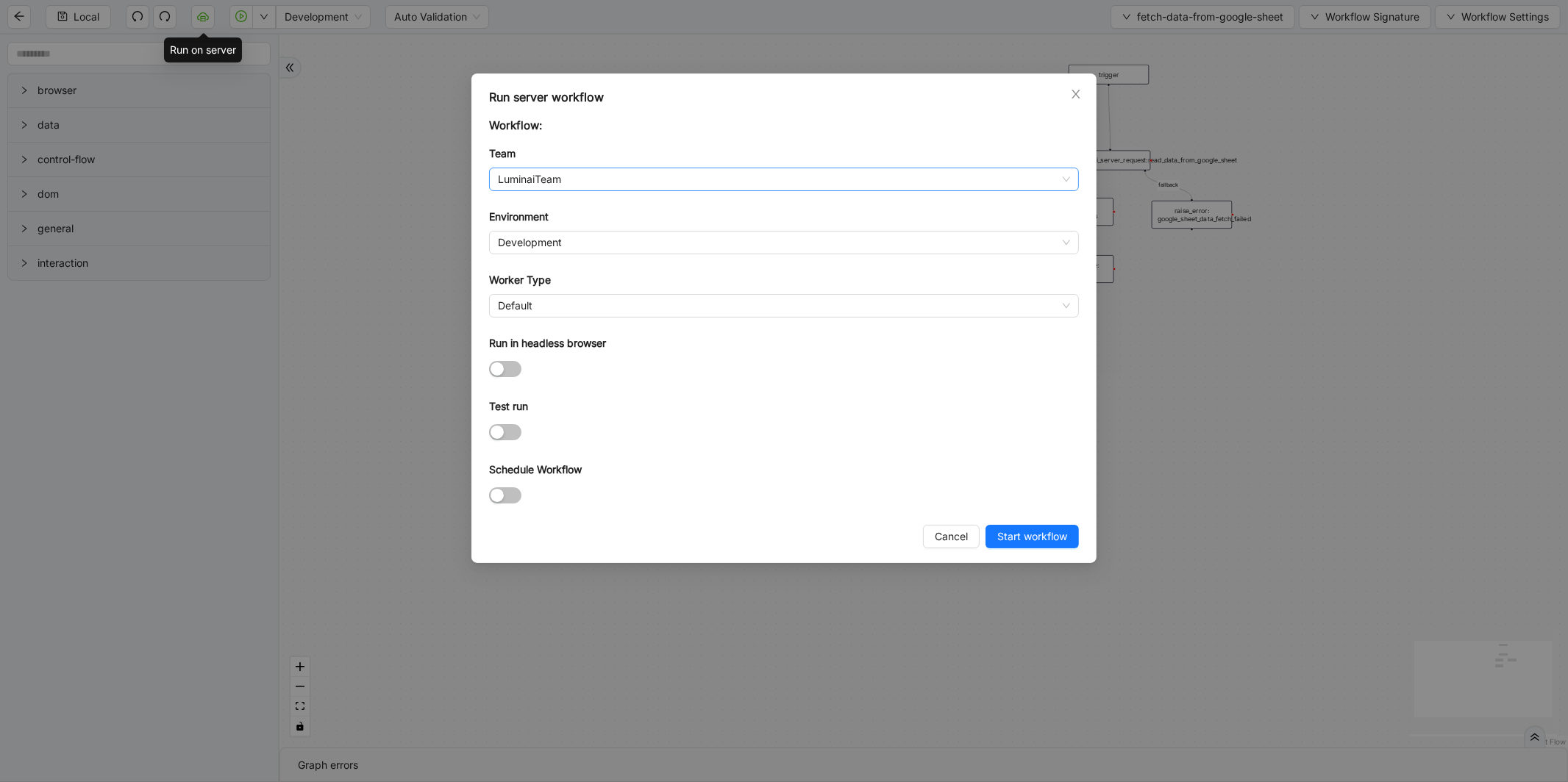
click at [527, 173] on span "LuminaiTeam" at bounding box center [784, 179] width 572 height 22
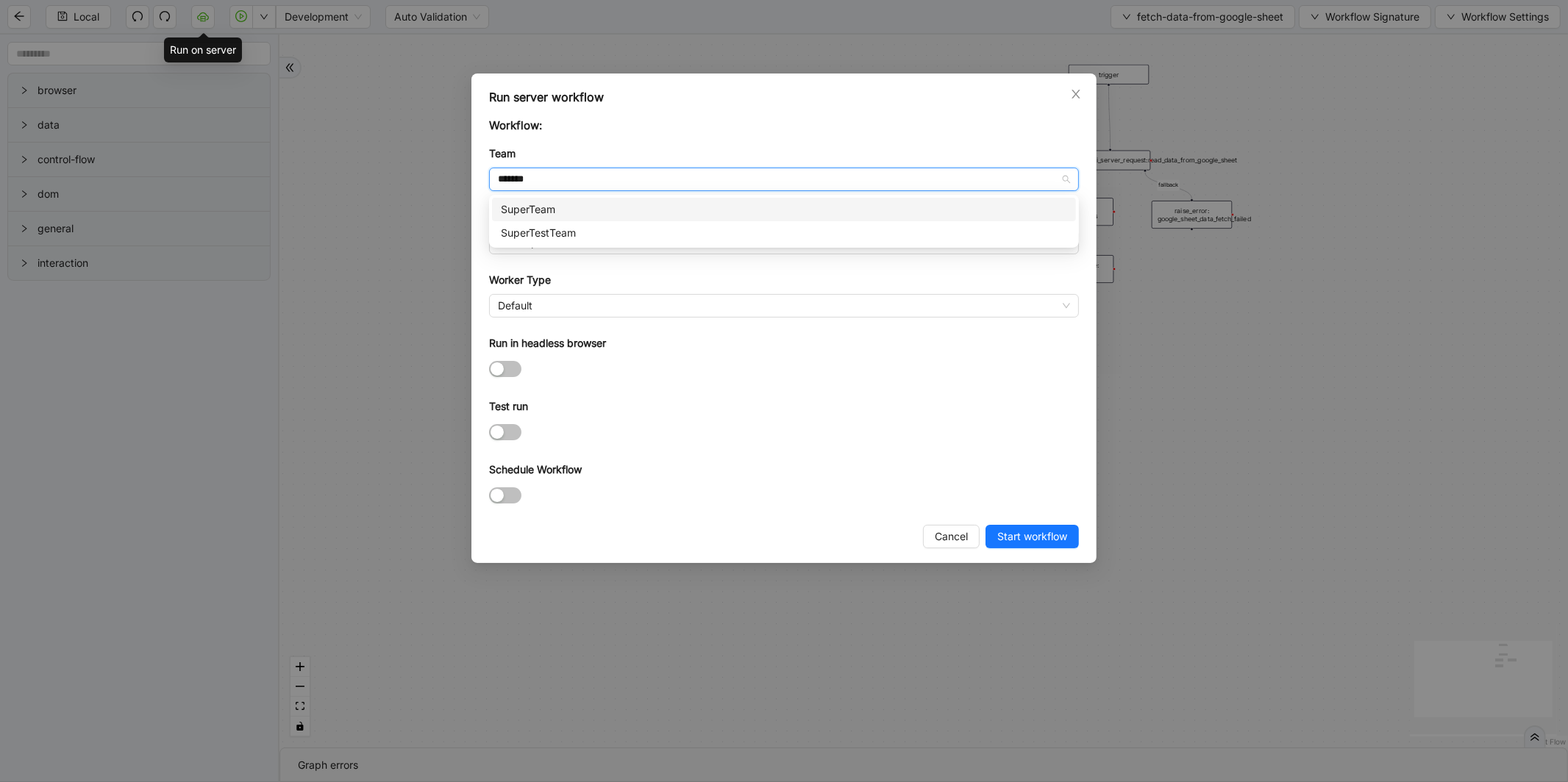
type input "********"
click at [541, 200] on div "SuperTestTeam" at bounding box center [783, 210] width 584 height 24
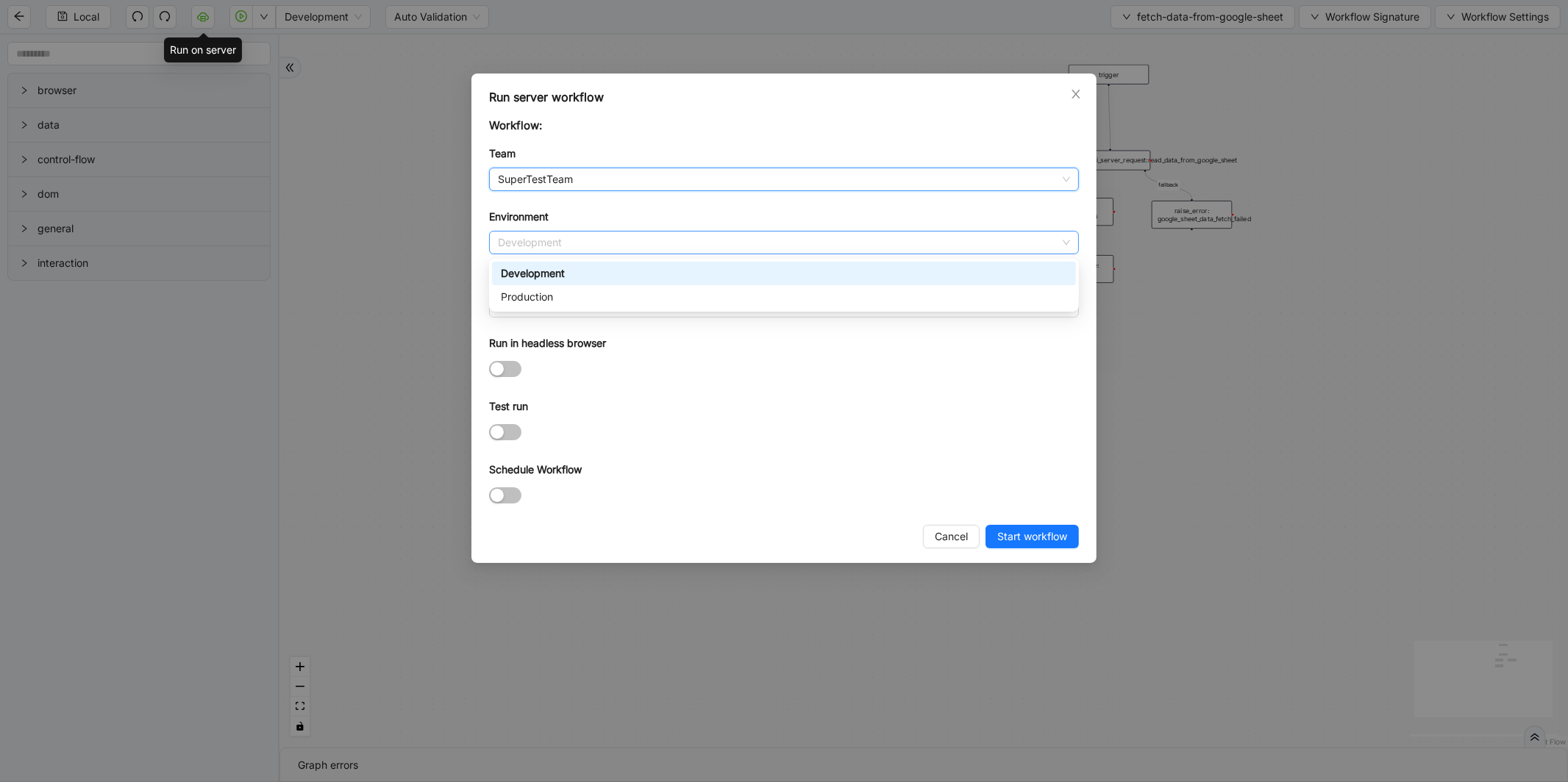
click at [516, 247] on span "Development" at bounding box center [784, 242] width 572 height 22
click at [520, 291] on div "Production" at bounding box center [784, 297] width 567 height 16
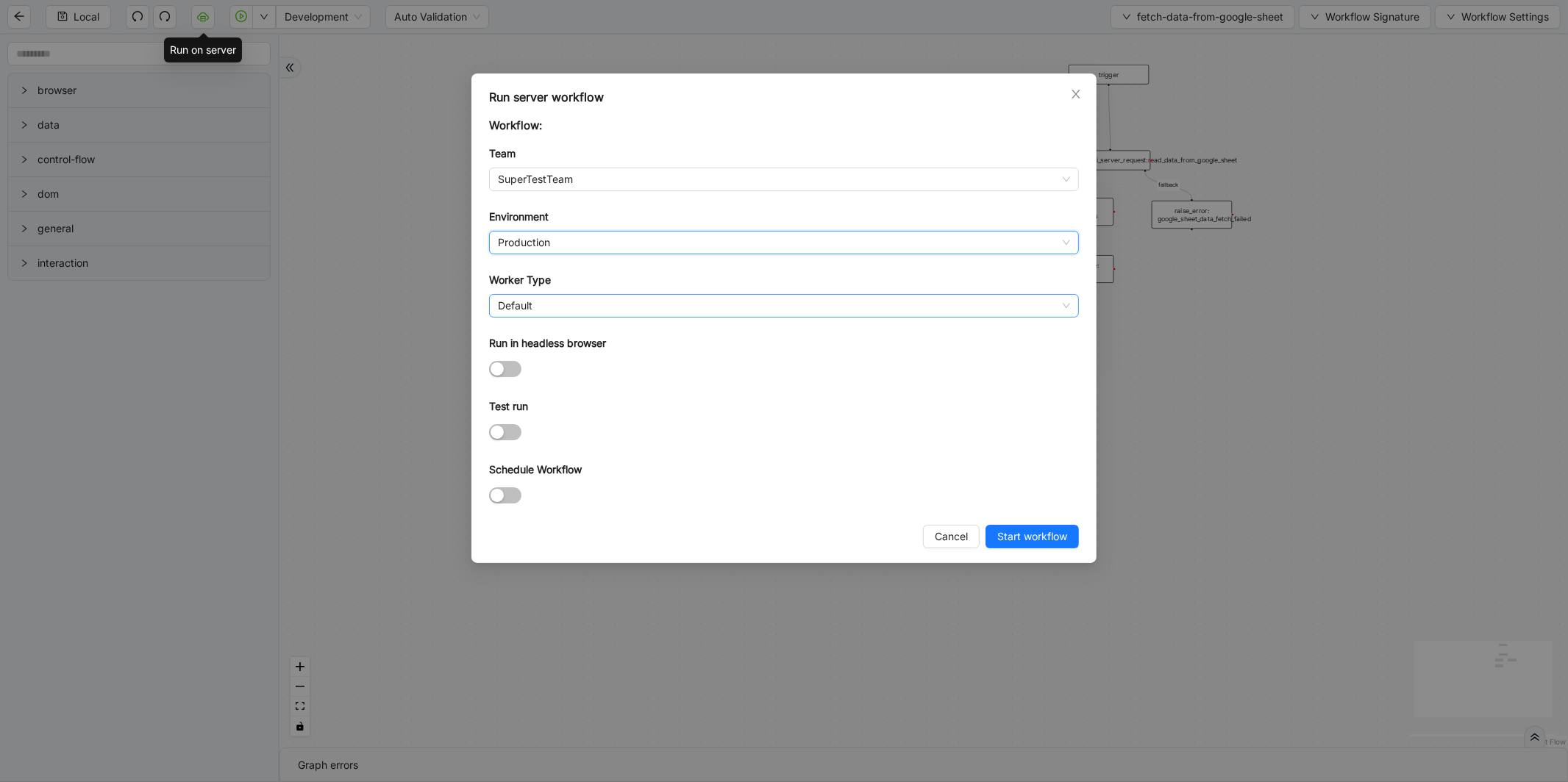
click at [518, 297] on span "Default" at bounding box center [784, 306] width 572 height 22
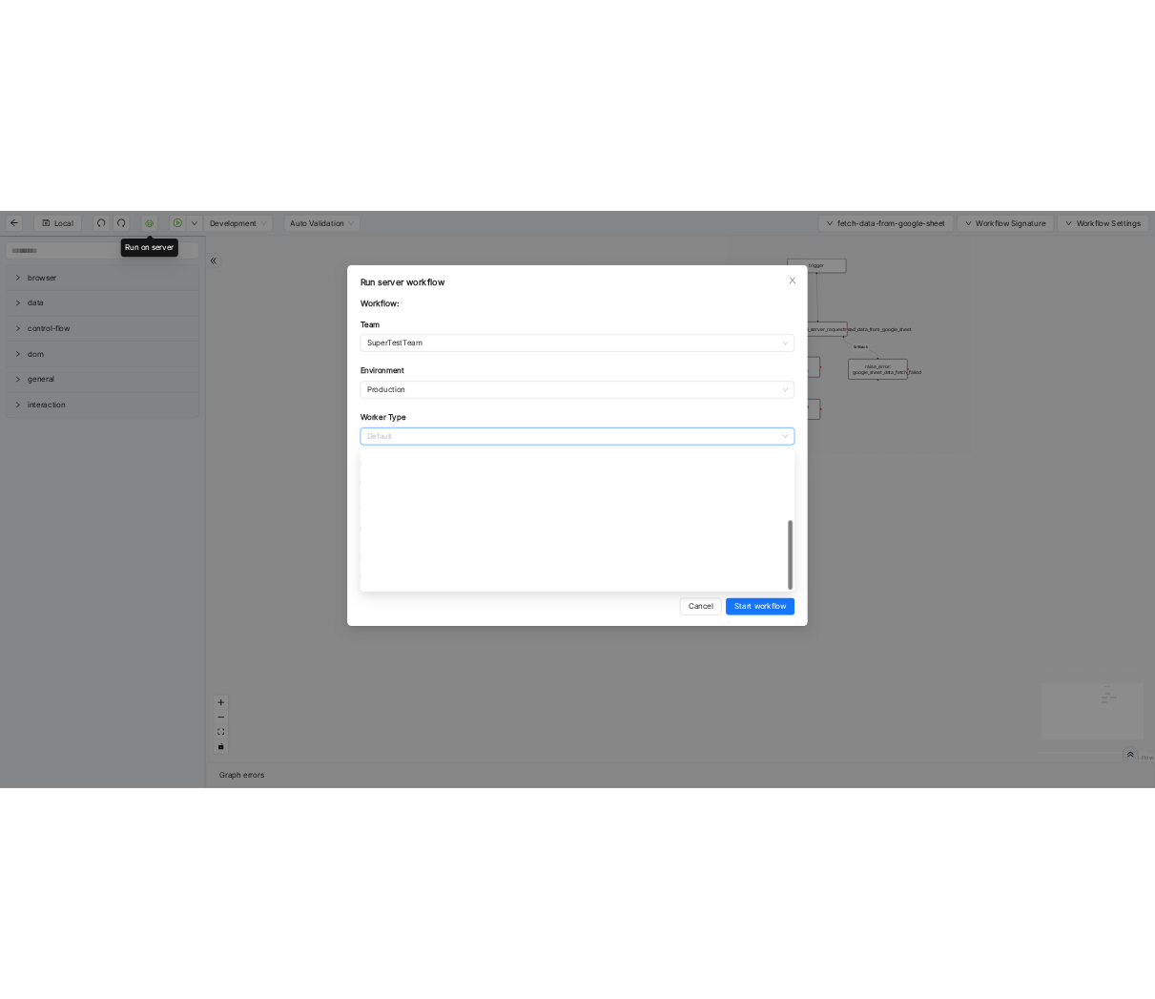
scroll to position [274, 0]
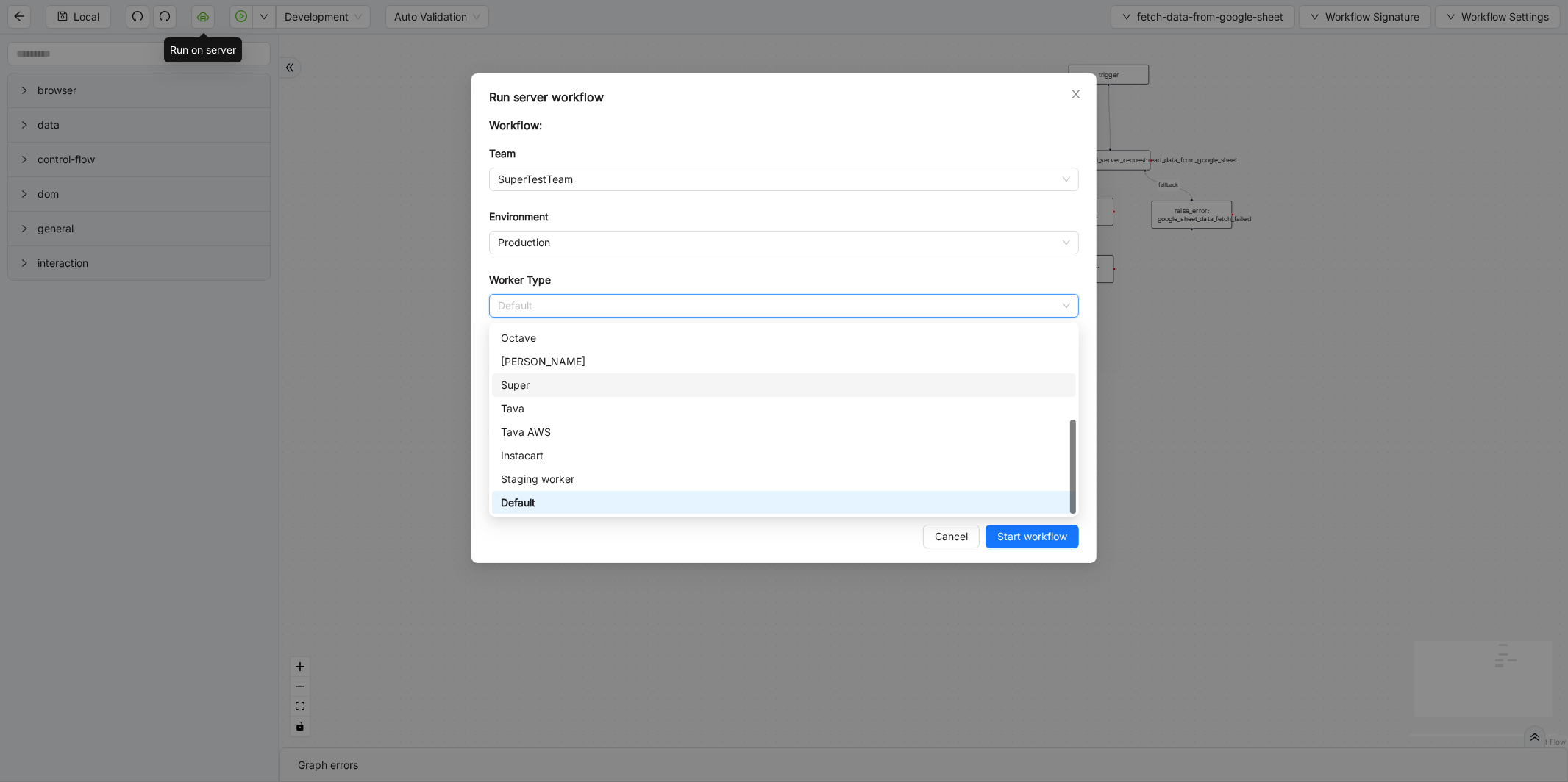
click at [518, 377] on div "Super" at bounding box center [784, 384] width 567 height 16
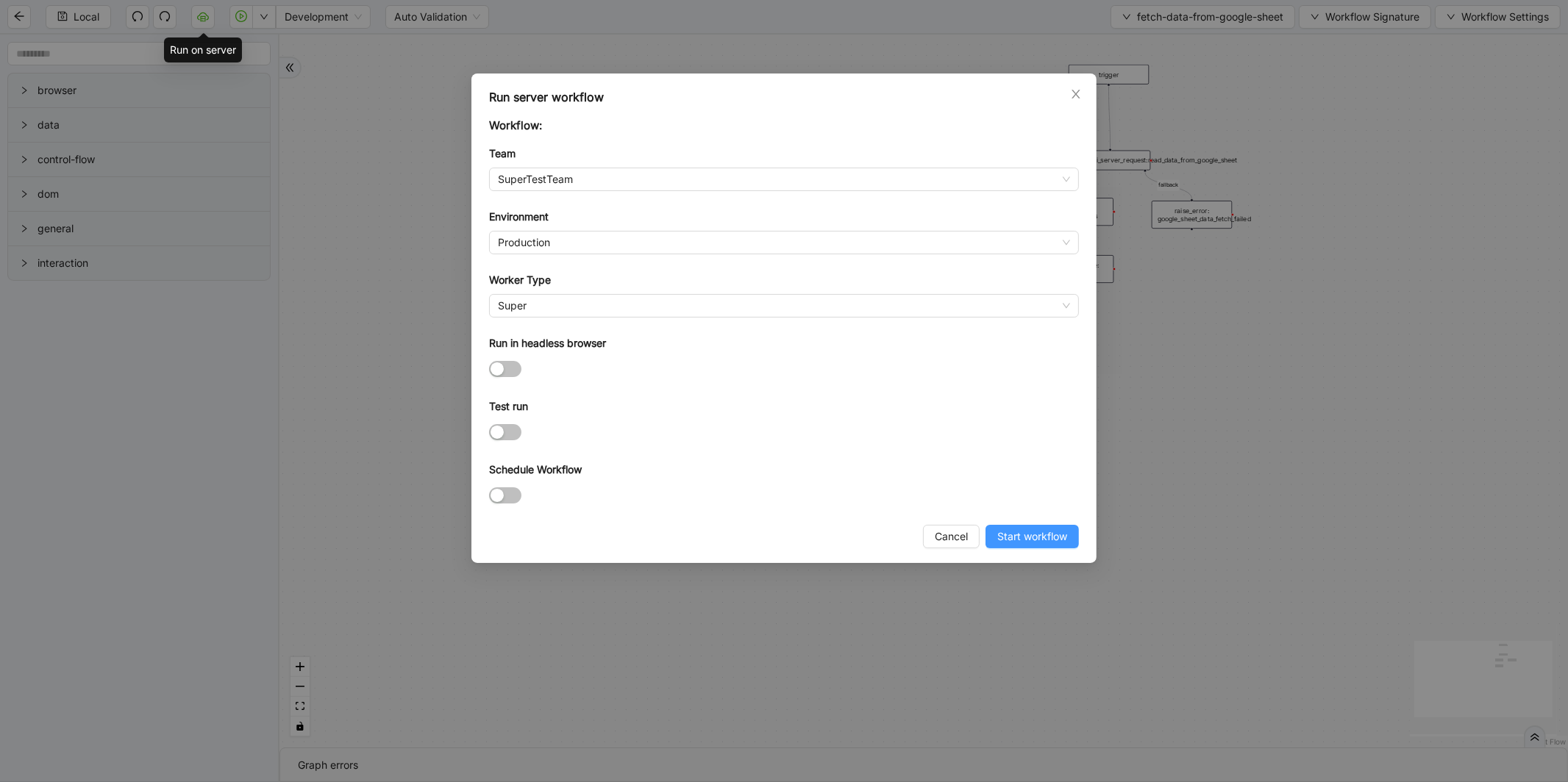
click at [1009, 541] on span "Start workflow" at bounding box center [1032, 536] width 70 height 16
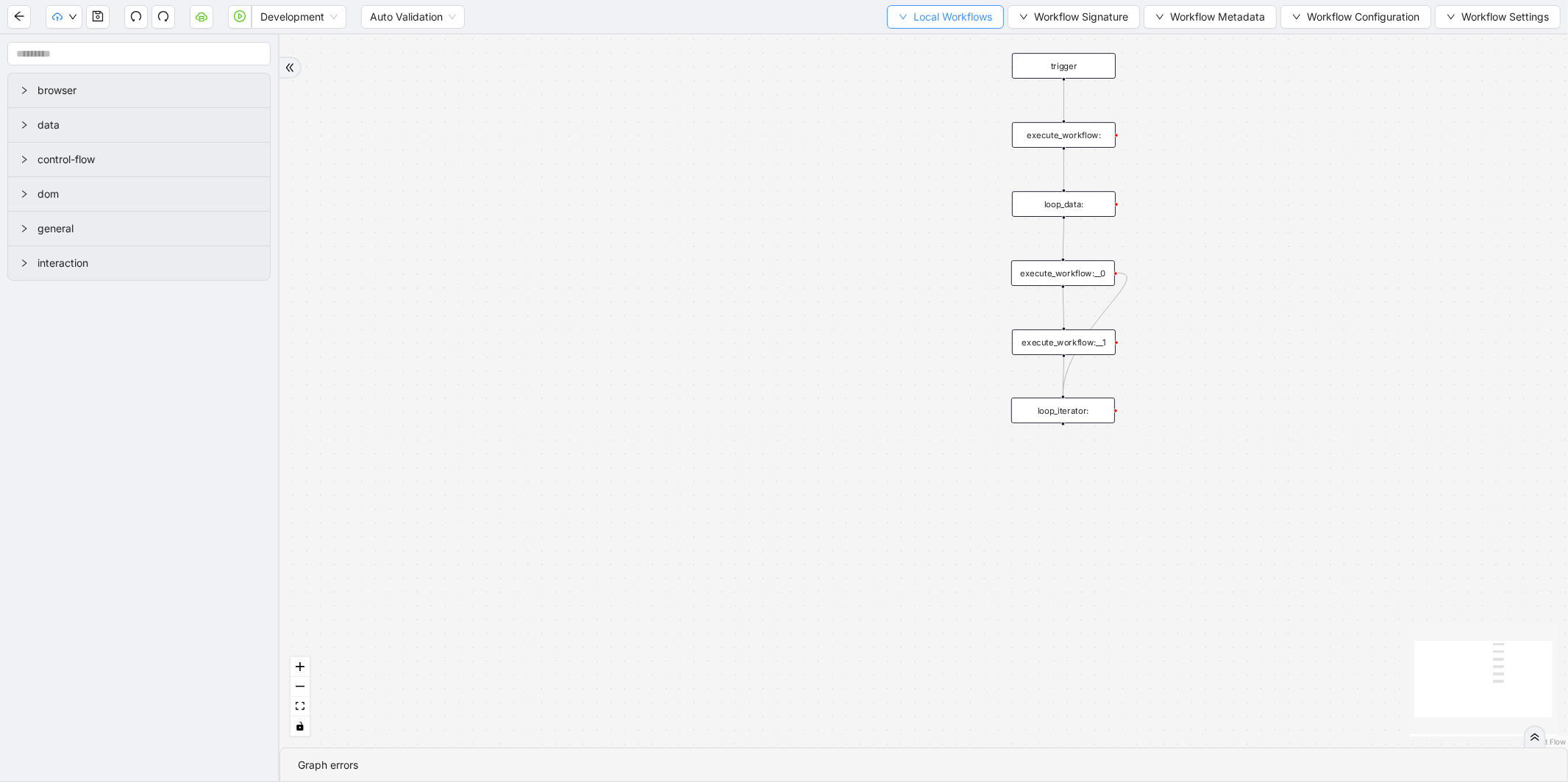
click at [953, 16] on span "Local Workflows" at bounding box center [953, 16] width 79 height 16
click at [946, 33] on li "Select" at bounding box center [938, 45] width 113 height 24
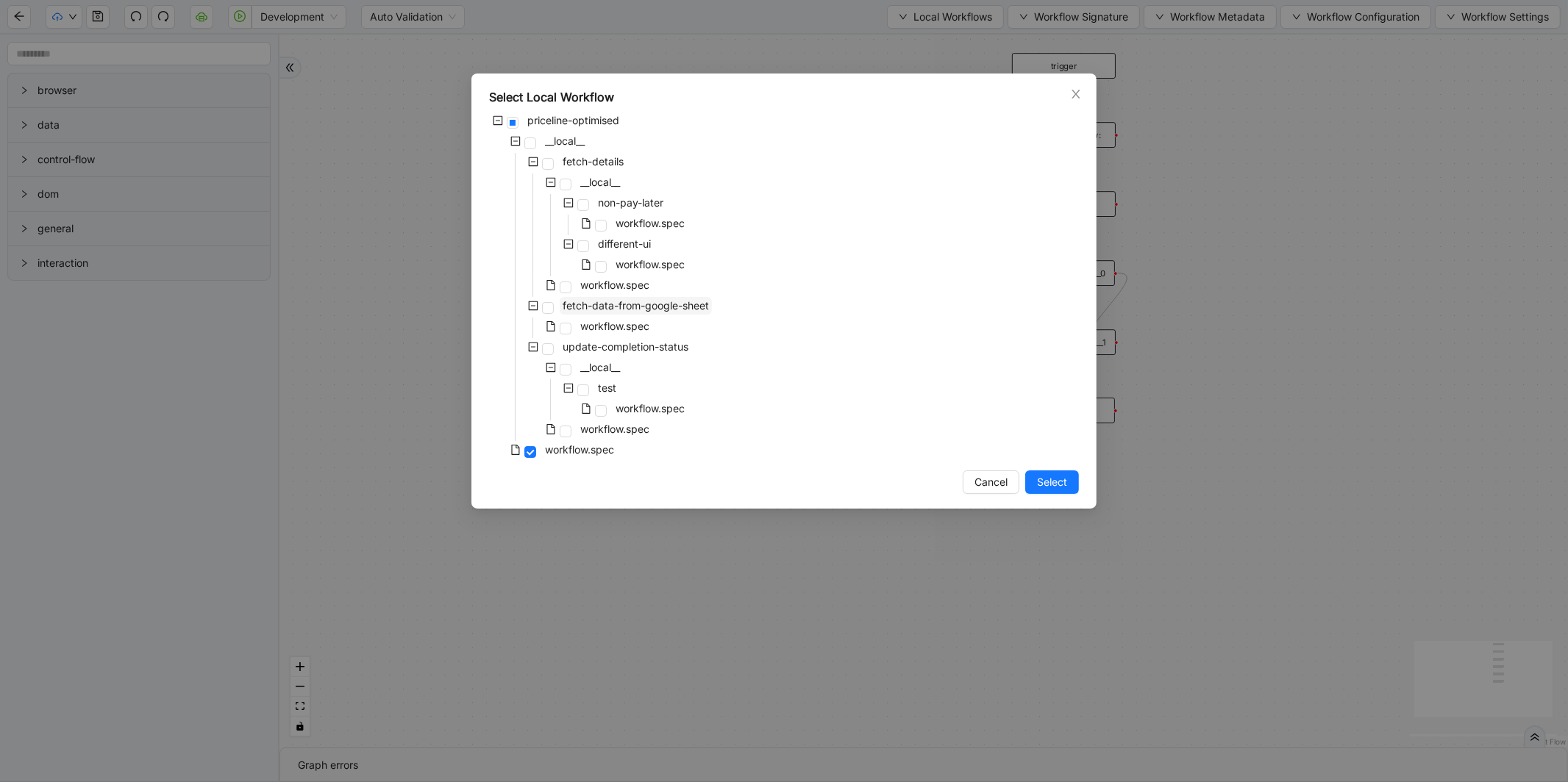
click at [638, 304] on span "fetch-data-from-google-sheet" at bounding box center [636, 305] width 146 height 12
drag, startPoint x: 1052, startPoint y: 482, endPoint x: 368, endPoint y: 295, distance: 709.1
click at [1052, 482] on span "Select" at bounding box center [1052, 482] width 30 height 16
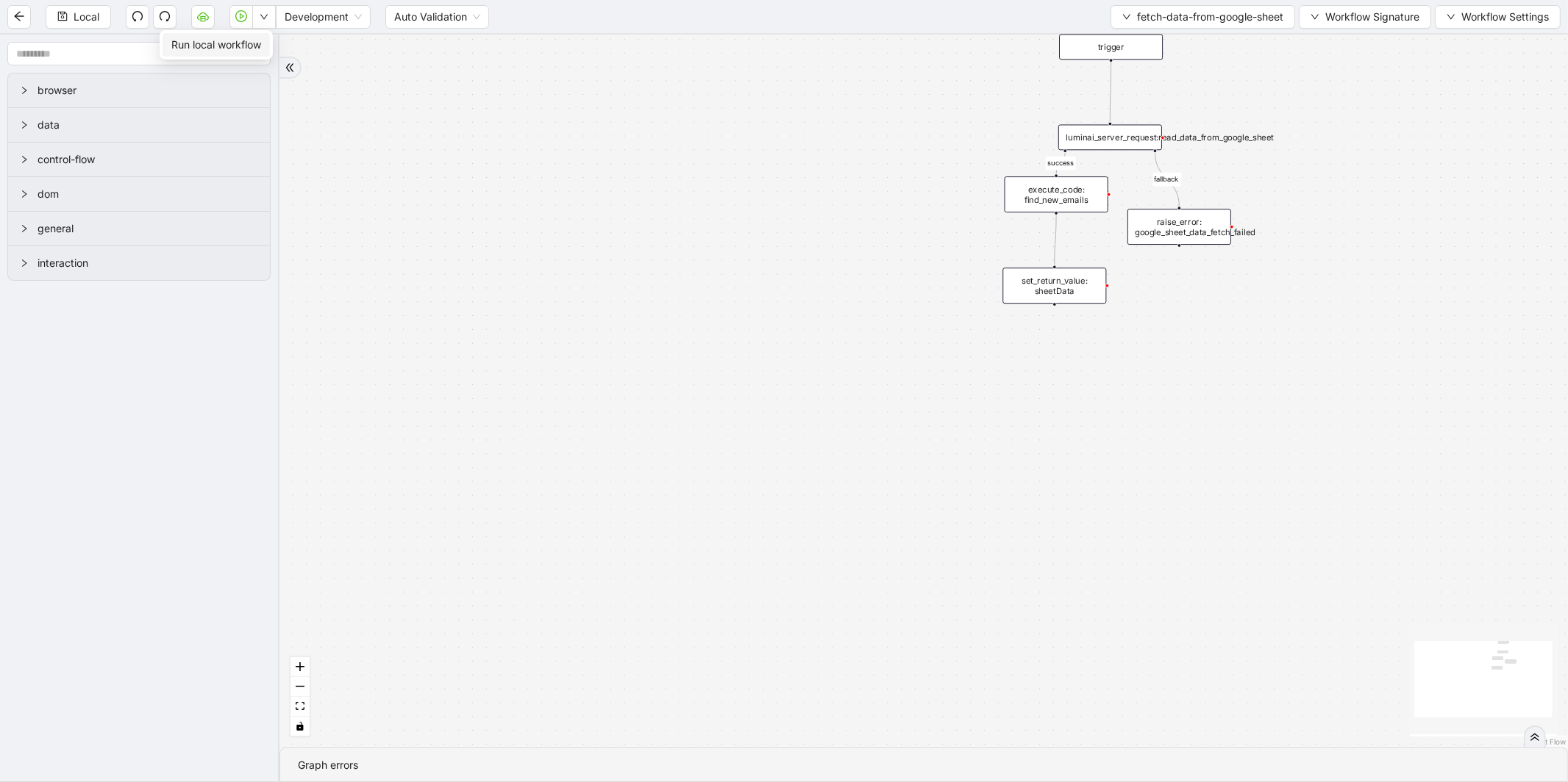
click at [261, 48] on span "Run local workflow" at bounding box center [216, 45] width 89 height 16
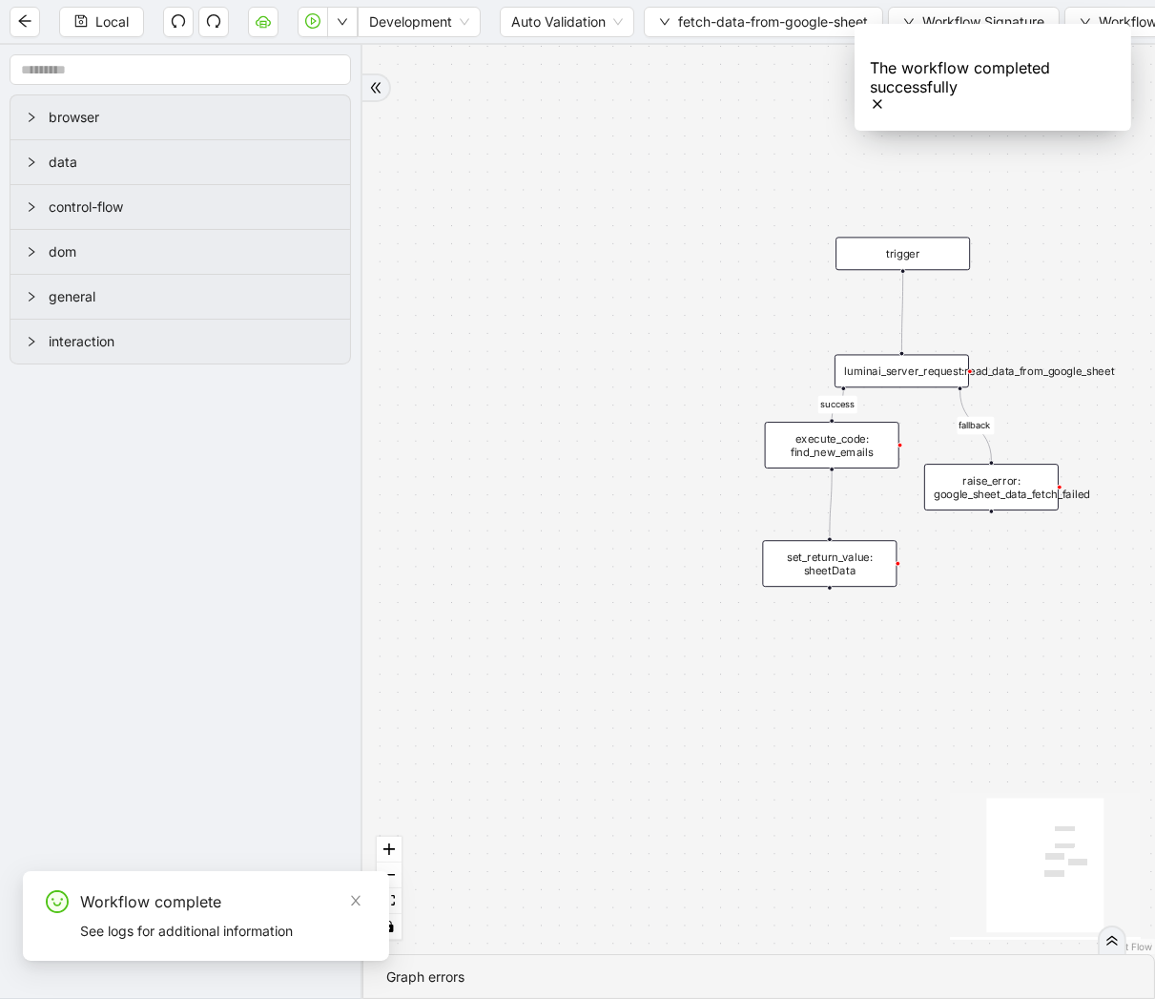
drag, startPoint x: 892, startPoint y: 241, endPoint x: 354, endPoint y: 434, distance: 571.5
click at [354, 434] on section "browser data control-flow dom general interaction success fallback trigger lumi…" at bounding box center [577, 522] width 1155 height 954
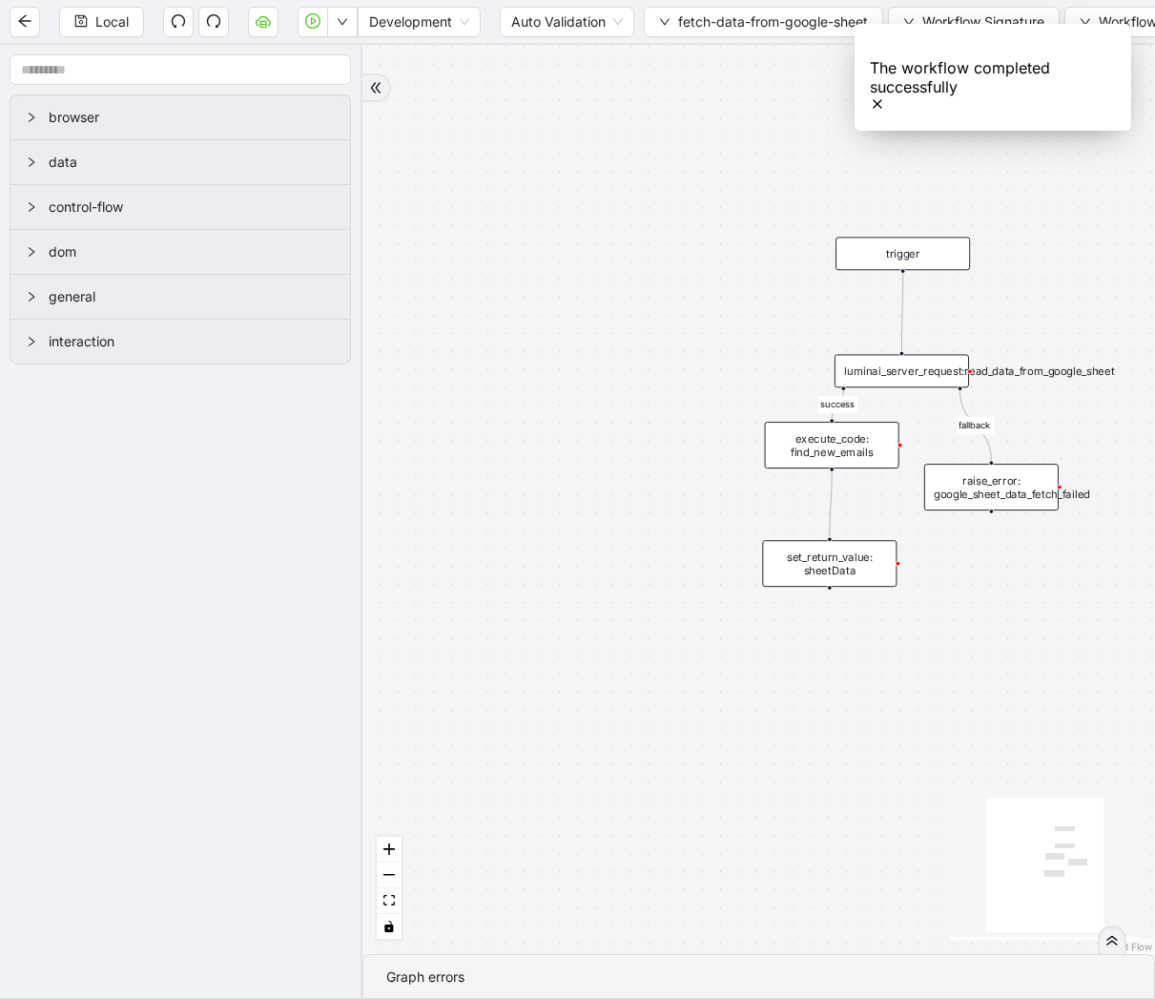
click at [846, 444] on div "execute_code: find_new_emails" at bounding box center [832, 445] width 135 height 47
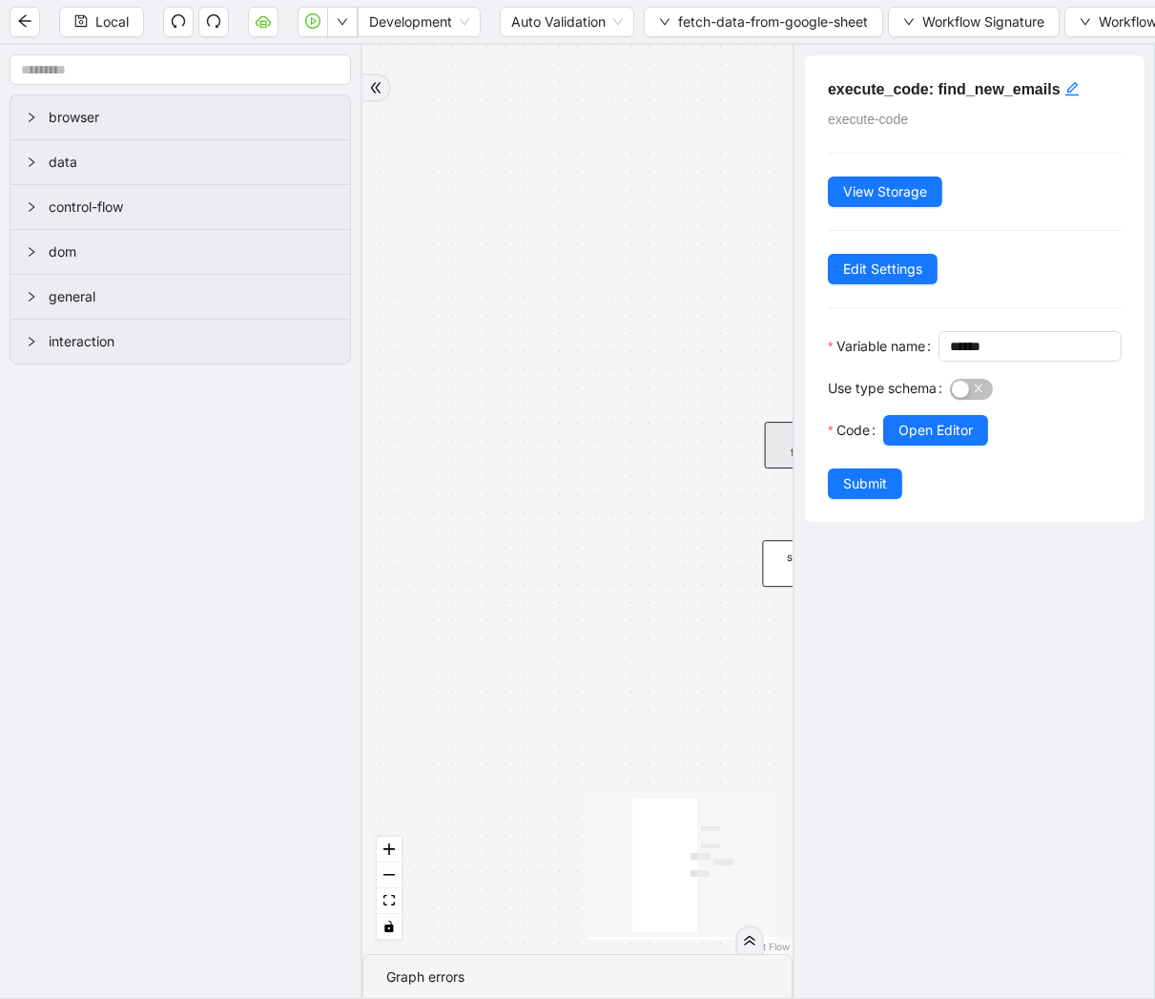
click at [974, 468] on div at bounding box center [1002, 456] width 238 height 23
click at [969, 445] on button "Open Editor" at bounding box center [935, 430] width 105 height 31
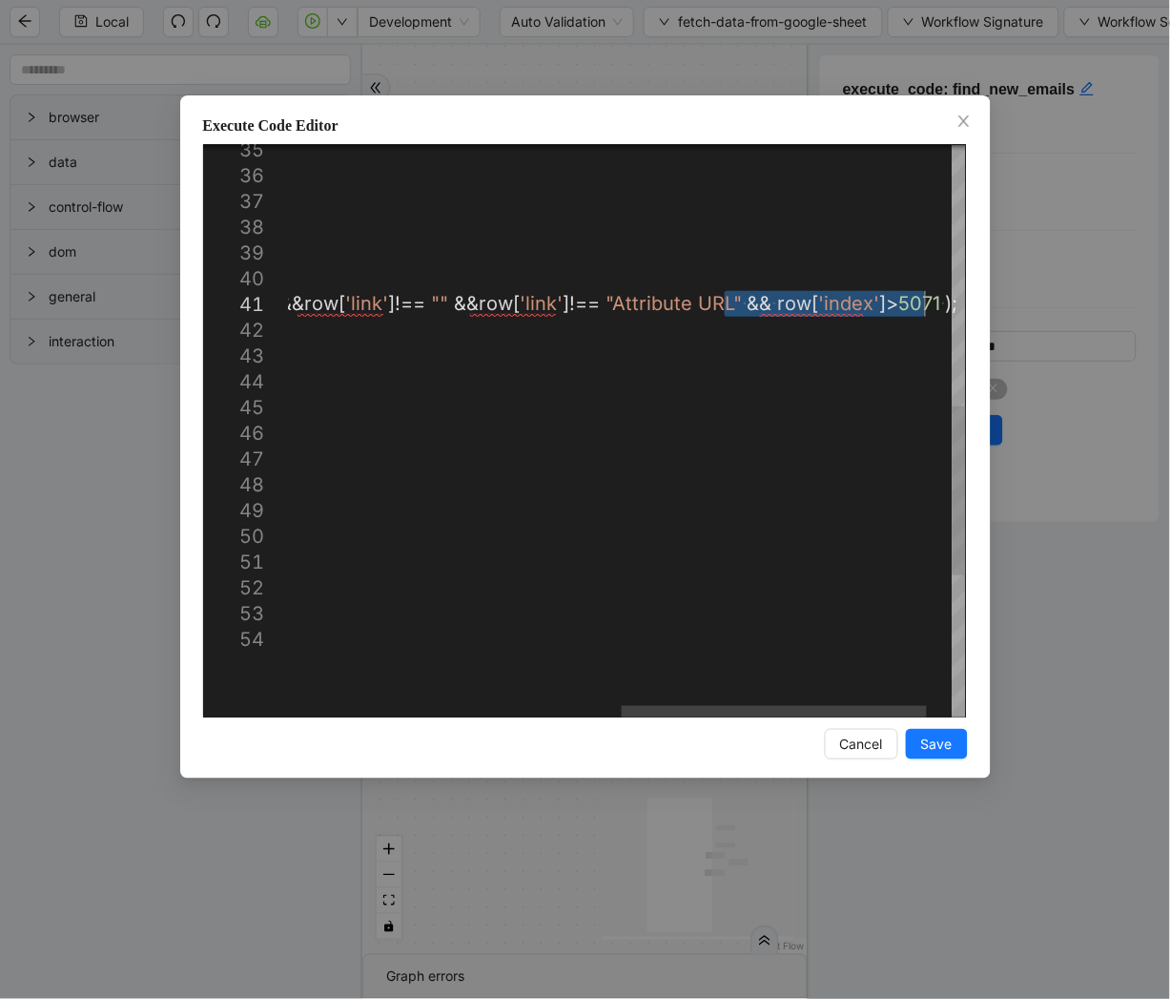
drag, startPoint x: 693, startPoint y: 303, endPoint x: 922, endPoint y: 311, distance: 230.0
type textarea "**********"
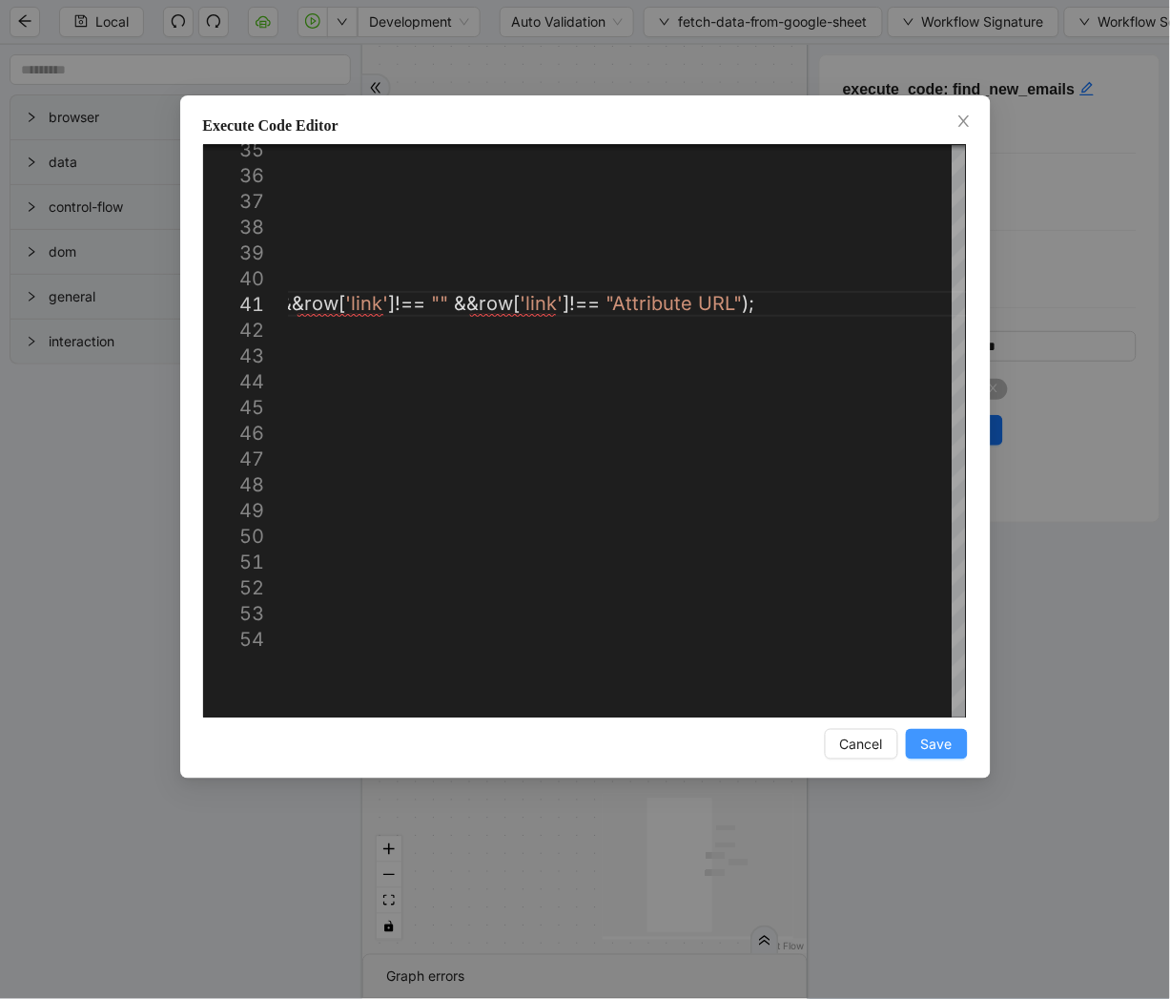
click at [942, 739] on span "Save" at bounding box center [937, 744] width 31 height 21
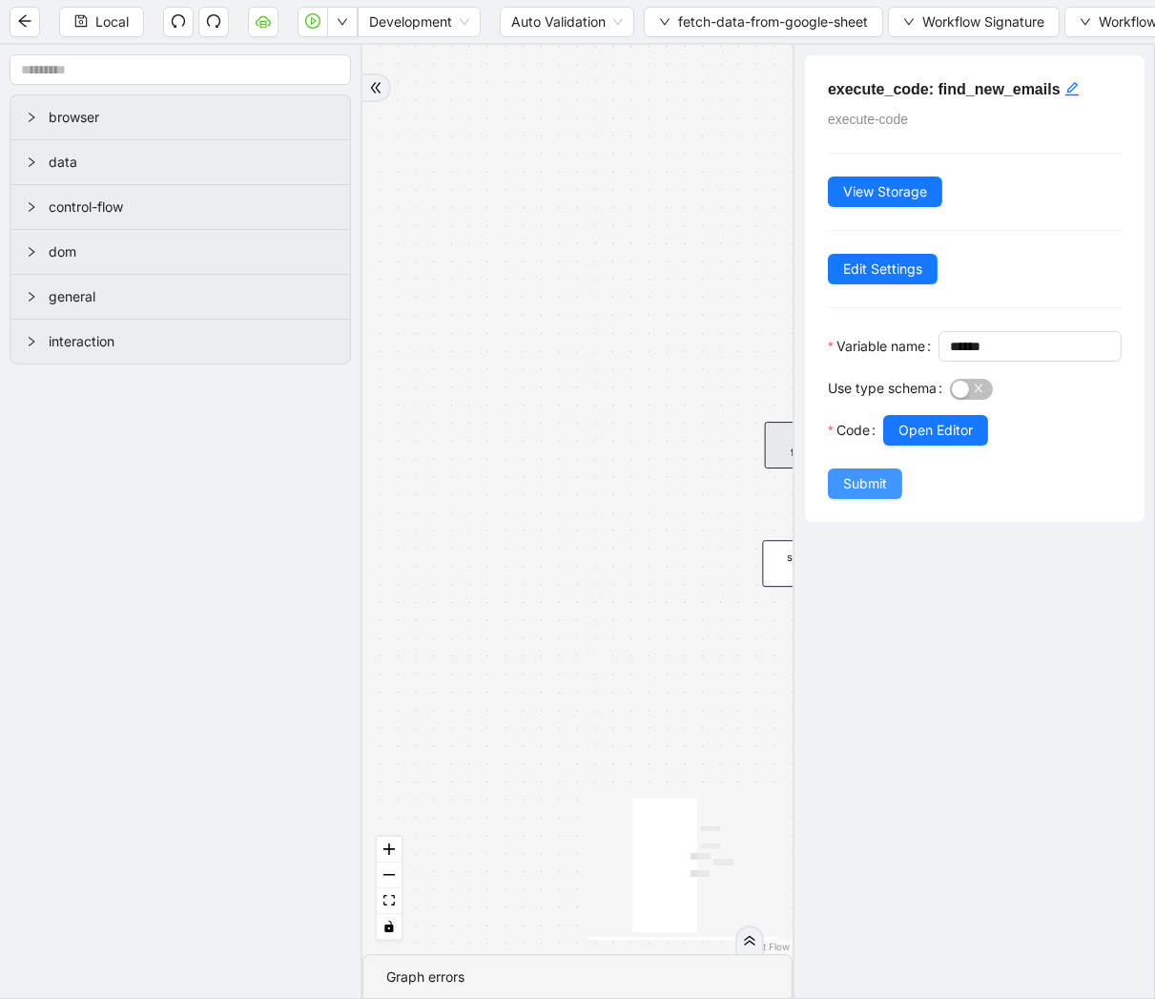
click at [876, 494] on span "Submit" at bounding box center [865, 483] width 44 height 21
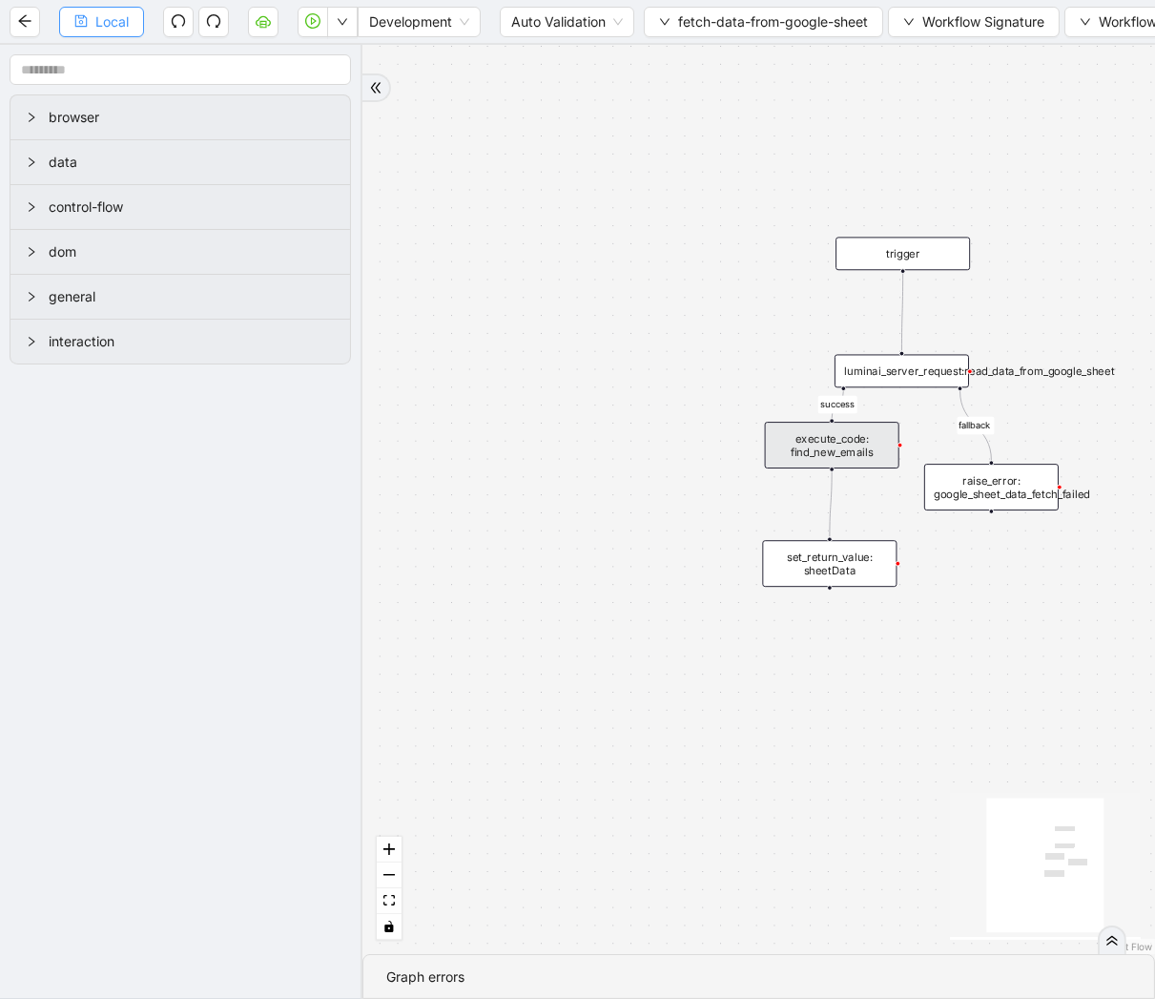
click at [143, 25] on button "Local" at bounding box center [101, 22] width 85 height 31
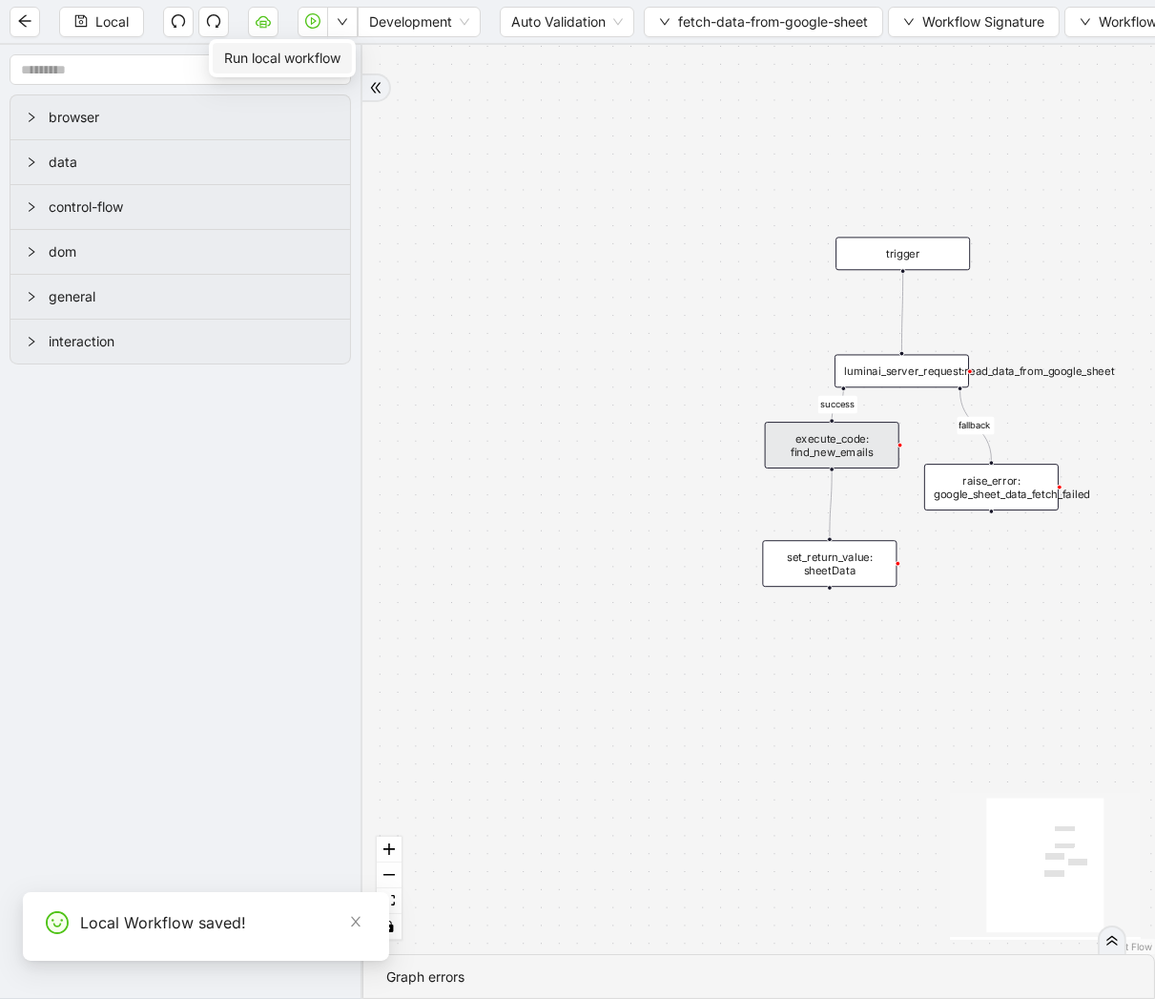
click at [335, 65] on span "Run local workflow" at bounding box center [282, 58] width 116 height 21
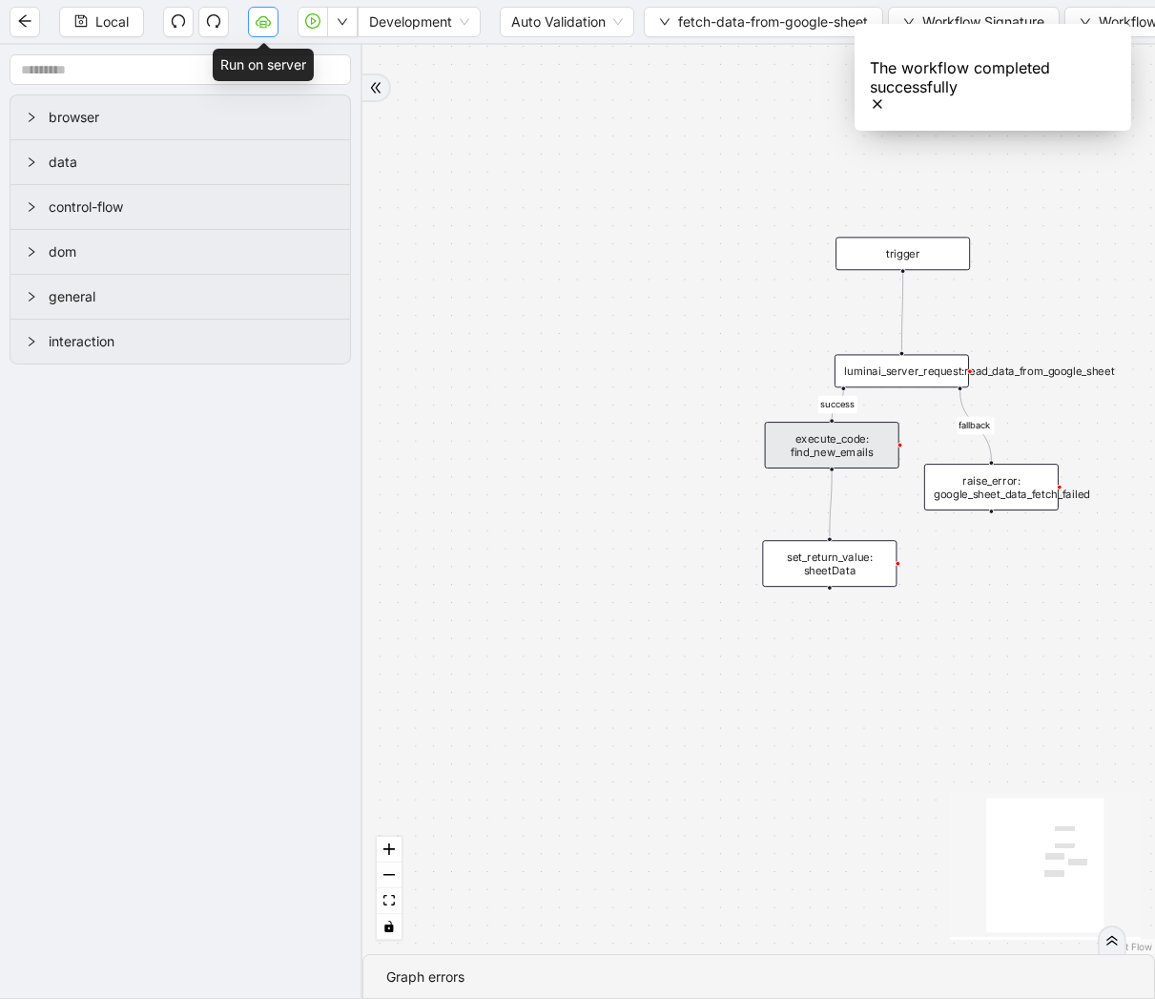
click at [259, 29] on icon "cloud-server" at bounding box center [263, 20] width 15 height 15
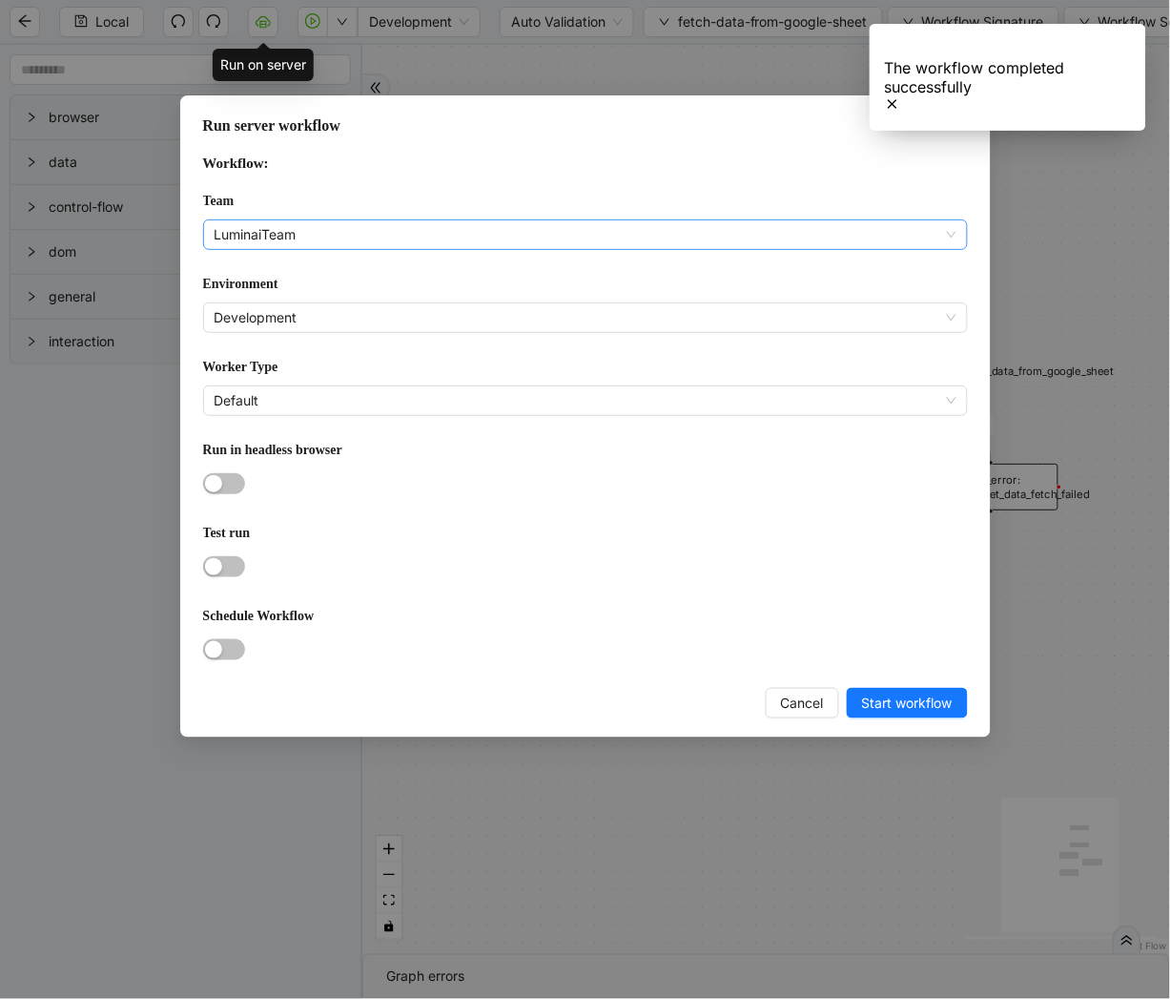
click at [331, 236] on span "LuminaiTeam" at bounding box center [586, 234] width 742 height 29
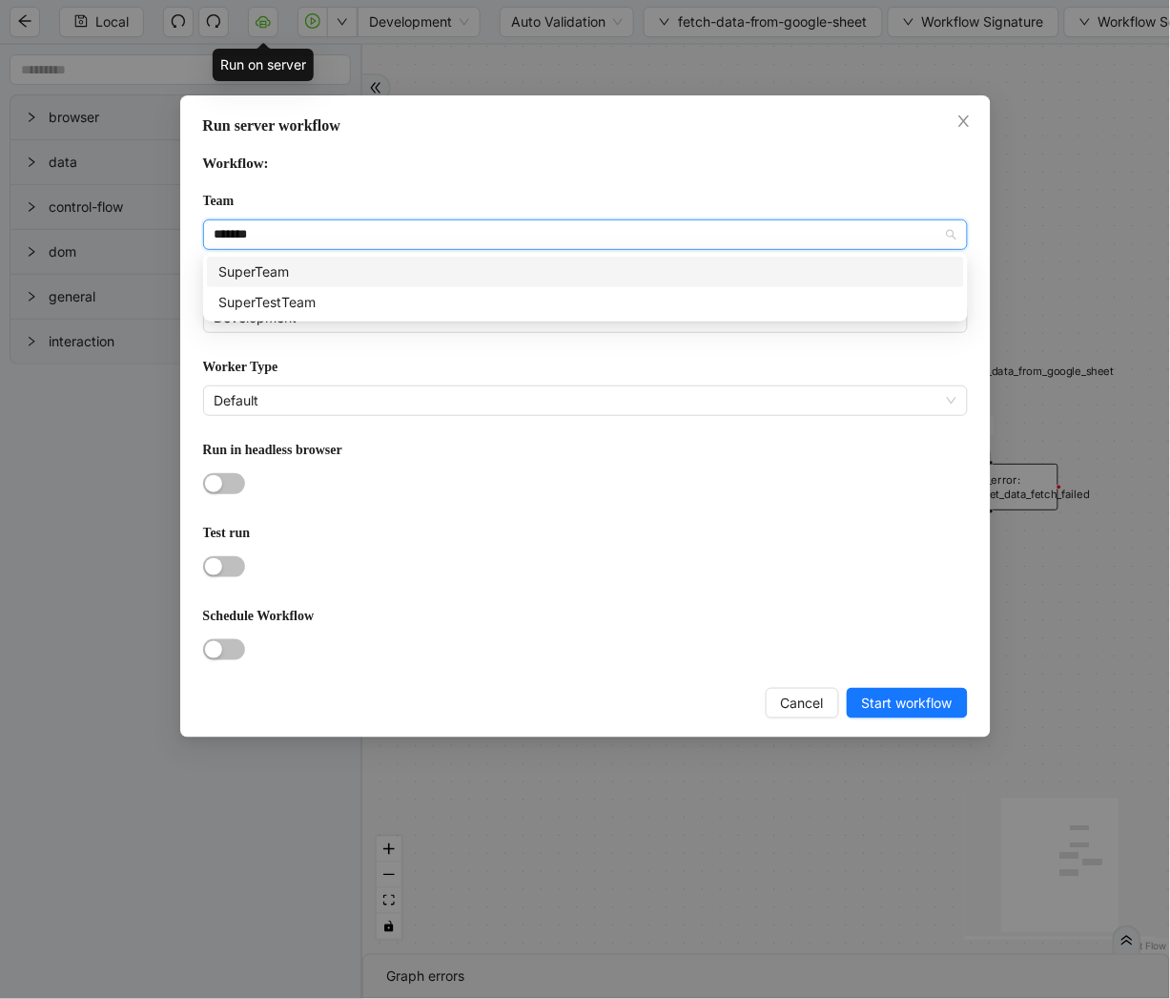
type input "********"
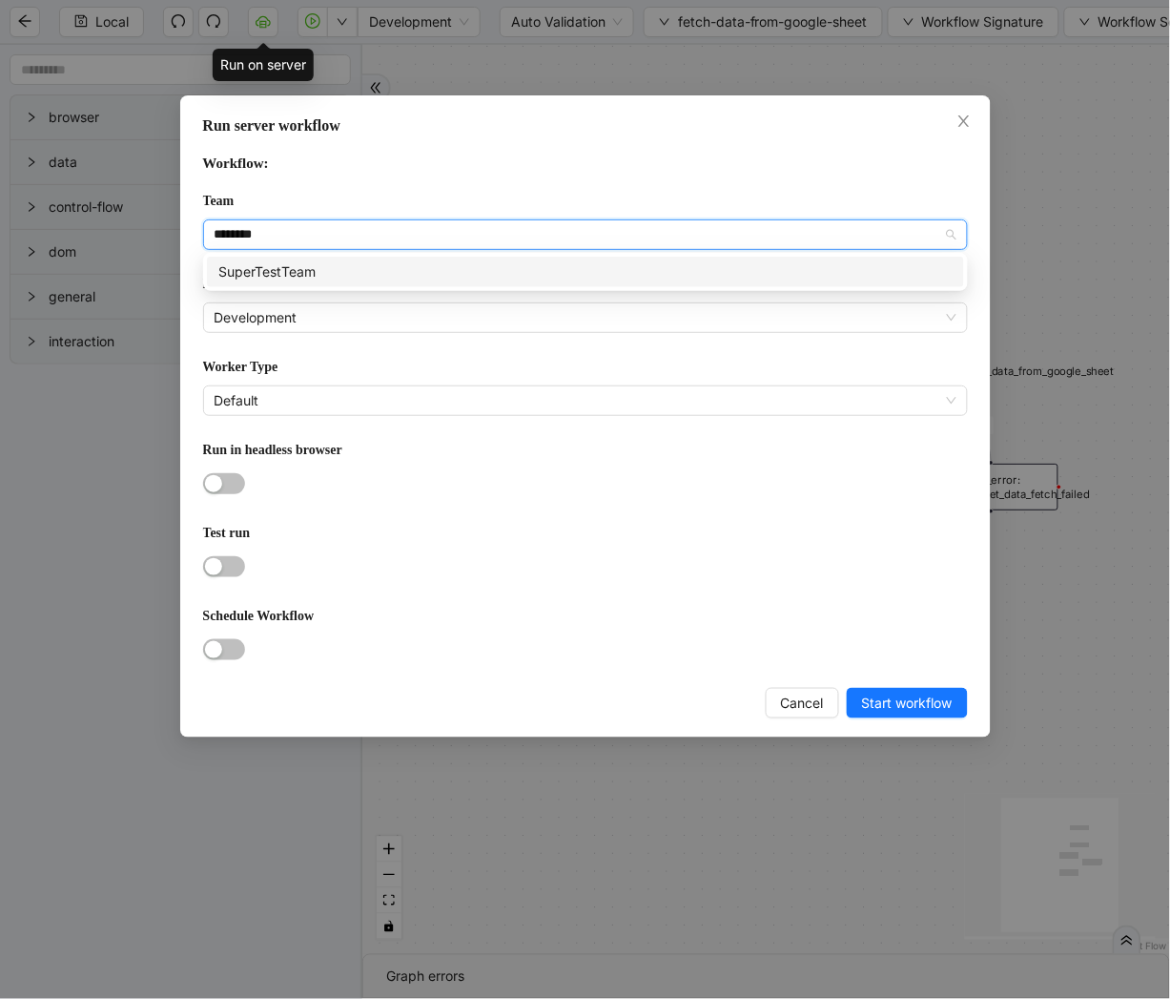
click at [349, 272] on div "SuperTestTeam" at bounding box center [585, 271] width 735 height 21
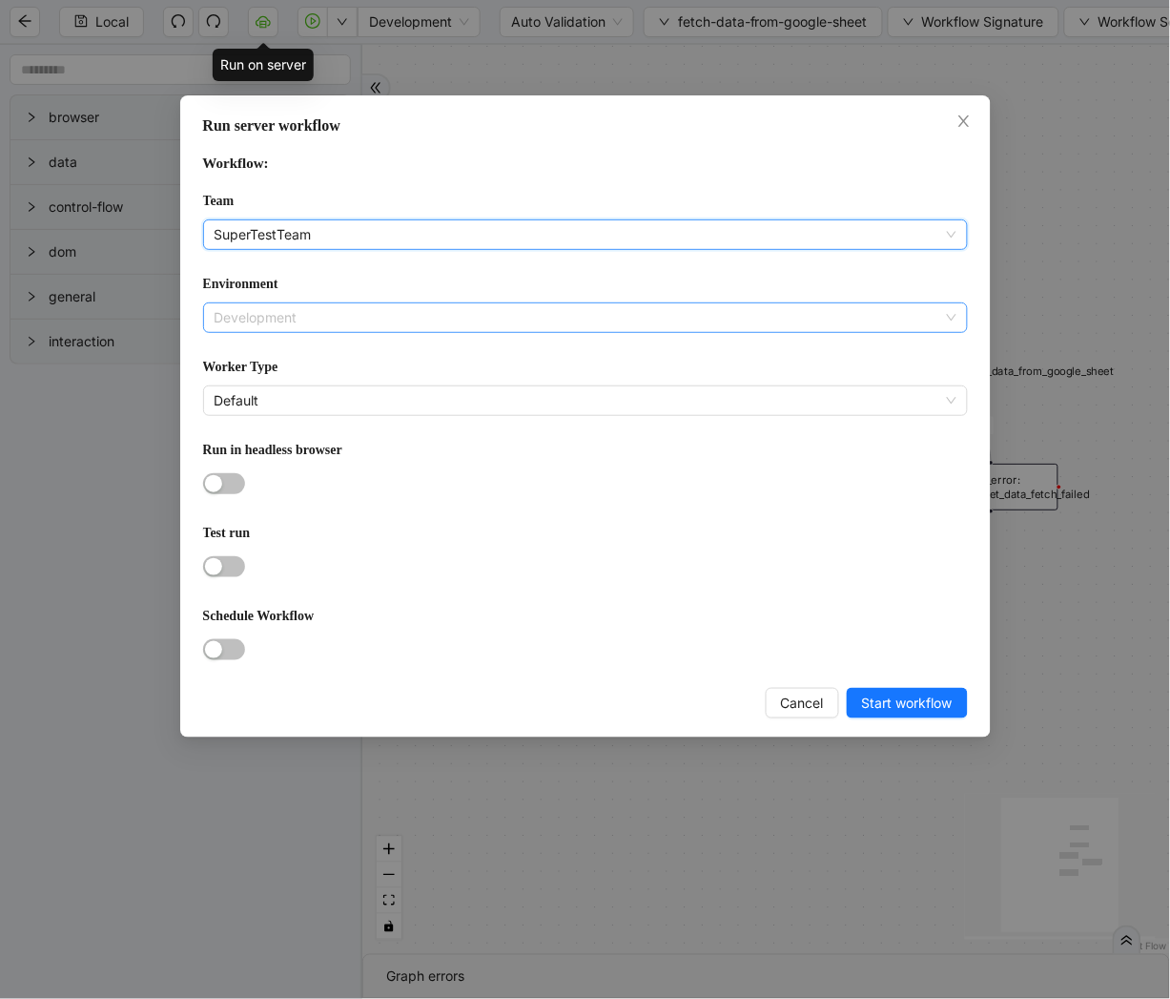
click at [288, 319] on span "Development" at bounding box center [586, 317] width 742 height 29
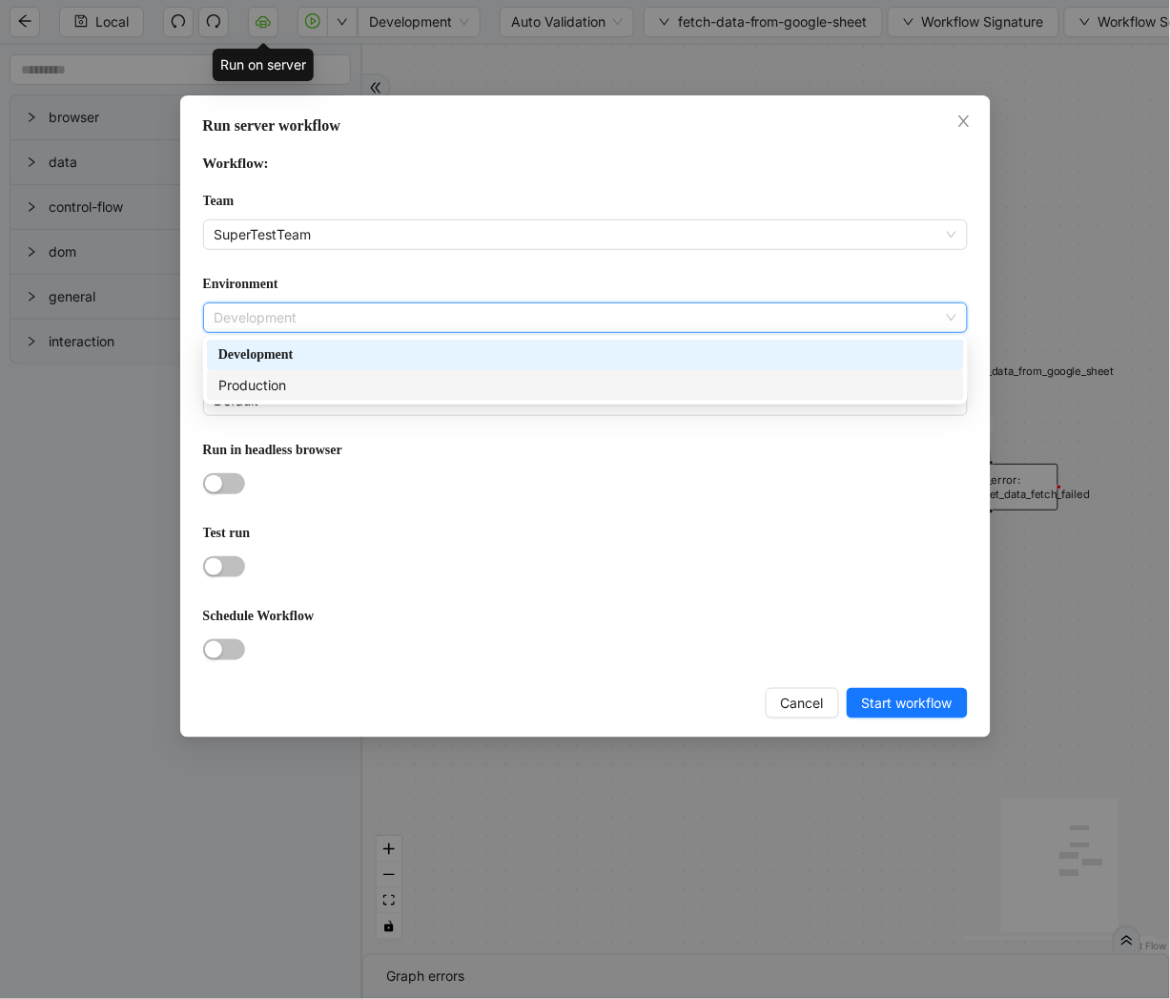
click at [283, 379] on div "Production" at bounding box center [585, 385] width 735 height 21
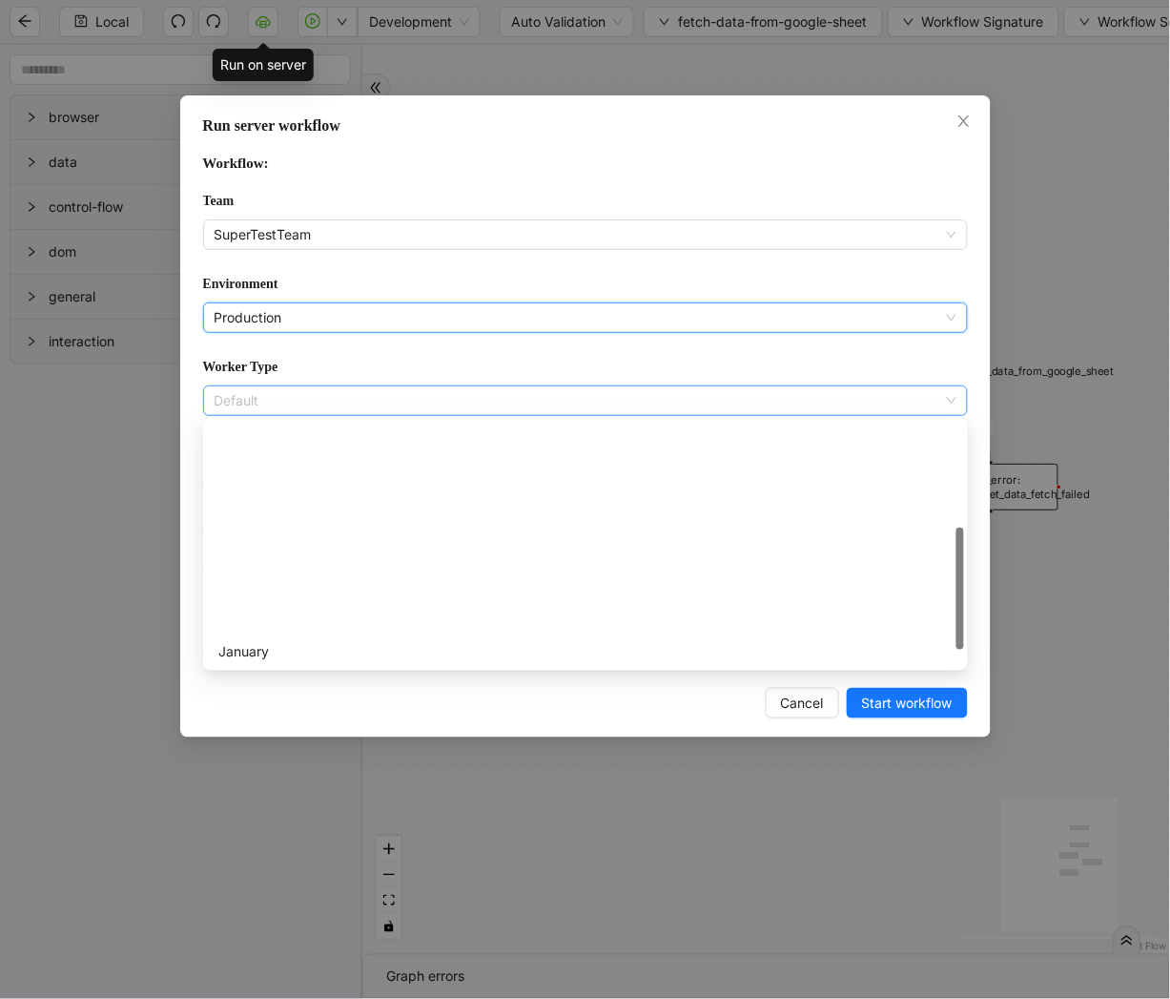
click at [271, 402] on span "Default" at bounding box center [586, 400] width 742 height 29
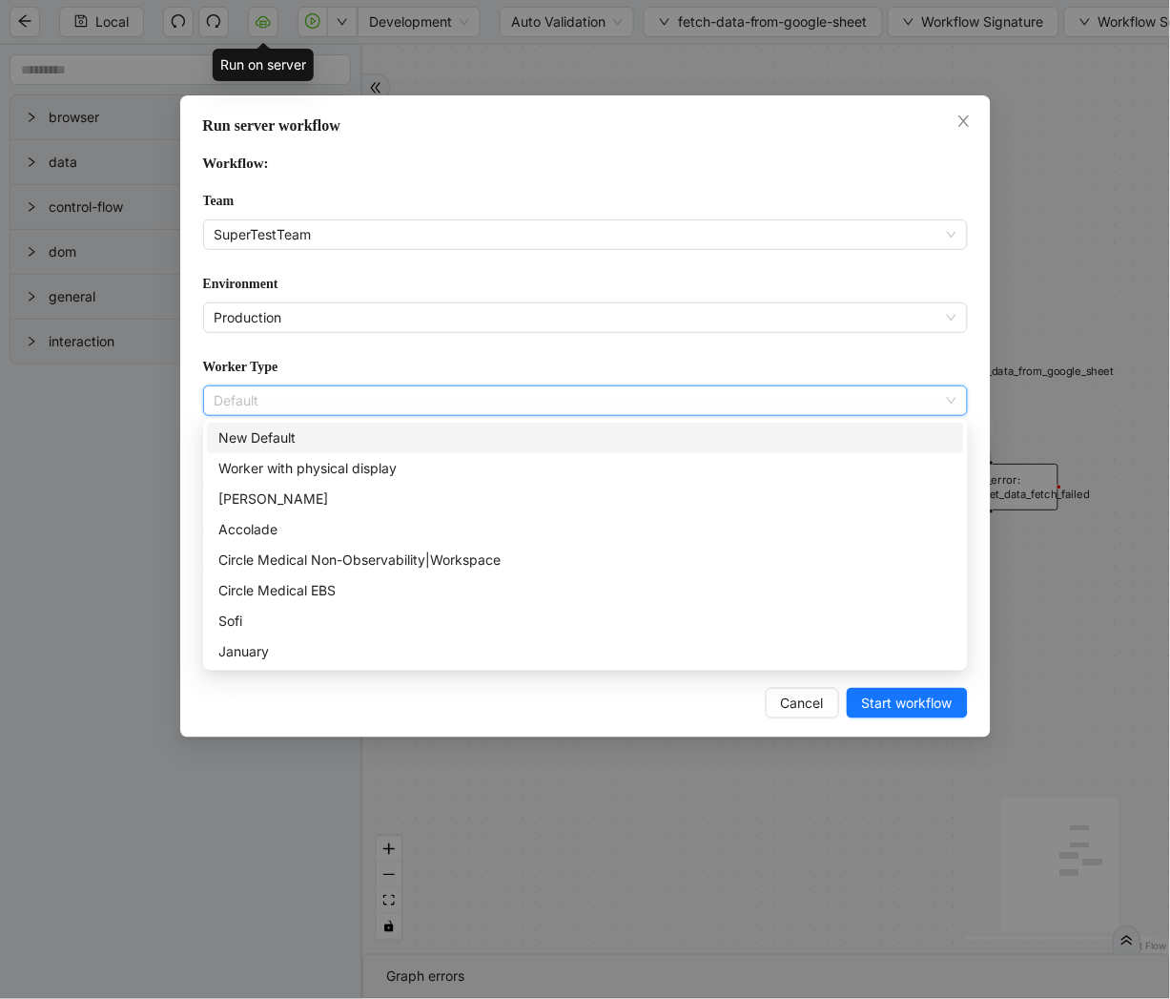
click at [354, 437] on div "New Default" at bounding box center [585, 437] width 735 height 21
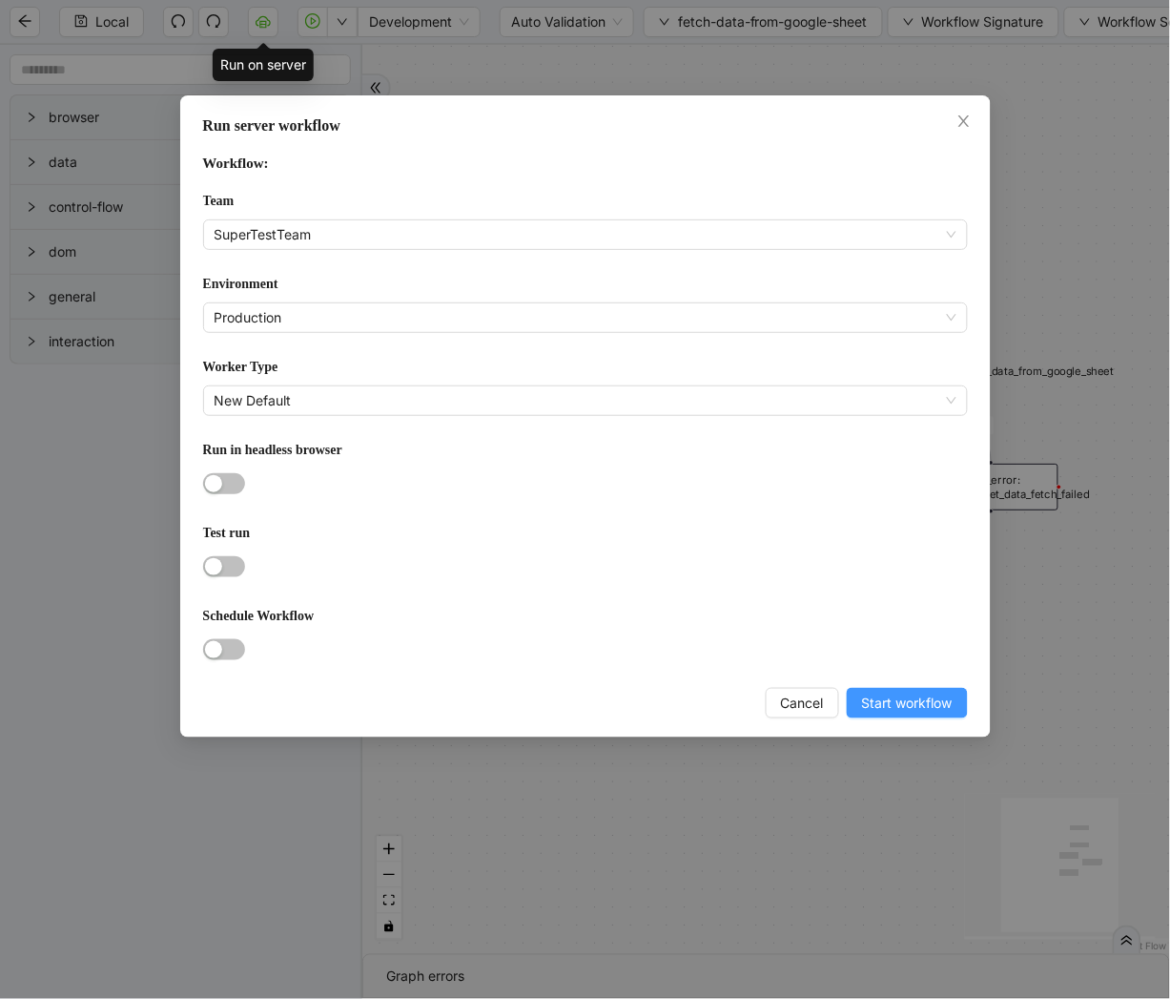
click at [907, 710] on span "Start workflow" at bounding box center [907, 703] width 91 height 21
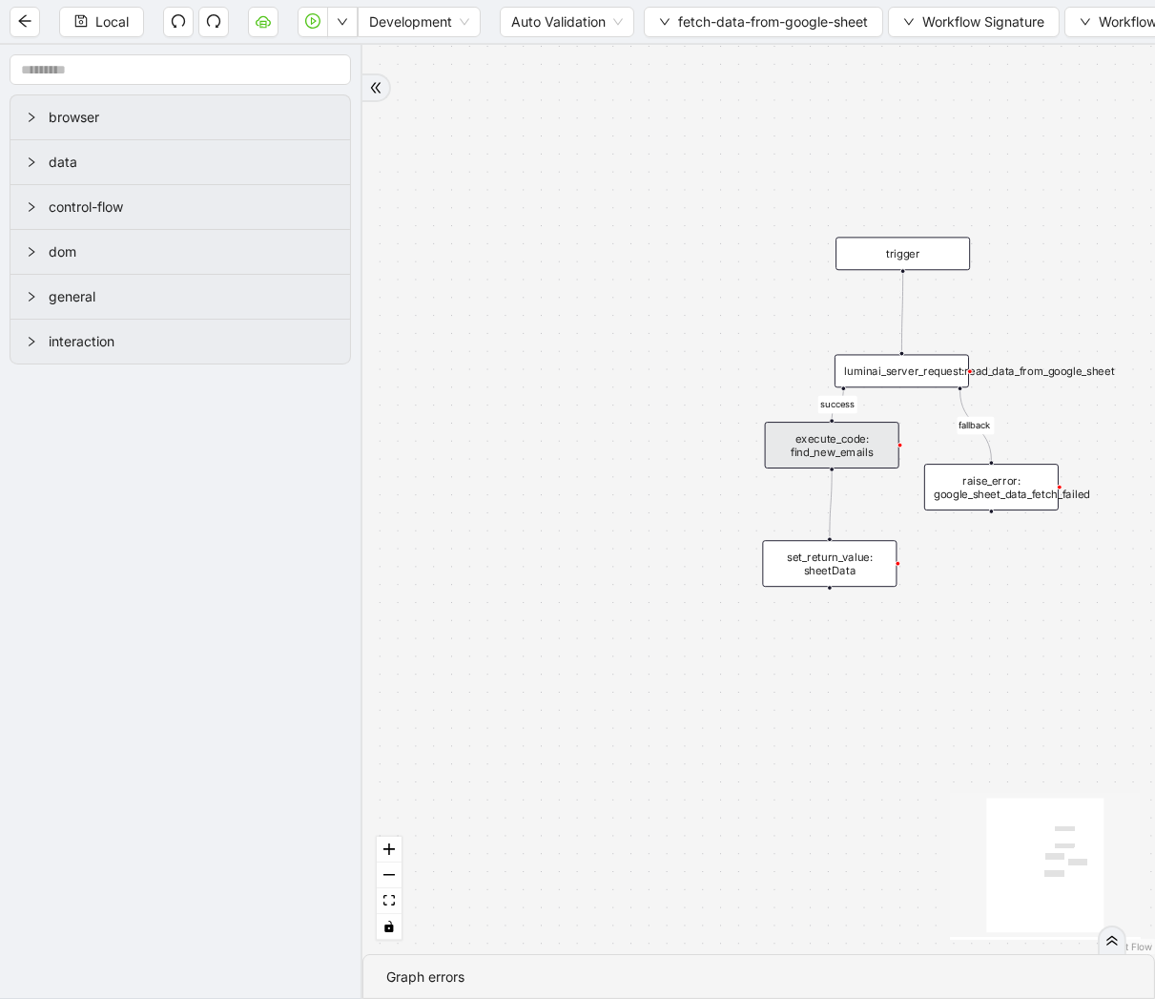
click at [756, 38] on div "Local Development Auto Validation fetch-data-from-google-sheet Workflow Signatu…" at bounding box center [577, 21] width 1155 height 43
click at [770, 16] on span "fetch-data-from-google-sheet" at bounding box center [773, 21] width 190 height 21
click at [748, 49] on span "Select" at bounding box center [766, 58] width 212 height 21
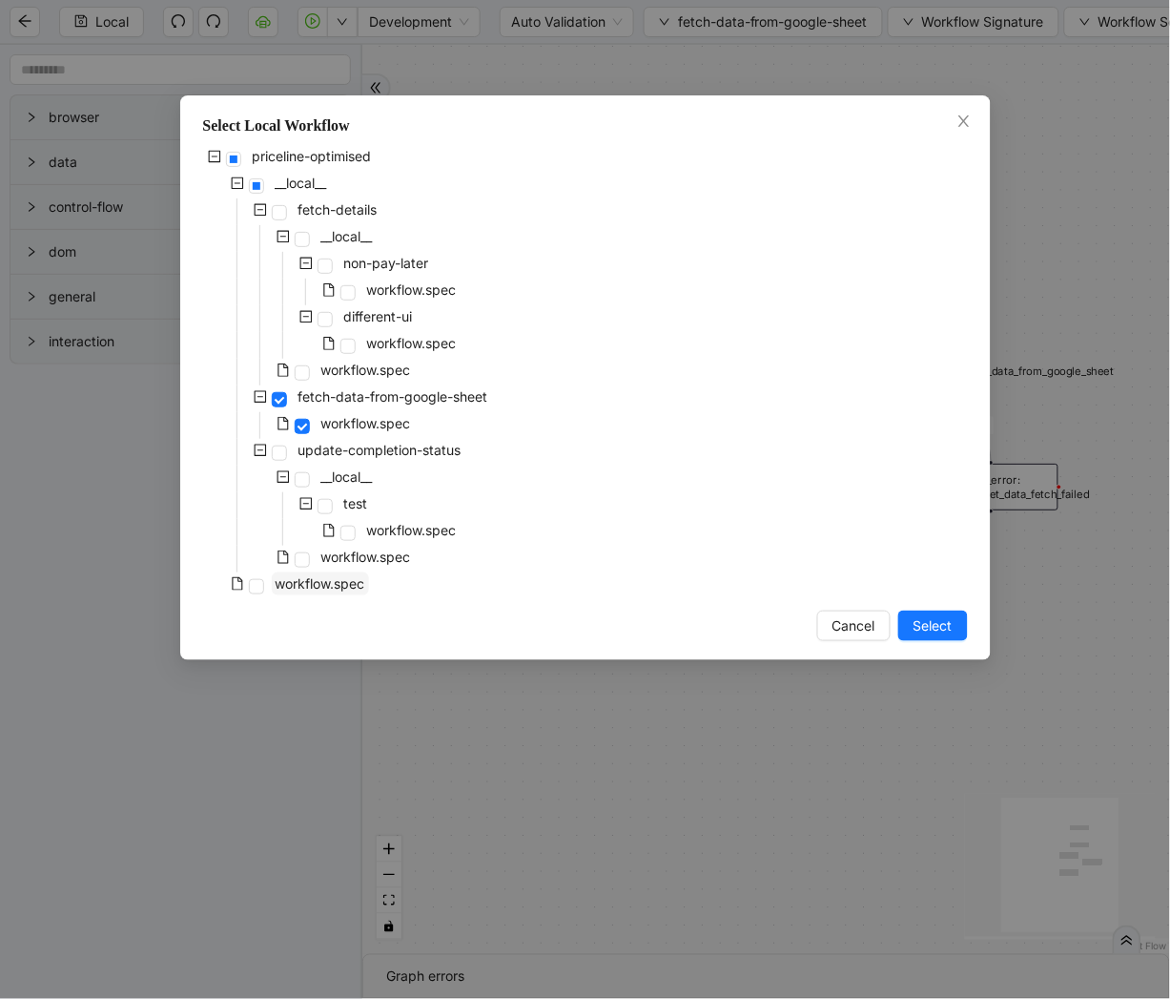
click at [327, 576] on span "workflow.spec" at bounding box center [321, 583] width 90 height 16
click at [933, 634] on span "Select" at bounding box center [933, 625] width 39 height 21
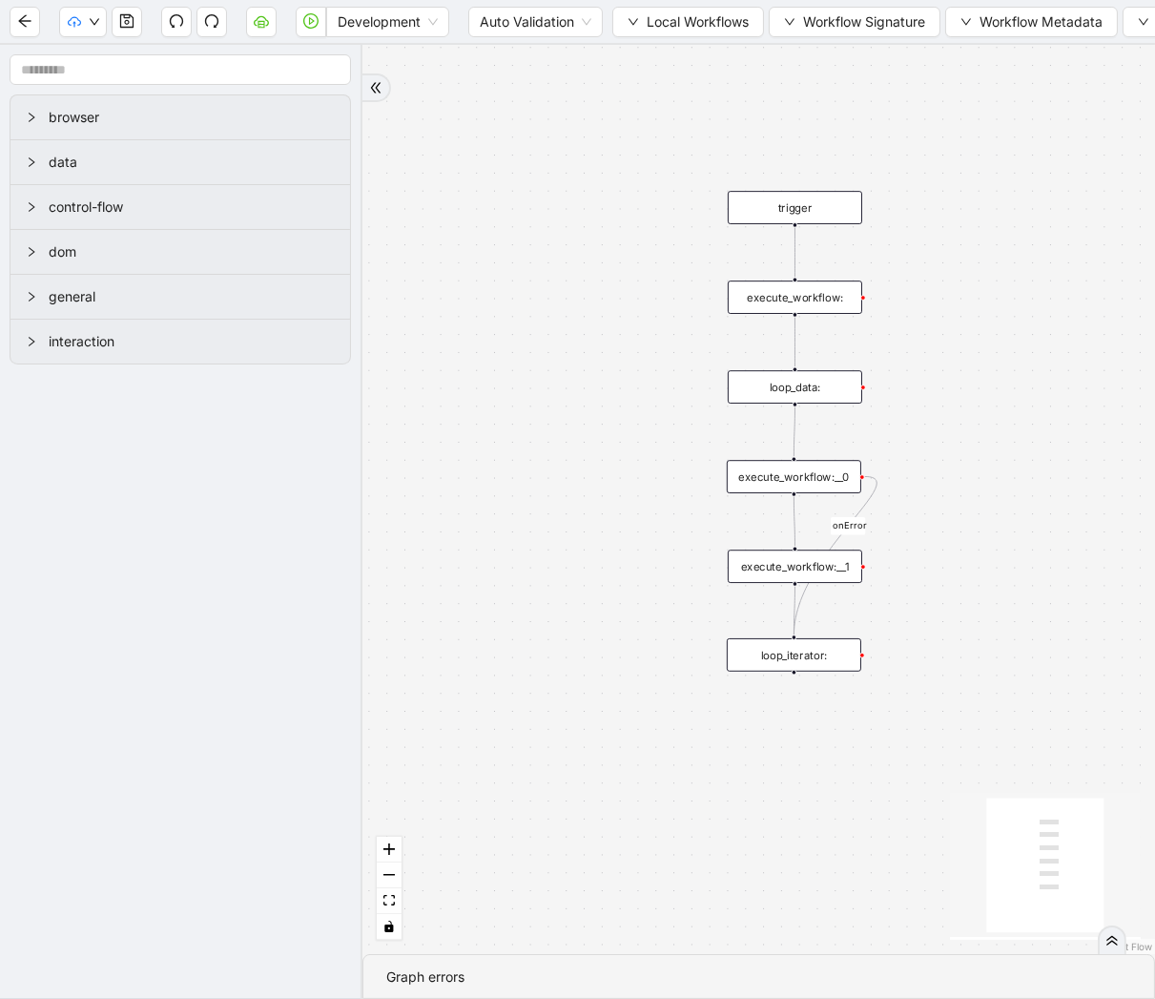
drag, startPoint x: 951, startPoint y: 507, endPoint x: 857, endPoint y: 374, distance: 163.6
click at [860, 383] on div "onError trigger execute_workflow: loop_data: execute_workflow:__0 execute_workf…" at bounding box center [758, 499] width 793 height 909
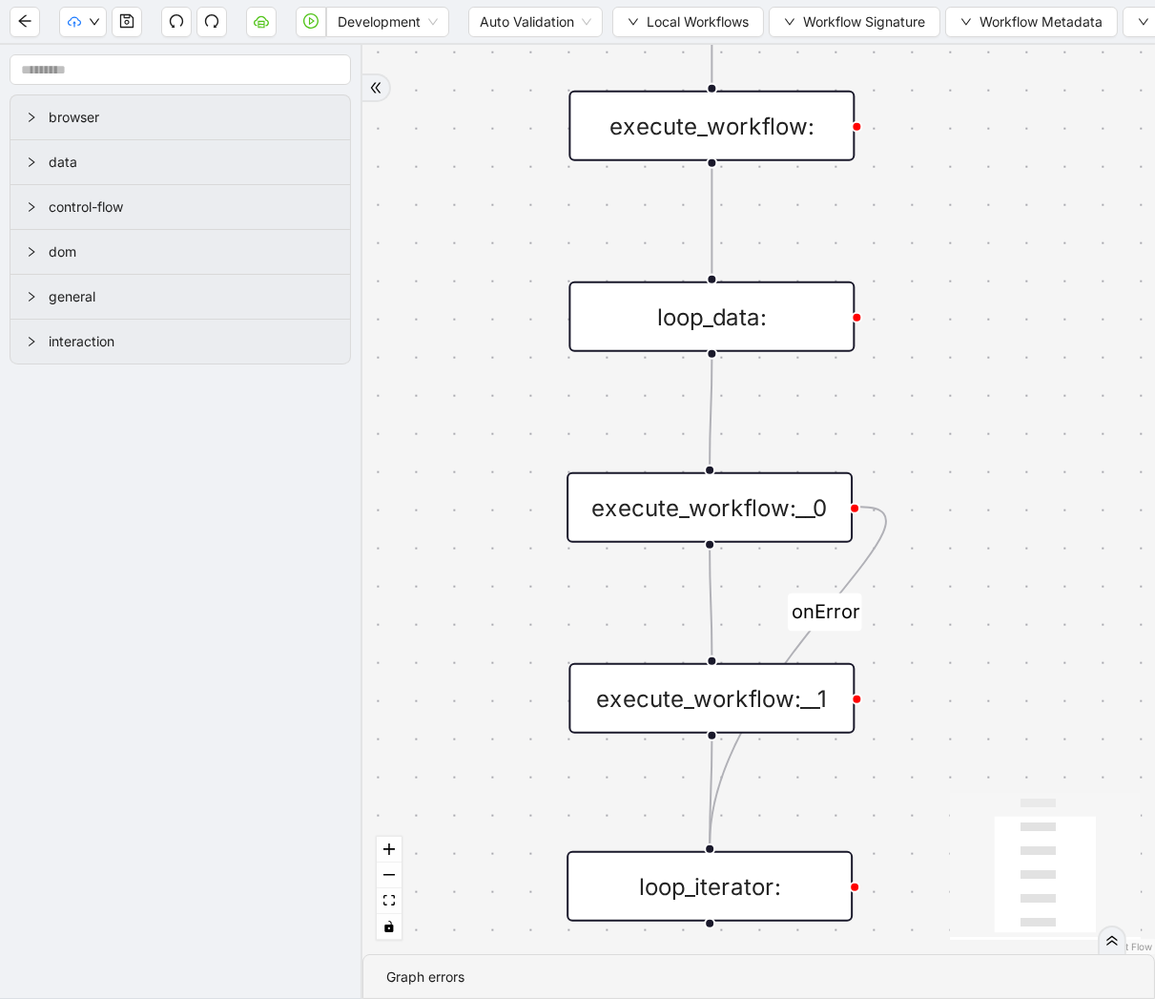
click at [814, 518] on div "execute_workflow:__0" at bounding box center [710, 507] width 286 height 71
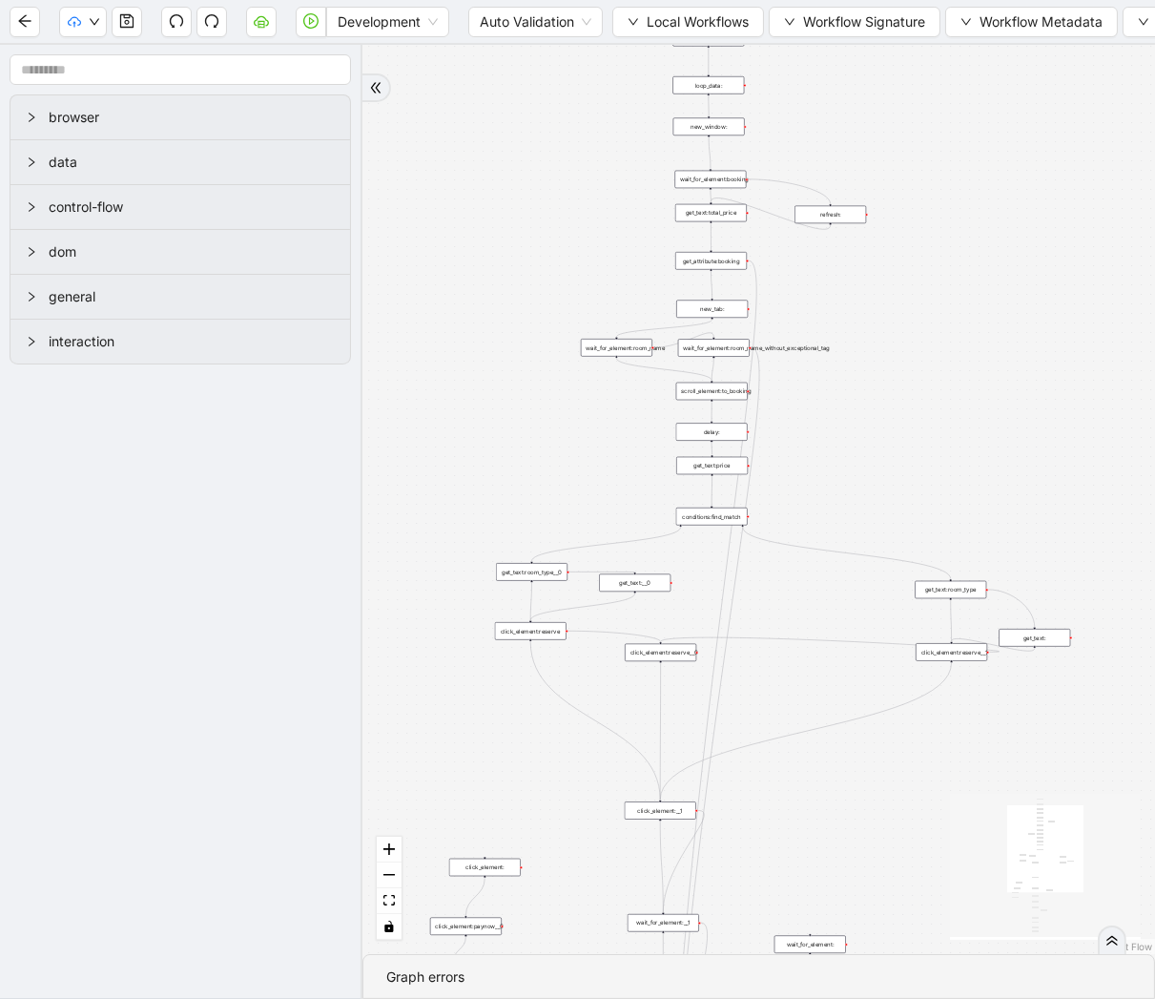
drag, startPoint x: 1034, startPoint y: 119, endPoint x: 827, endPoint y: 492, distance: 426.6
click at [827, 492] on div "trigger get_attribute:booking get_text:total_price wait_for_element:booking new…" at bounding box center [758, 499] width 793 height 909
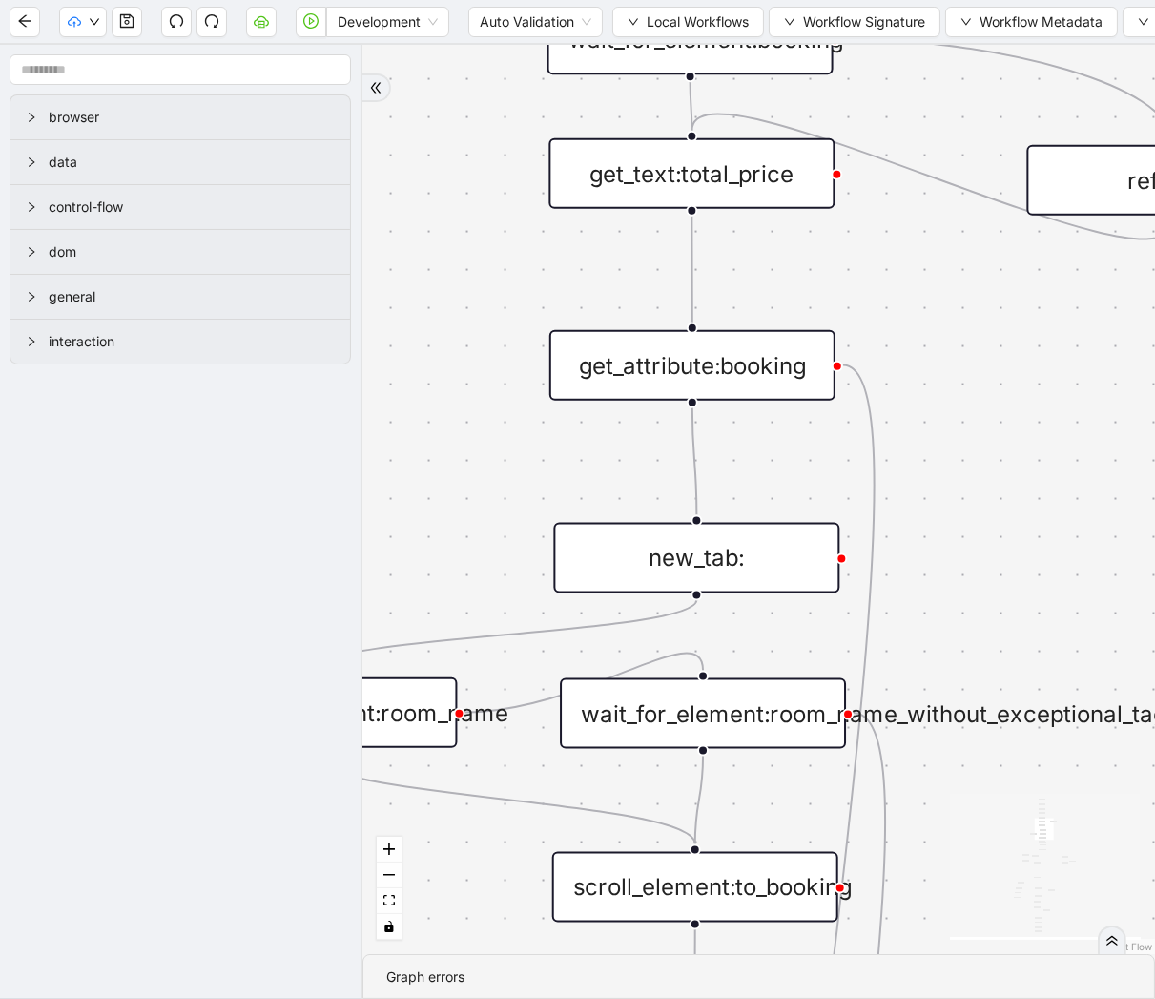
drag, startPoint x: 930, startPoint y: 241, endPoint x: 902, endPoint y: 661, distance: 420.6
click at [902, 661] on div "trigger get_attribute:booking get_text:total_price wait_for_element:booking new…" at bounding box center [758, 499] width 793 height 909
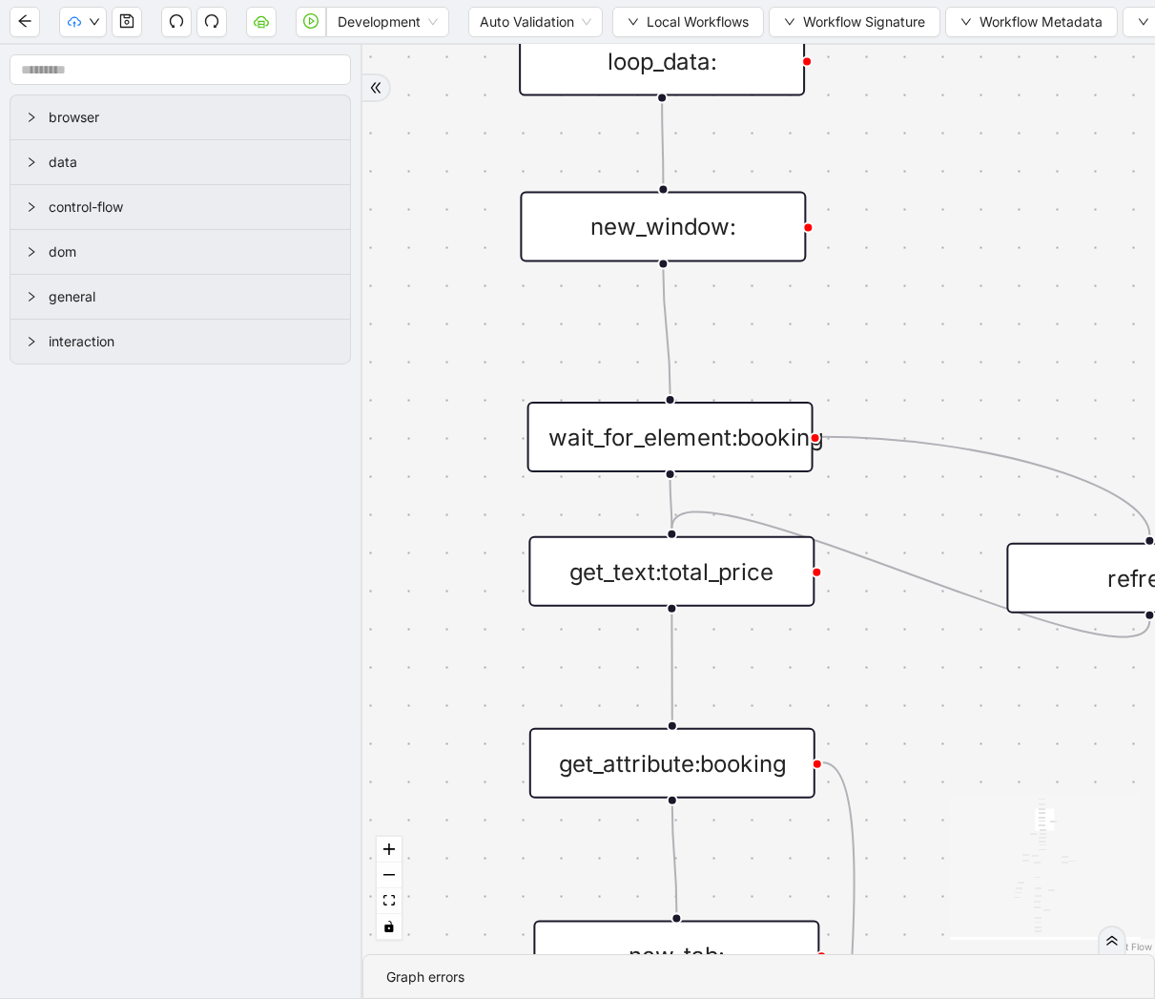
drag, startPoint x: 850, startPoint y: 355, endPoint x: 852, endPoint y: 836, distance: 480.8
click at [852, 836] on div "trigger get_attribute:booking get_text:total_price wait_for_element:booking new…" at bounding box center [758, 499] width 793 height 909
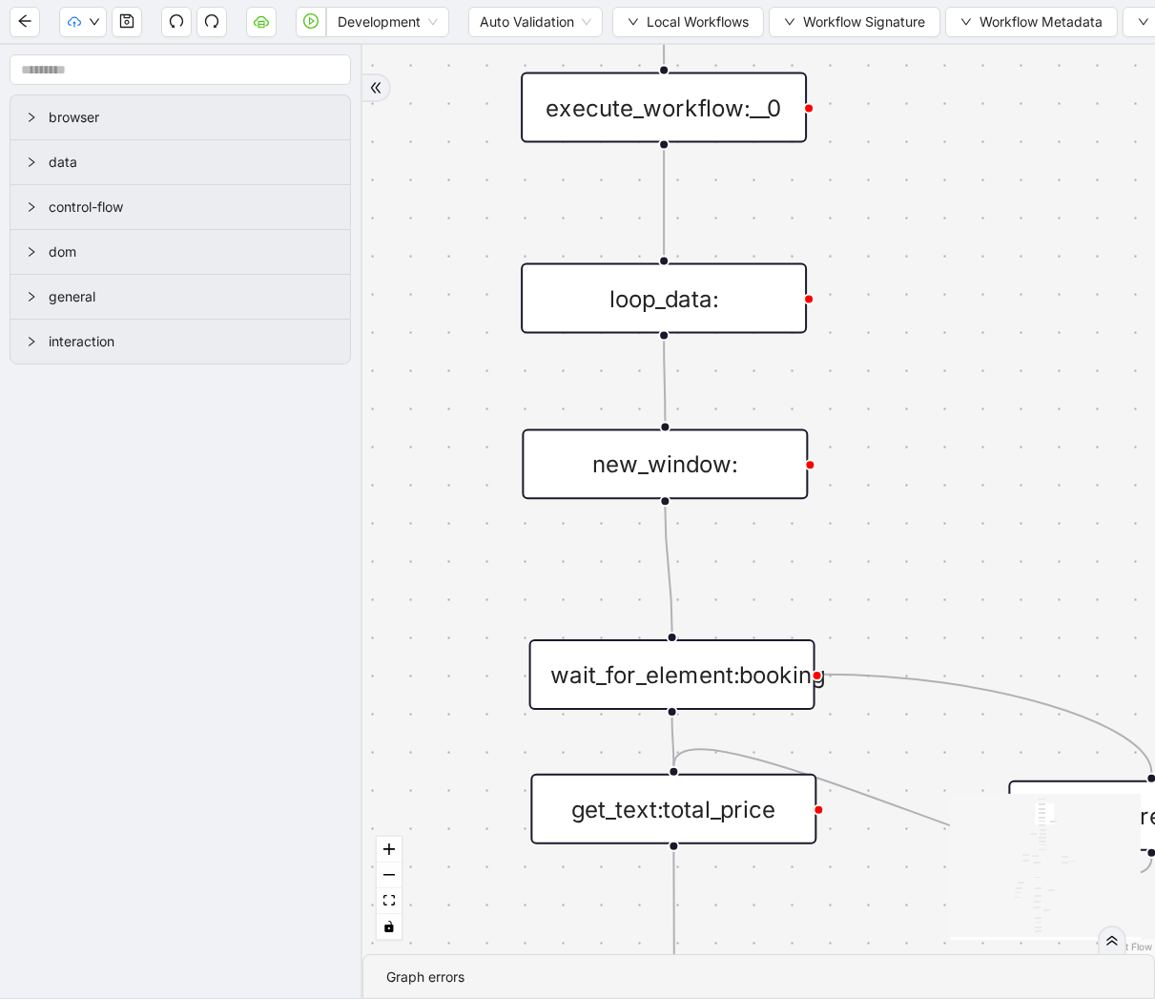
click at [721, 305] on div "loop_data:" at bounding box center [664, 298] width 286 height 71
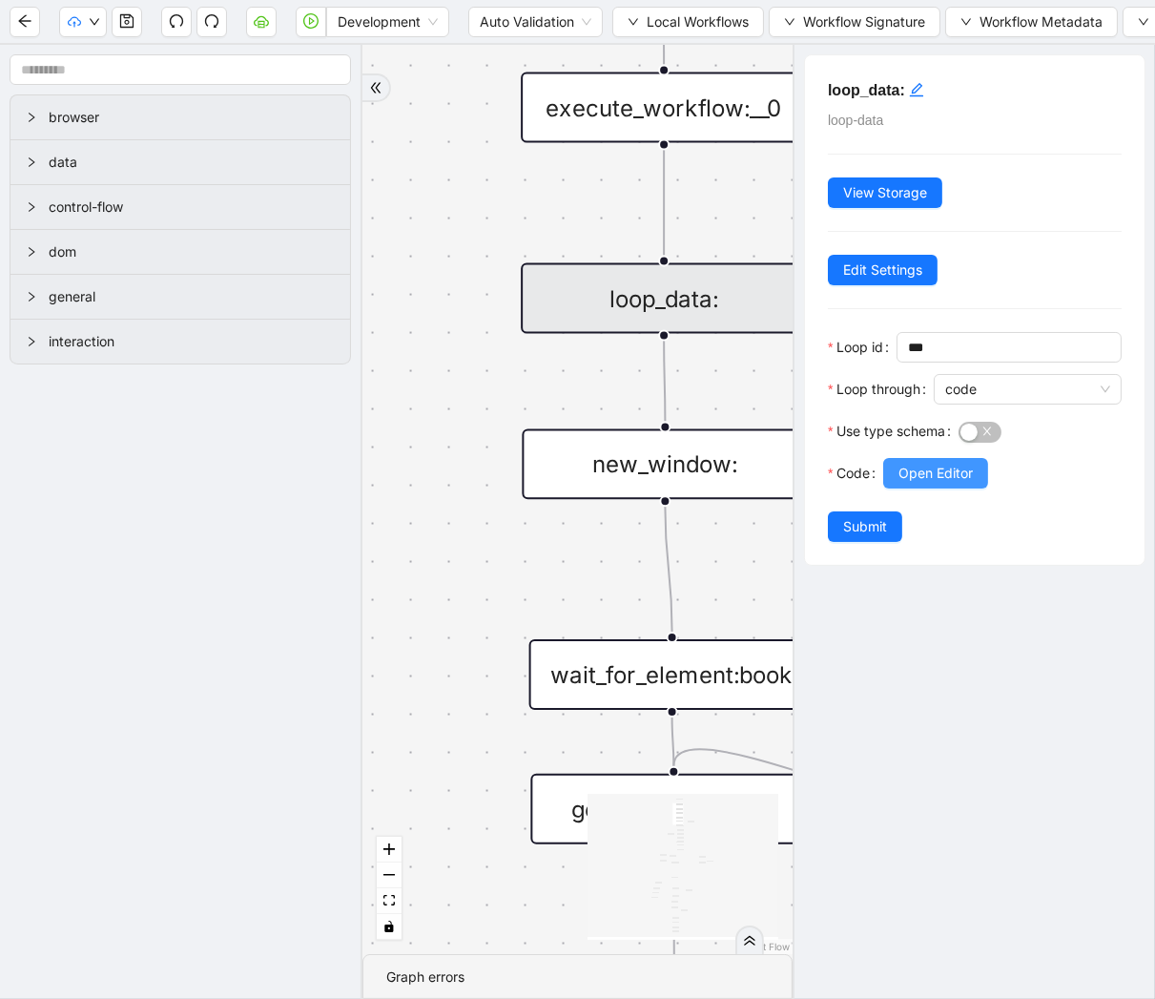
click at [942, 469] on span "Open Editor" at bounding box center [936, 473] width 74 height 21
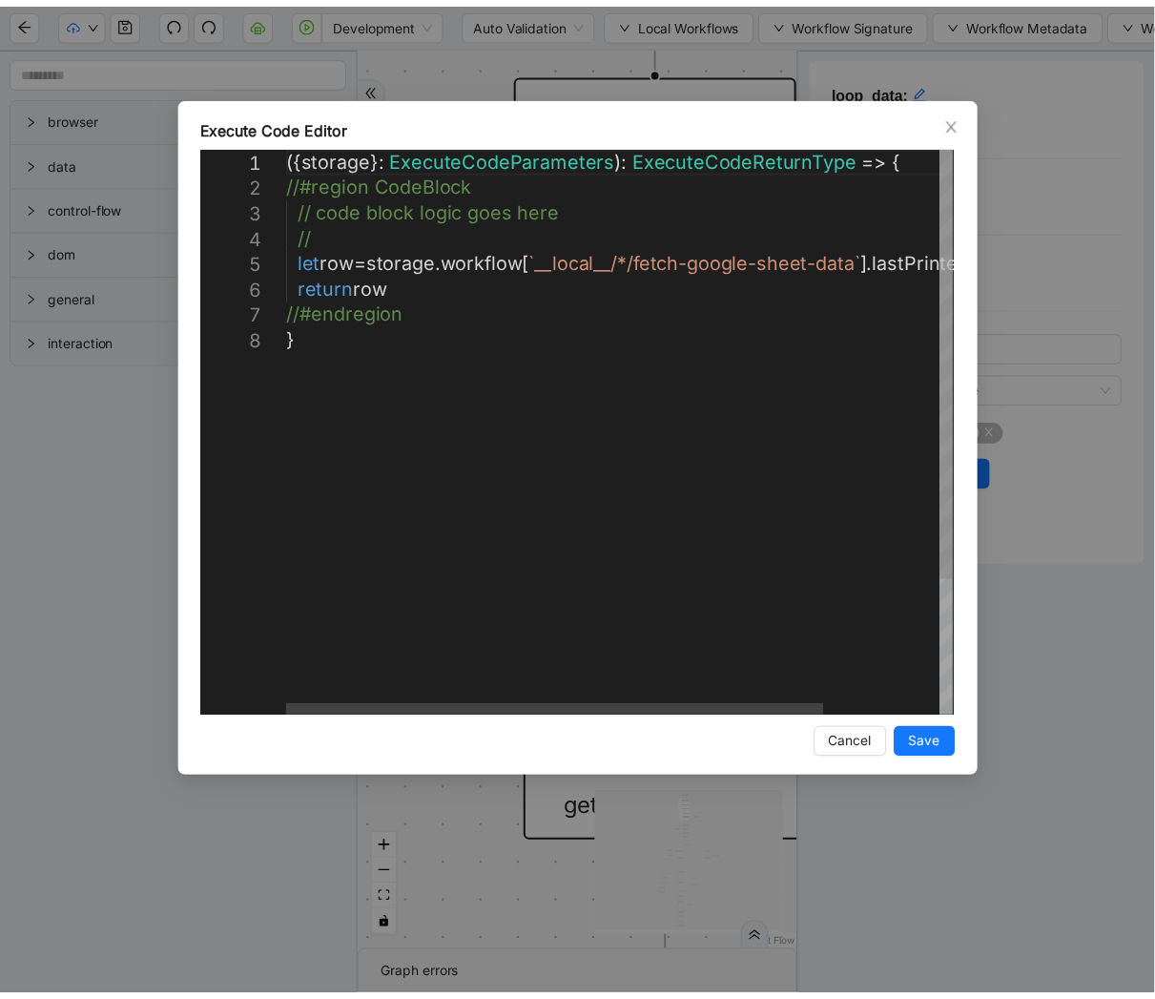
scroll to position [0, 10]
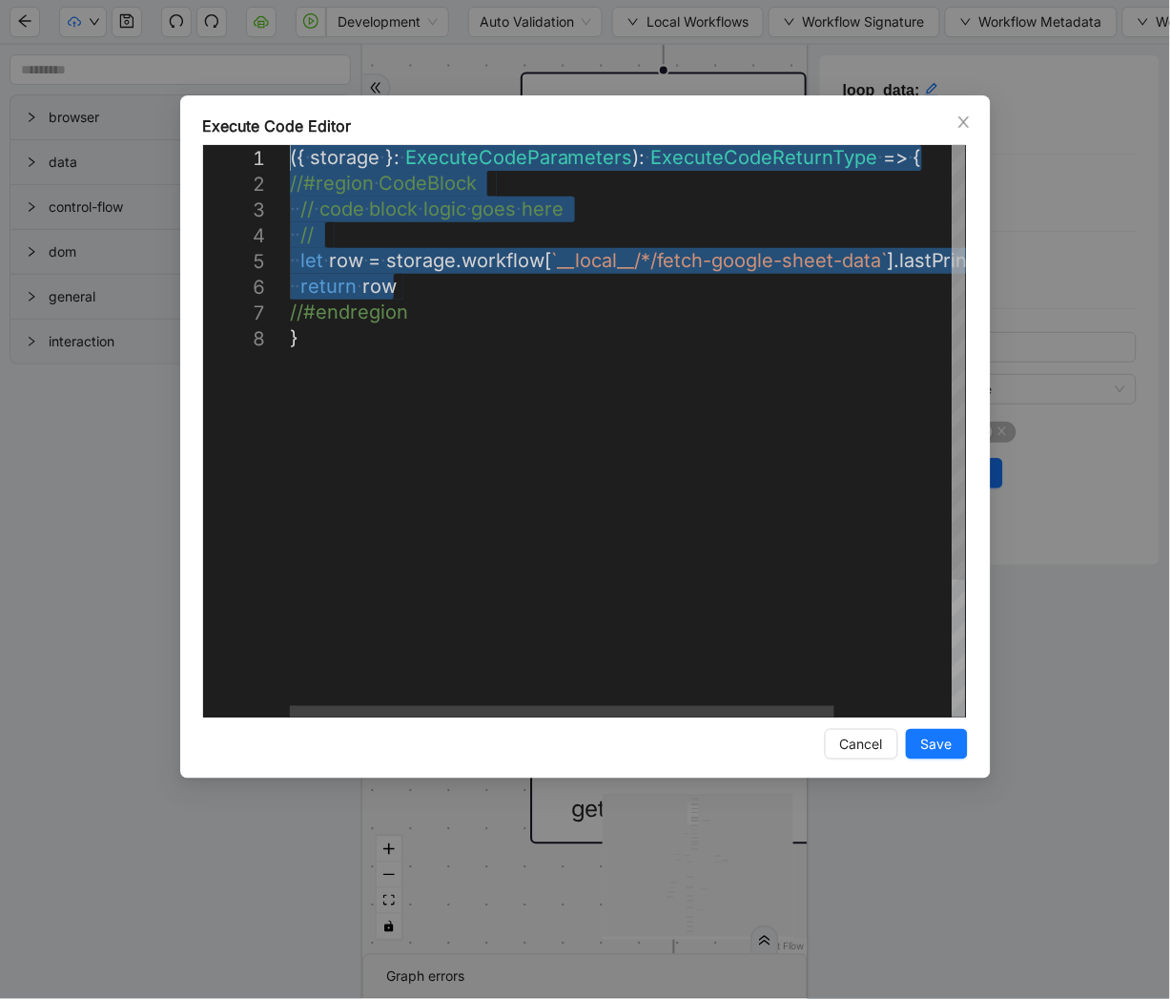
drag, startPoint x: 430, startPoint y: 280, endPoint x: 273, endPoint y: 160, distance: 198.0
drag, startPoint x: 448, startPoint y: 328, endPoint x: 155, endPoint y: 122, distance: 358.1
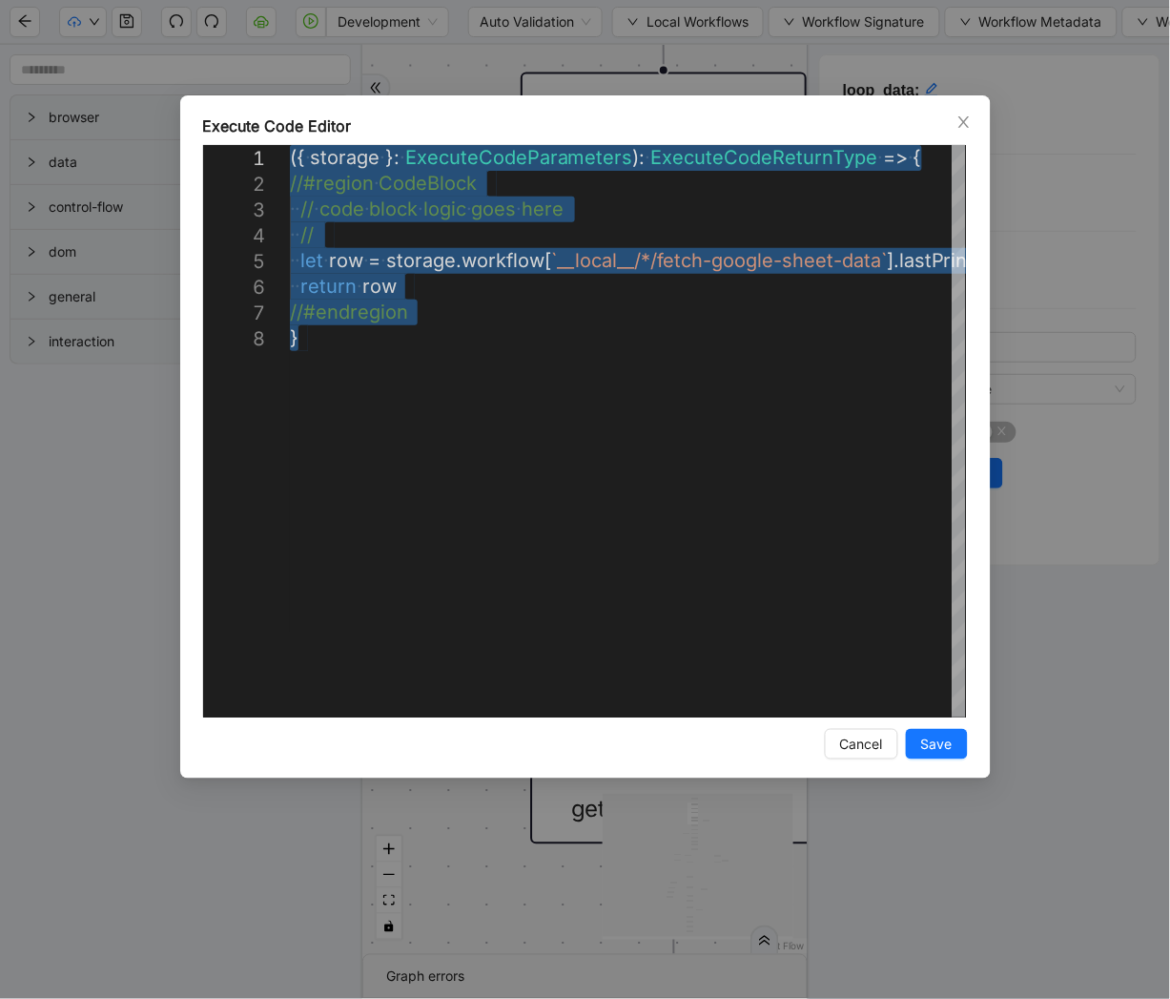
paste textarea "**********"
type textarea "**********"
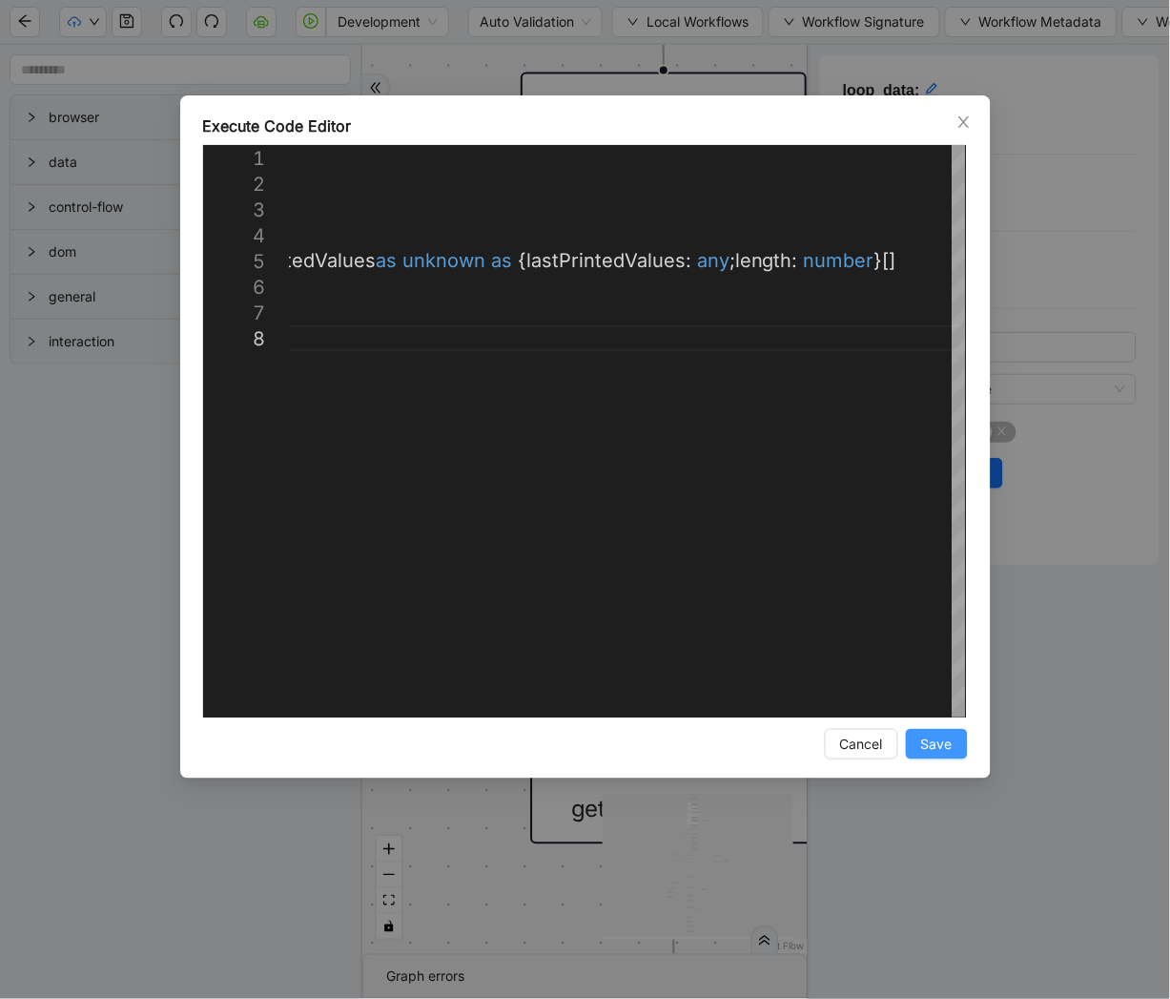
click at [940, 757] on button "Save" at bounding box center [937, 744] width 62 height 31
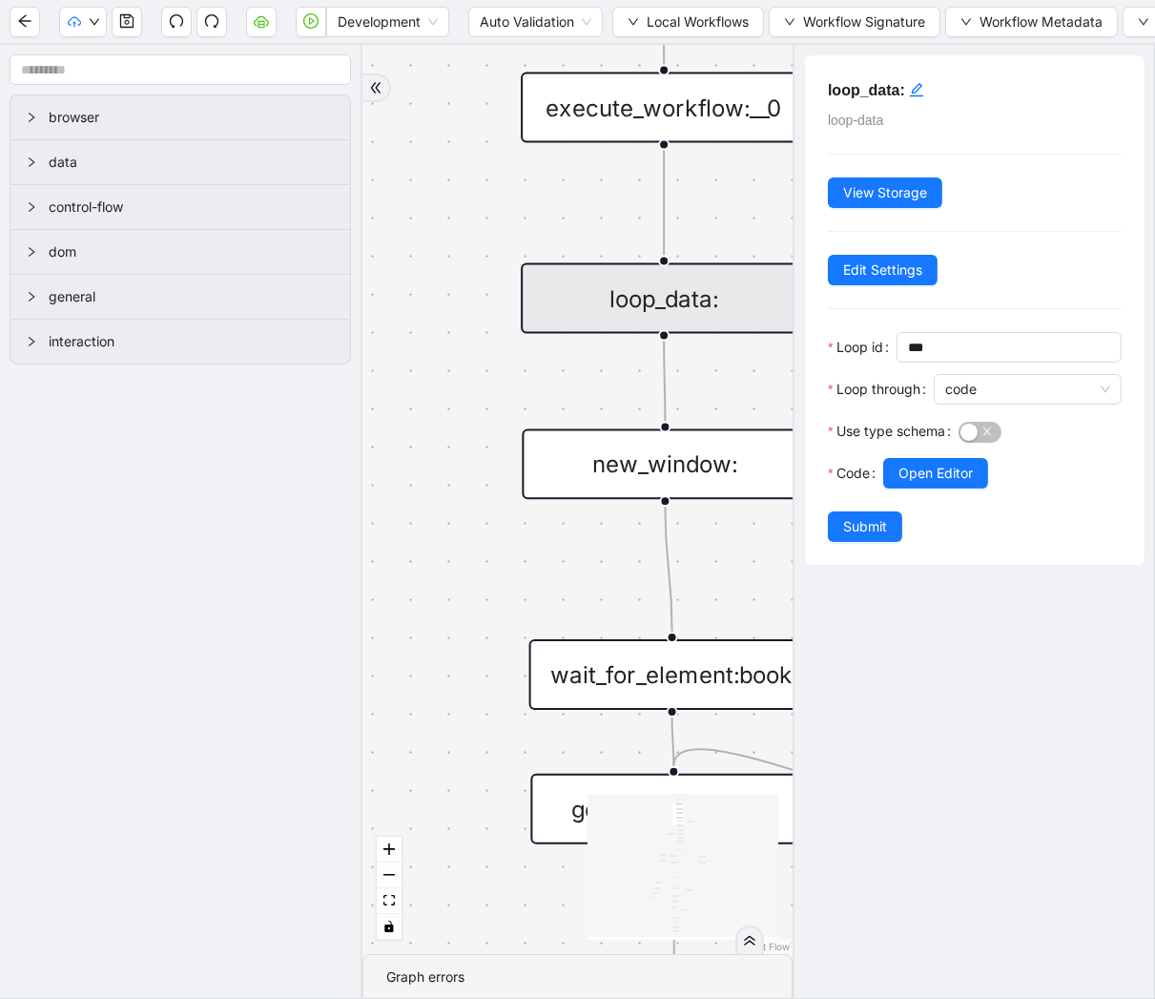
click at [890, 546] on div "loop_data: loop-data View Storage Edit Settings Loop id *** Loop through code U…" at bounding box center [975, 309] width 340 height 509
click at [884, 530] on span "Submit" at bounding box center [865, 526] width 44 height 21
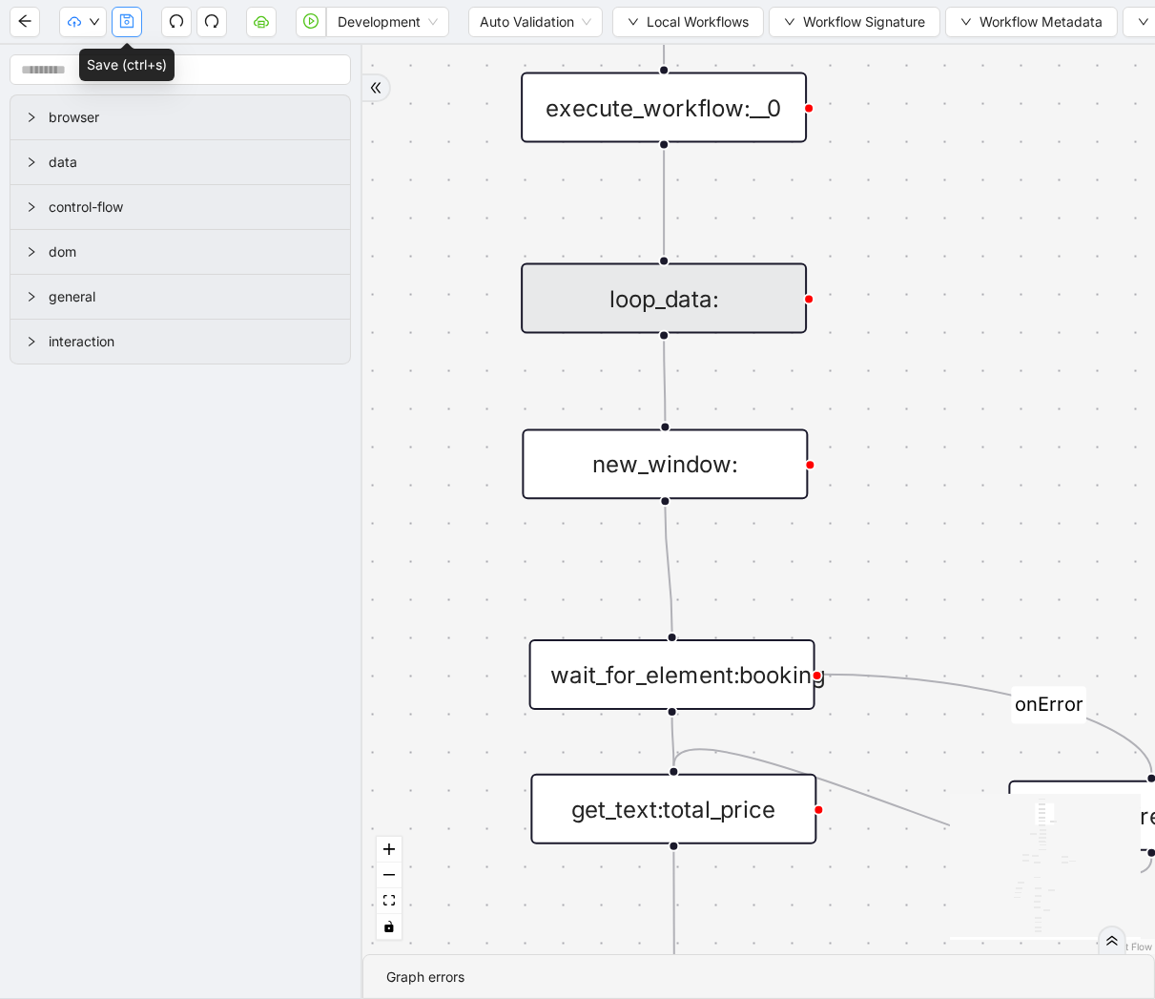
click at [117, 19] on button "button" at bounding box center [127, 22] width 31 height 31
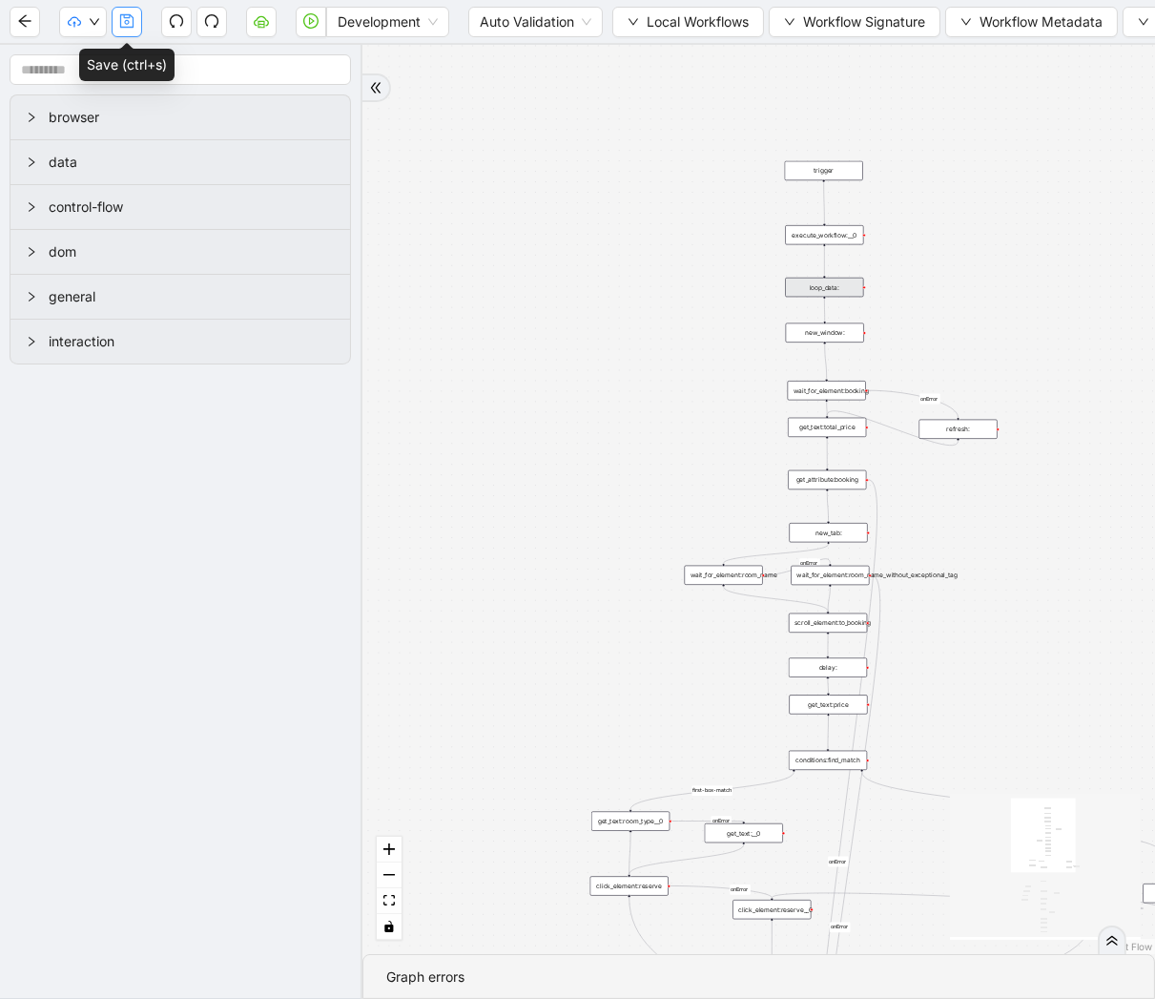
click at [128, 16] on icon "save" at bounding box center [126, 20] width 13 height 13
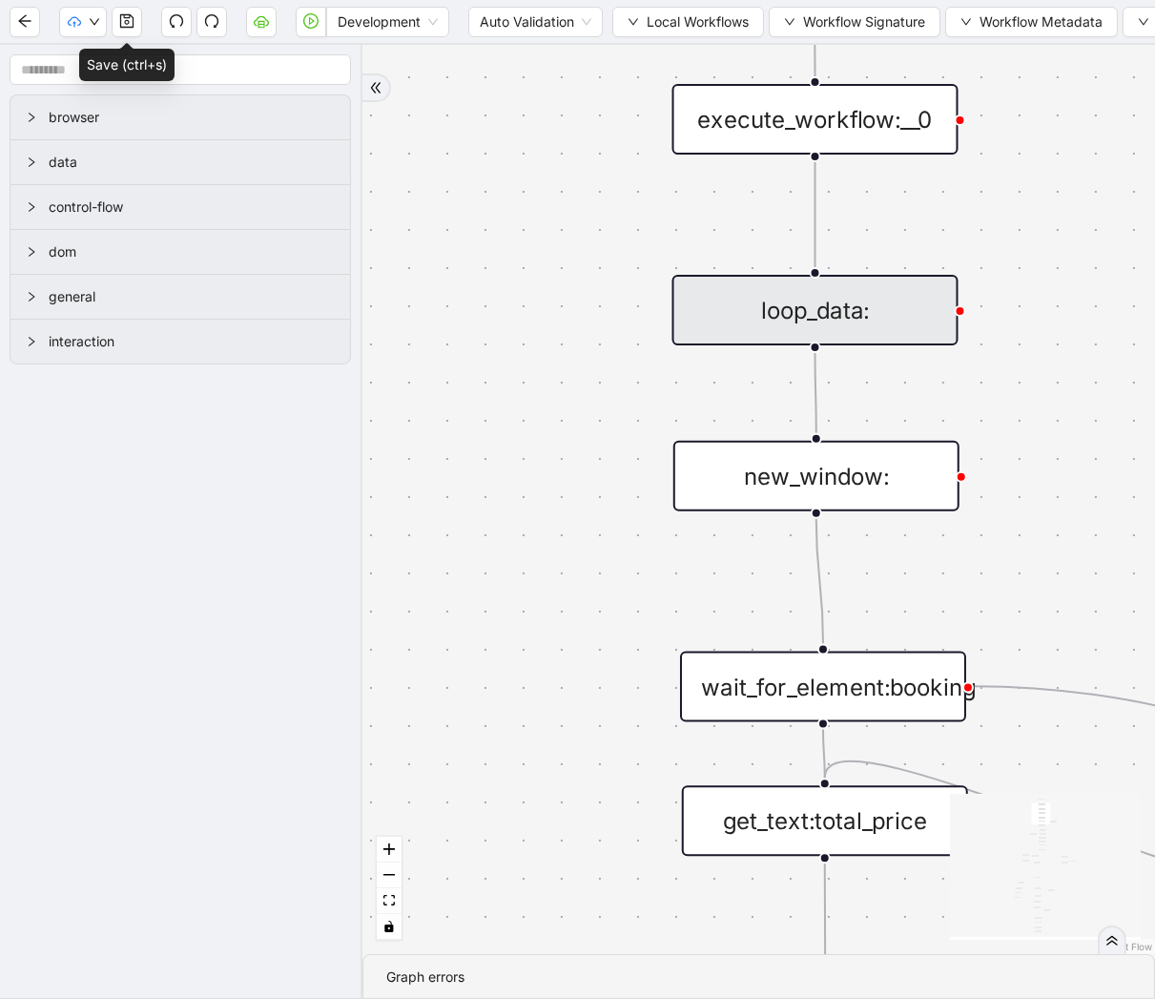
click at [856, 292] on div "loop_data:" at bounding box center [816, 310] width 286 height 71
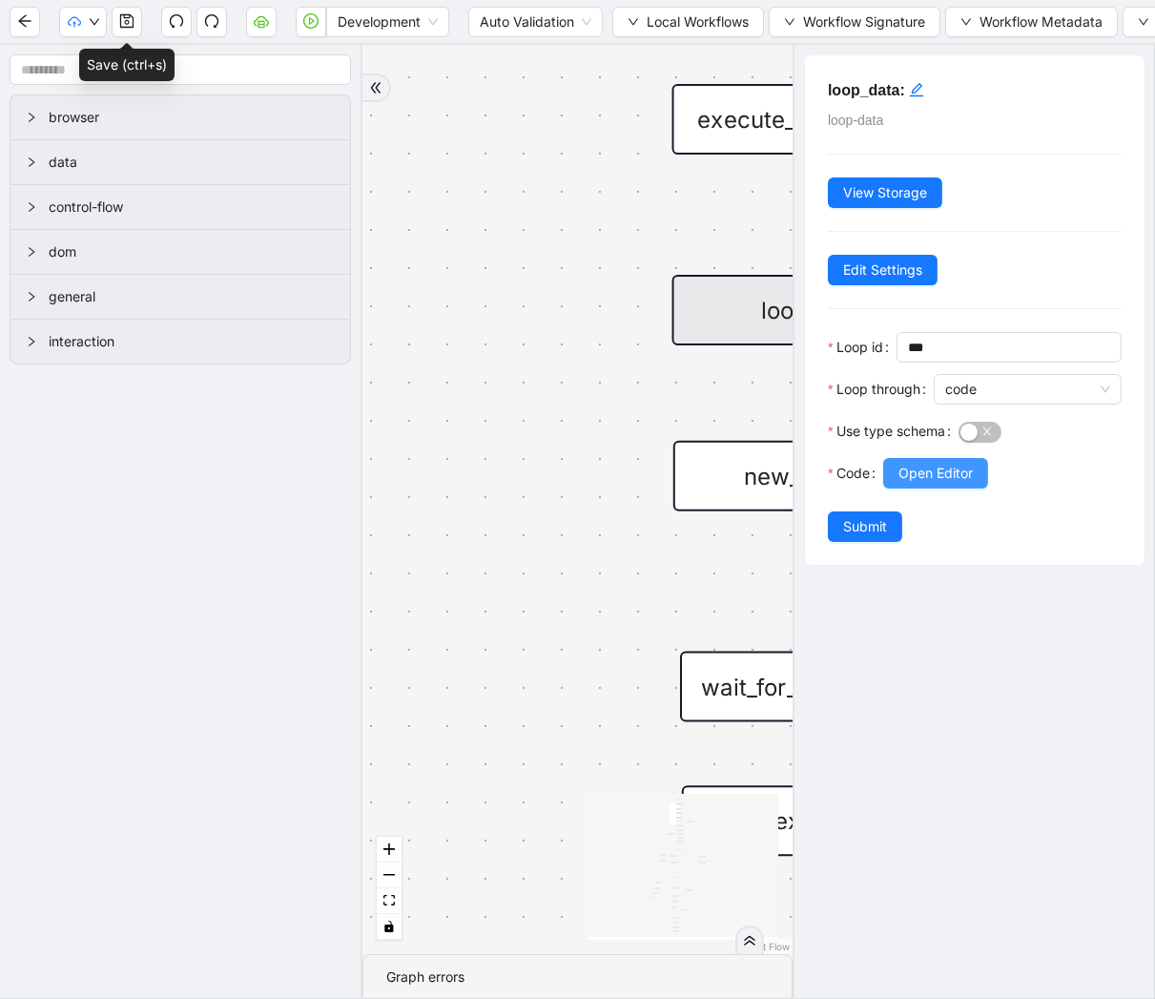
click at [933, 474] on span "Open Editor" at bounding box center [936, 473] width 74 height 21
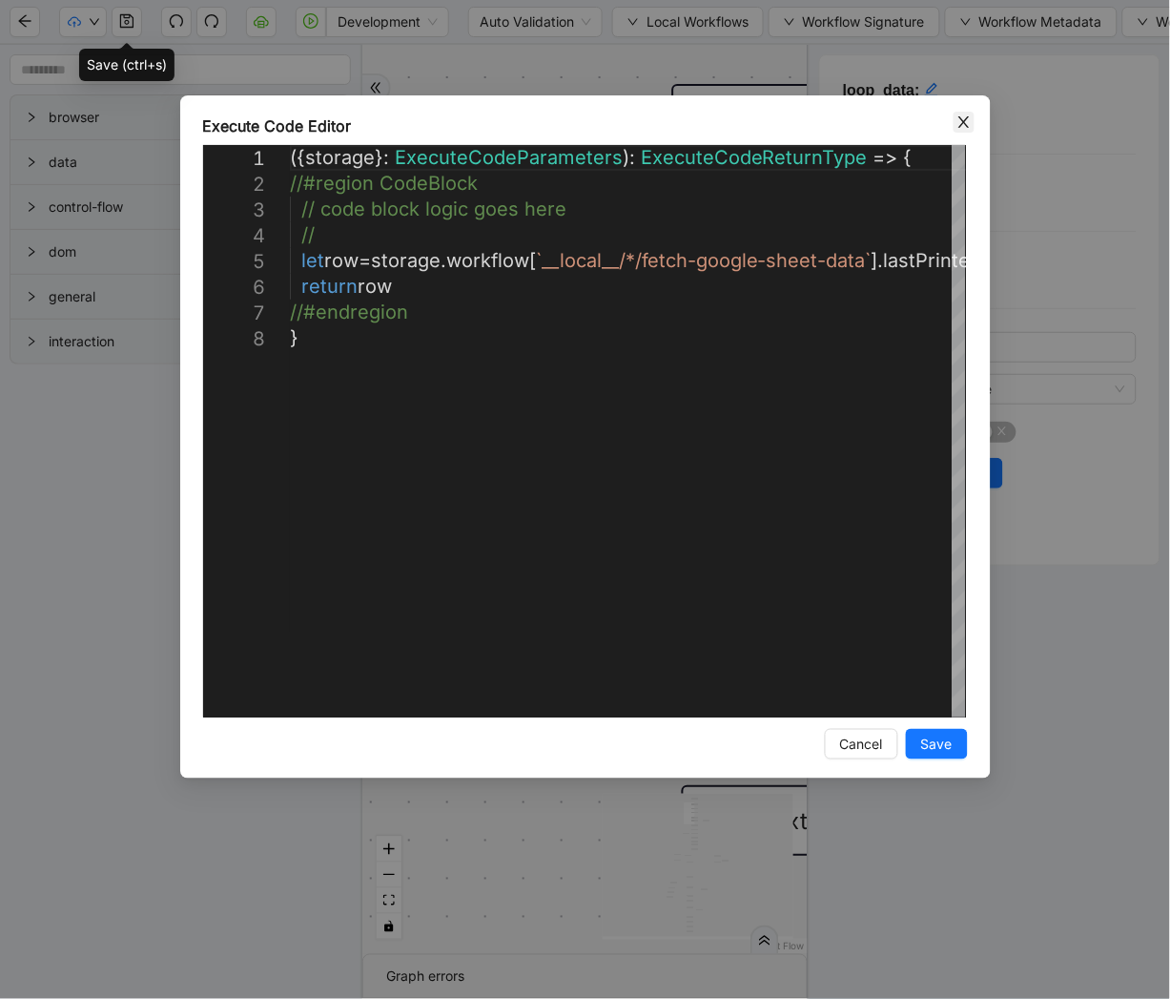
click at [968, 120] on icon "close" at bounding box center [964, 121] width 15 height 15
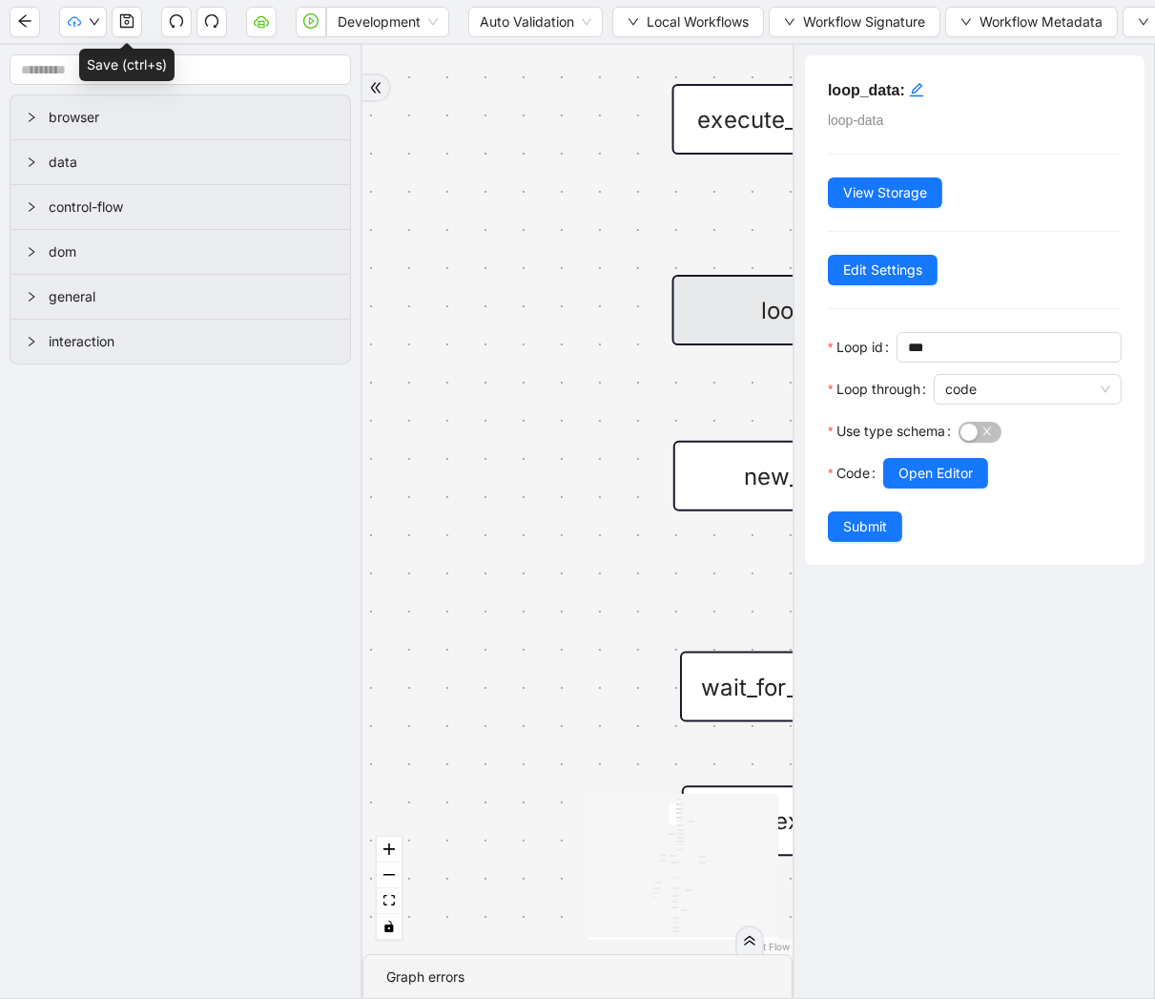
click at [466, 151] on div "fallback first-box-match onError onError onError onError onError onError onErro…" at bounding box center [577, 499] width 430 height 909
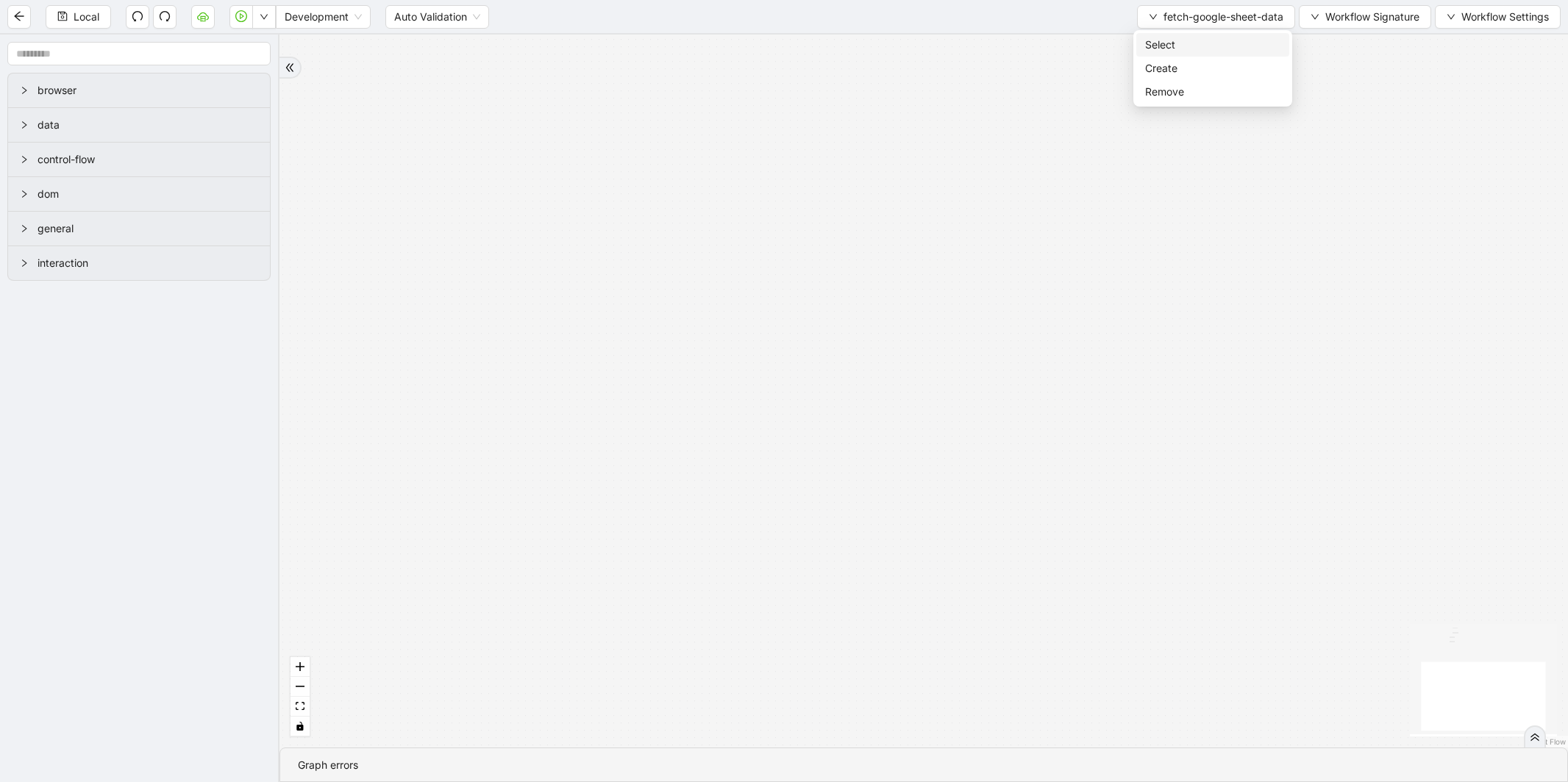
click at [1163, 33] on li "Select" at bounding box center [1213, 45] width 153 height 24
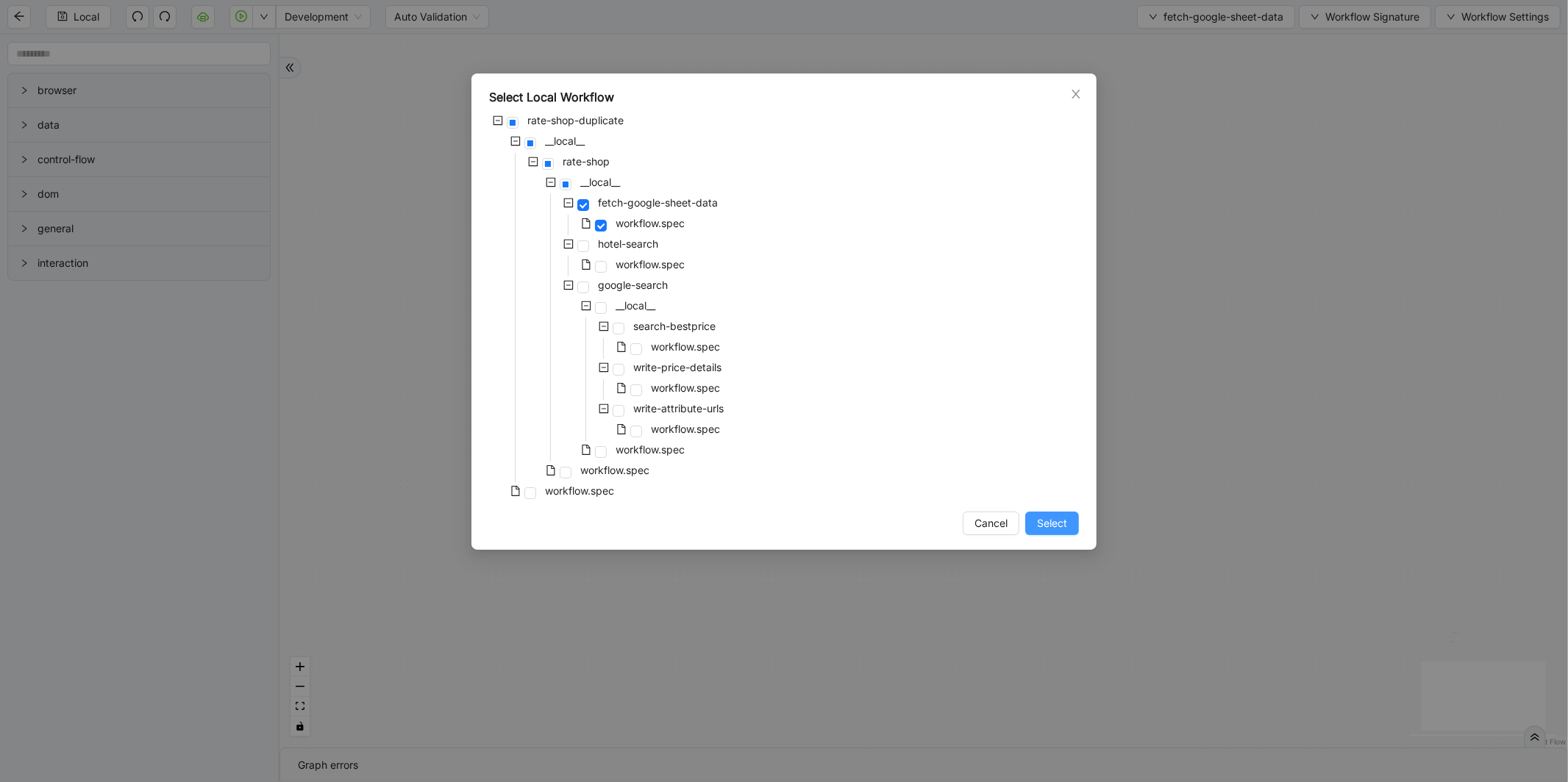
click at [1072, 519] on button "Select" at bounding box center [1052, 523] width 54 height 24
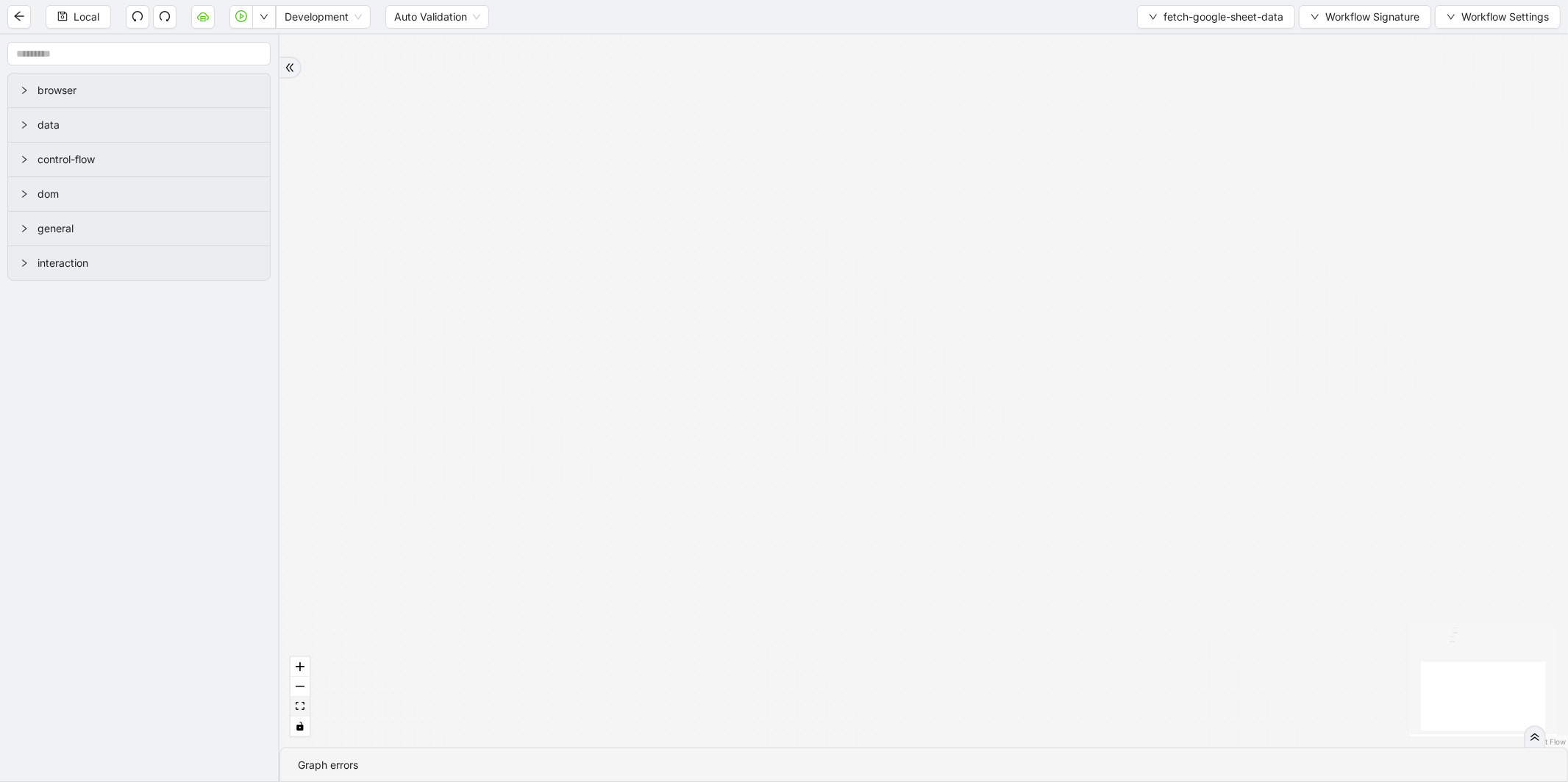
click at [299, 710] on icon "fit view" at bounding box center [299, 706] width 8 height 8
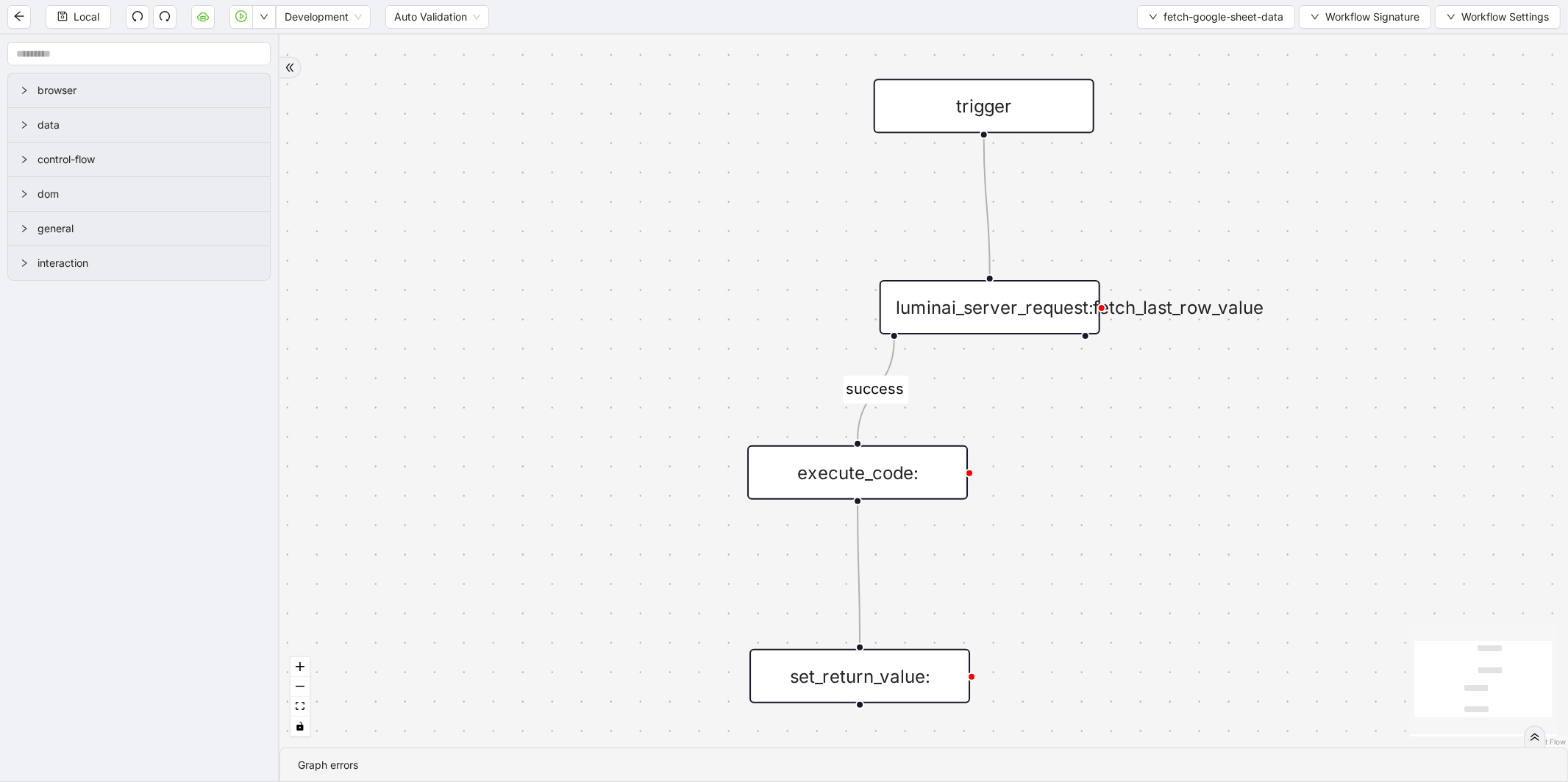
click at [870, 474] on div "execute_code:" at bounding box center [857, 472] width 220 height 55
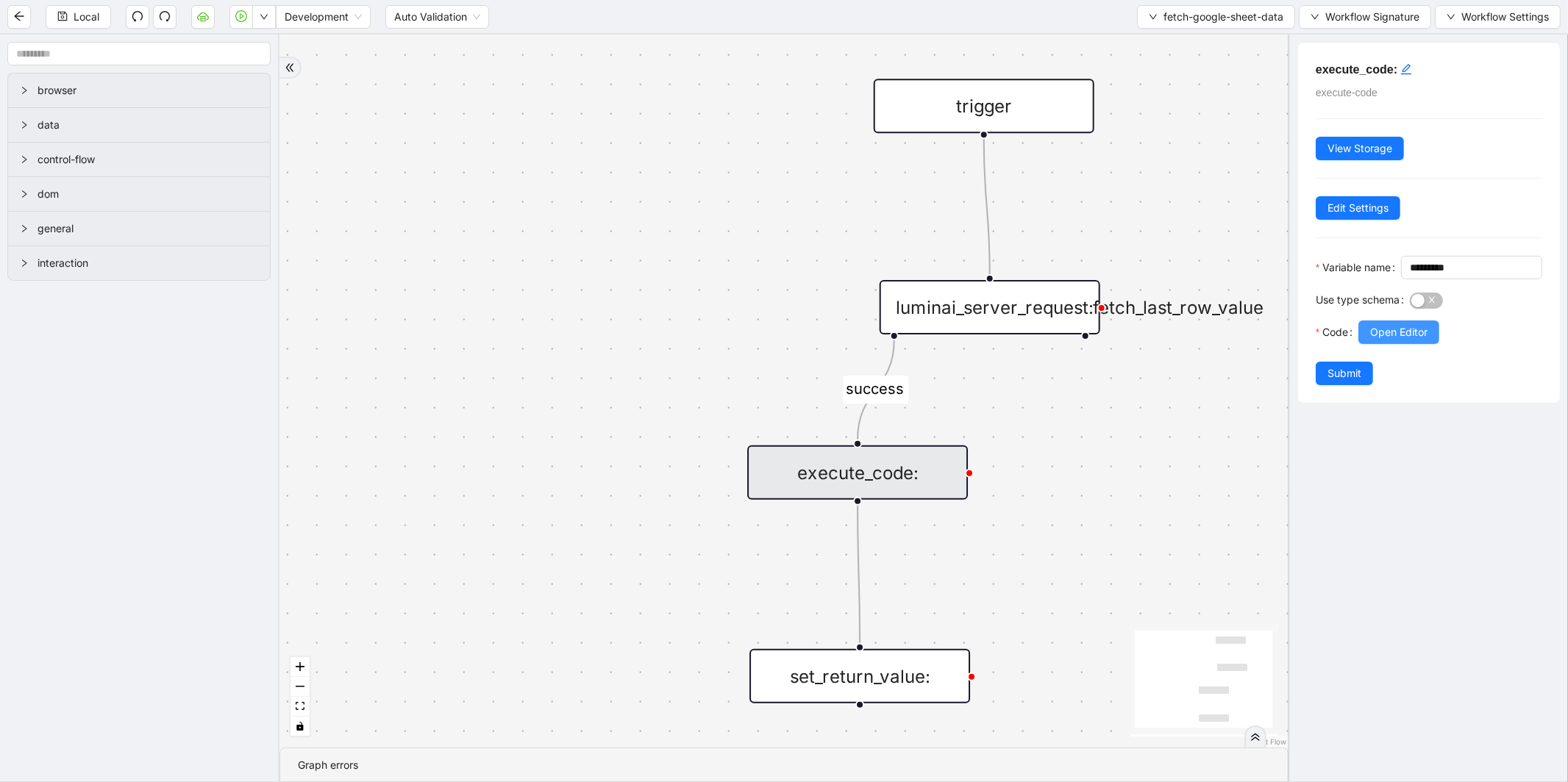
click at [1400, 344] on button "Open Editor" at bounding box center [1398, 332] width 81 height 24
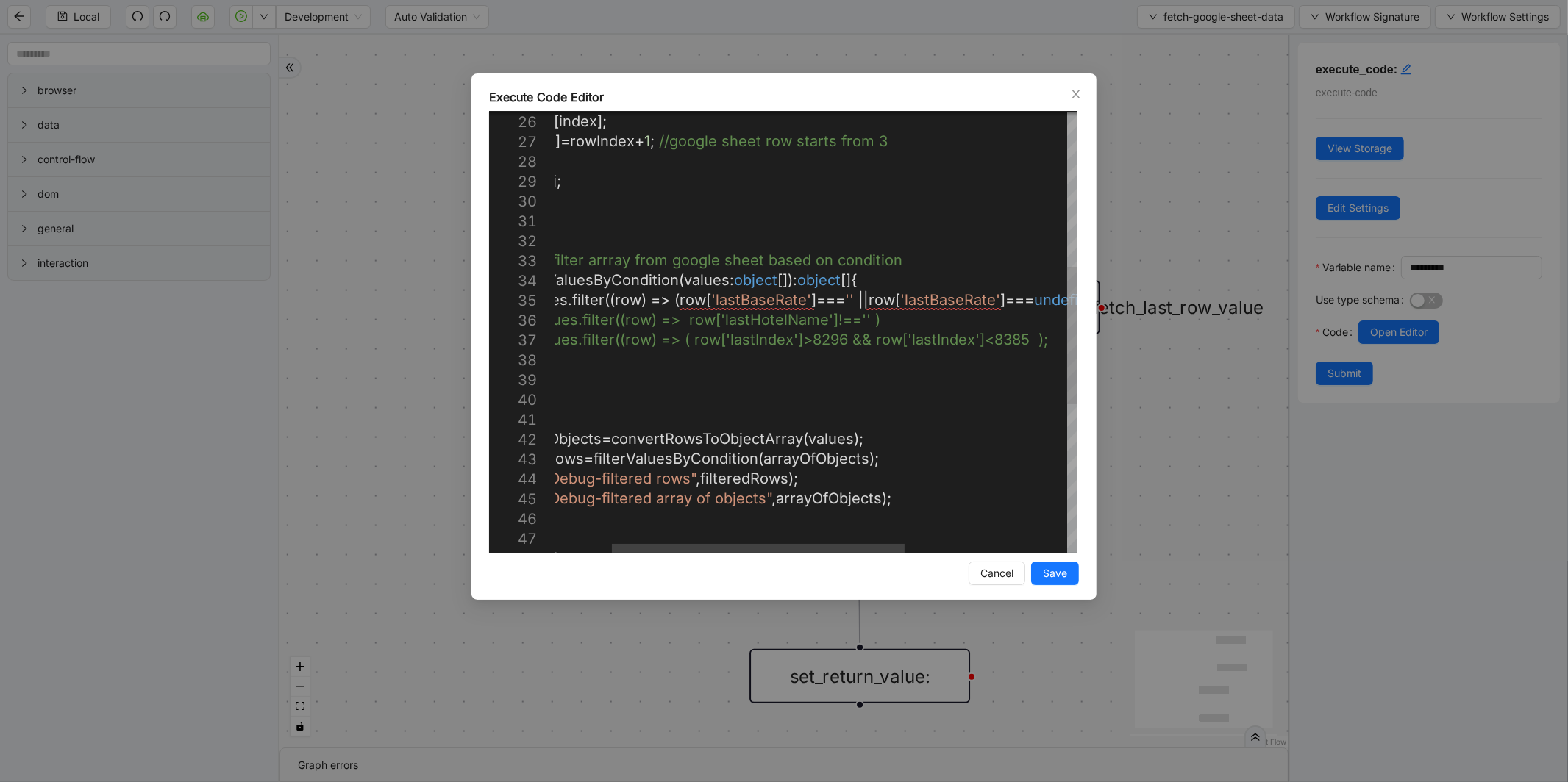
type textarea "**********"
click at [742, 346] on div "return obj ; }); } // function to filter arrray from google sheet bas ed on con…" at bounding box center [911, 322] width 910 height 1413
